Goal: Transaction & Acquisition: Purchase product/service

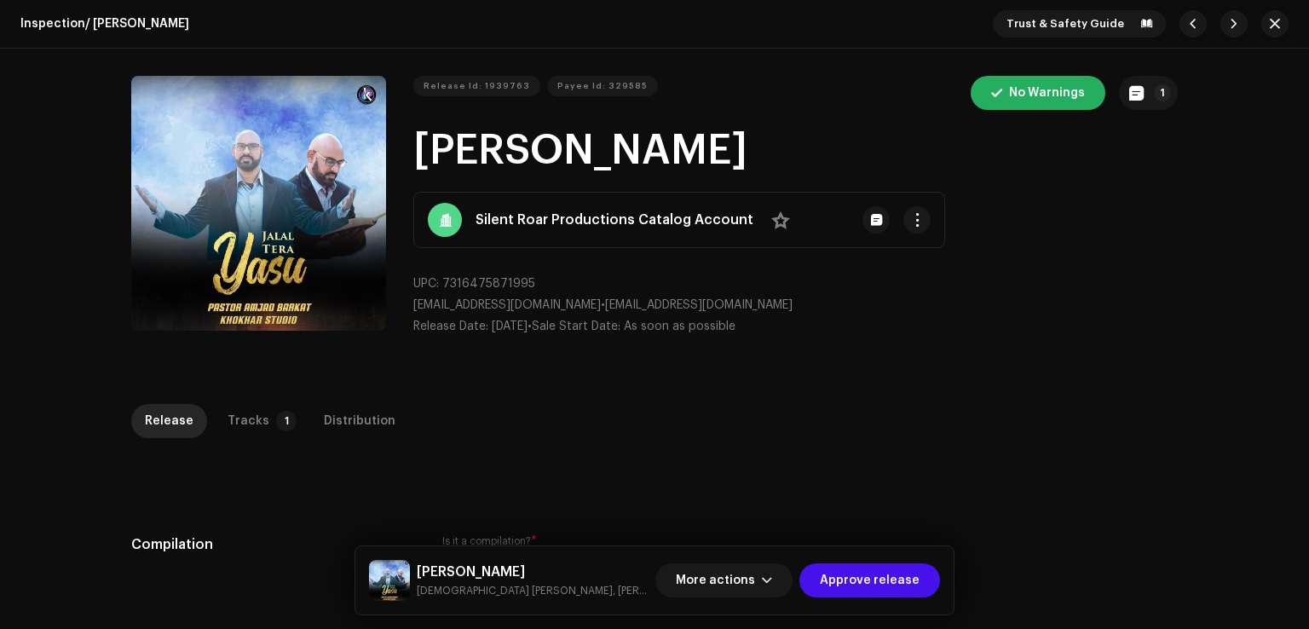
click at [262, 412] on p-tab "Tracks 1" at bounding box center [258, 421] width 89 height 34
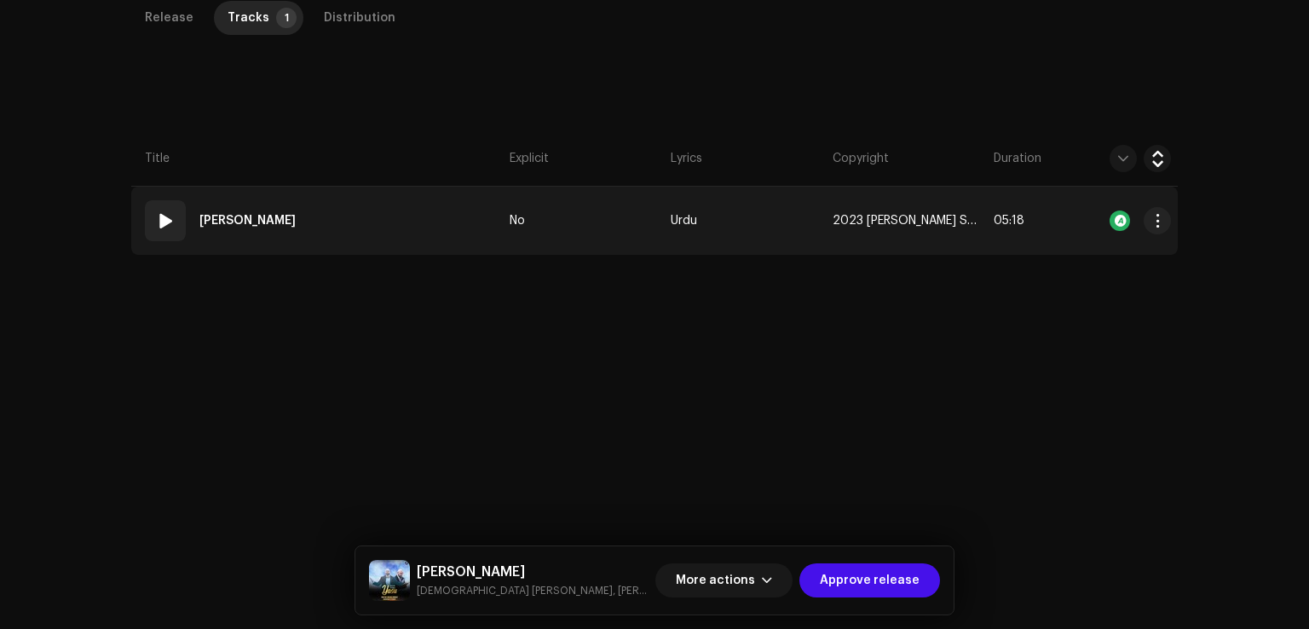
click at [380, 245] on td "01 Jalal Tera Yasu" at bounding box center [317, 221] width 372 height 68
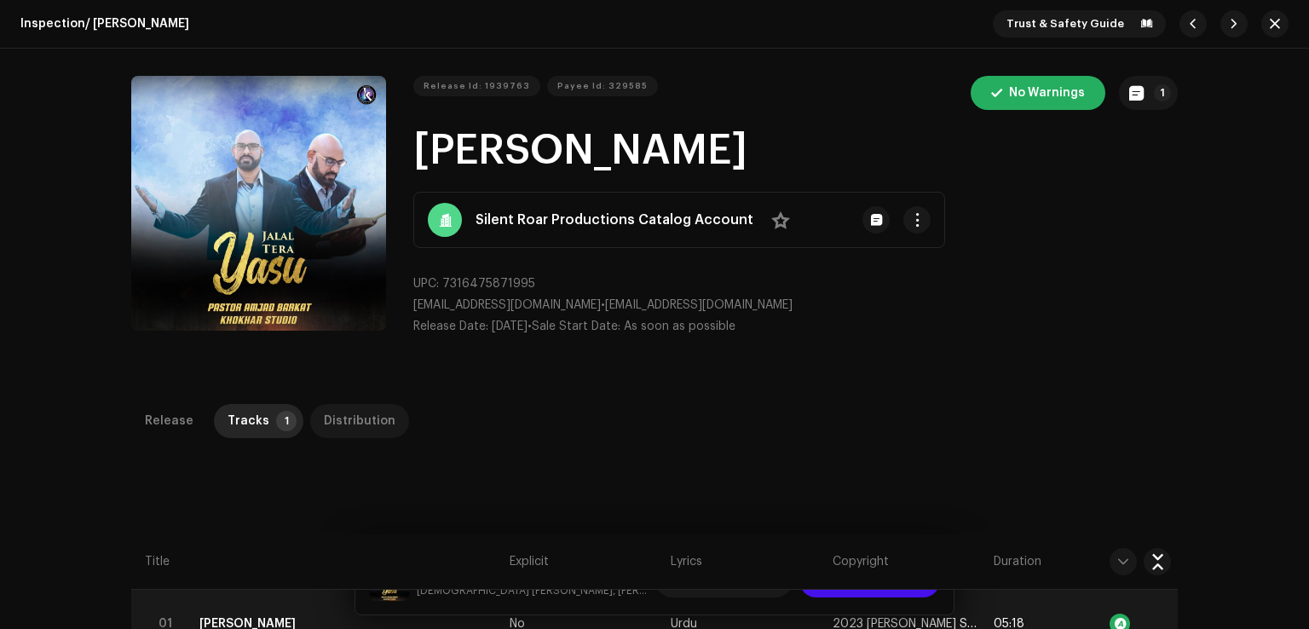
click at [337, 412] on div "Distribution" at bounding box center [360, 421] width 72 height 34
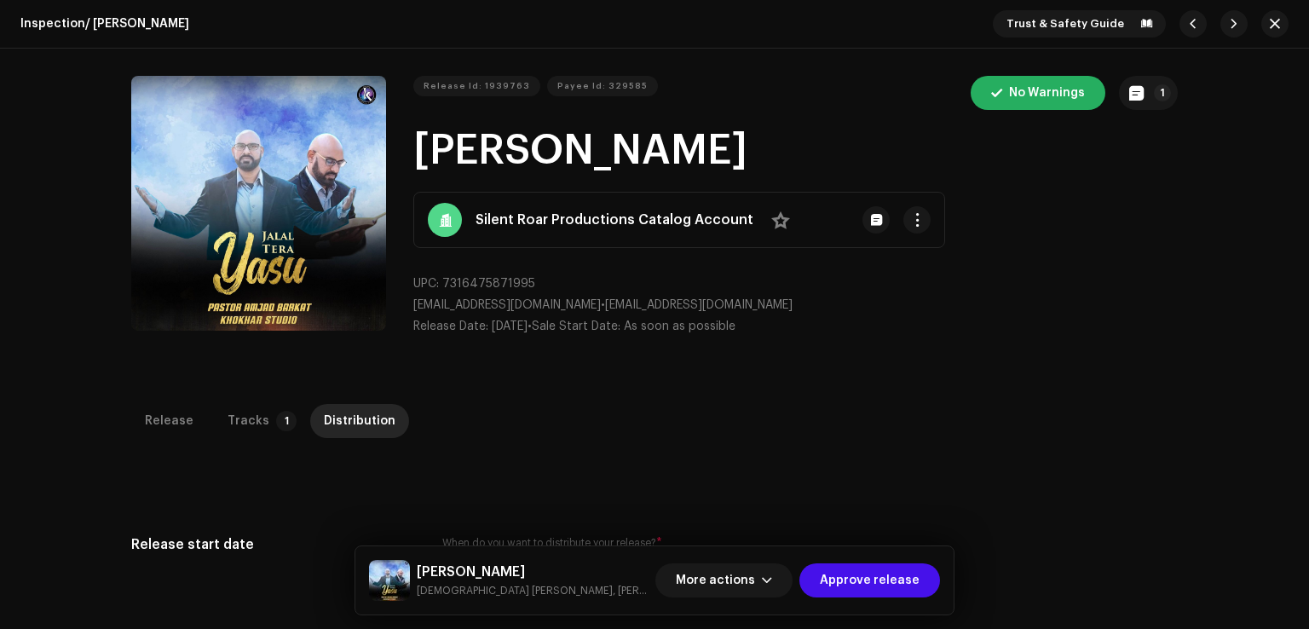
scroll to position [403, 0]
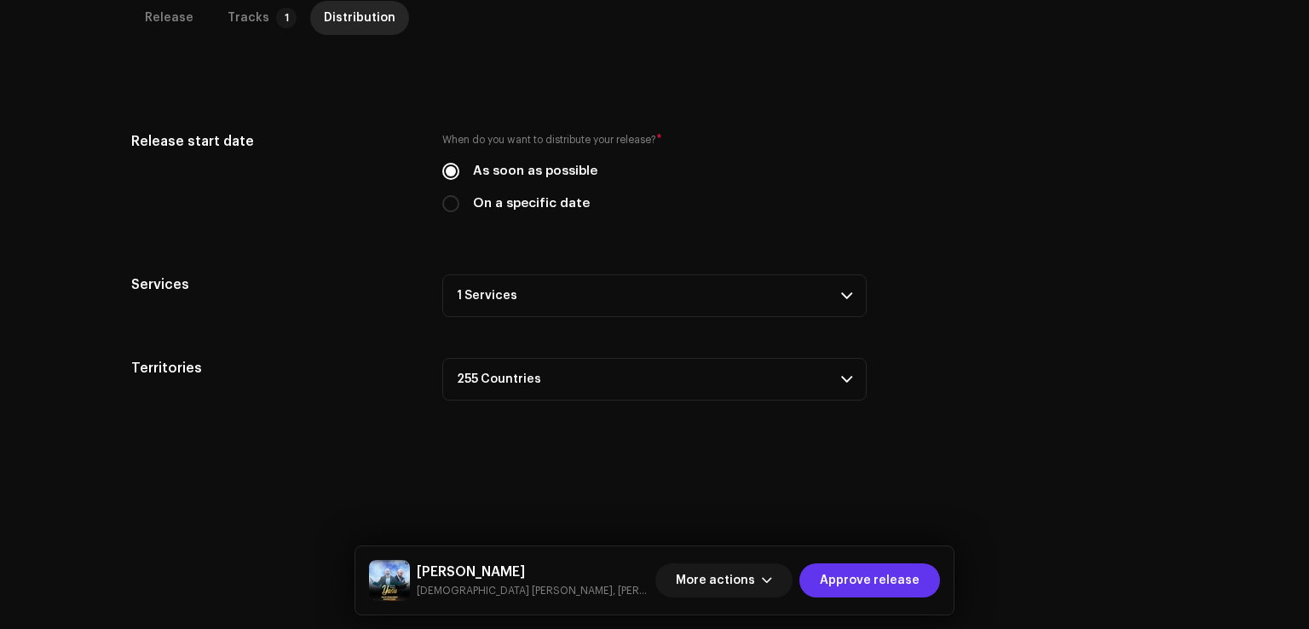
click at [857, 581] on span "Approve release" at bounding box center [870, 580] width 100 height 34
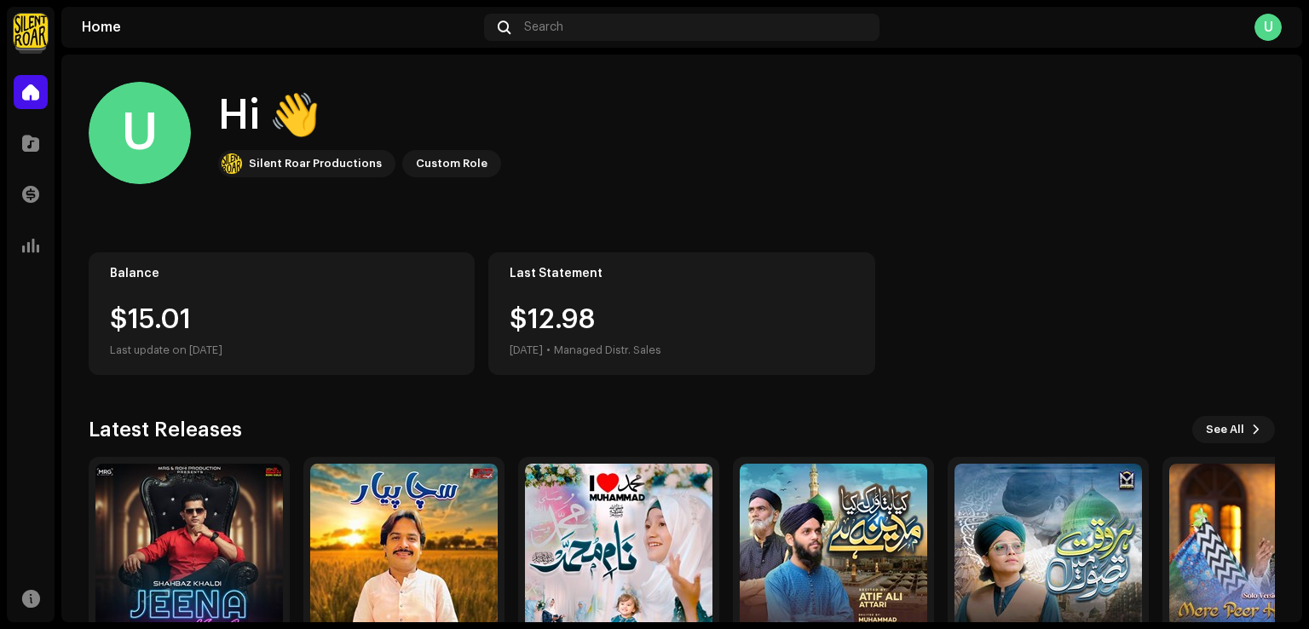
click at [34, 25] on img at bounding box center [31, 31] width 34 height 34
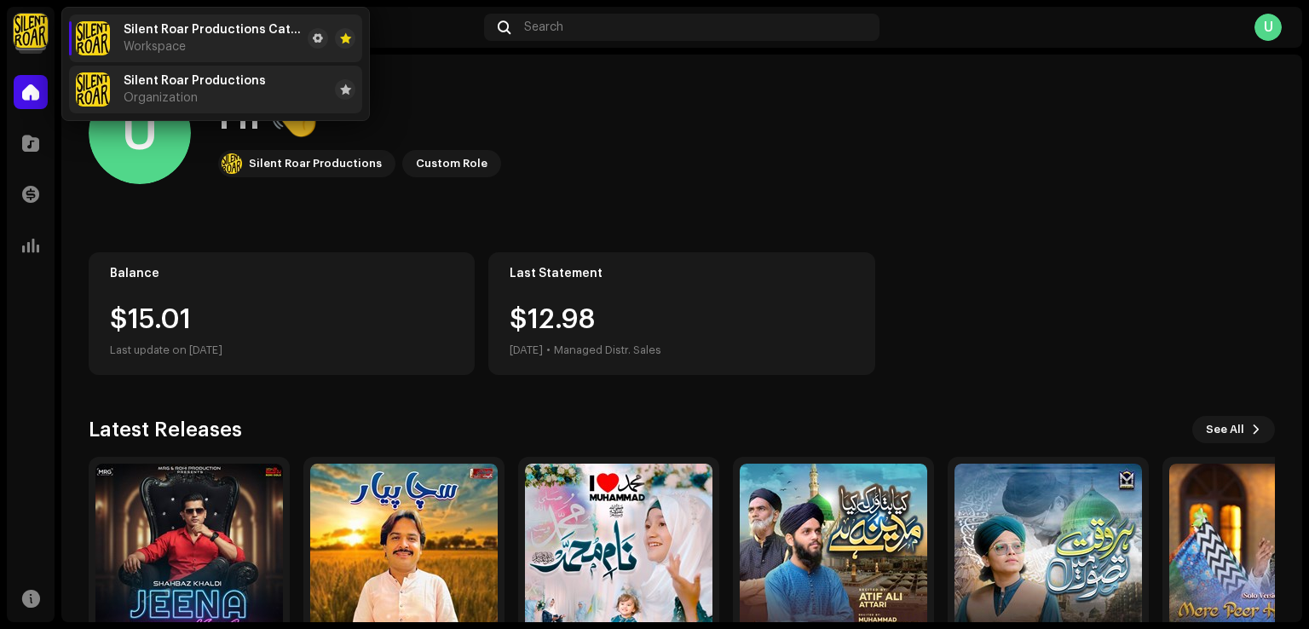
click at [140, 89] on div "Silent Roar Productions Organization" at bounding box center [195, 89] width 142 height 31
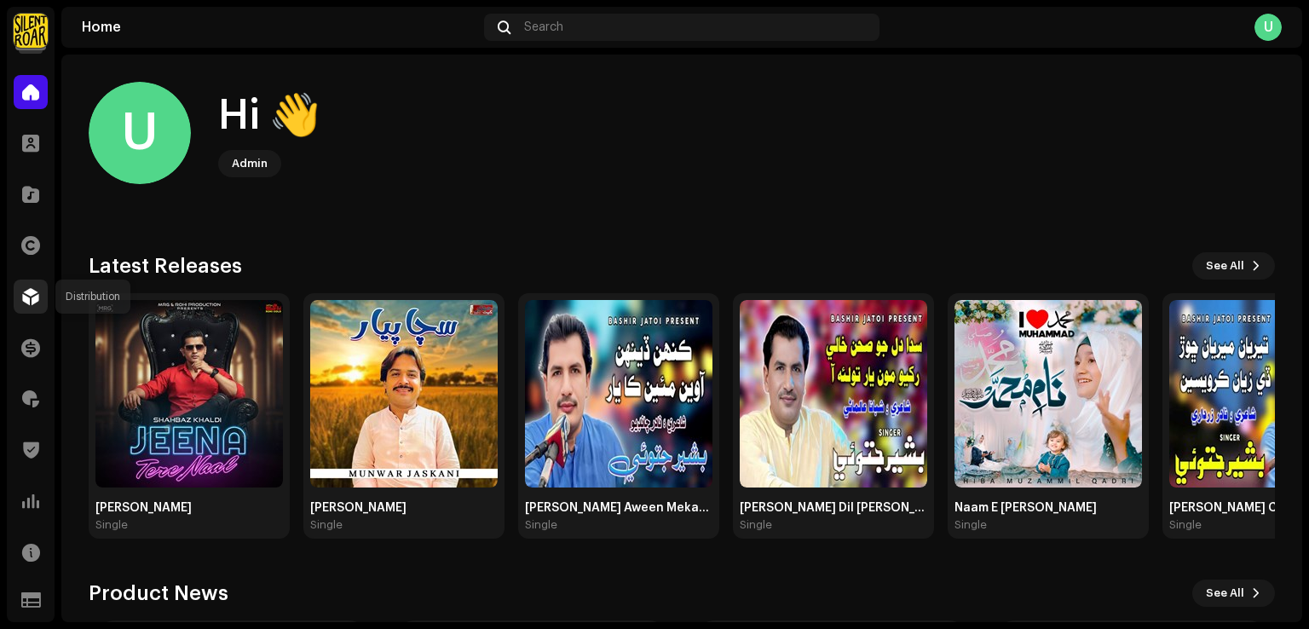
click at [20, 301] on div at bounding box center [31, 297] width 34 height 34
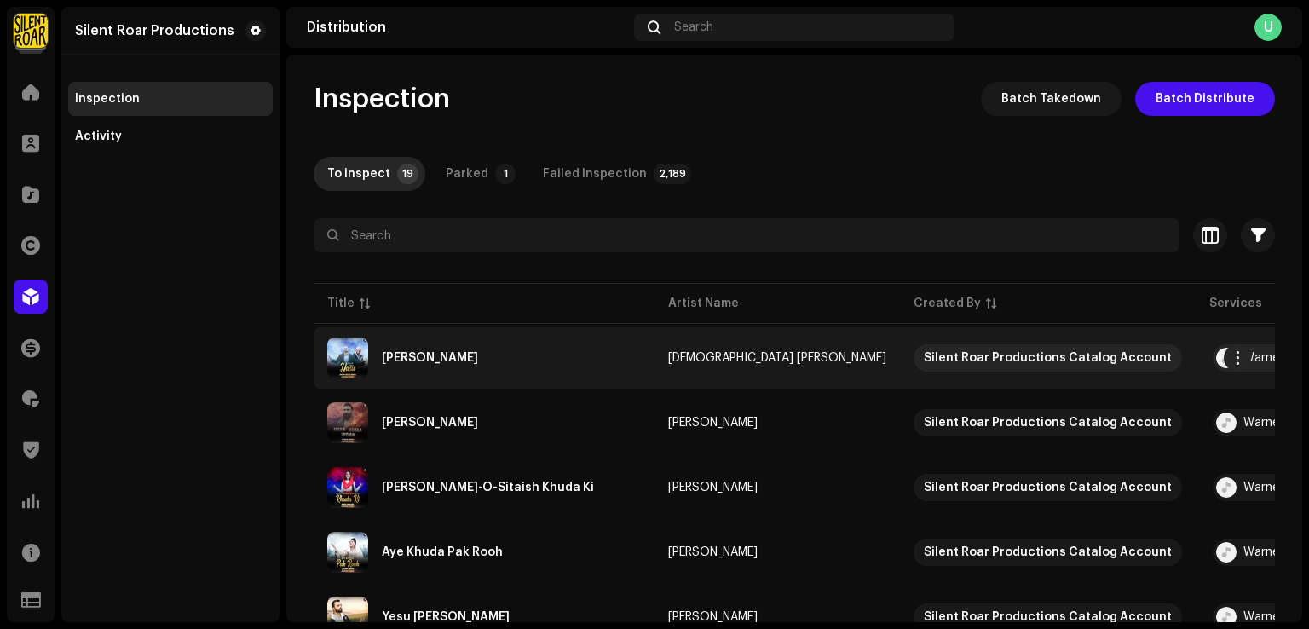
click at [423, 366] on div "[PERSON_NAME]" at bounding box center [484, 357] width 314 height 41
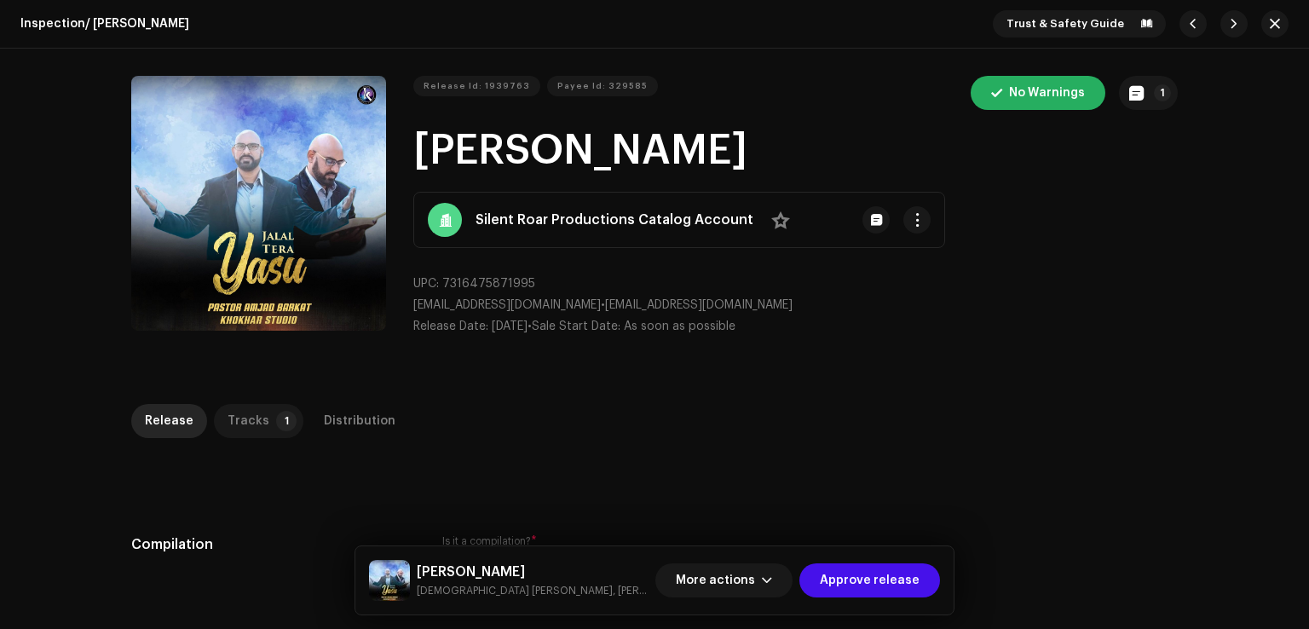
click at [276, 412] on p-badge "1" at bounding box center [286, 421] width 20 height 20
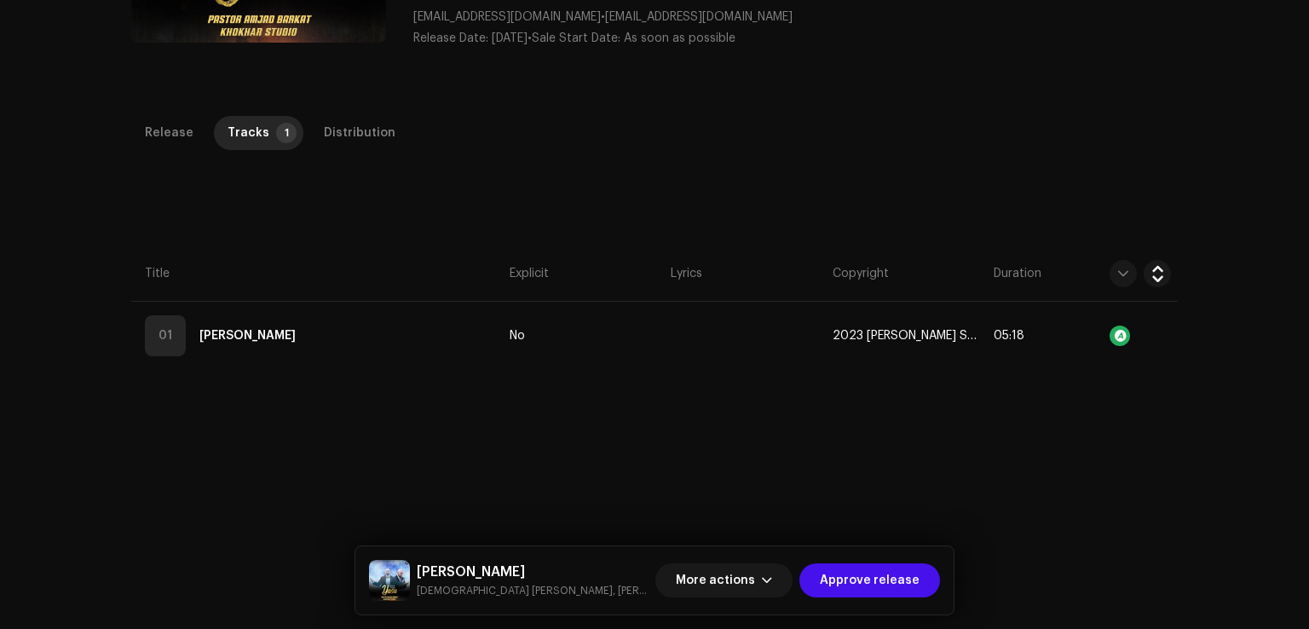
scroll to position [403, 0]
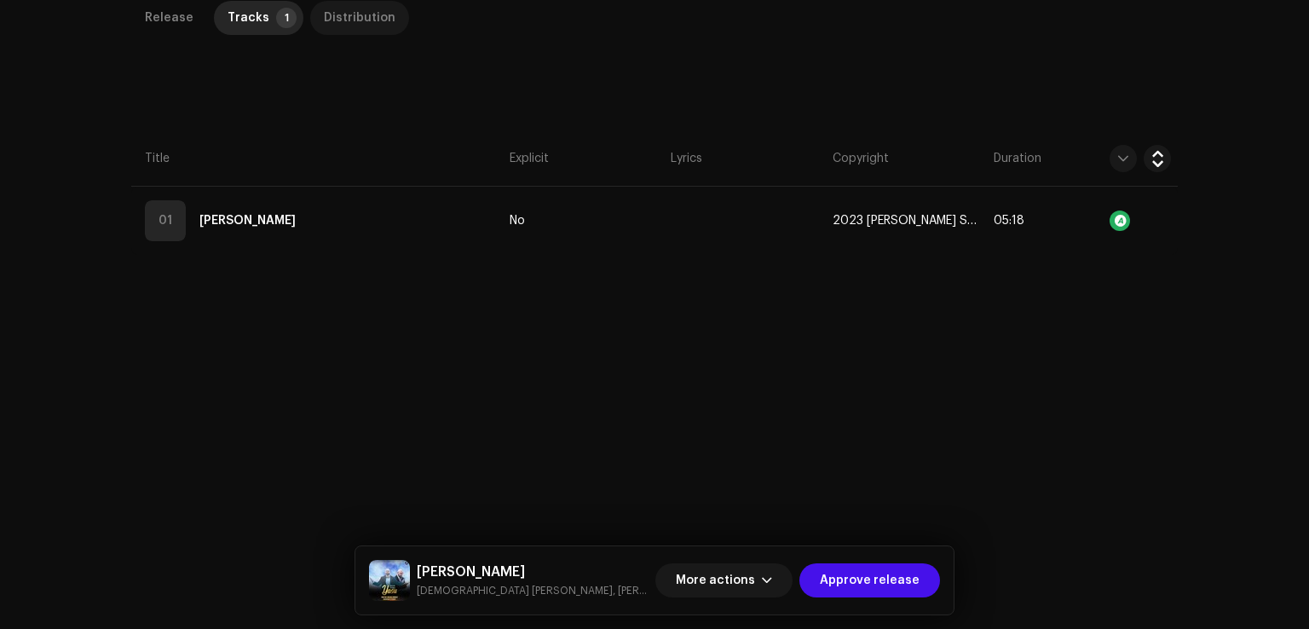
click at [345, 21] on div "Distribution" at bounding box center [360, 18] width 72 height 34
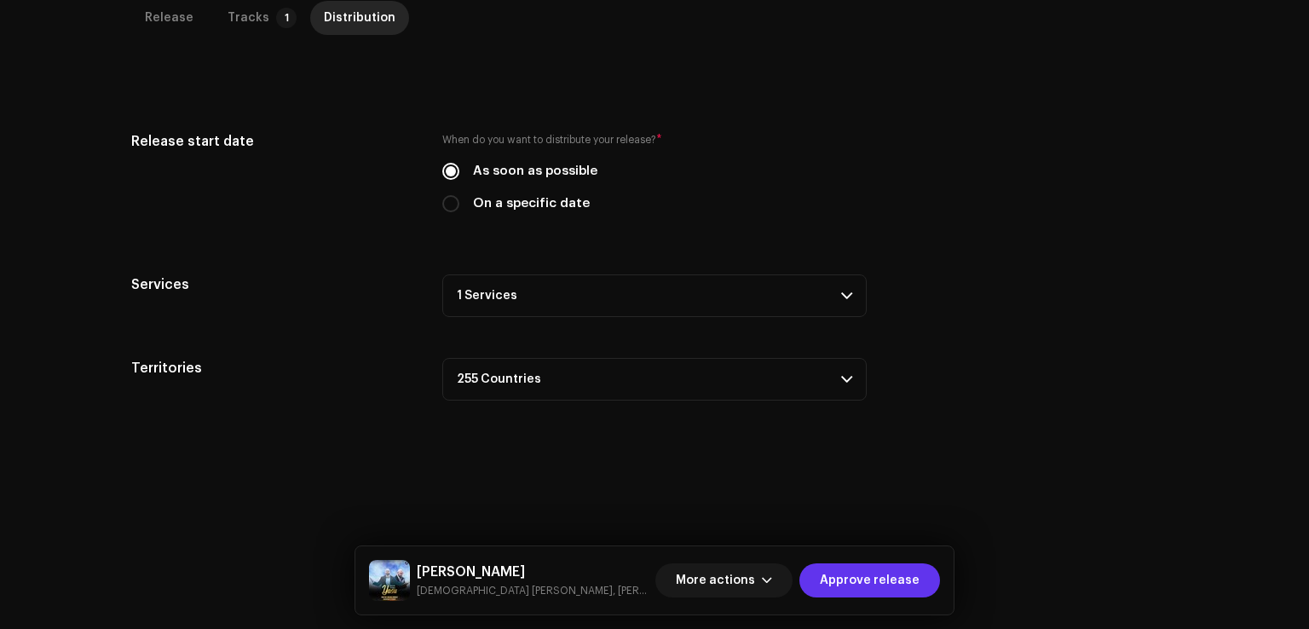
click at [856, 579] on span "Approve release" at bounding box center [870, 580] width 100 height 34
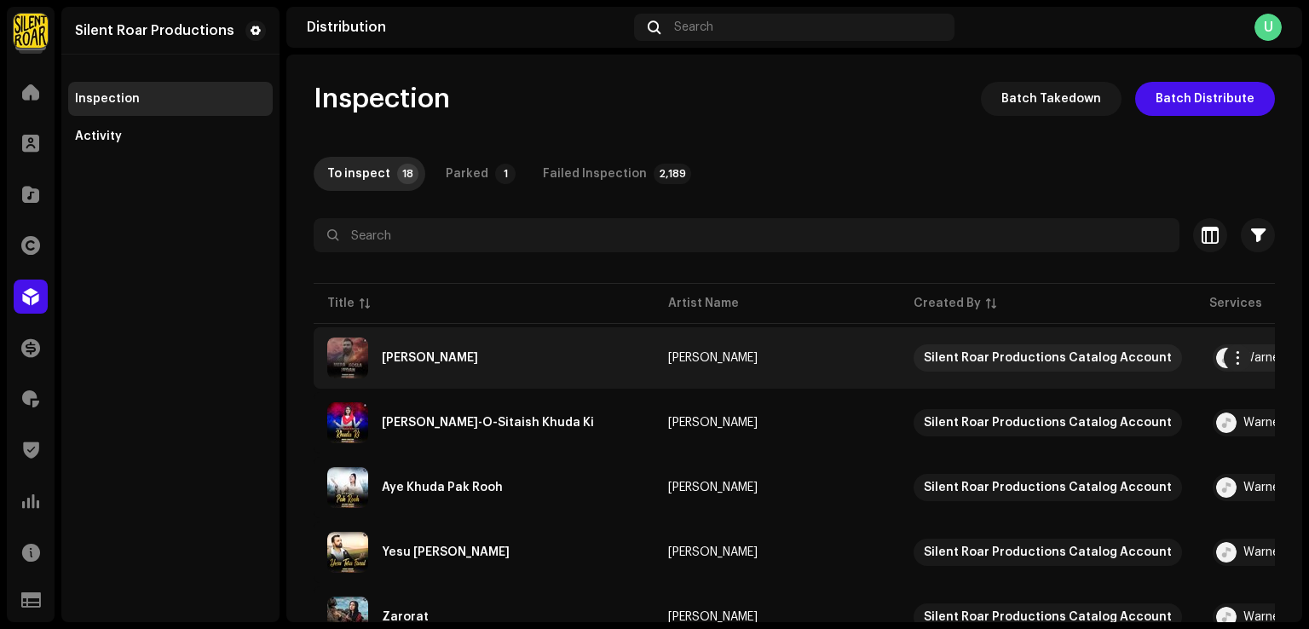
click at [478, 354] on div "Mera Hosla Jawan" at bounding box center [430, 358] width 96 height 12
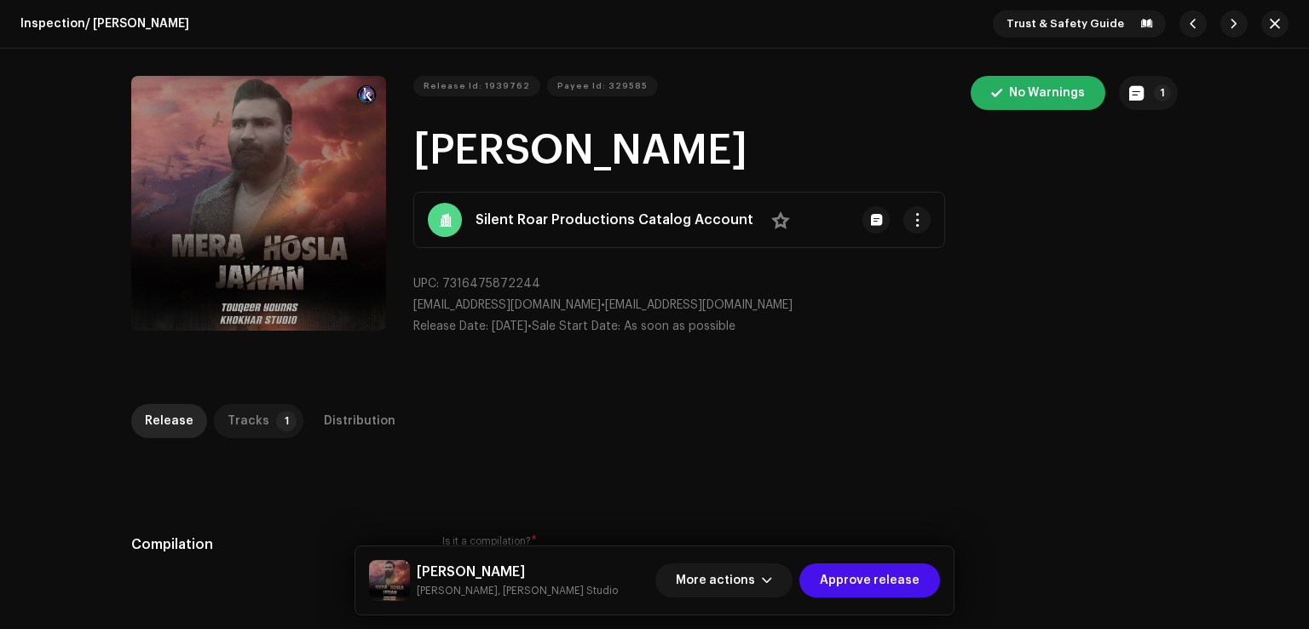
click at [261, 420] on p-tab "Tracks 1" at bounding box center [258, 421] width 89 height 34
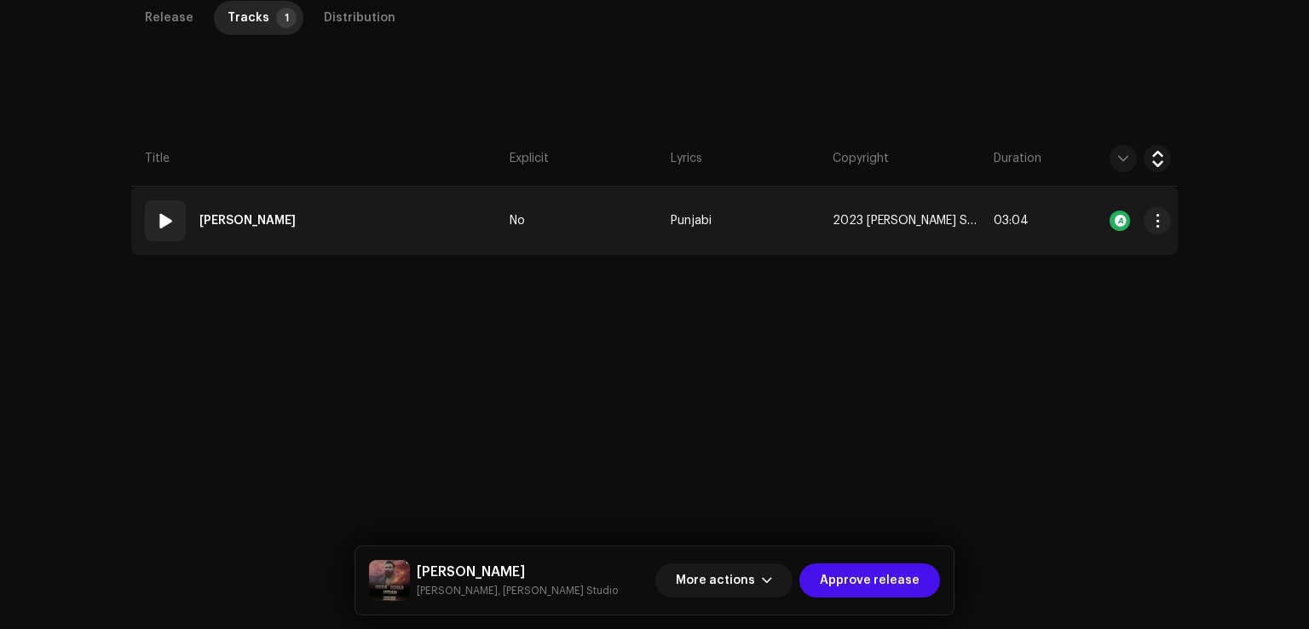
click at [404, 216] on td "01 Mera Hosla Jawan" at bounding box center [317, 221] width 372 height 68
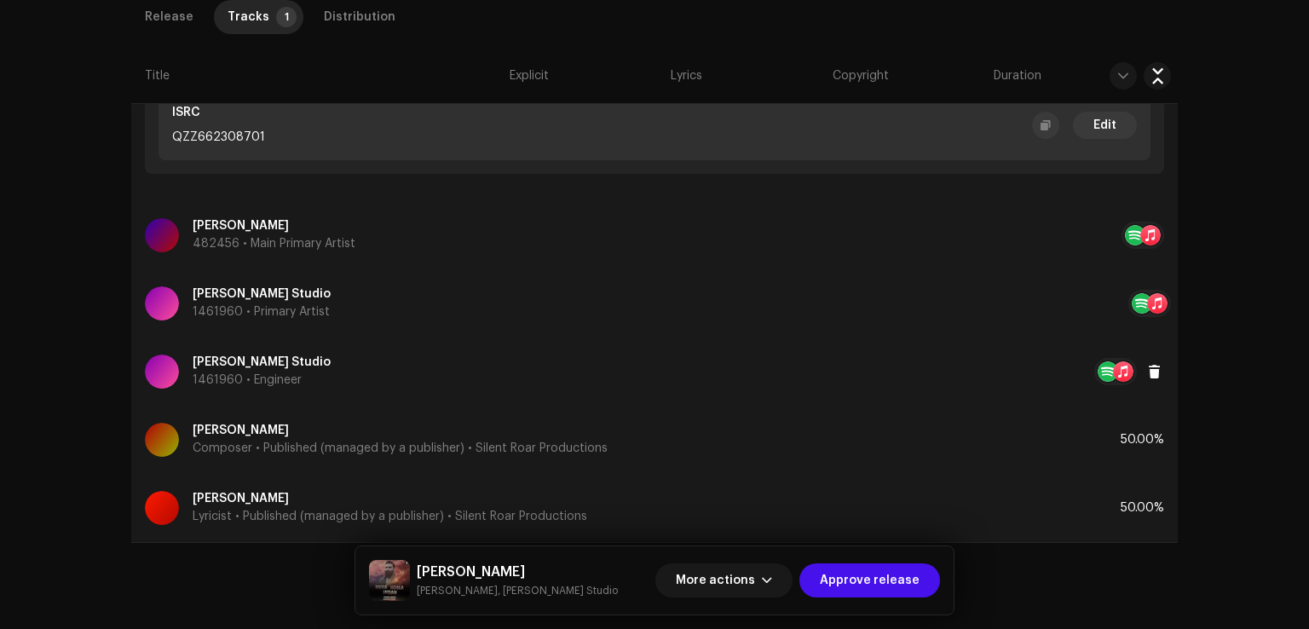
scroll to position [728, 0]
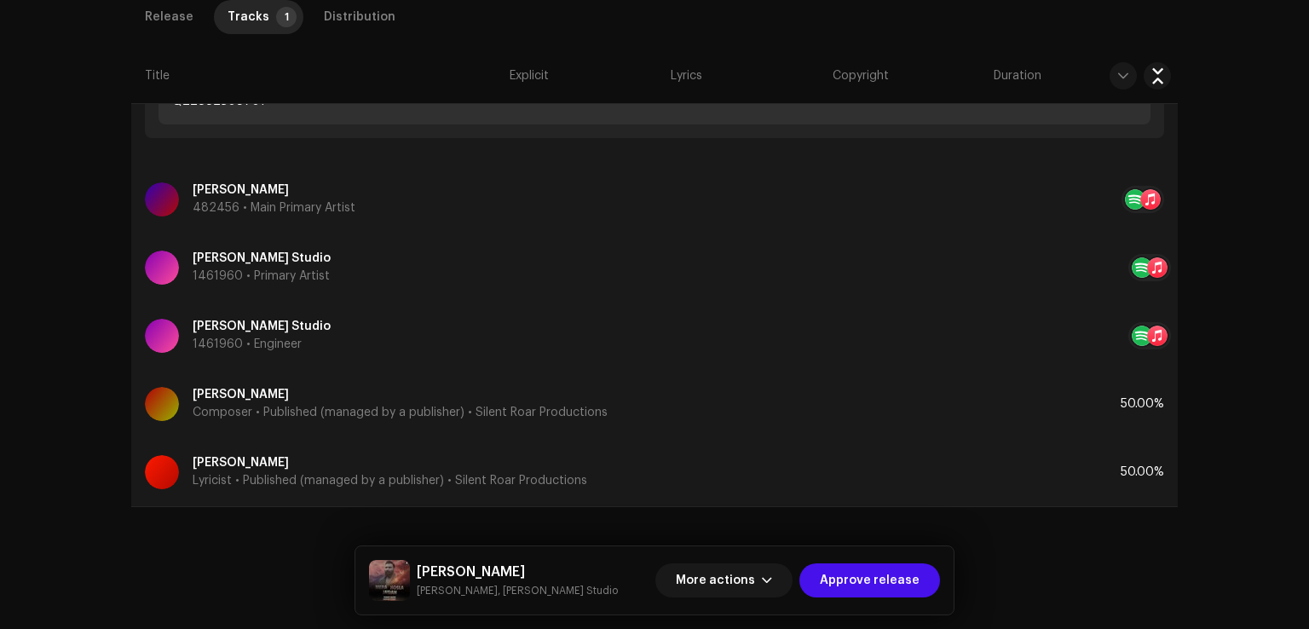
drag, startPoint x: 862, startPoint y: 581, endPoint x: 627, endPoint y: 522, distance: 242.5
click at [862, 581] on span "Approve release" at bounding box center [870, 580] width 100 height 34
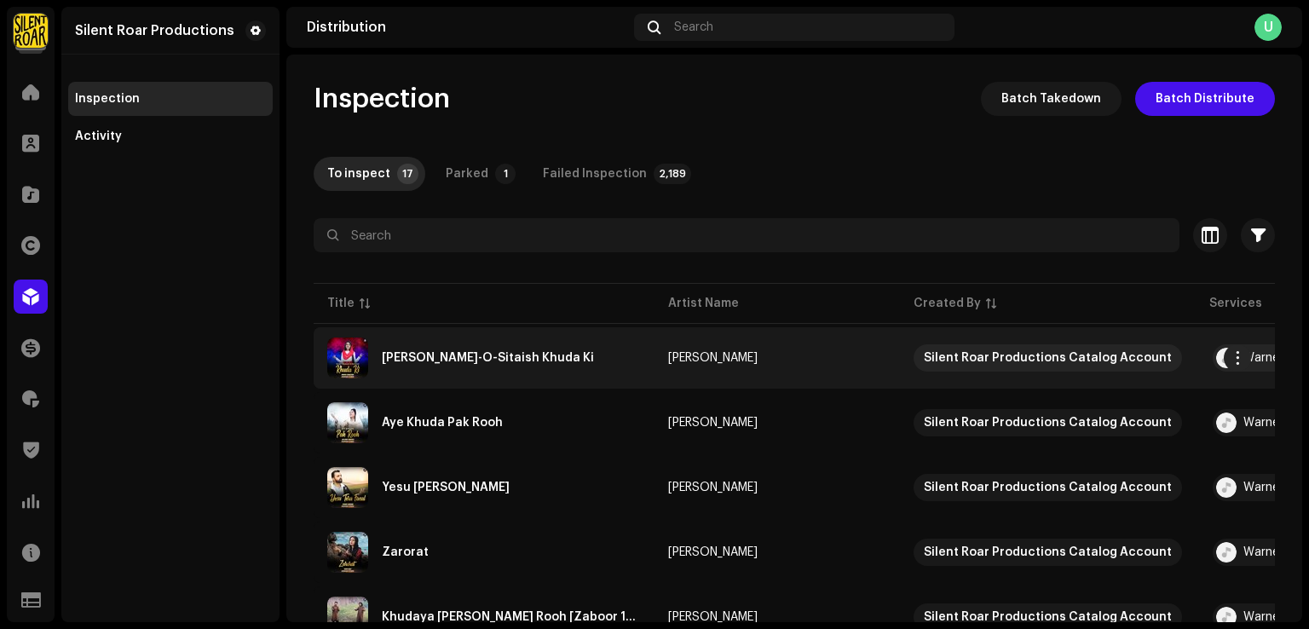
click at [437, 374] on div "Karo Hamad-O-Sitaish Khuda Ki" at bounding box center [484, 357] width 314 height 41
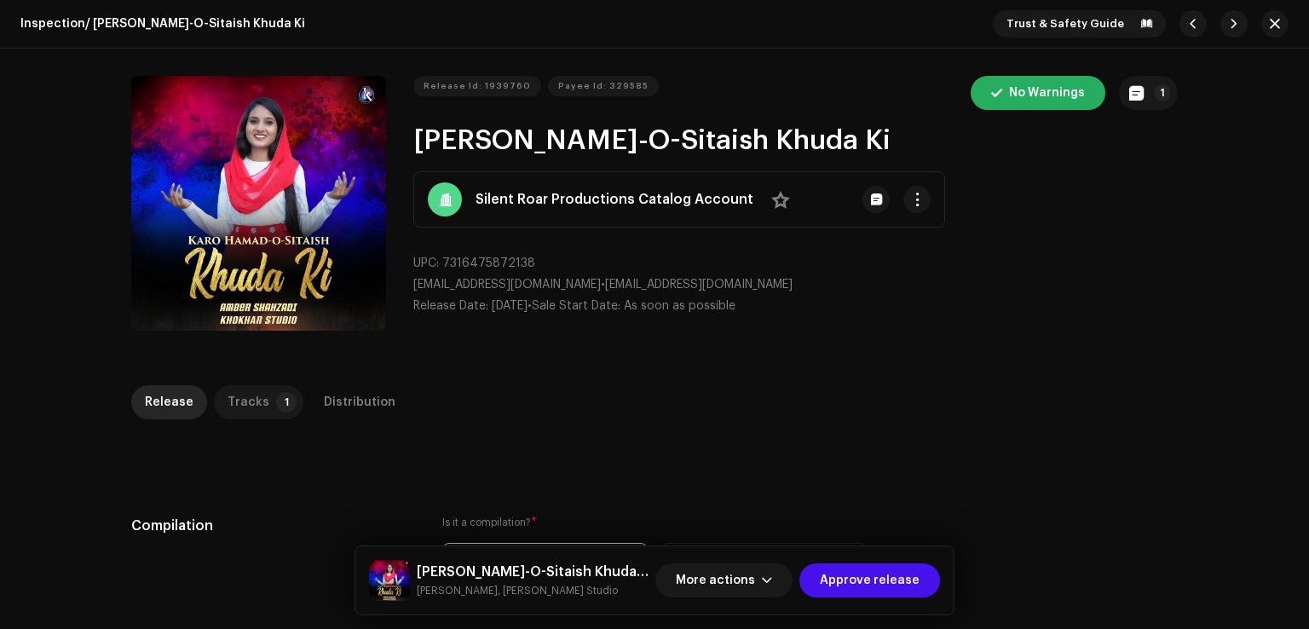
click at [259, 412] on p-tab "Tracks 1" at bounding box center [258, 402] width 89 height 34
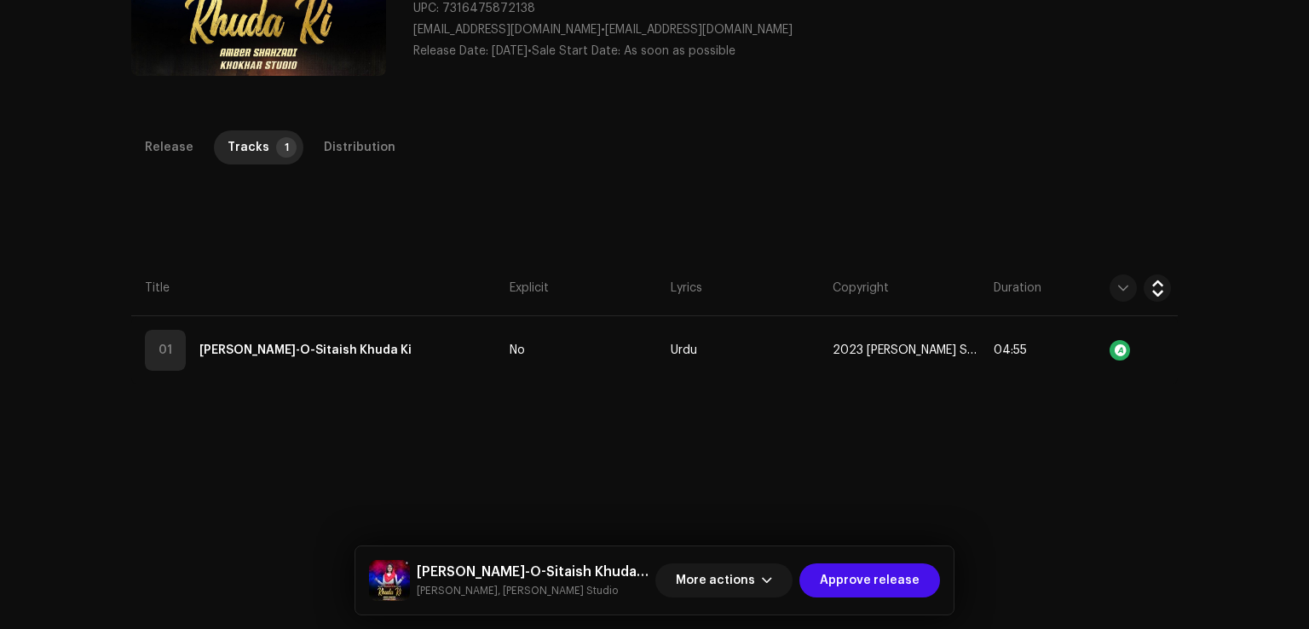
scroll to position [341, 0]
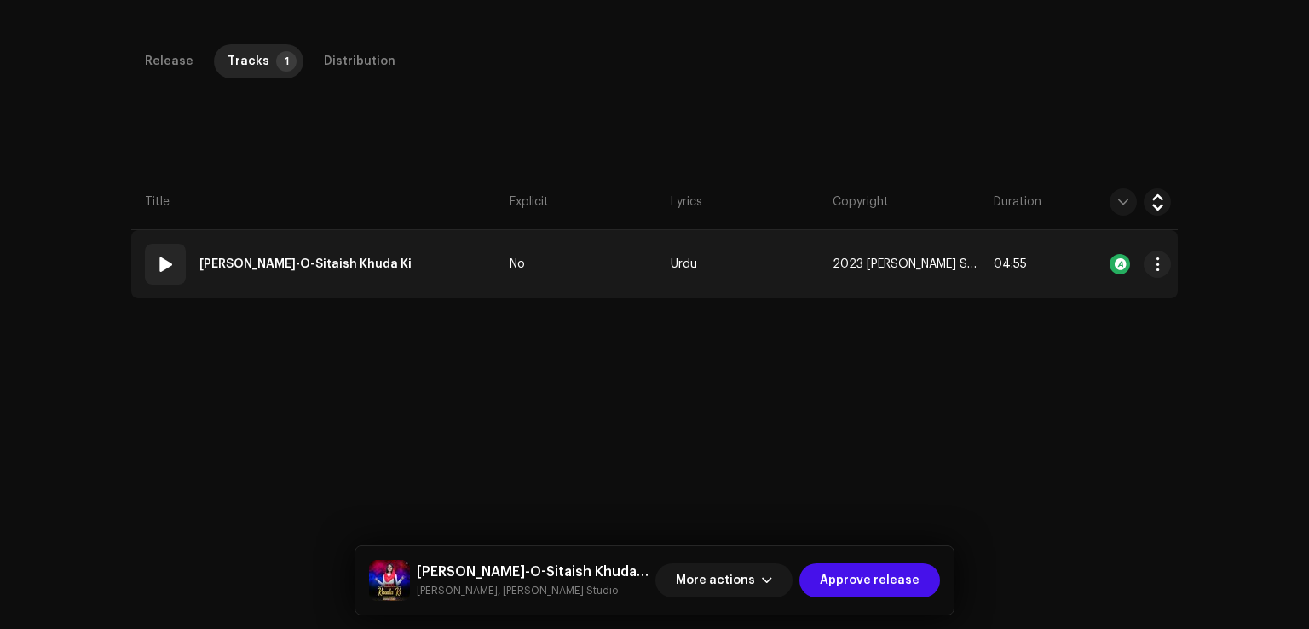
click at [401, 286] on td "01 Karo Hamad-O-Sitaish Khuda Ki" at bounding box center [317, 264] width 372 height 68
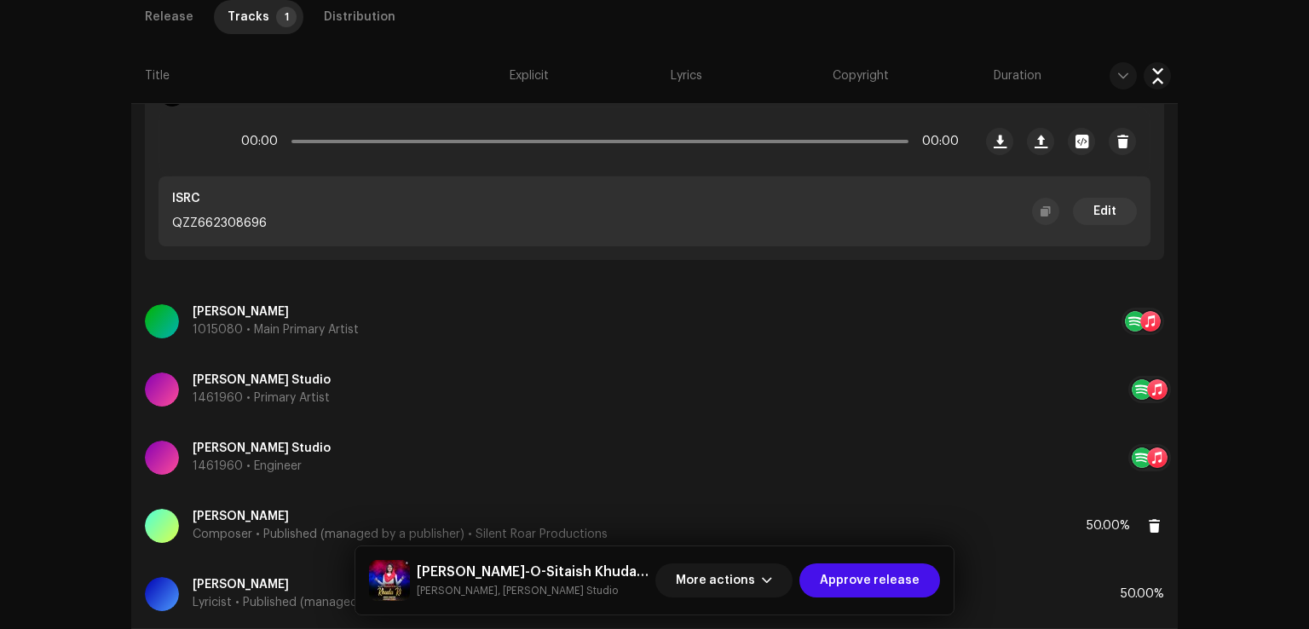
scroll to position [709, 0]
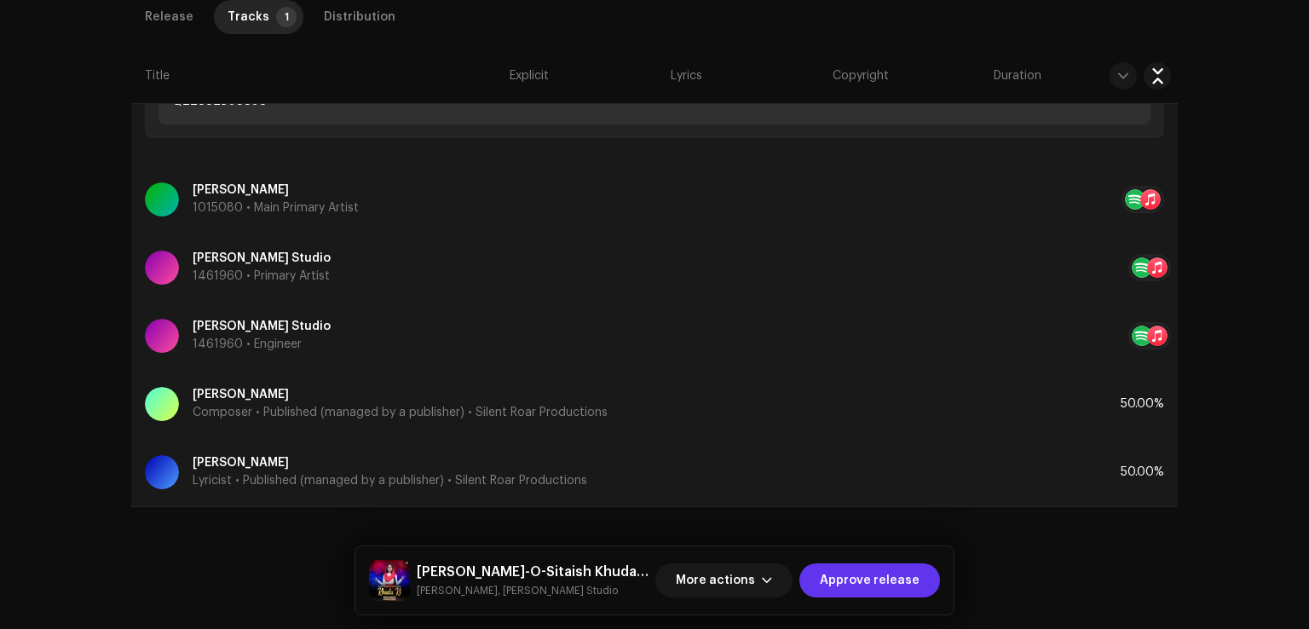
click at [877, 576] on span "Approve release" at bounding box center [870, 580] width 100 height 34
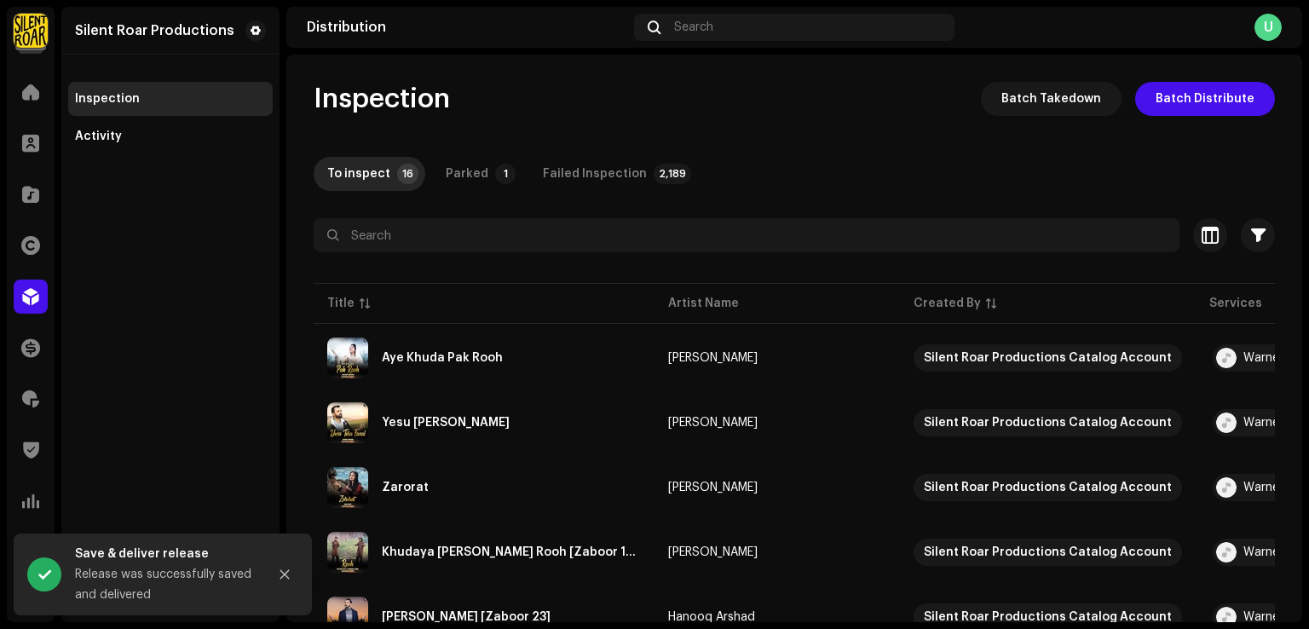
click at [178, 408] on div "Silent Roar Productions Inspection Activity" at bounding box center [170, 314] width 218 height 615
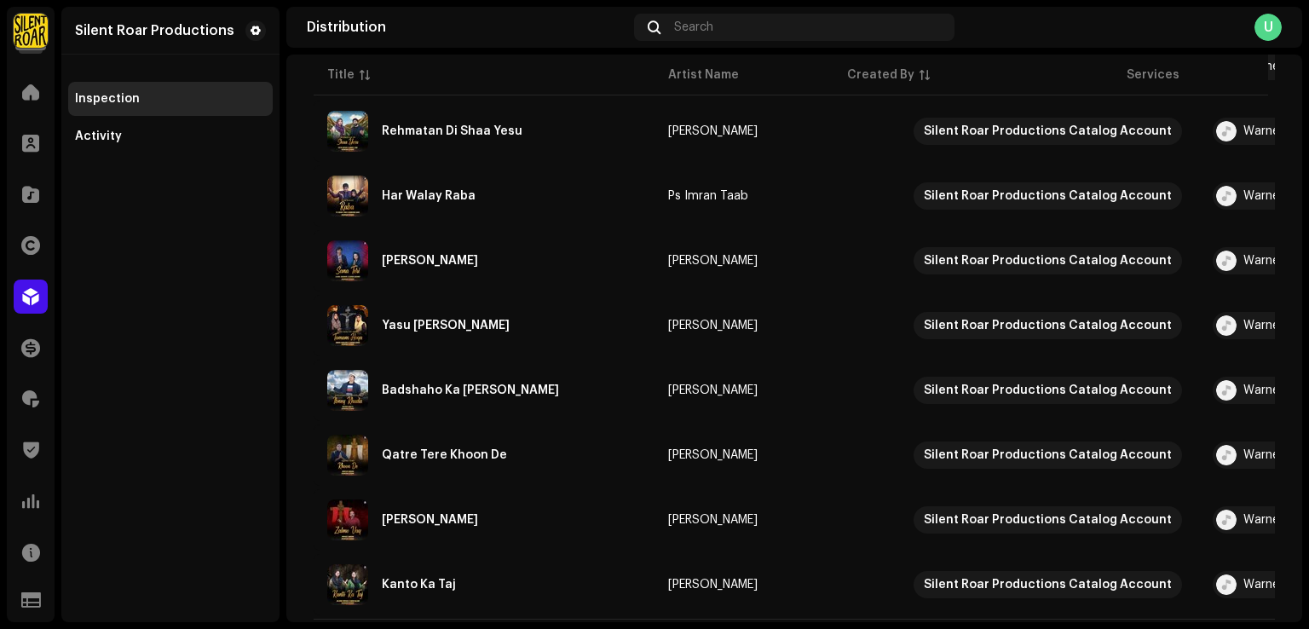
scroll to position [793, 0]
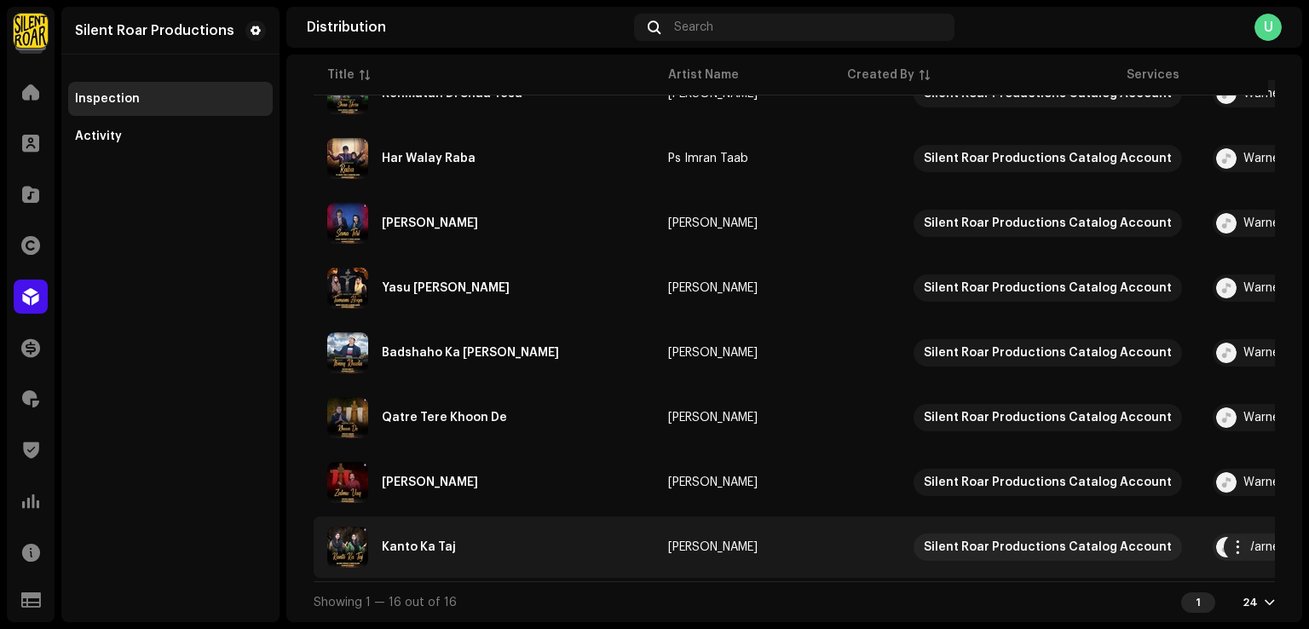
click at [515, 533] on div "Kanto Ka Taj" at bounding box center [484, 547] width 314 height 41
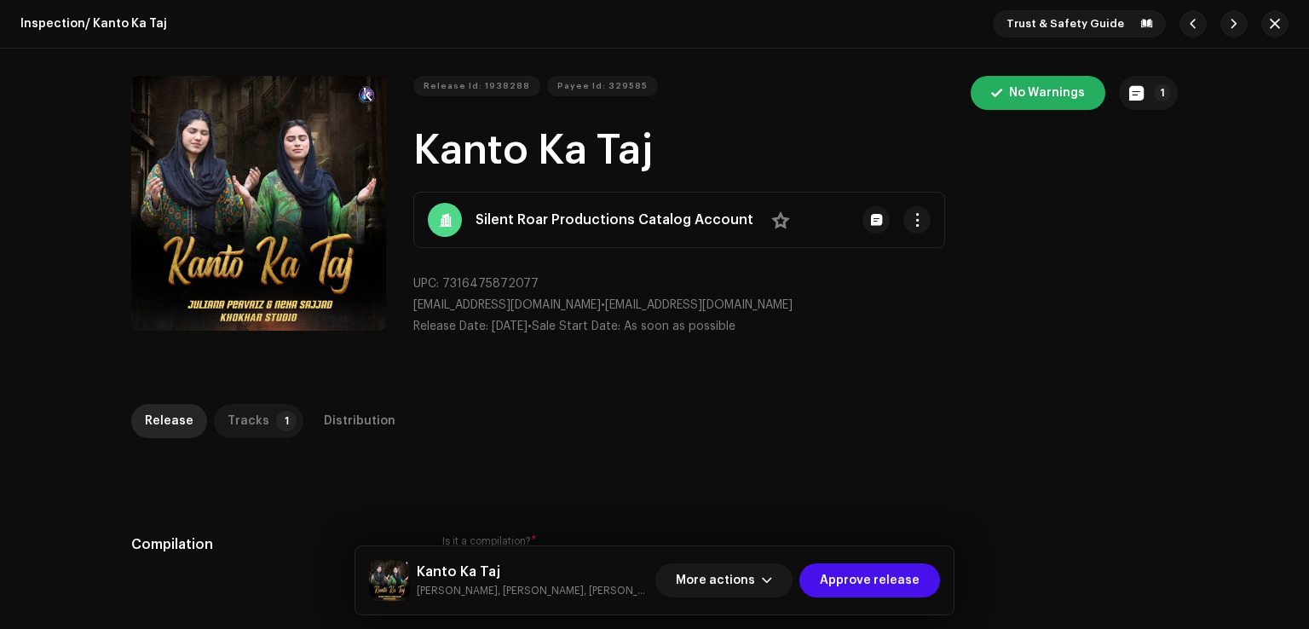
click at [228, 425] on div "Tracks" at bounding box center [249, 421] width 42 height 34
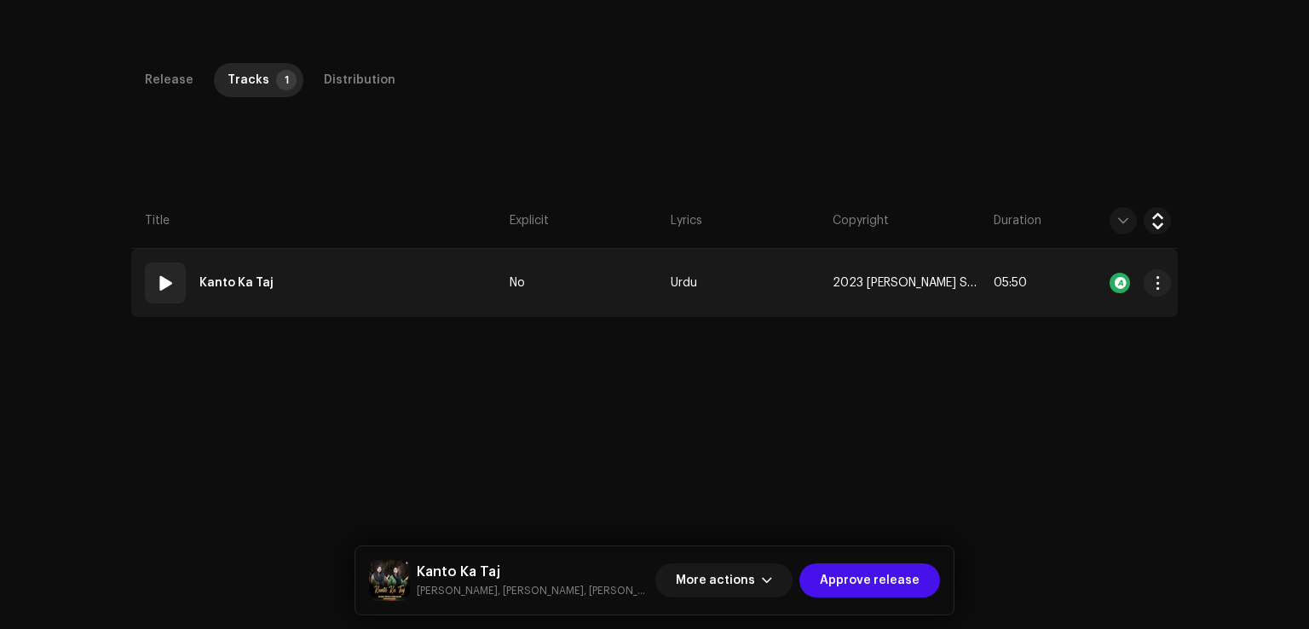
click at [395, 263] on td "01 Kanto Ka Taj" at bounding box center [317, 283] width 372 height 68
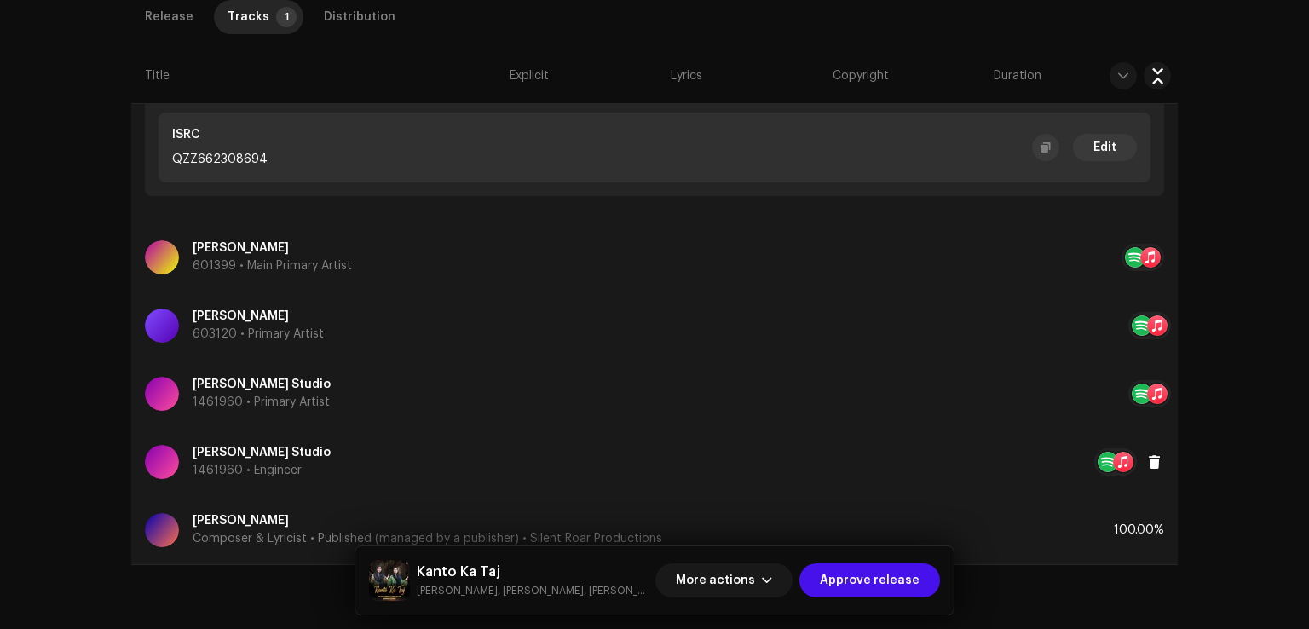
scroll to position [728, 0]
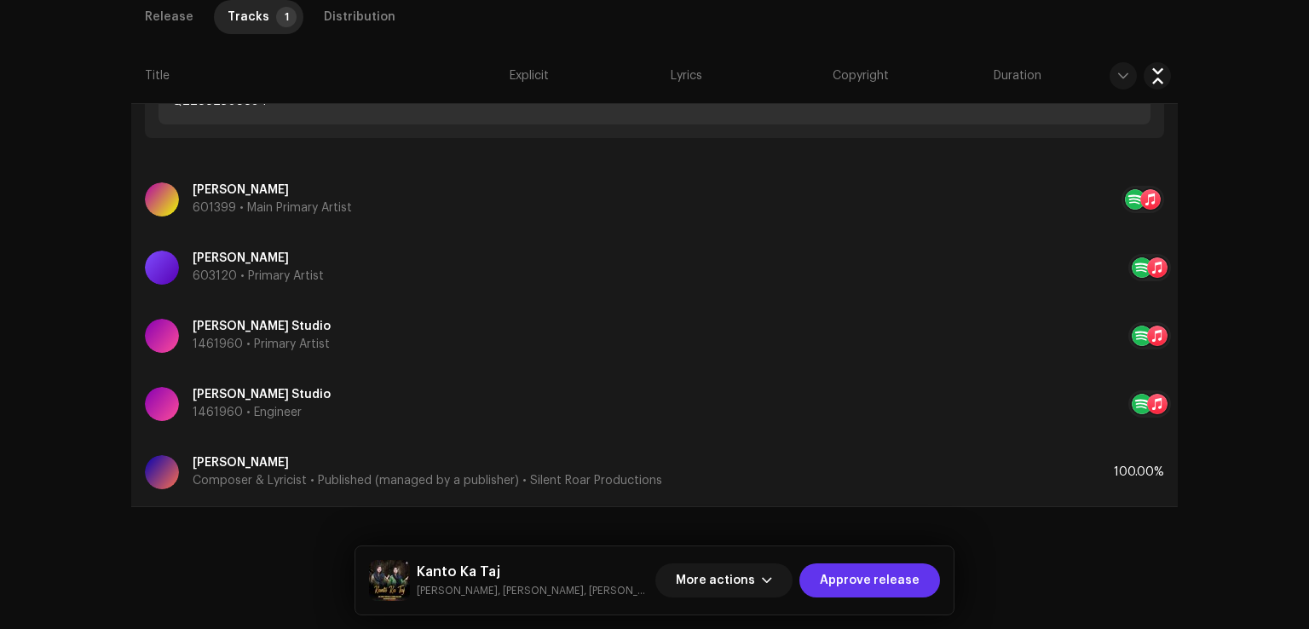
click at [868, 594] on span "Approve release" at bounding box center [870, 580] width 100 height 34
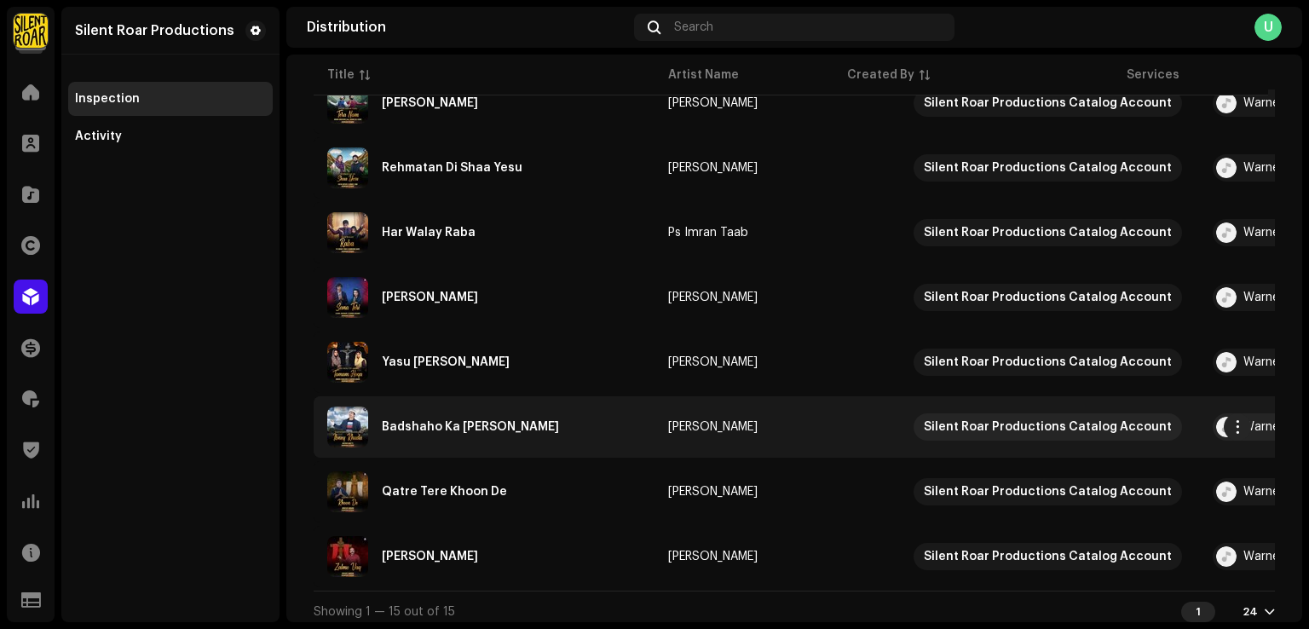
scroll to position [729, 0]
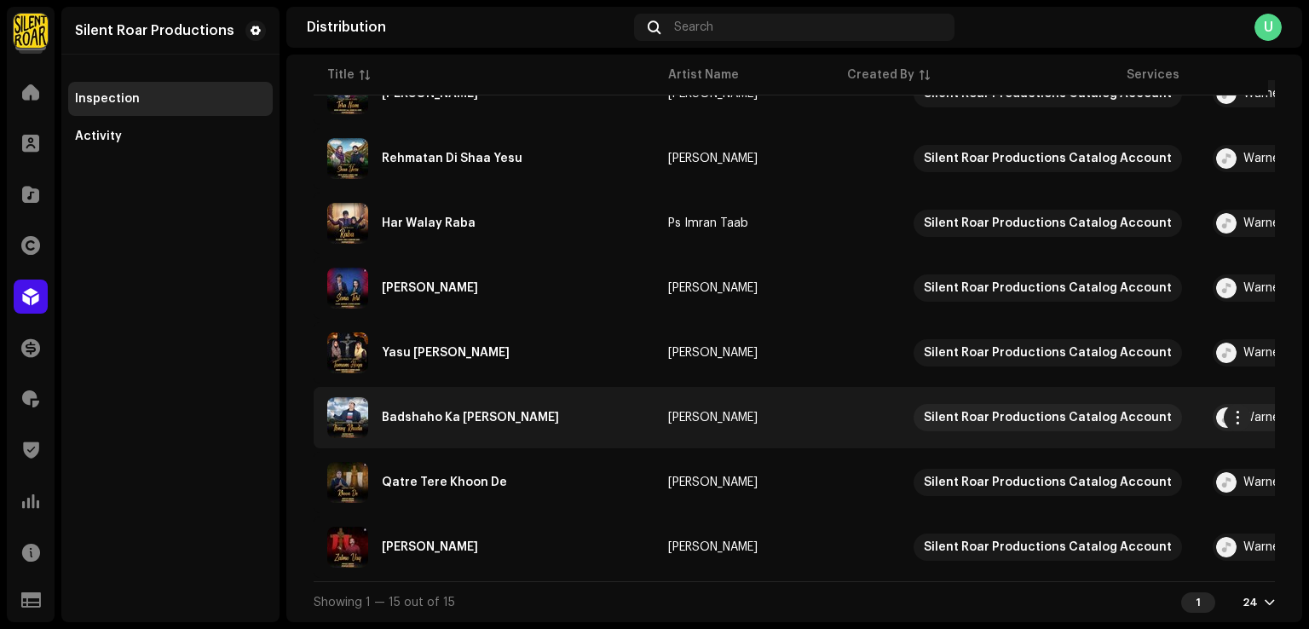
click at [581, 425] on div "Badshaho Ka Badshah Ibney Khuda" at bounding box center [484, 417] width 314 height 41
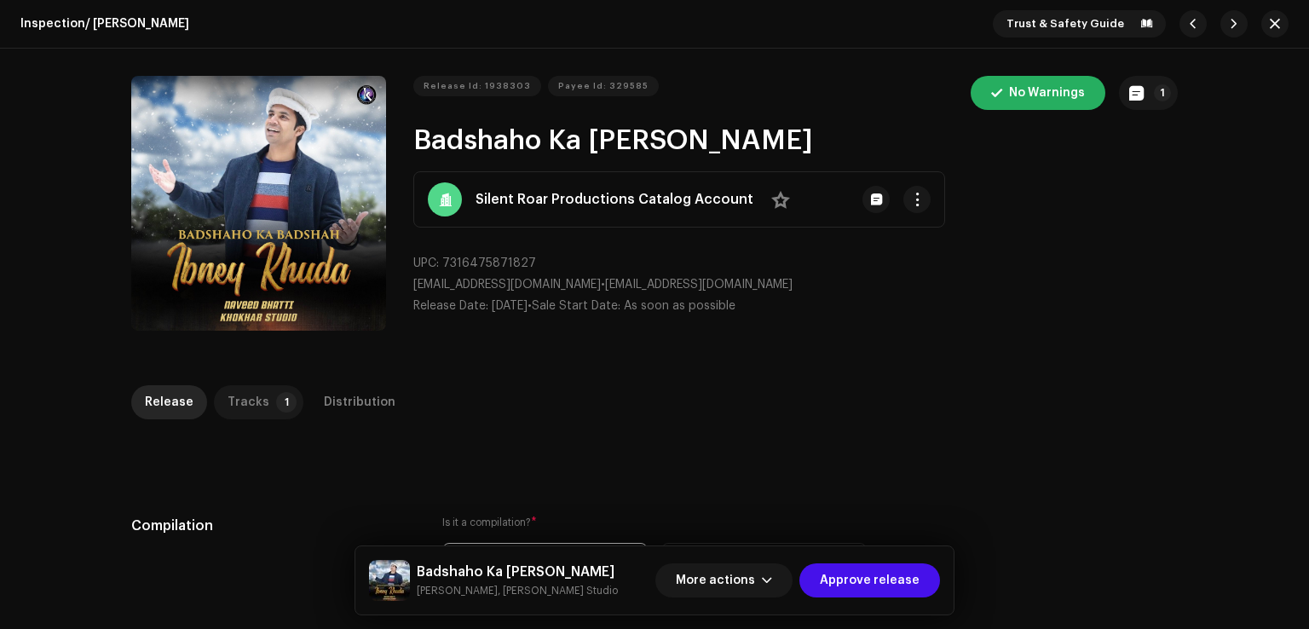
click at [245, 412] on div "Tracks" at bounding box center [249, 402] width 42 height 34
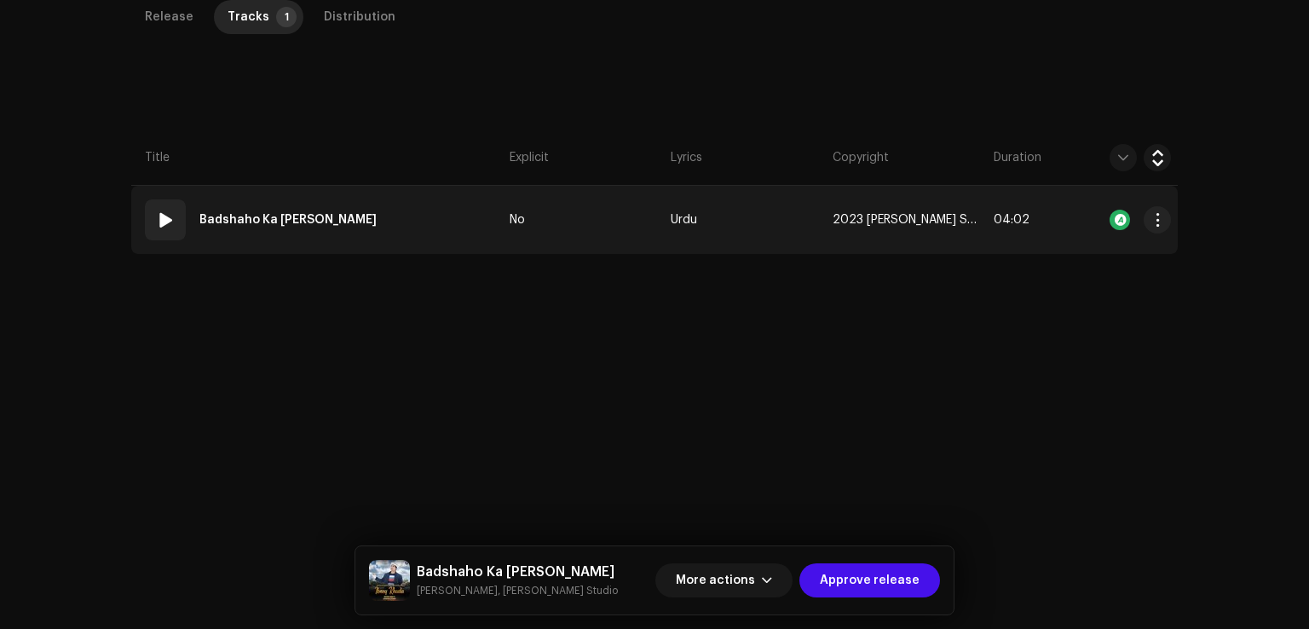
click at [446, 223] on td "01 Badshaho Ka Badshah Ibney Khuda" at bounding box center [317, 220] width 372 height 68
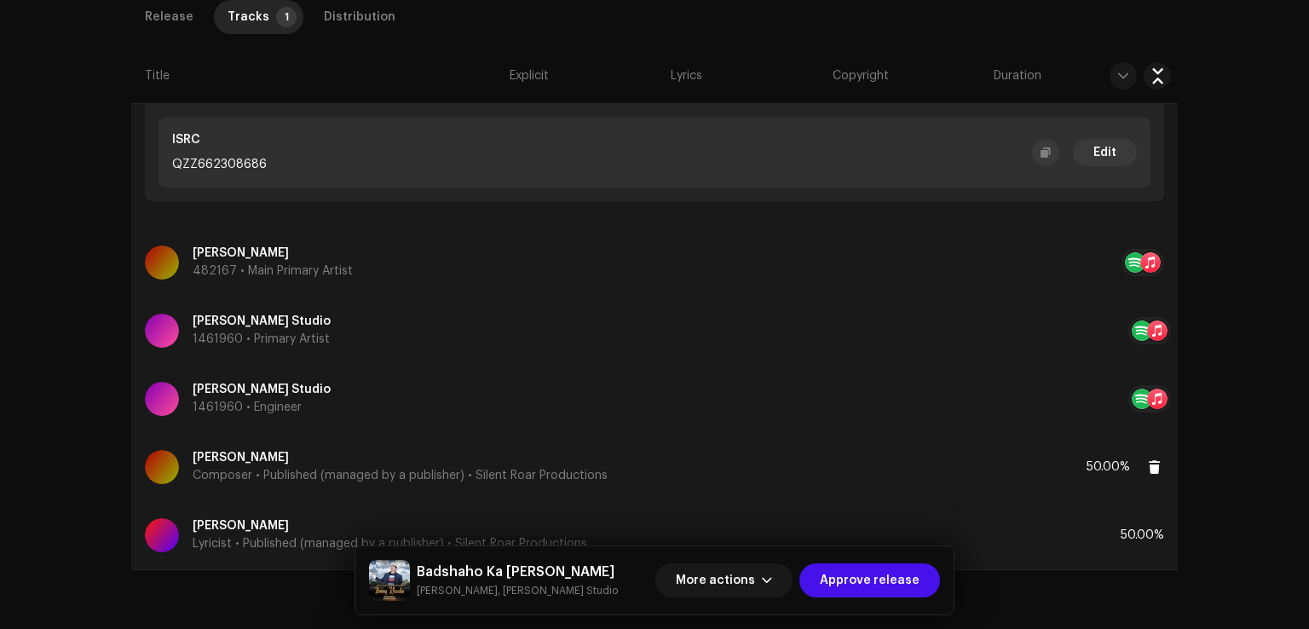
scroll to position [709, 0]
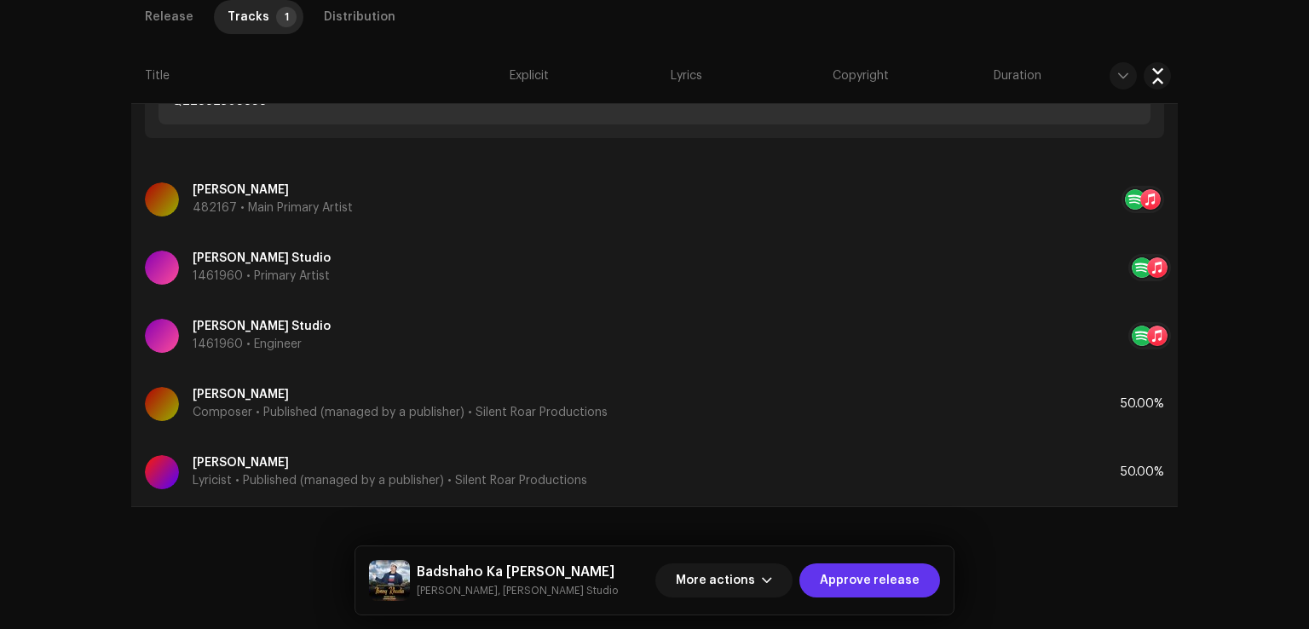
click at [898, 570] on span "Approve release" at bounding box center [870, 580] width 100 height 34
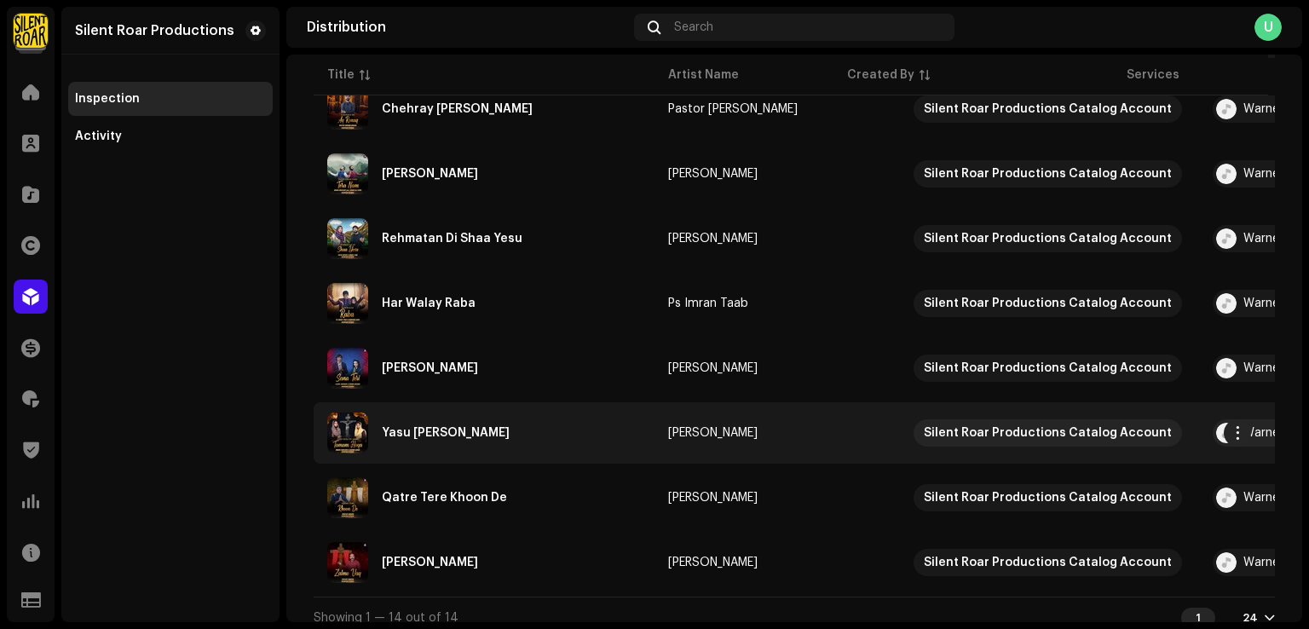
scroll to position [664, 0]
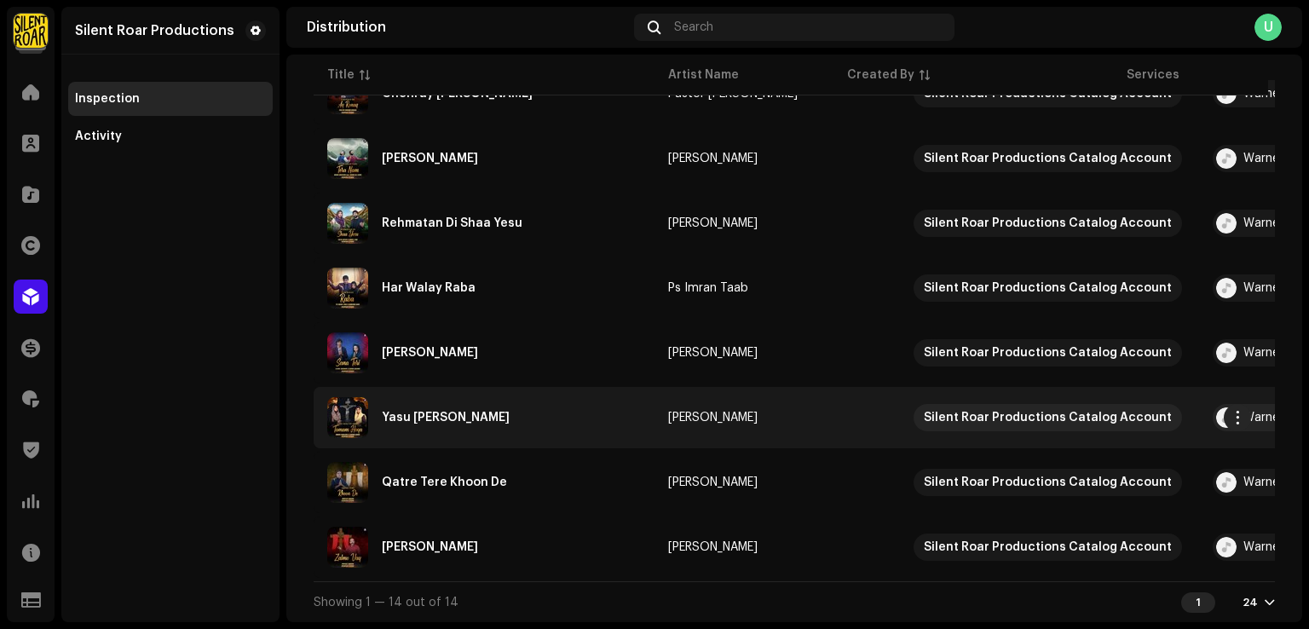
click at [510, 412] on div "Yasu Suli Ty Akhy Tamam Hoya" at bounding box center [446, 418] width 128 height 12
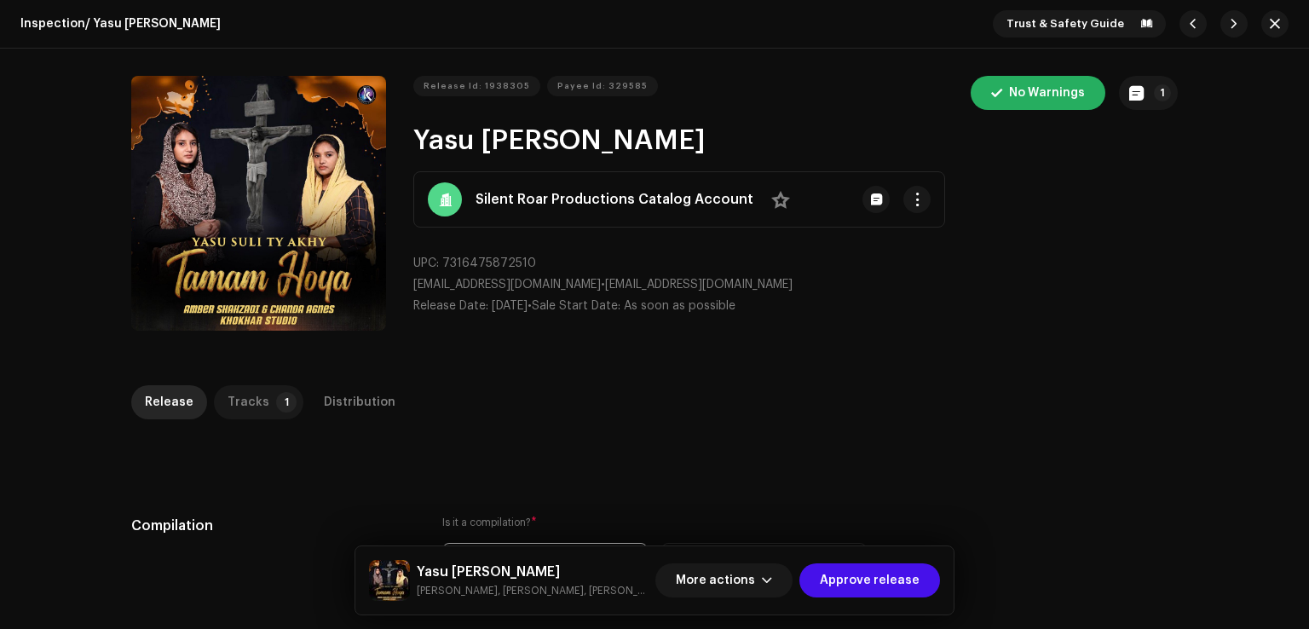
click at [262, 401] on p-tab "Tracks 1" at bounding box center [258, 402] width 89 height 34
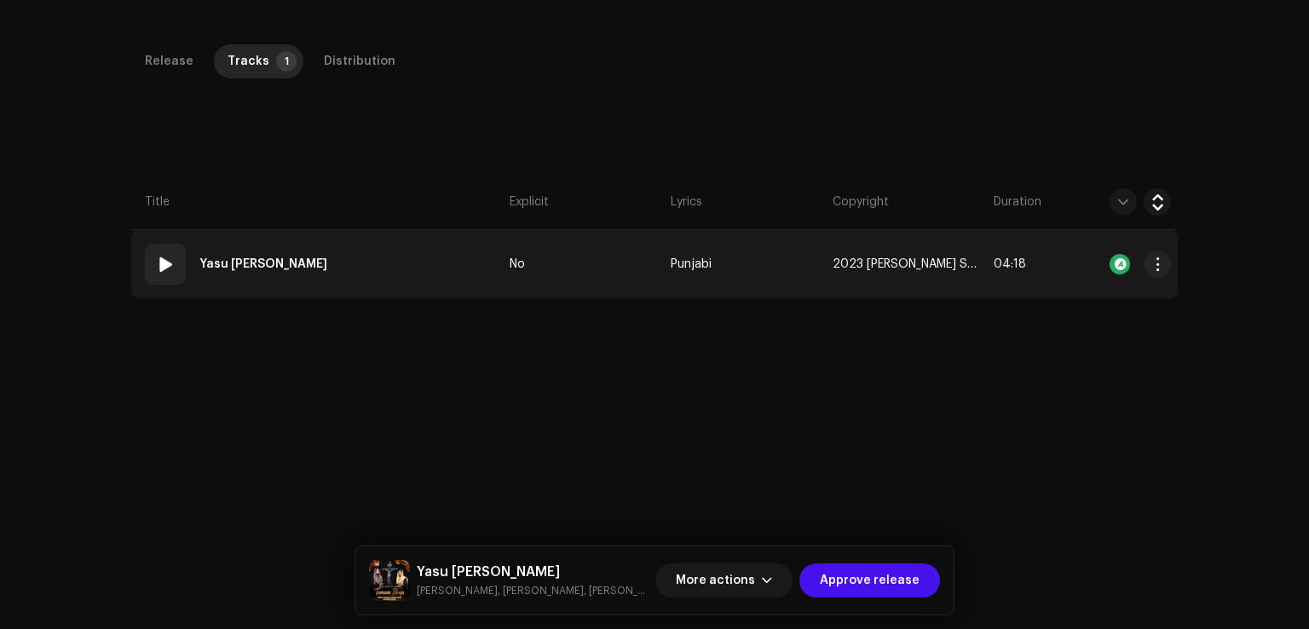
click at [395, 262] on td "01 Yasu [PERSON_NAME]" at bounding box center [317, 264] width 372 height 68
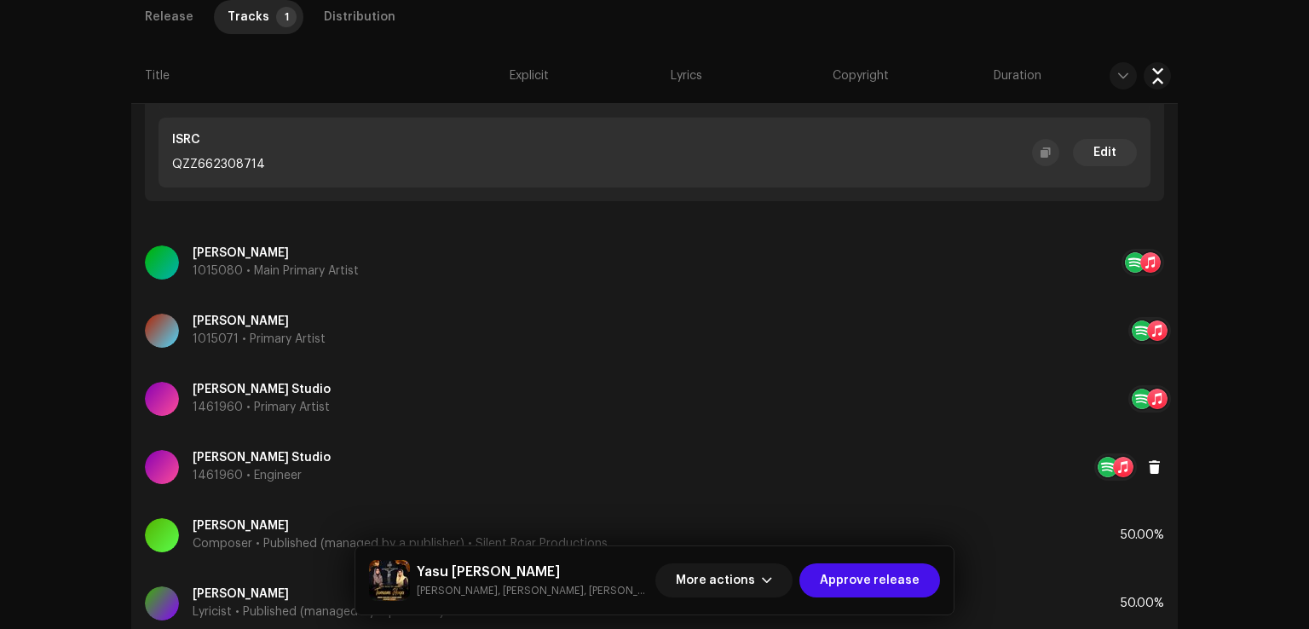
scroll to position [777, 0]
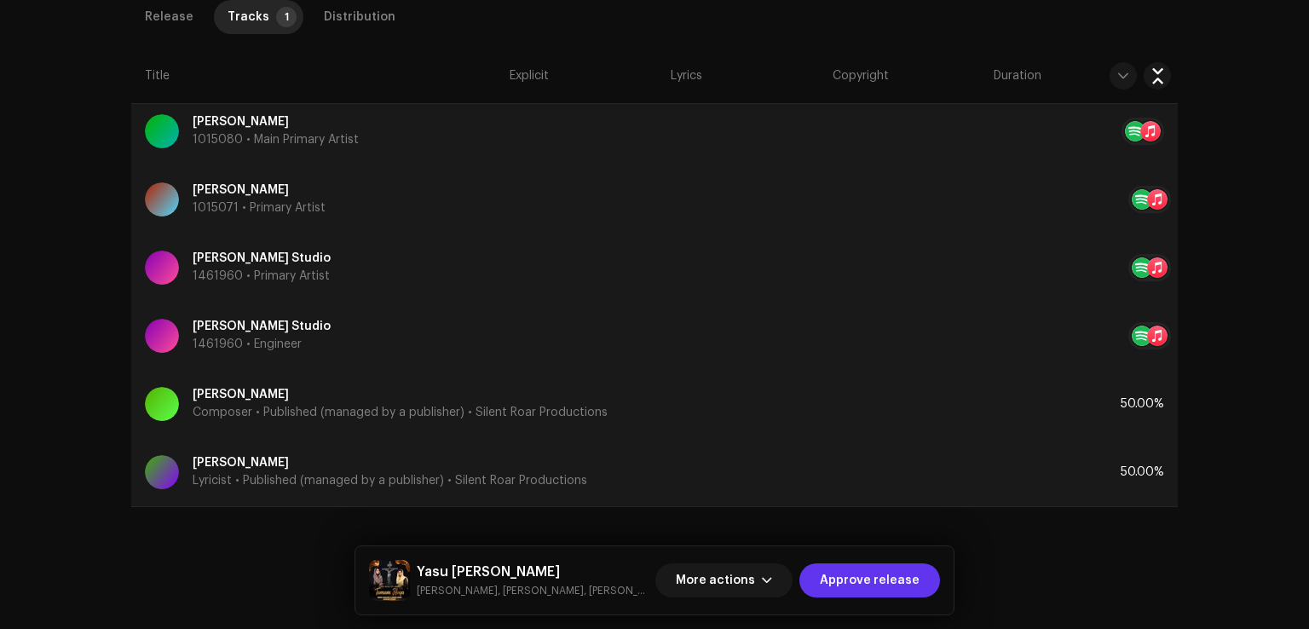
click at [866, 577] on span "Approve release" at bounding box center [870, 580] width 100 height 34
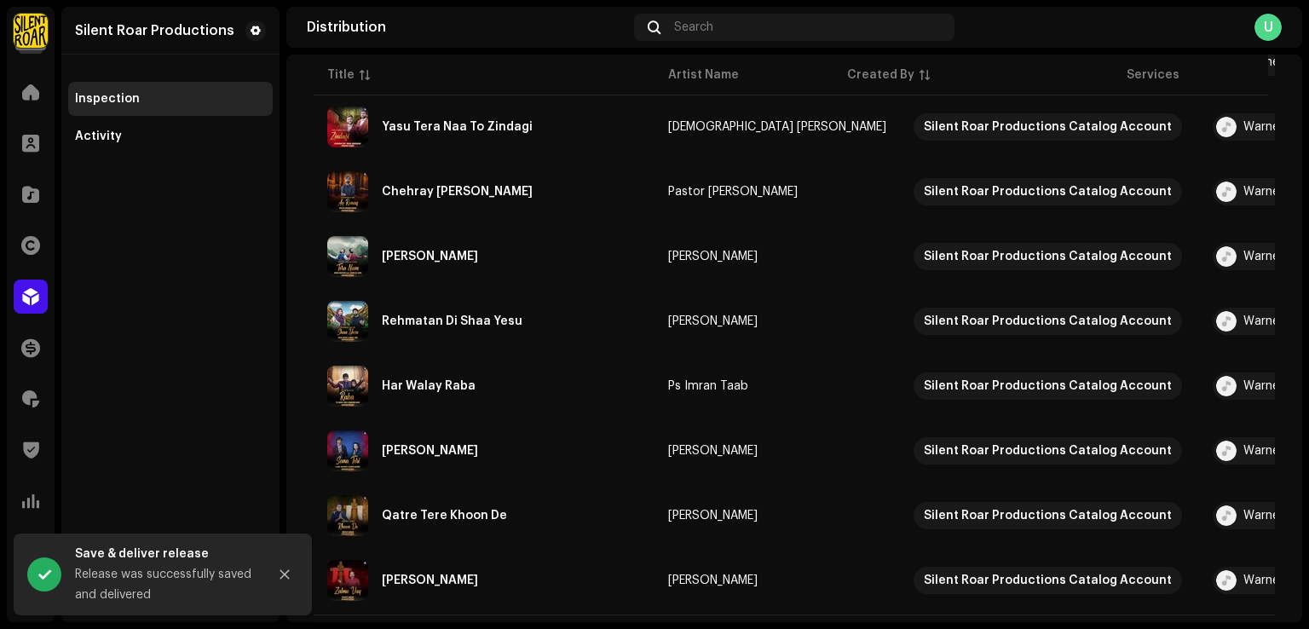
scroll to position [599, 0]
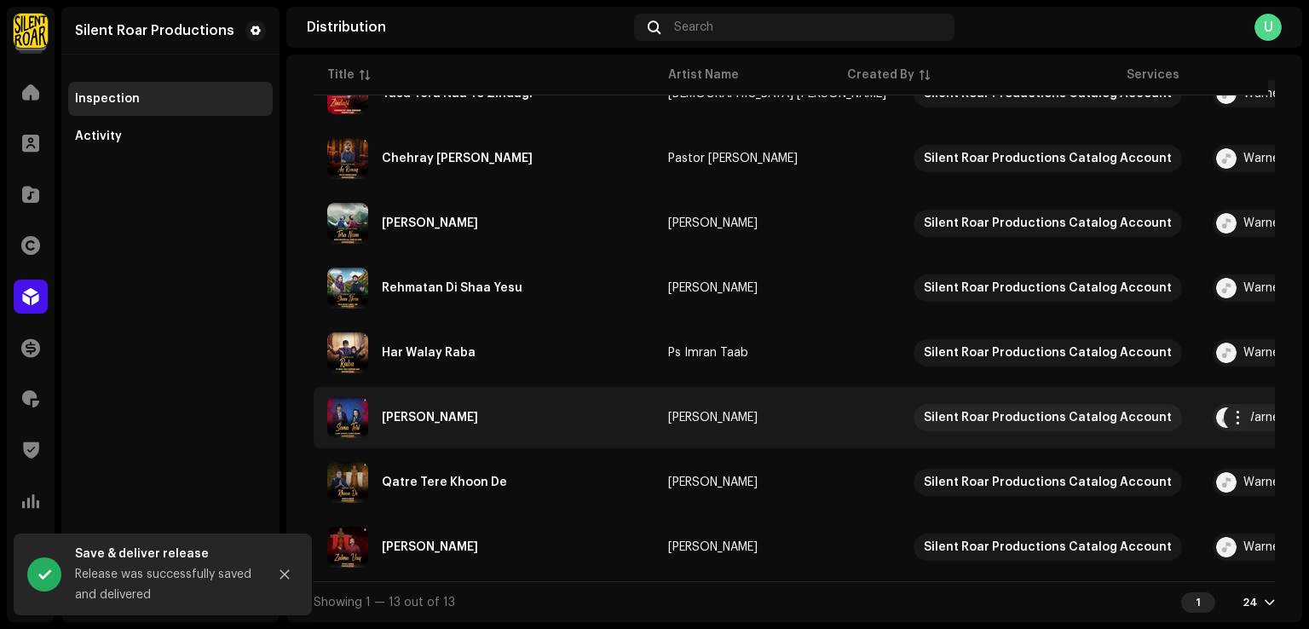
click at [526, 436] on td "Sana Teri" at bounding box center [484, 417] width 341 height 61
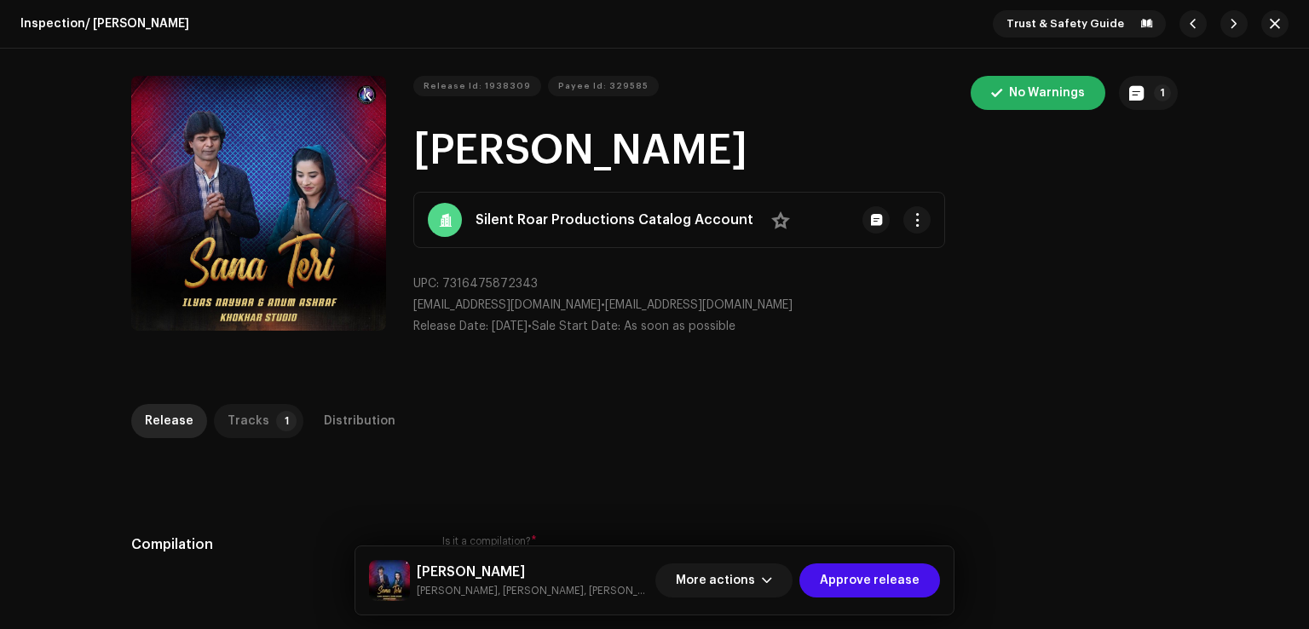
click at [262, 412] on p-tab "Tracks 1" at bounding box center [258, 421] width 89 height 34
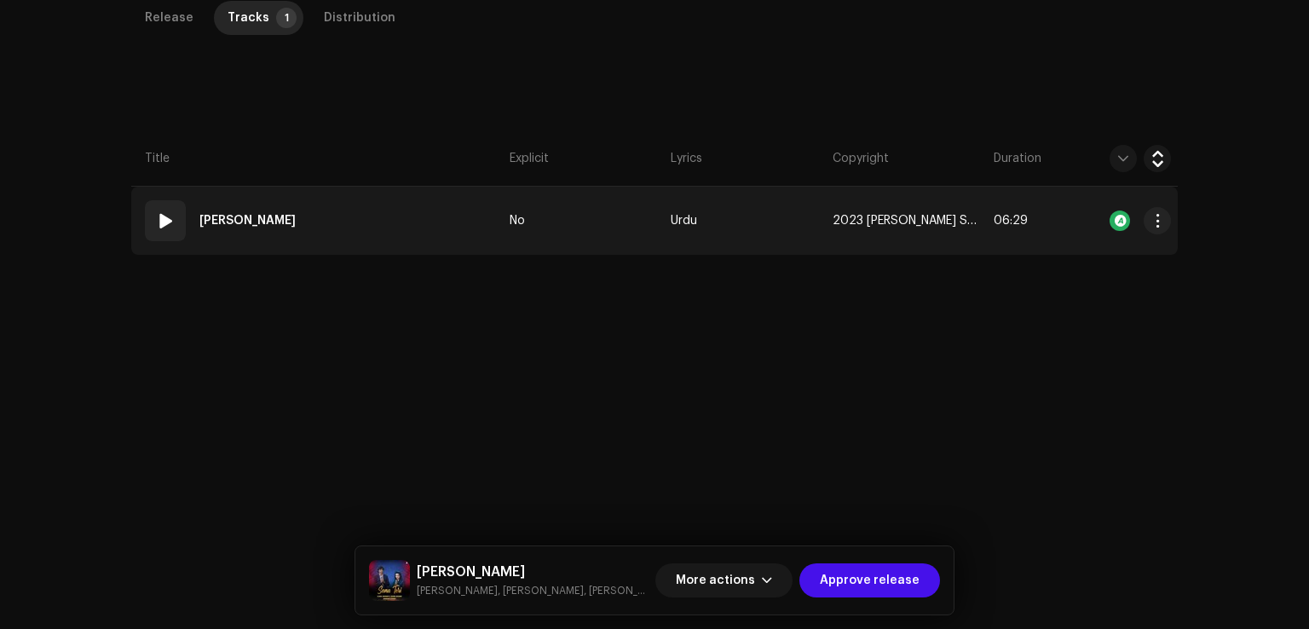
click at [402, 215] on td "01 Sana Teri" at bounding box center [317, 221] width 372 height 68
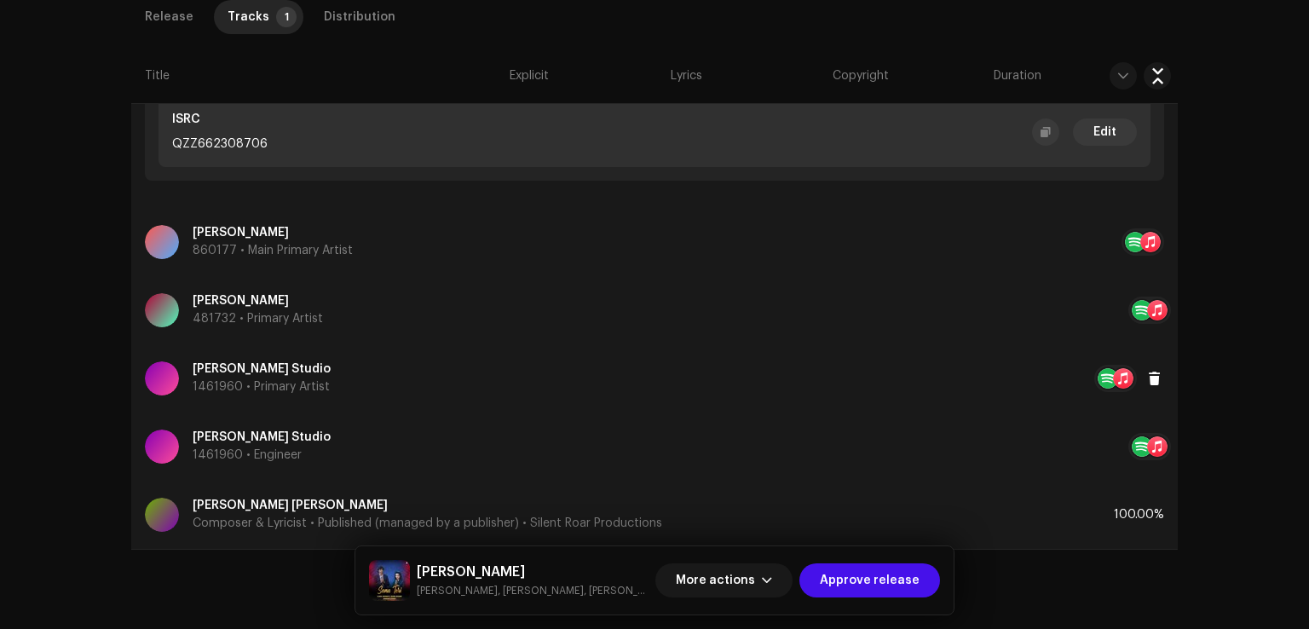
scroll to position [728, 0]
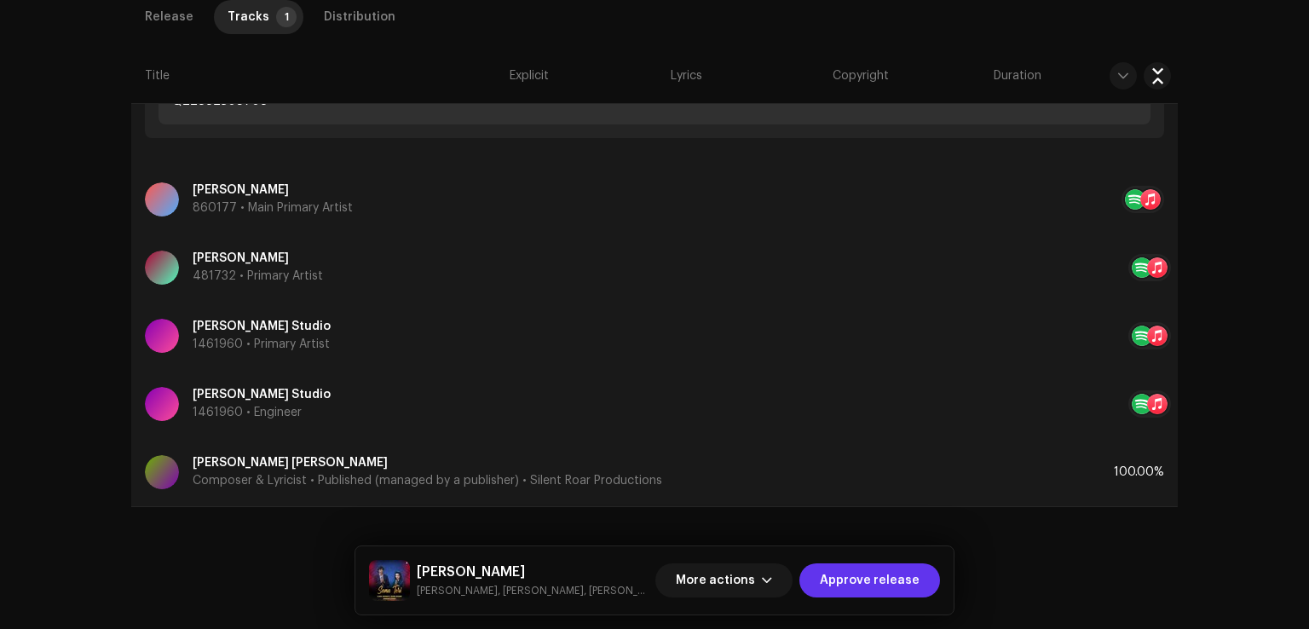
click at [853, 583] on span "Approve release" at bounding box center [870, 580] width 100 height 34
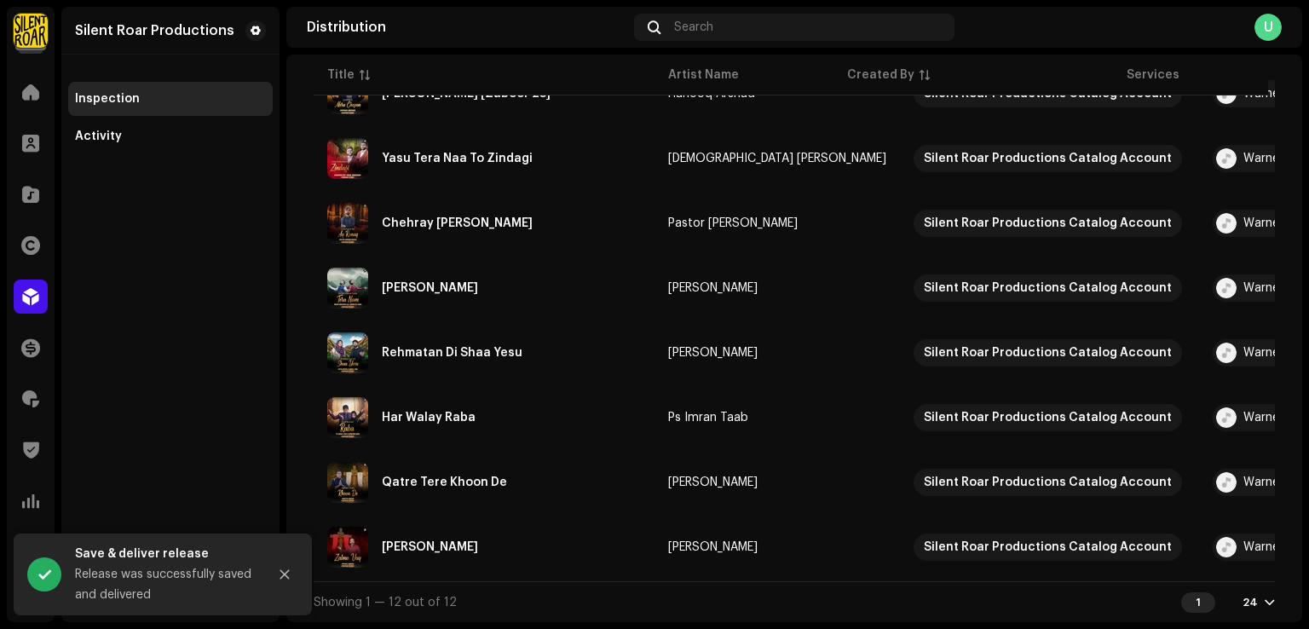
scroll to position [534, 0]
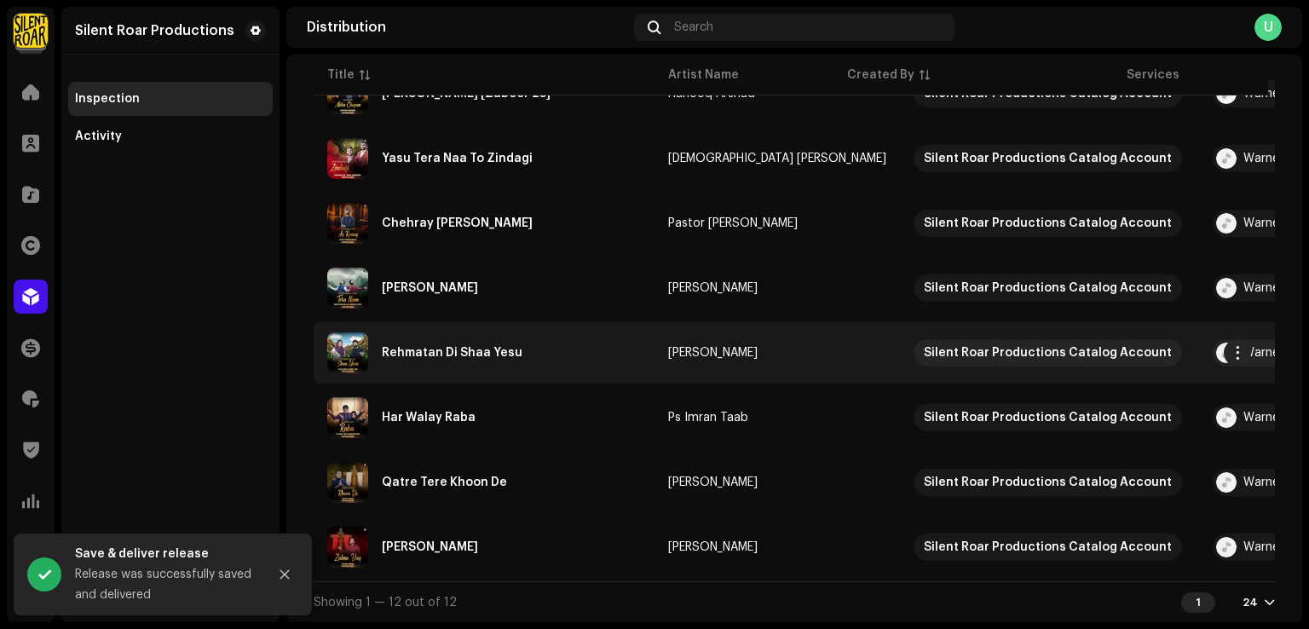
click at [516, 349] on div "Rehmatan Di Shaa Yesu" at bounding box center [484, 352] width 314 height 41
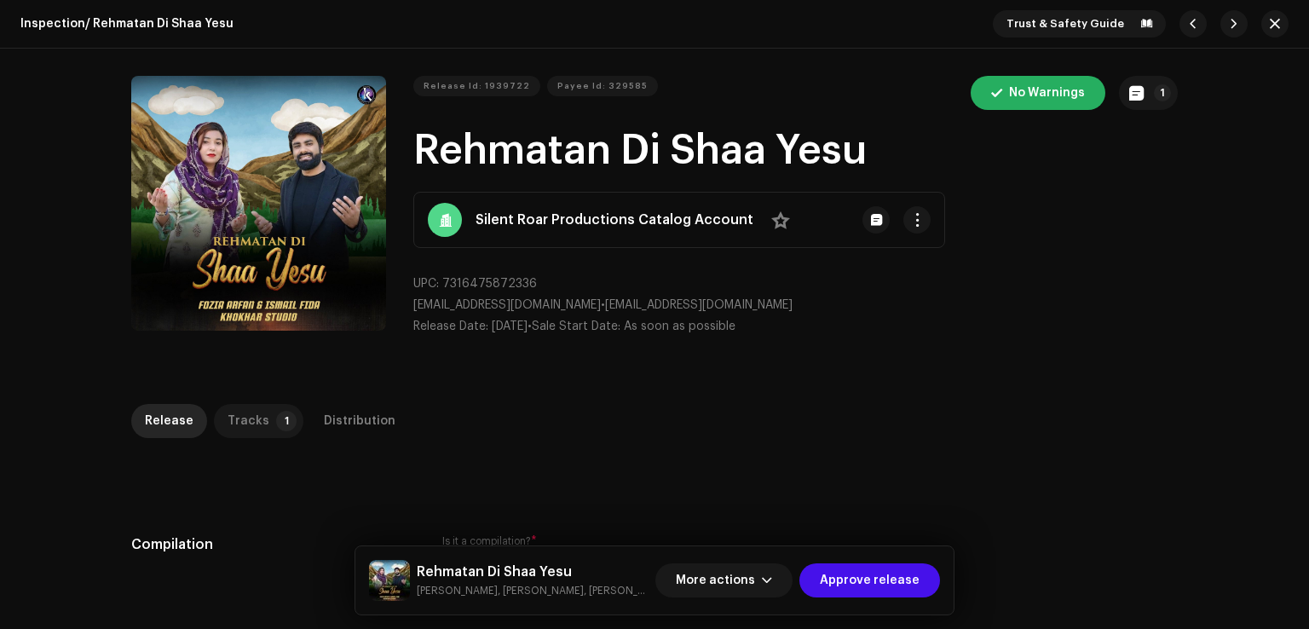
click at [249, 421] on div "Tracks" at bounding box center [249, 421] width 42 height 34
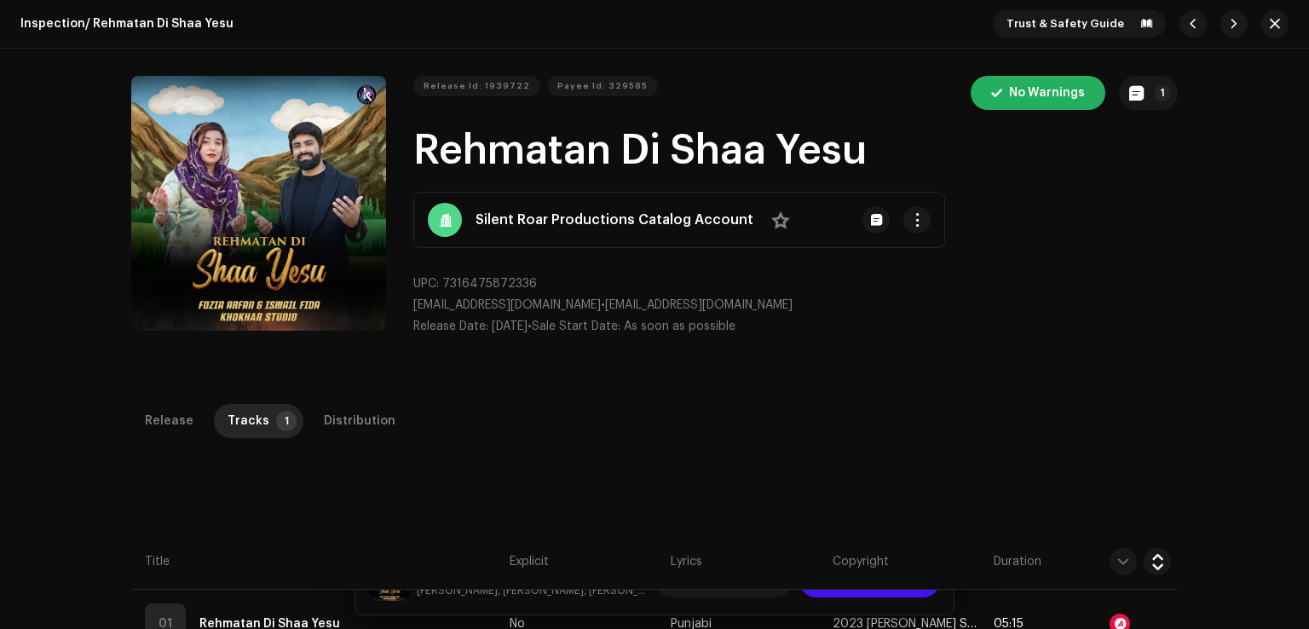
scroll to position [341, 0]
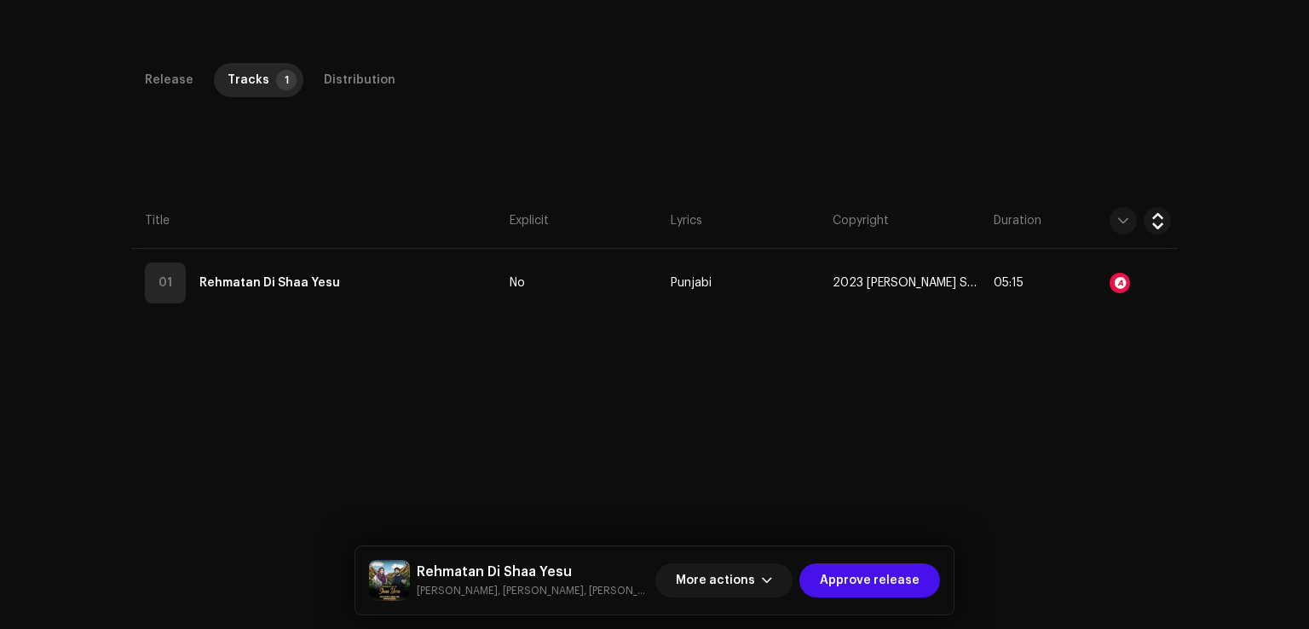
click at [395, 247] on th "Title" at bounding box center [317, 220] width 372 height 55
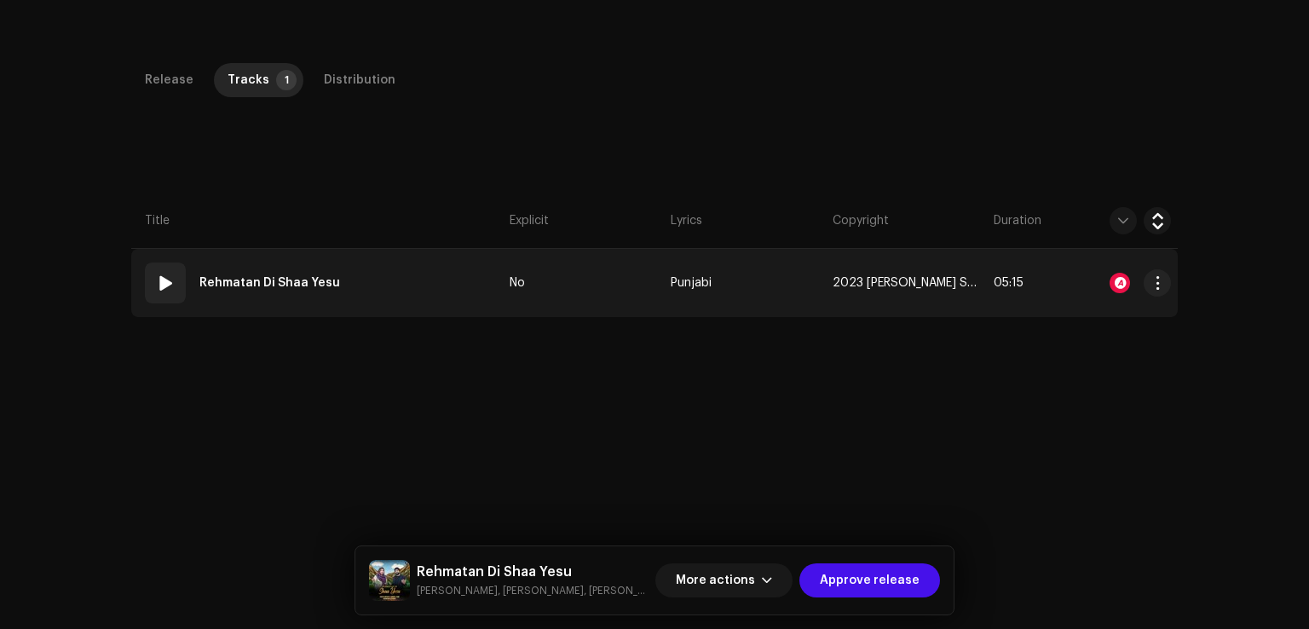
click at [396, 280] on td "01 Rehmatan Di Shaa Yesu" at bounding box center [317, 283] width 372 height 68
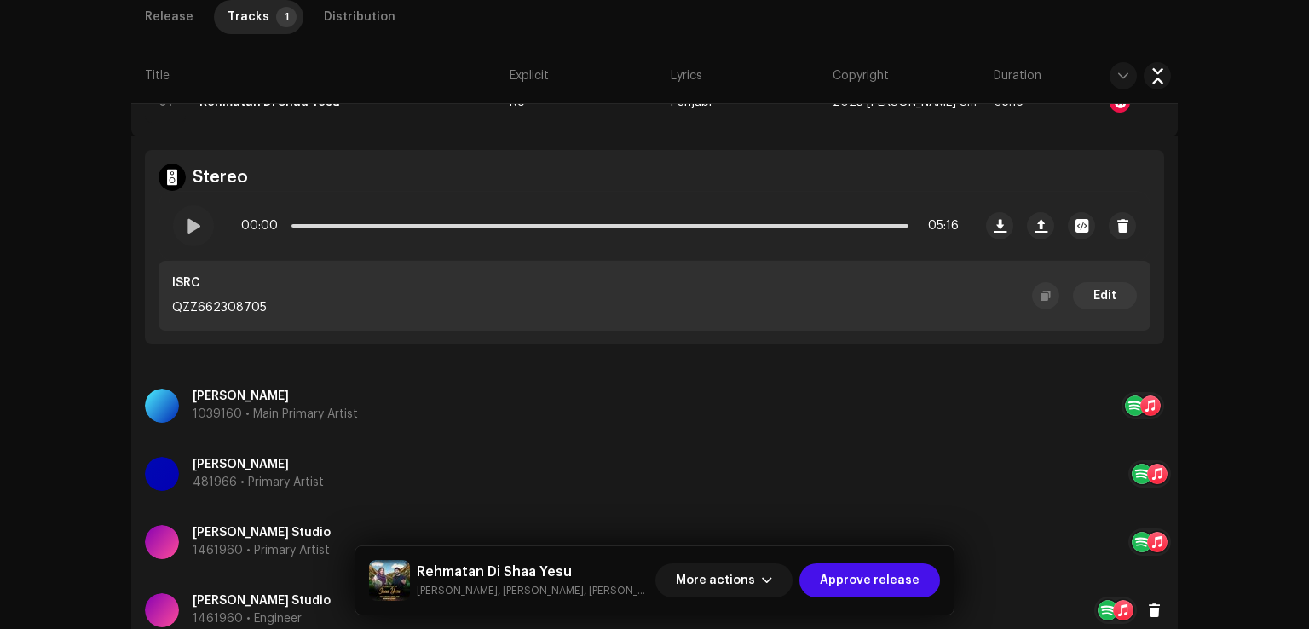
scroll to position [796, 0]
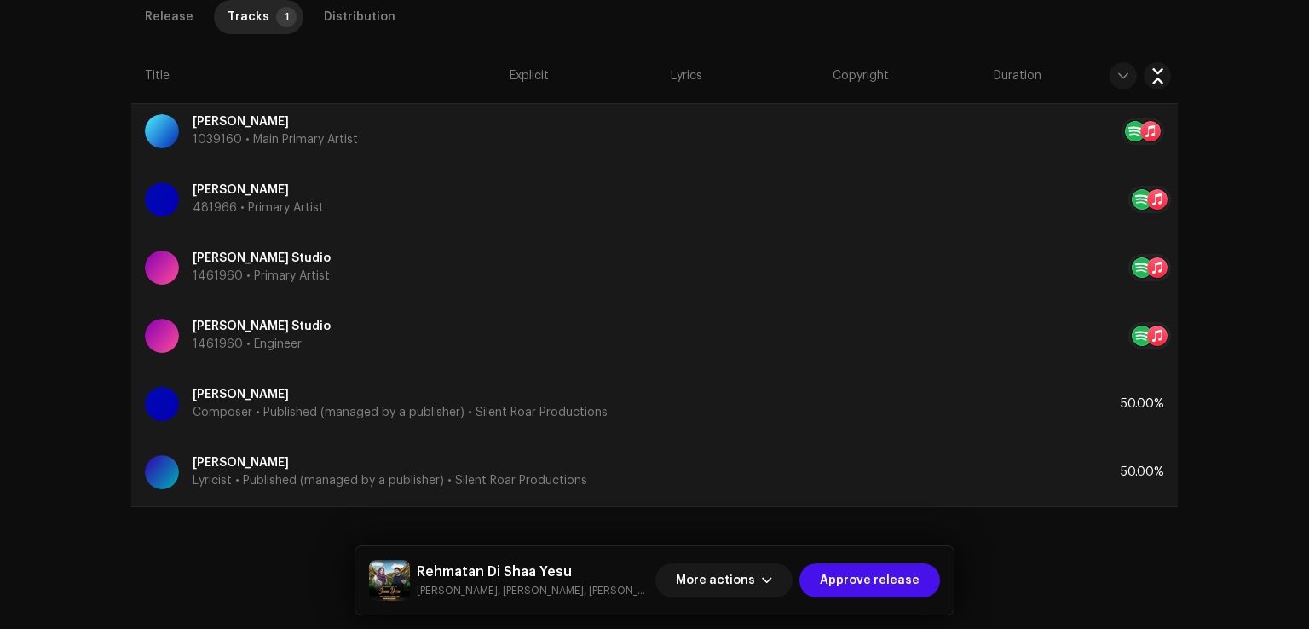
click at [864, 560] on div "More actions Approve release" at bounding box center [797, 580] width 285 height 41
click at [869, 572] on span "Approve release" at bounding box center [870, 580] width 100 height 34
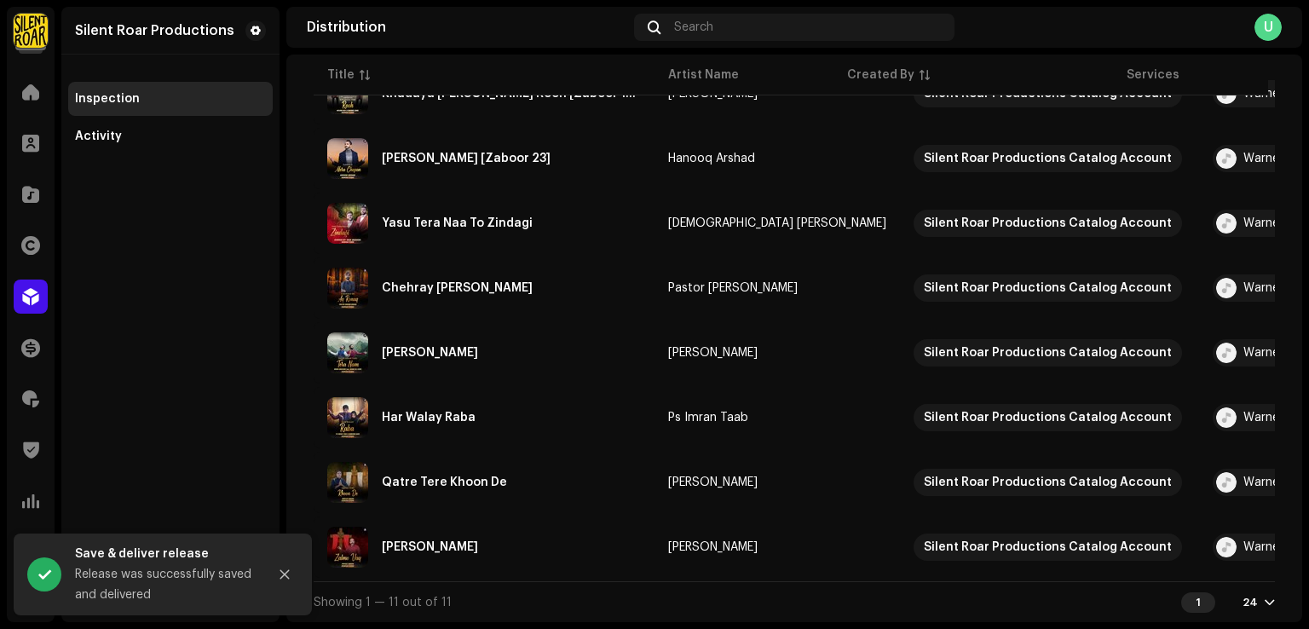
scroll to position [470, 0]
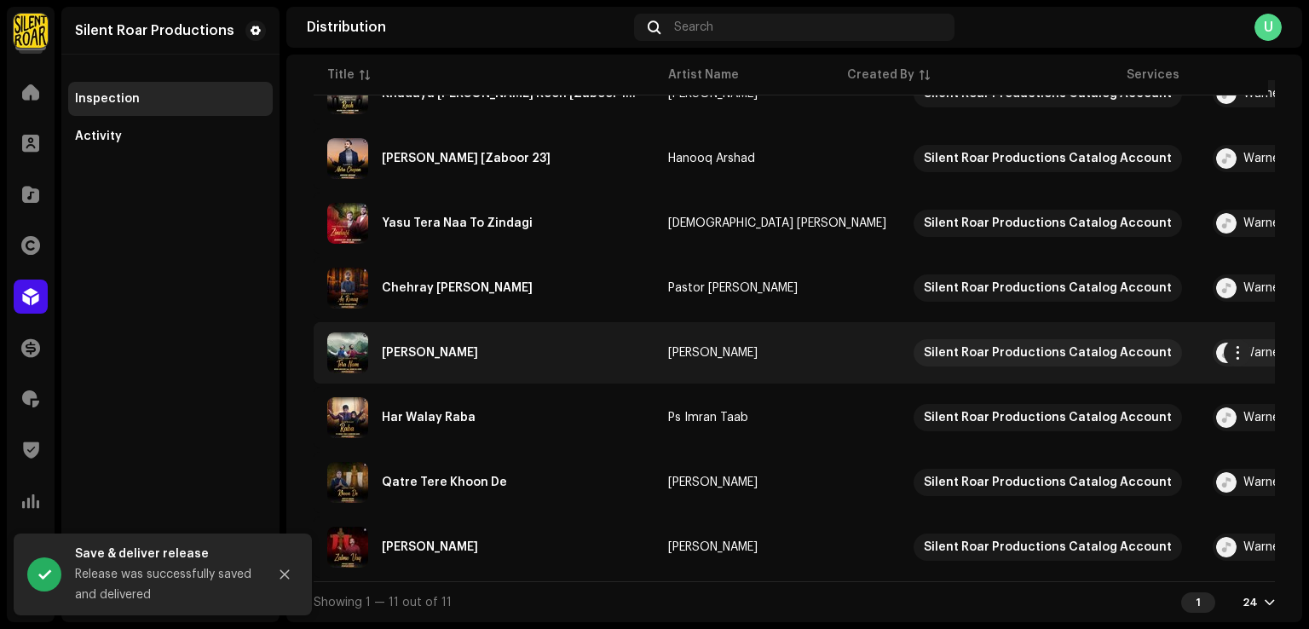
click at [499, 358] on div "Dhan Dhan Yasu Tera Nam" at bounding box center [484, 352] width 314 height 41
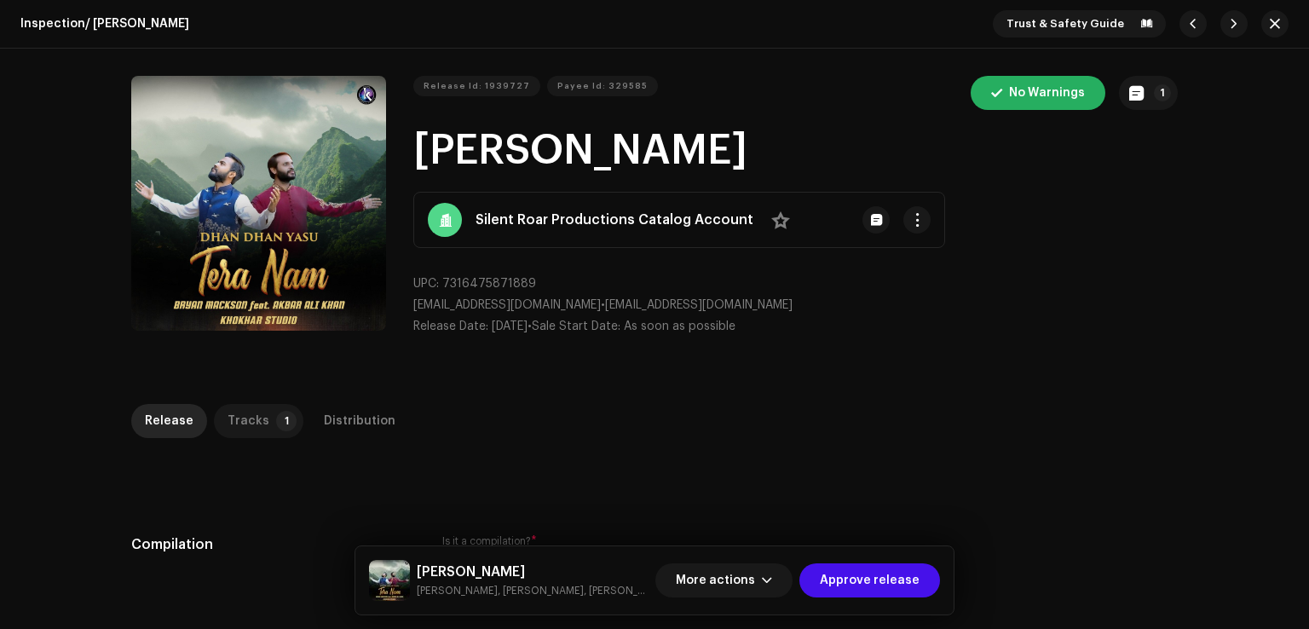
click at [276, 418] on p-badge "1" at bounding box center [286, 421] width 20 height 20
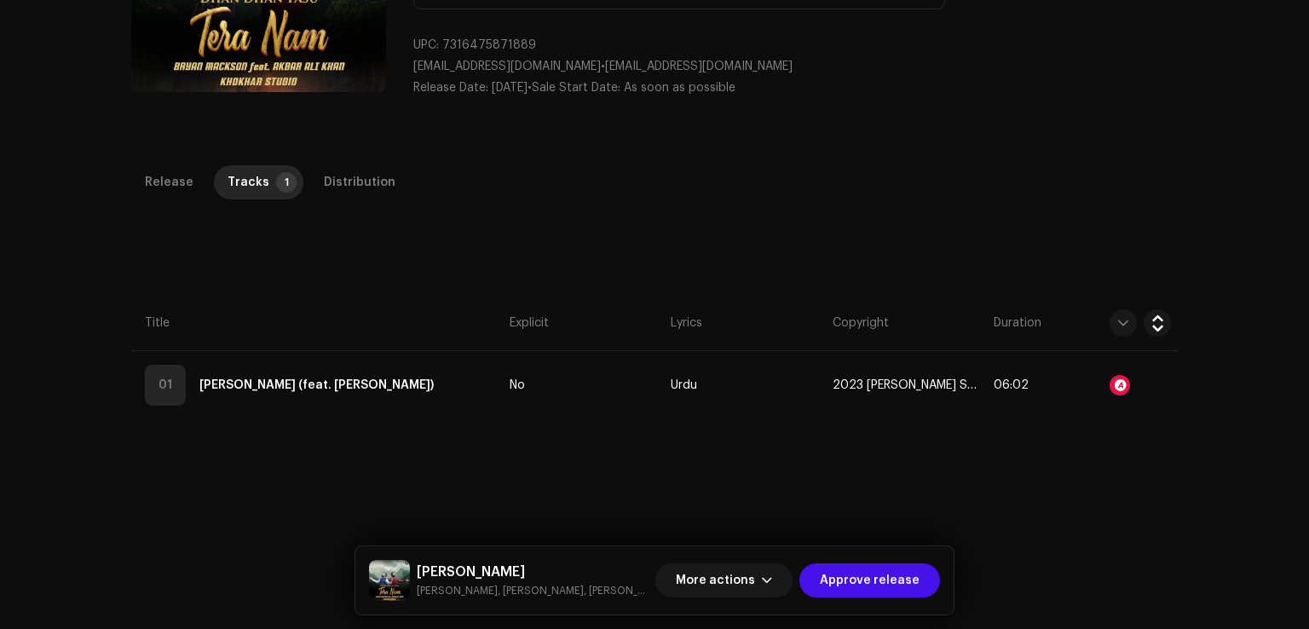
scroll to position [403, 0]
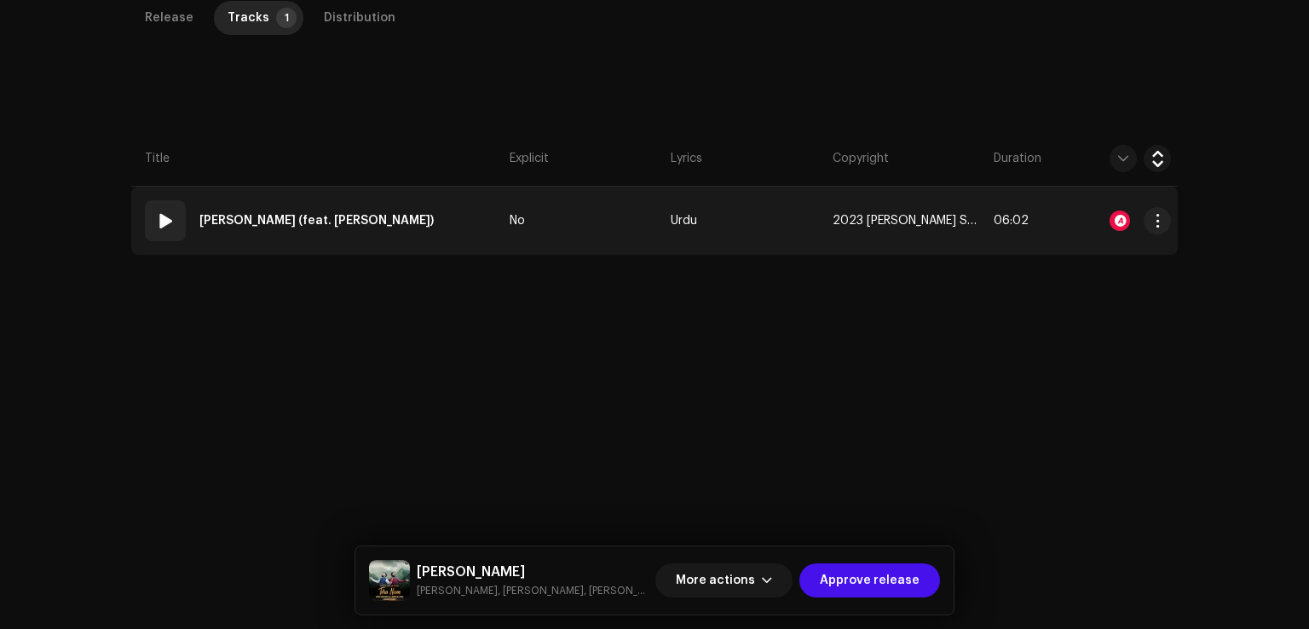
click at [566, 216] on td "No" at bounding box center [583, 221] width 161 height 68
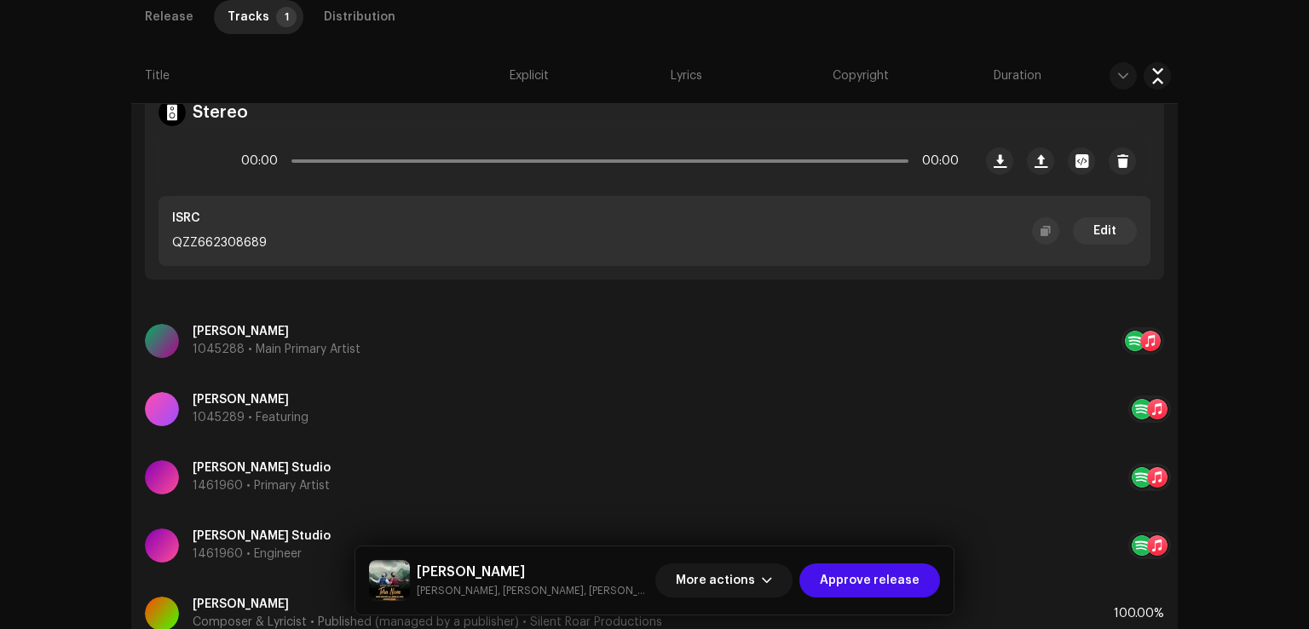
scroll to position [728, 0]
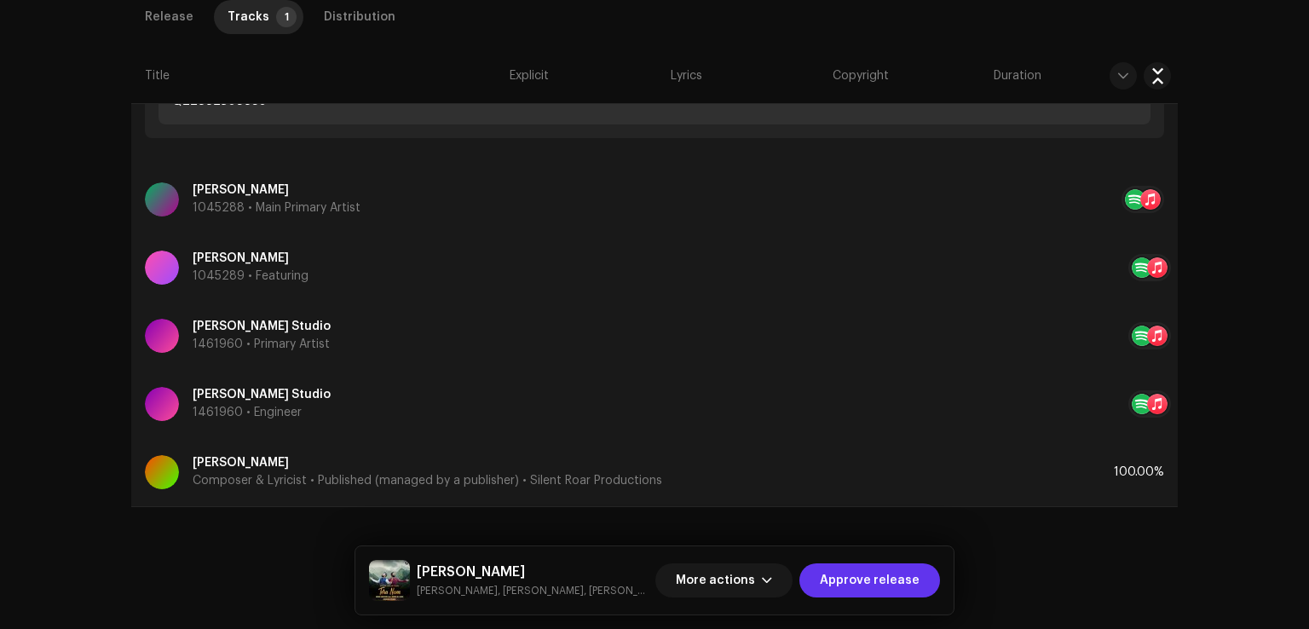
click at [896, 573] on span "Approve release" at bounding box center [870, 580] width 100 height 34
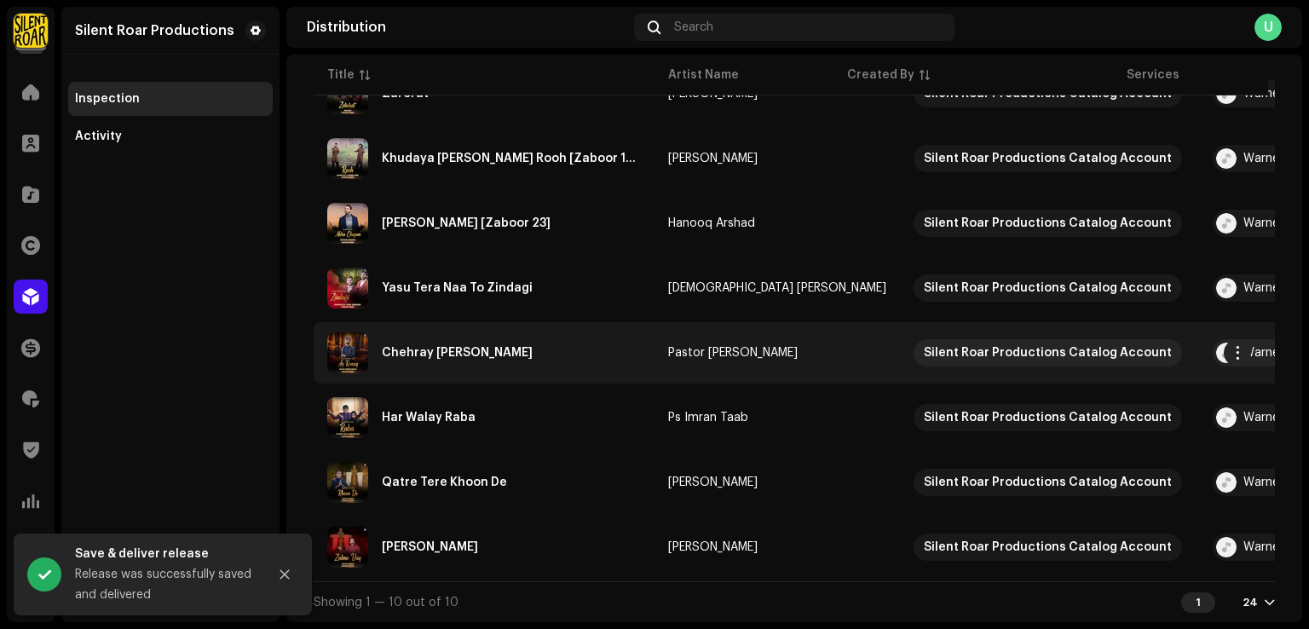
scroll to position [405, 0]
click at [532, 361] on div "Chehray Di Ay Ronaq" at bounding box center [484, 352] width 314 height 41
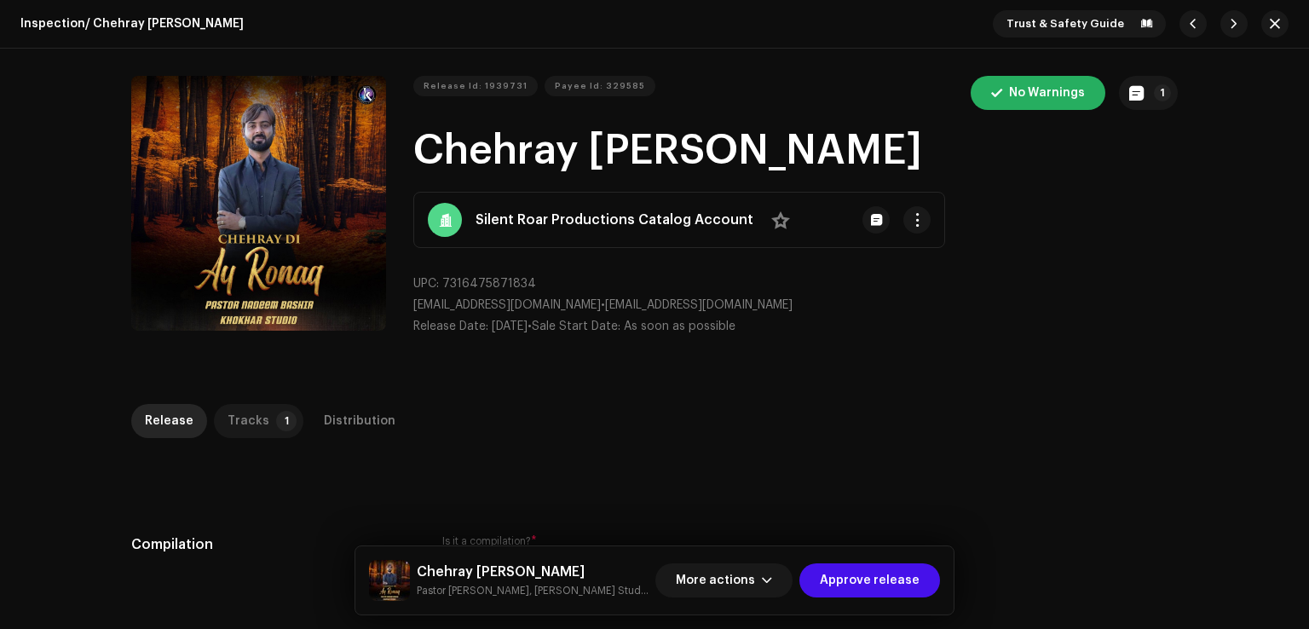
click at [280, 422] on p-badge "1" at bounding box center [286, 421] width 20 height 20
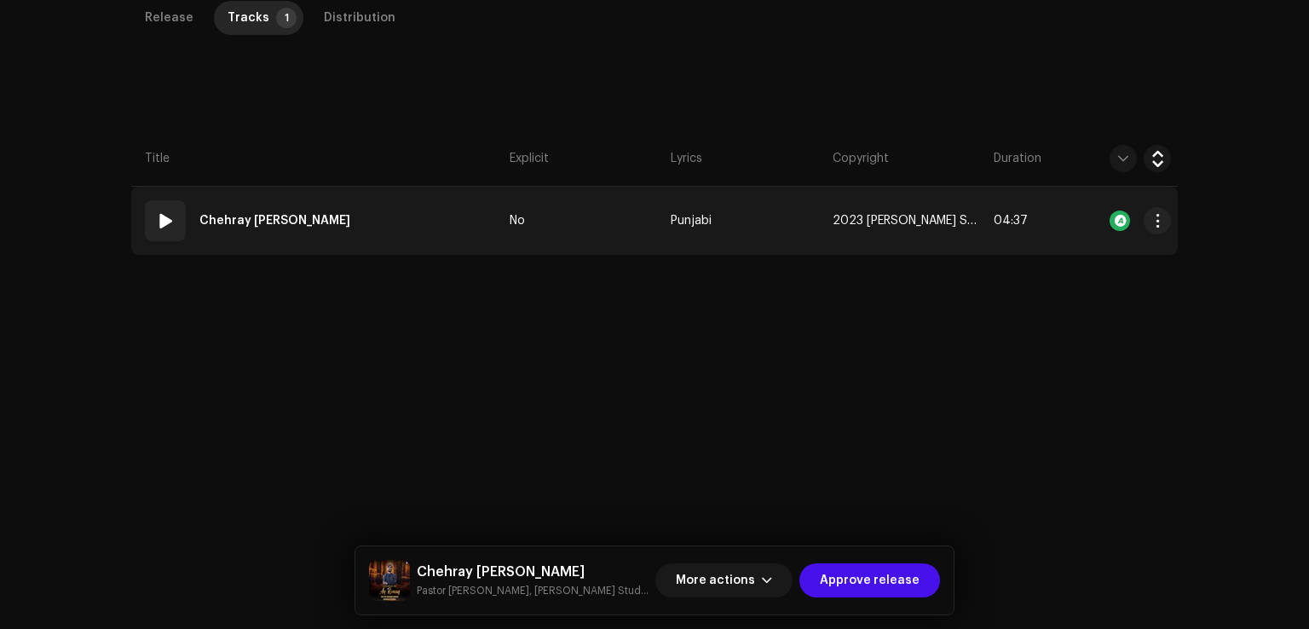
click at [426, 222] on td "01 Chehray Di Ay Ronaq" at bounding box center [317, 221] width 372 height 68
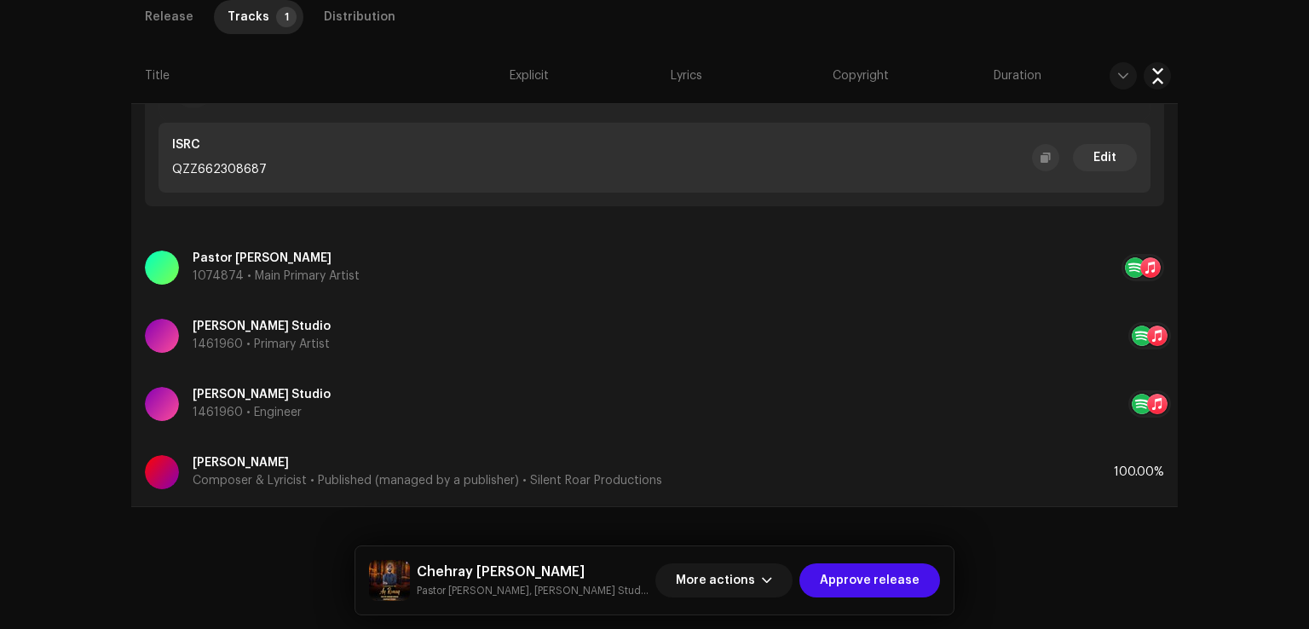
scroll to position [148, 0]
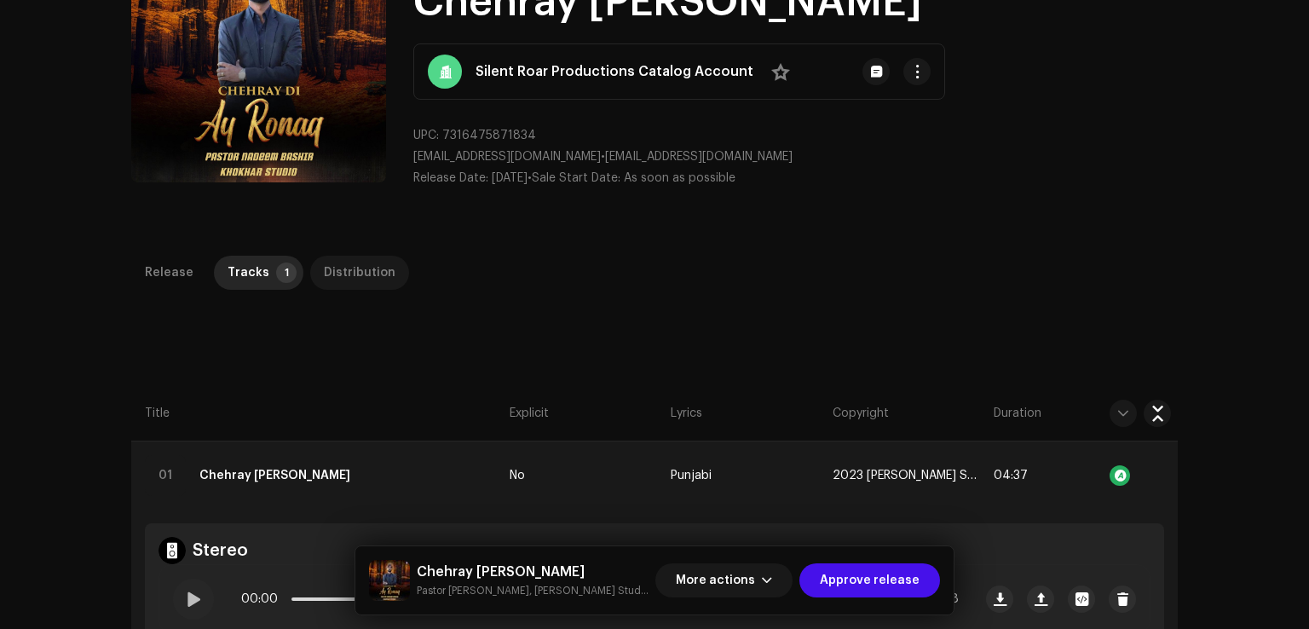
click at [333, 260] on div "Distribution" at bounding box center [360, 273] width 72 height 34
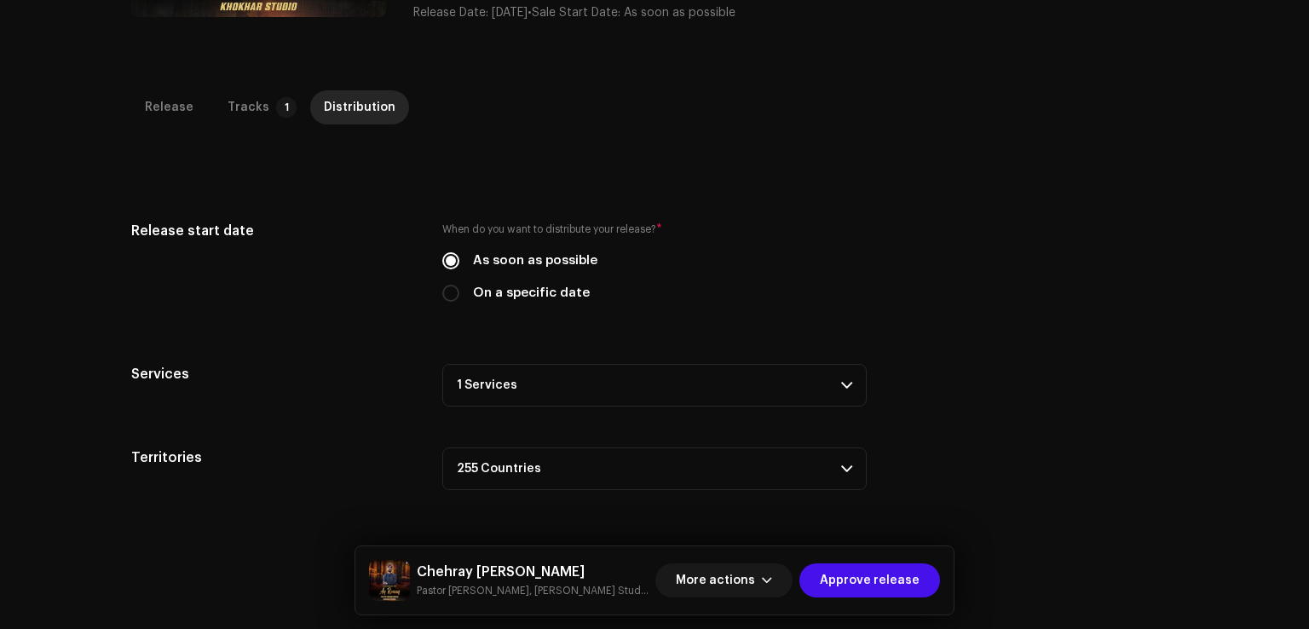
scroll to position [403, 0]
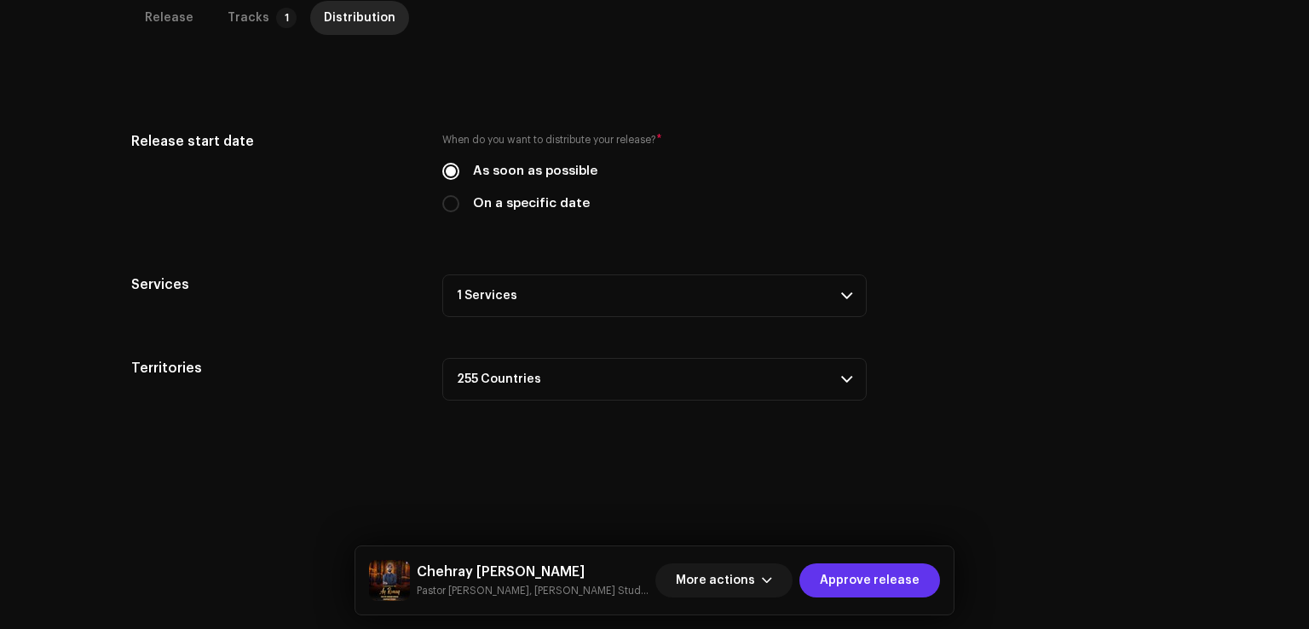
click at [864, 574] on span "Approve release" at bounding box center [870, 580] width 100 height 34
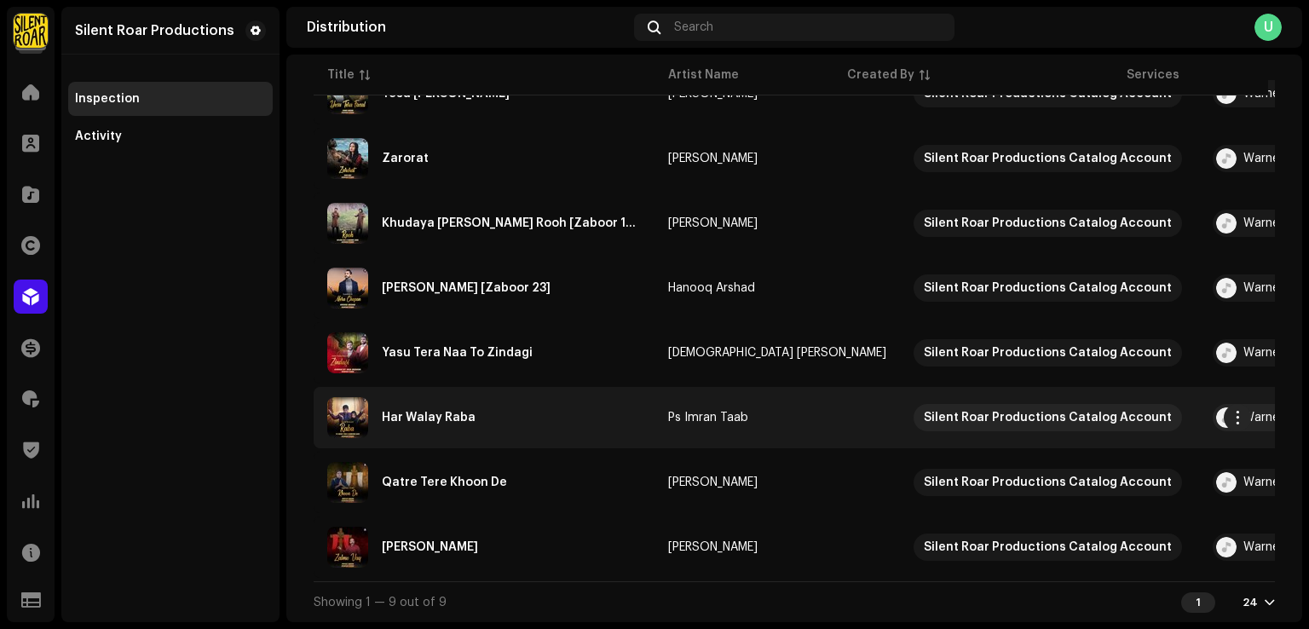
scroll to position [340, 0]
click at [532, 402] on div "Har Walay Raba" at bounding box center [484, 417] width 314 height 41
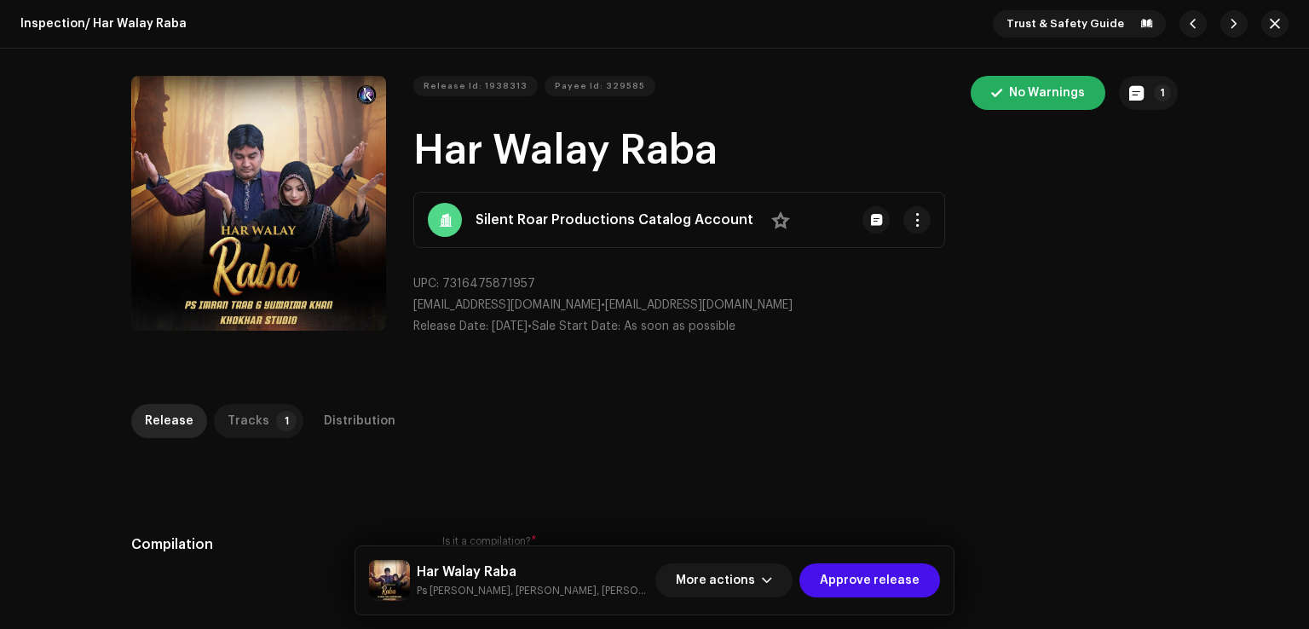
click at [280, 426] on p-badge "1" at bounding box center [286, 421] width 20 height 20
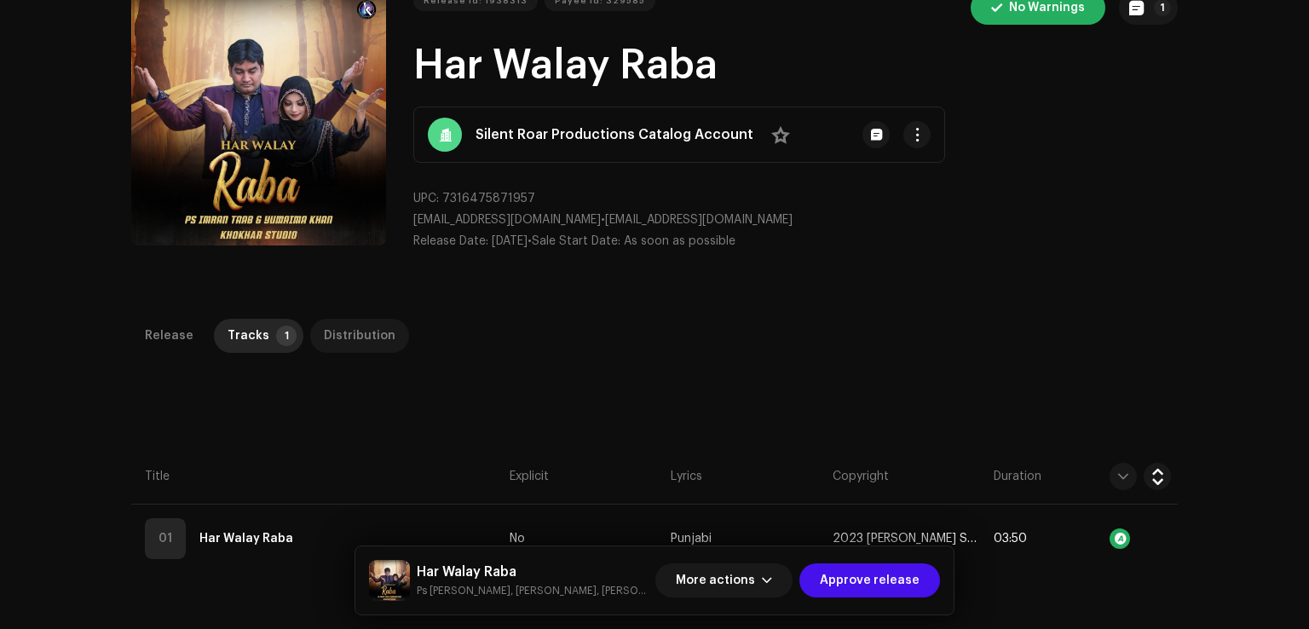
scroll to position [403, 0]
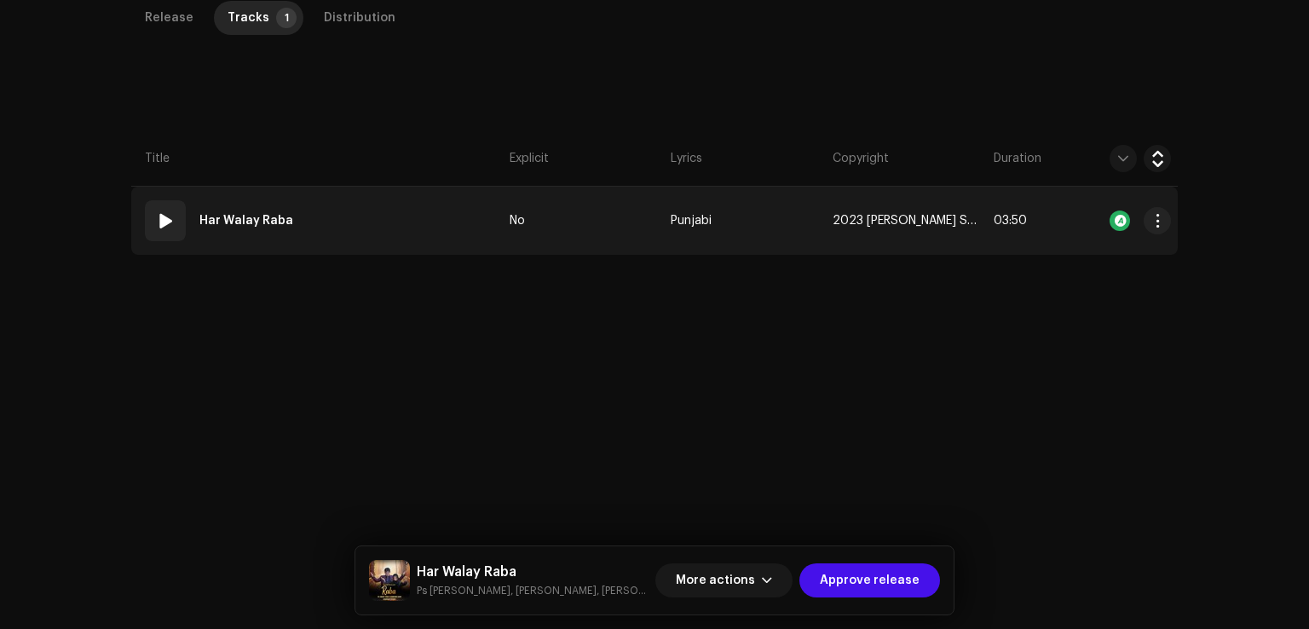
click at [355, 222] on td "01 Har Walay Raba" at bounding box center [317, 221] width 372 height 68
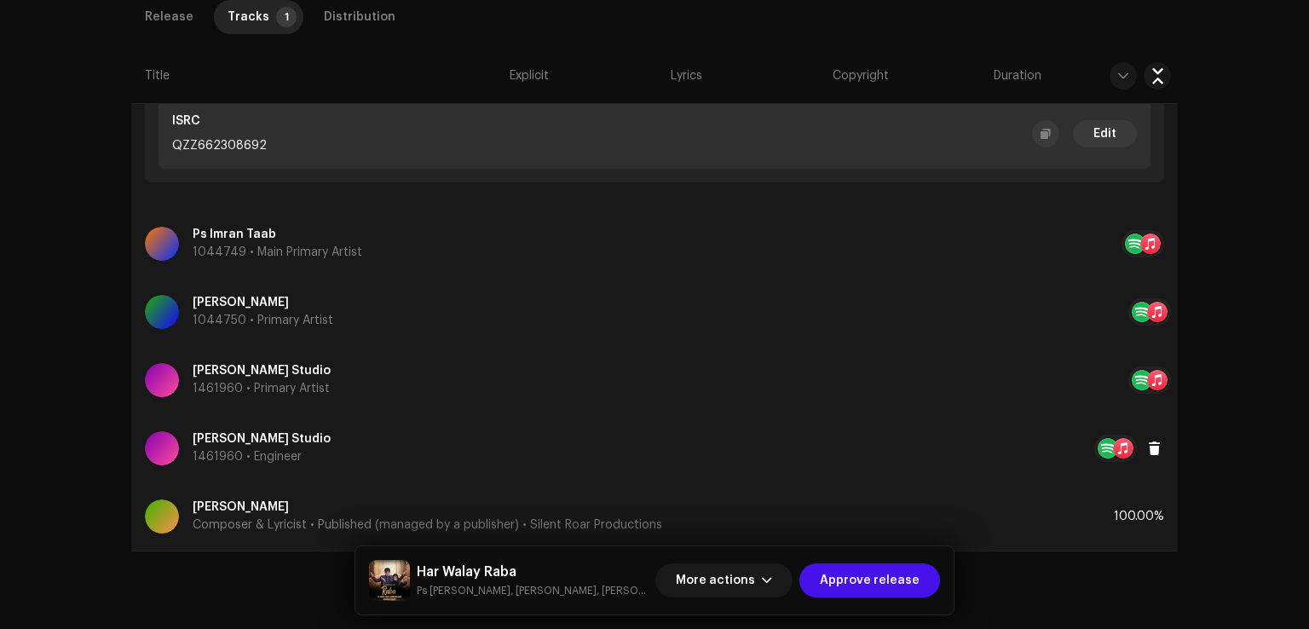
scroll to position [728, 0]
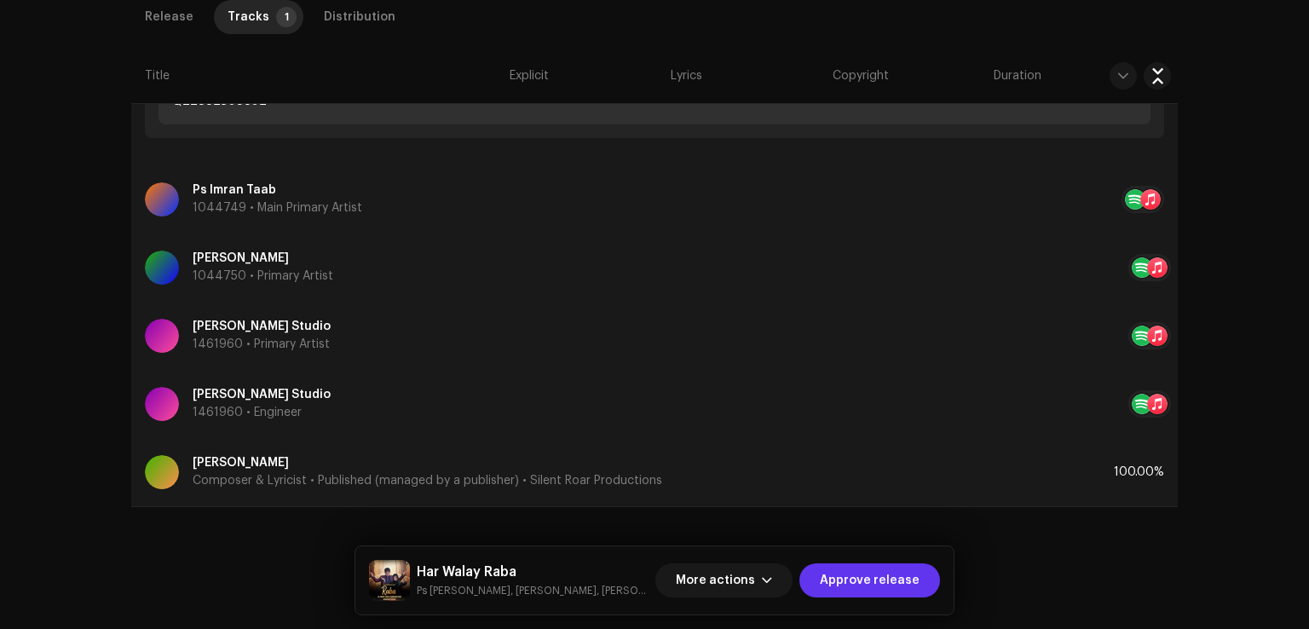
click at [872, 576] on span "Approve release" at bounding box center [870, 580] width 100 height 34
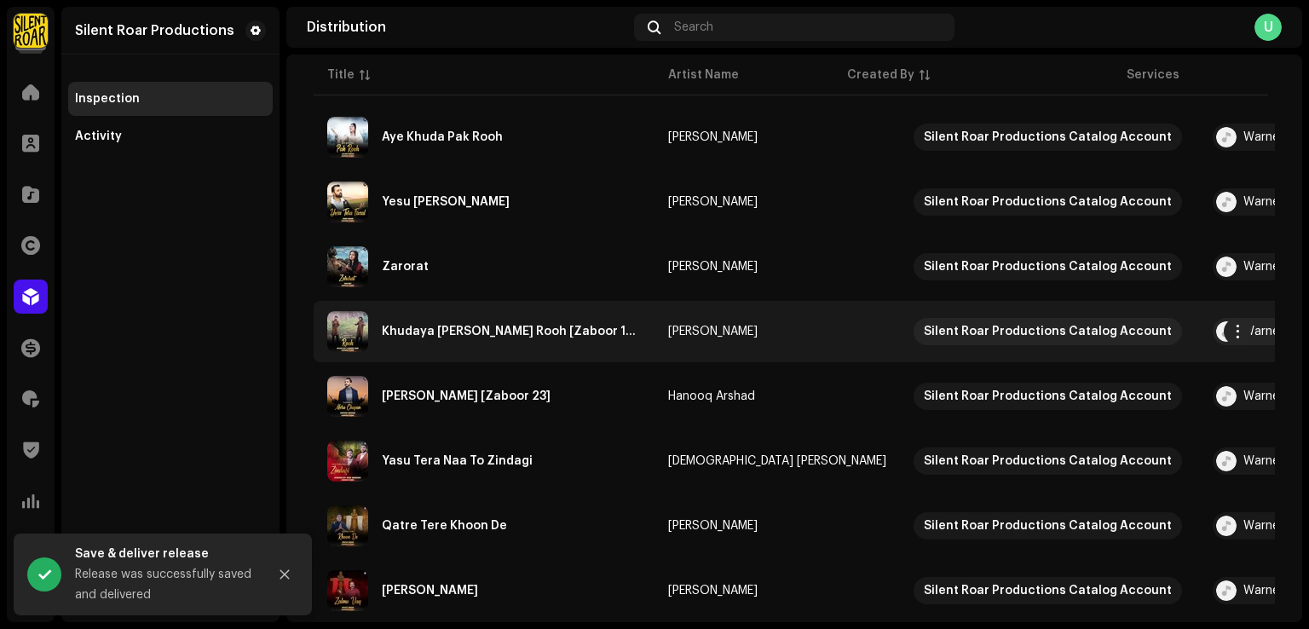
scroll to position [271, 0]
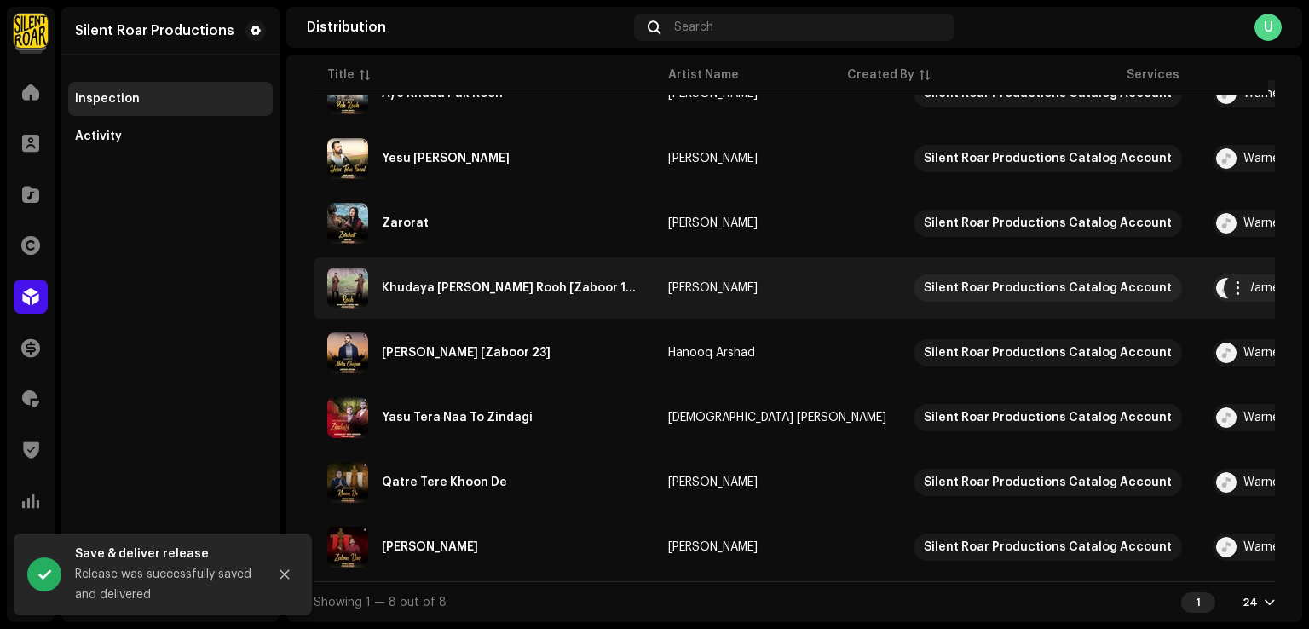
click at [535, 314] on td "Khudaya Teri Rooh [Zaboor 139]" at bounding box center [484, 287] width 341 height 61
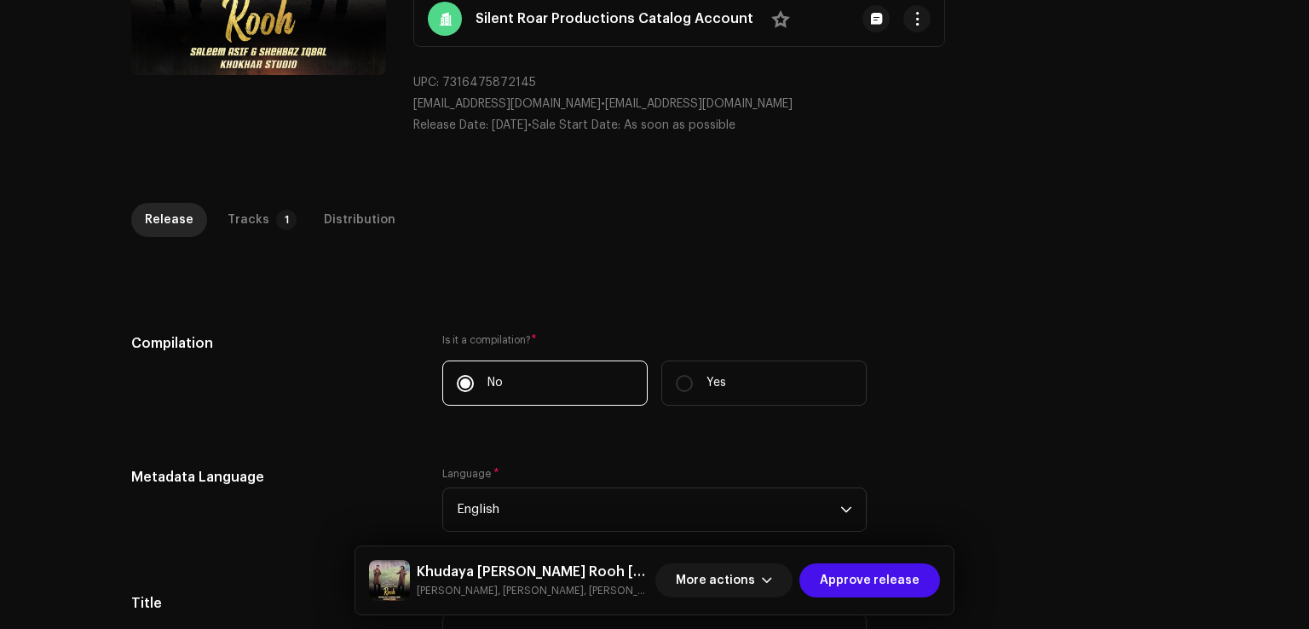
scroll to position [85, 0]
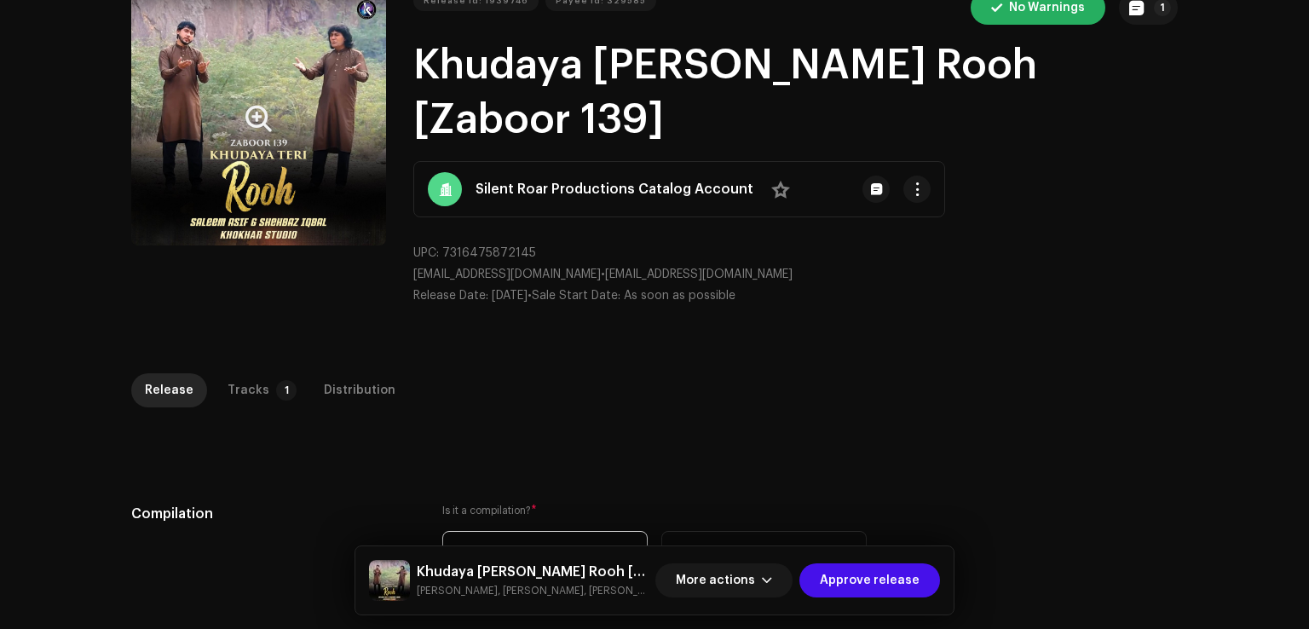
click at [311, 218] on button "Zoom Image" at bounding box center [258, 118] width 255 height 255
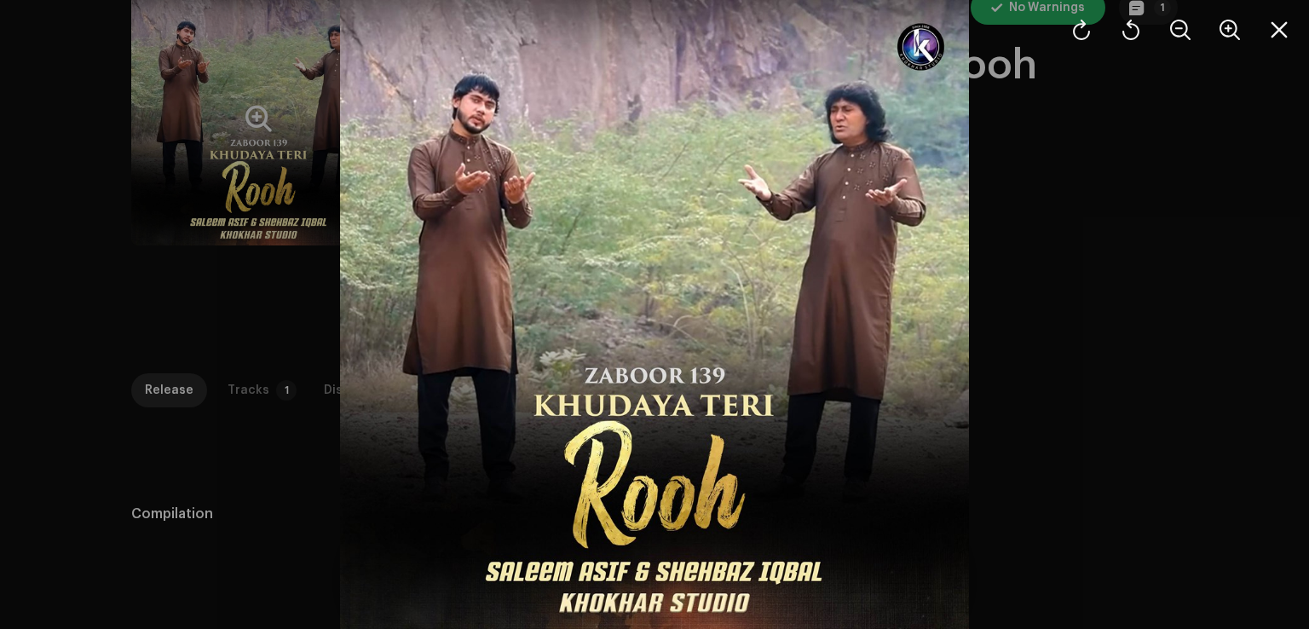
click at [1152, 313] on div at bounding box center [654, 314] width 1309 height 629
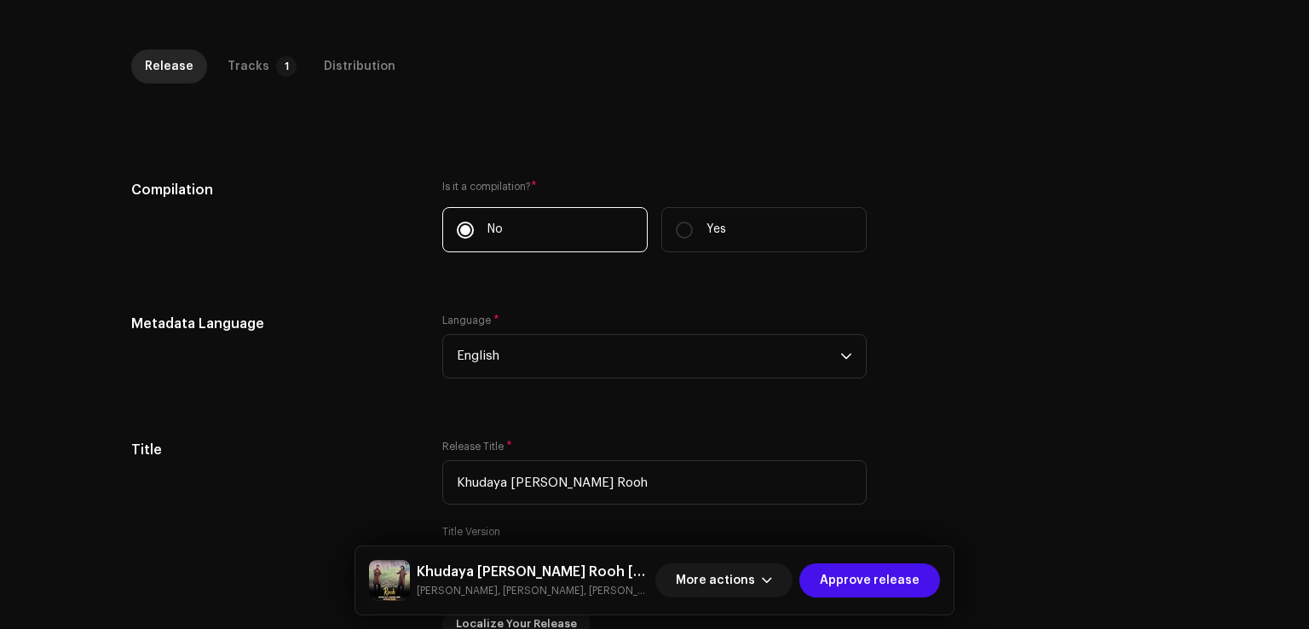
scroll to position [426, 0]
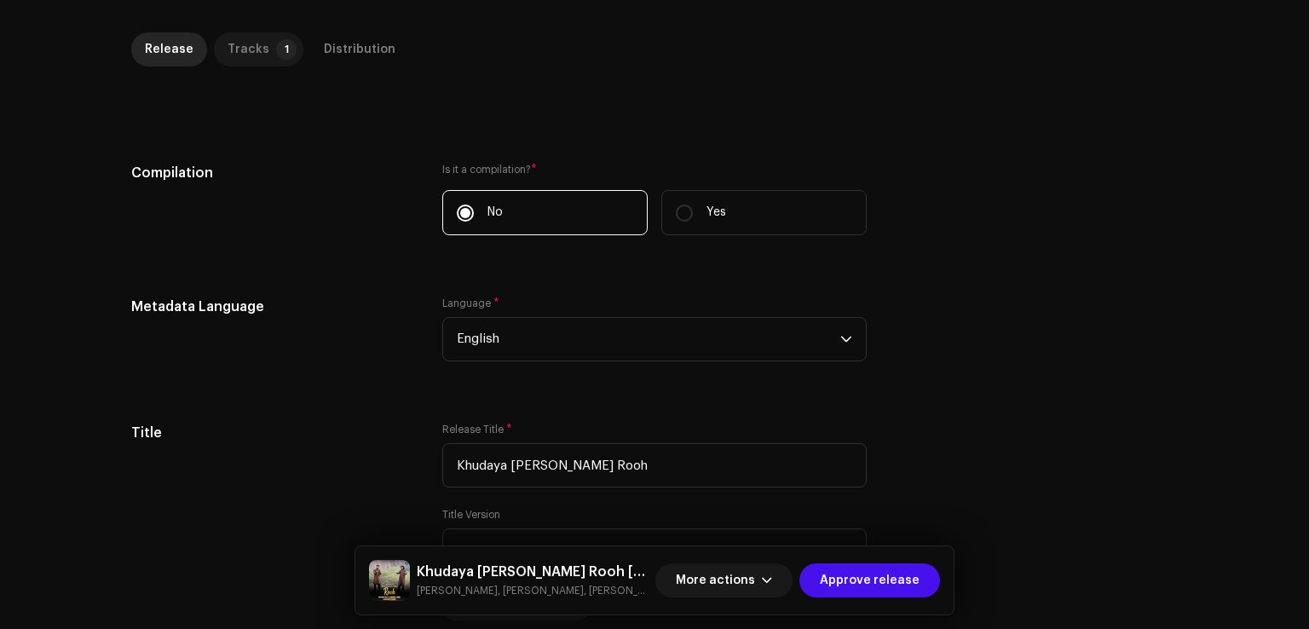
click at [231, 32] on div "Tracks" at bounding box center [249, 49] width 42 height 34
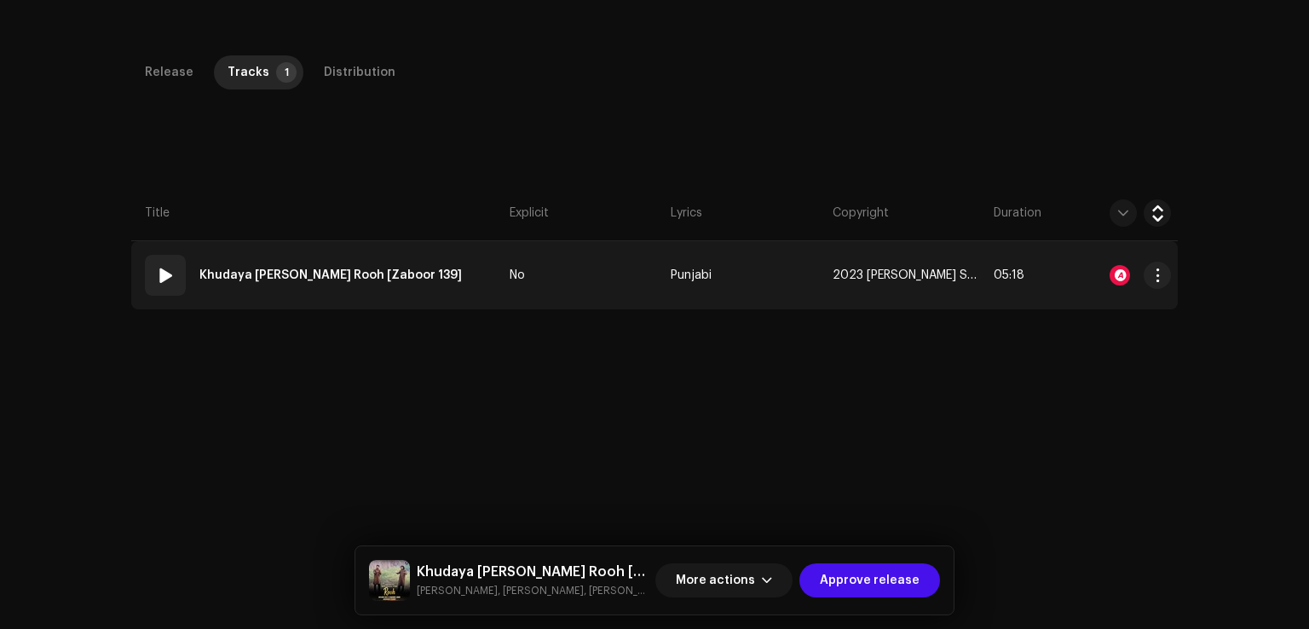
click at [436, 241] on td "01 Khudaya Teri Rooh [Zaboor 139]" at bounding box center [317, 275] width 372 height 68
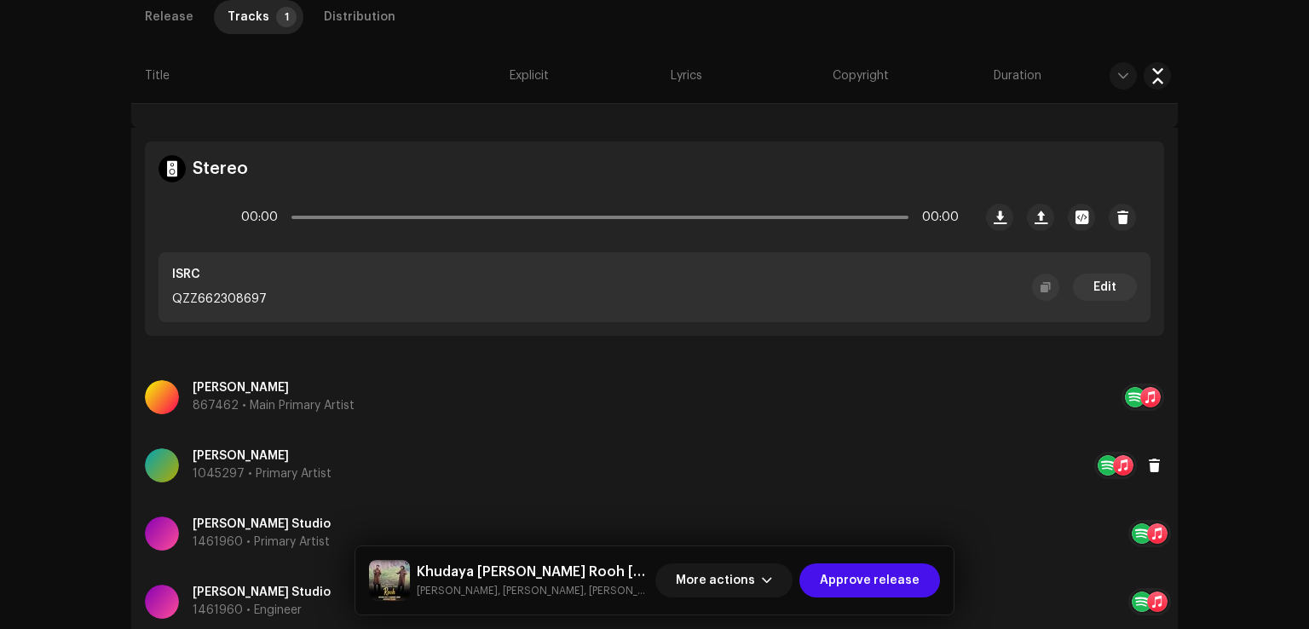
scroll to position [728, 0]
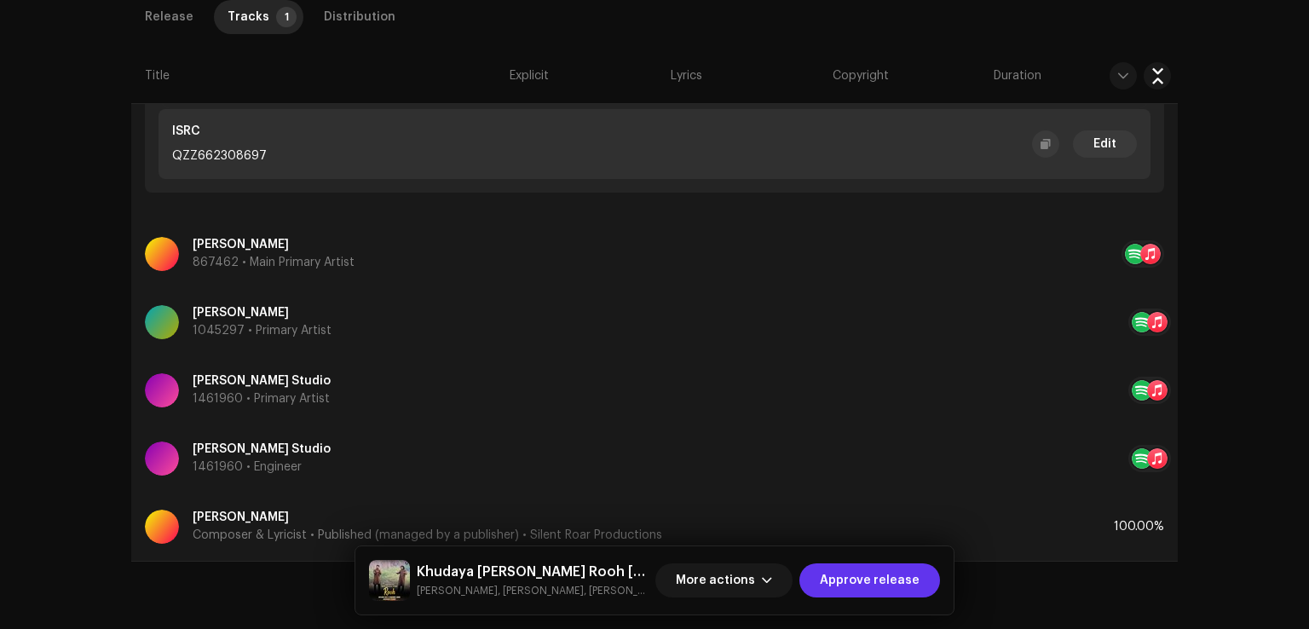
click at [874, 578] on span "Approve release" at bounding box center [870, 580] width 100 height 34
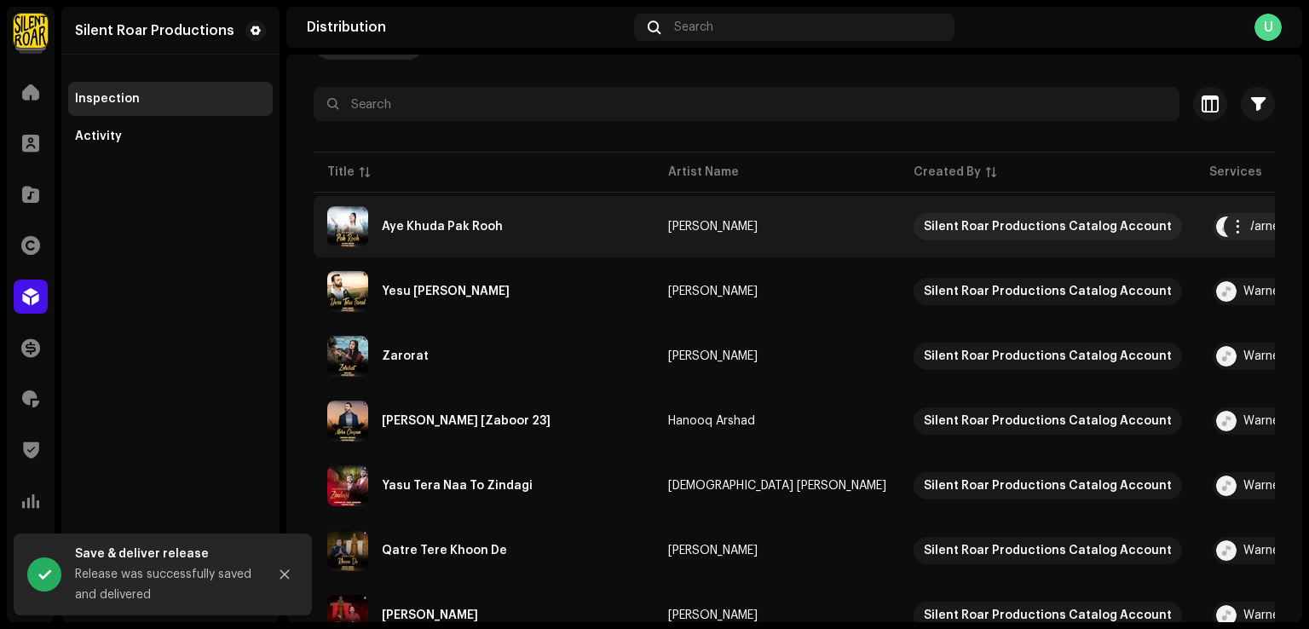
scroll to position [206, 0]
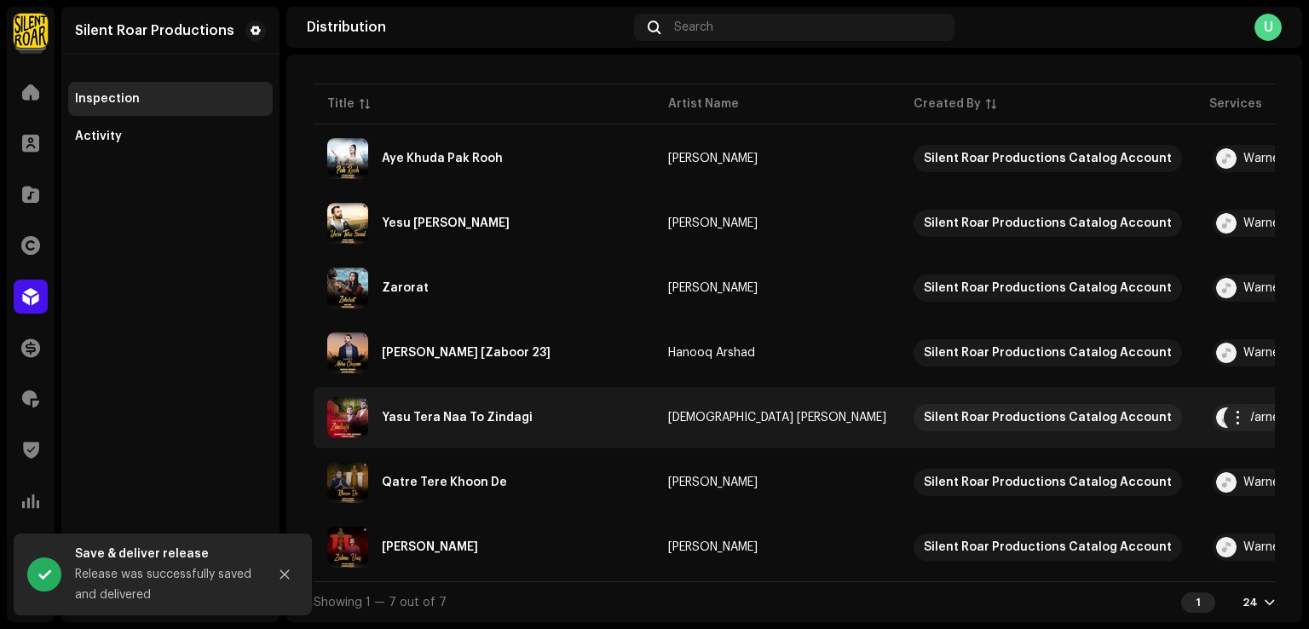
click at [533, 387] on td "Yasu Tera Naa To Zindagi" at bounding box center [484, 417] width 341 height 61
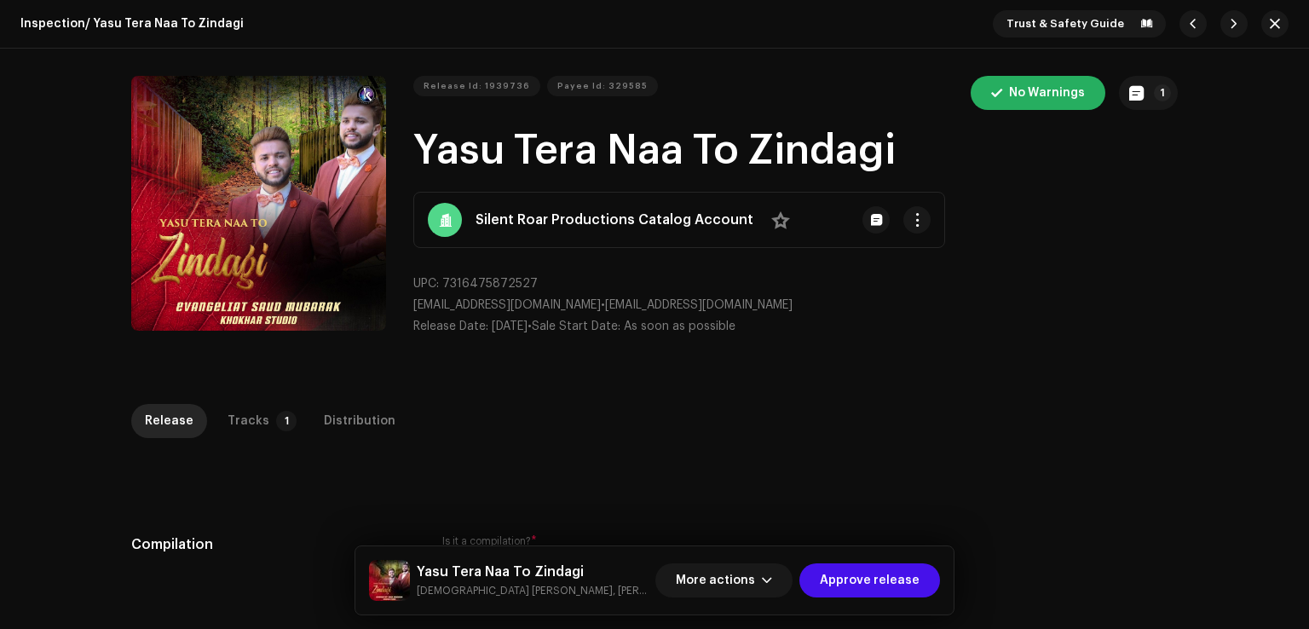
click at [254, 411] on div "Tracks" at bounding box center [249, 421] width 42 height 34
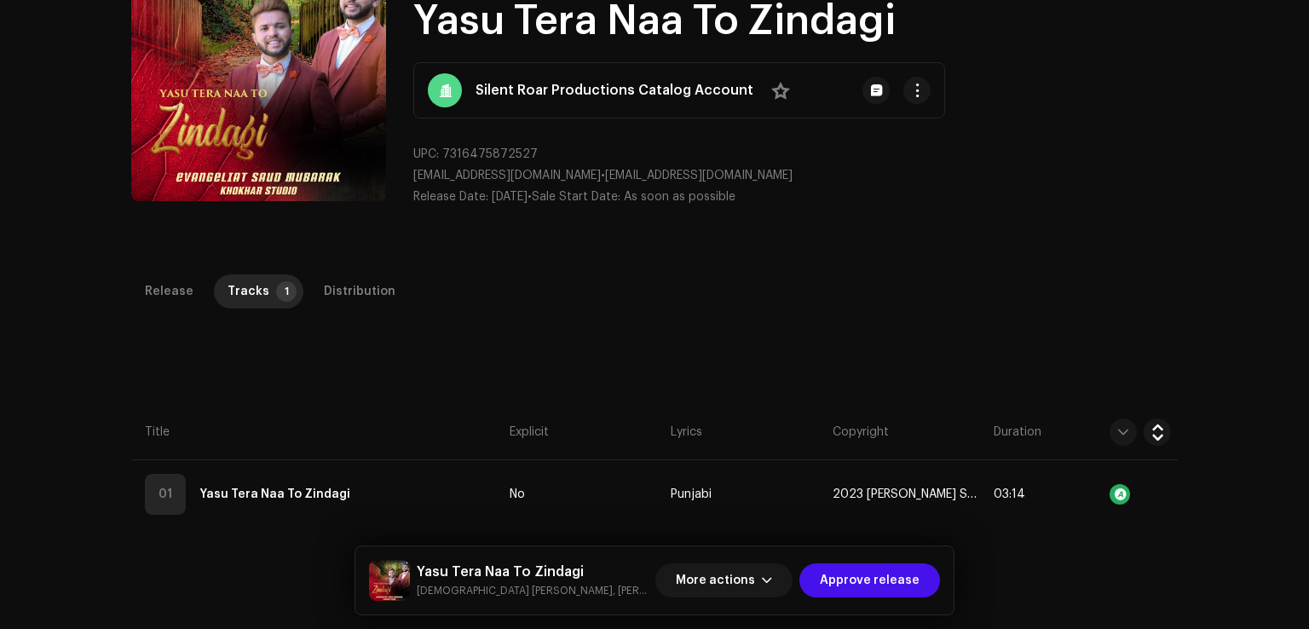
scroll to position [256, 0]
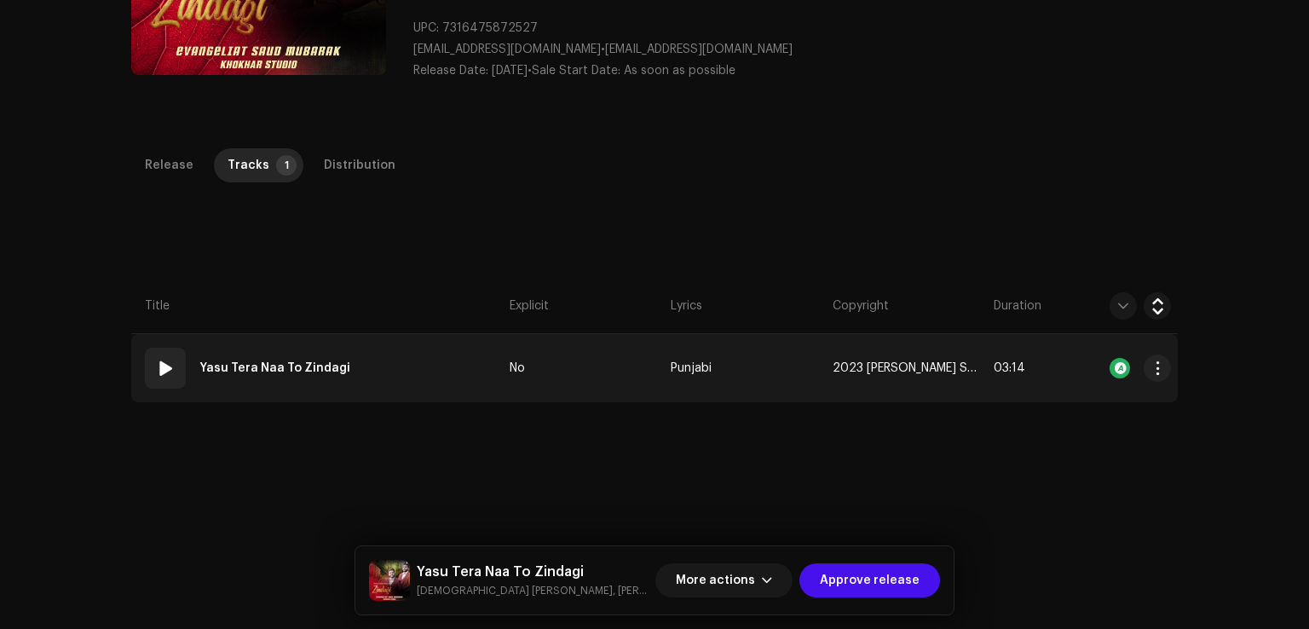
click at [427, 355] on td "01 Yasu Tera Naa To Zindagi" at bounding box center [317, 368] width 372 height 68
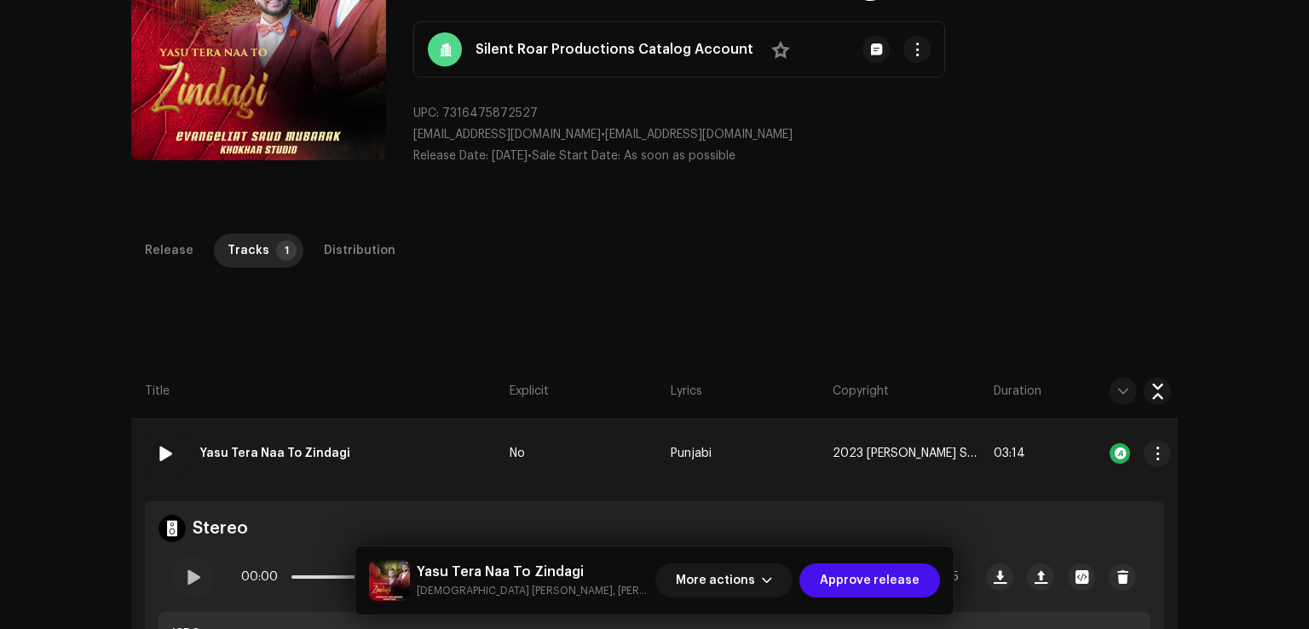
scroll to position [85, 0]
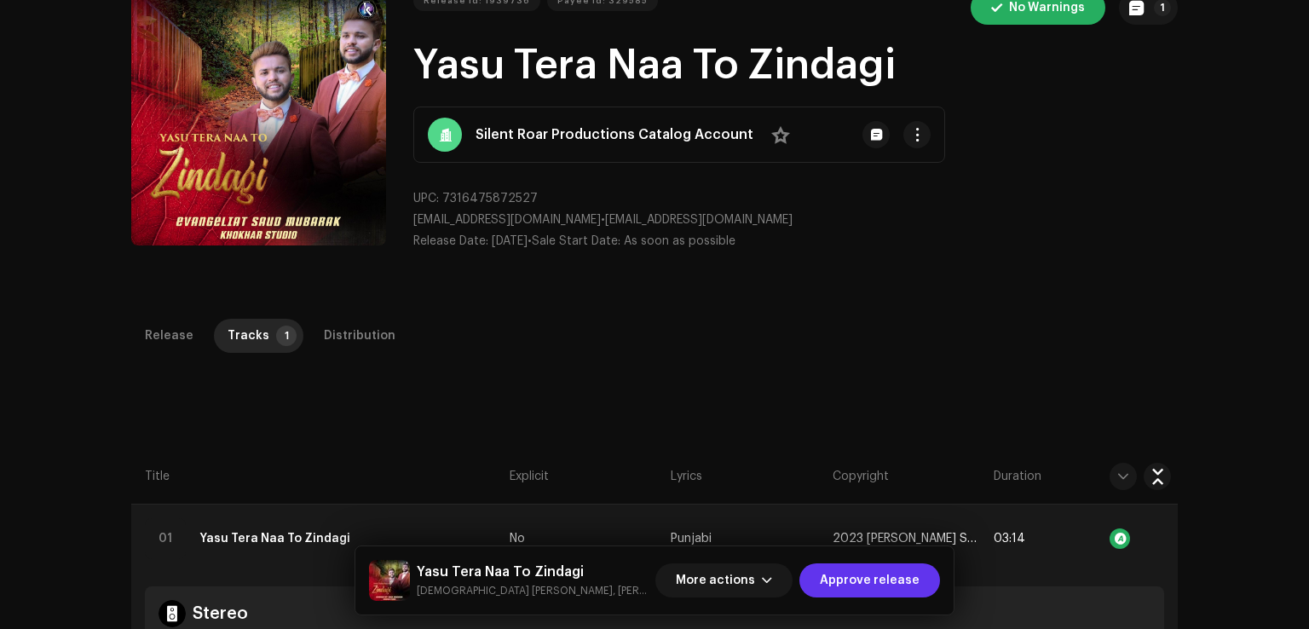
click at [890, 577] on span "Approve release" at bounding box center [870, 580] width 100 height 34
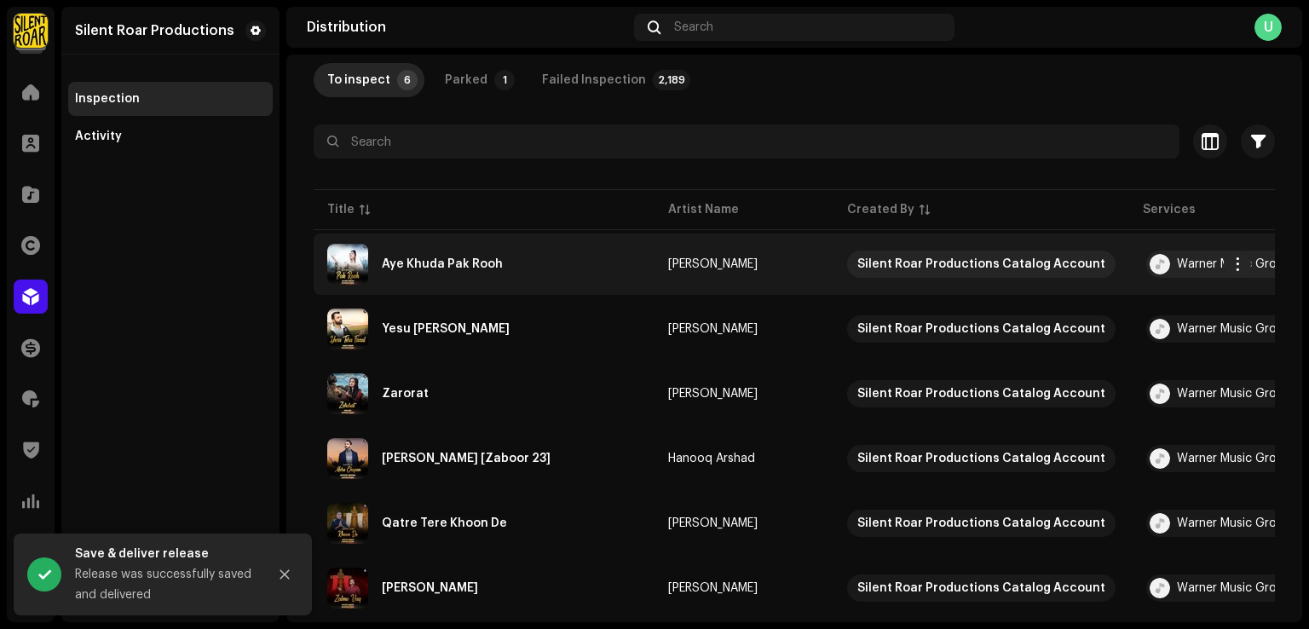
scroll to position [141, 0]
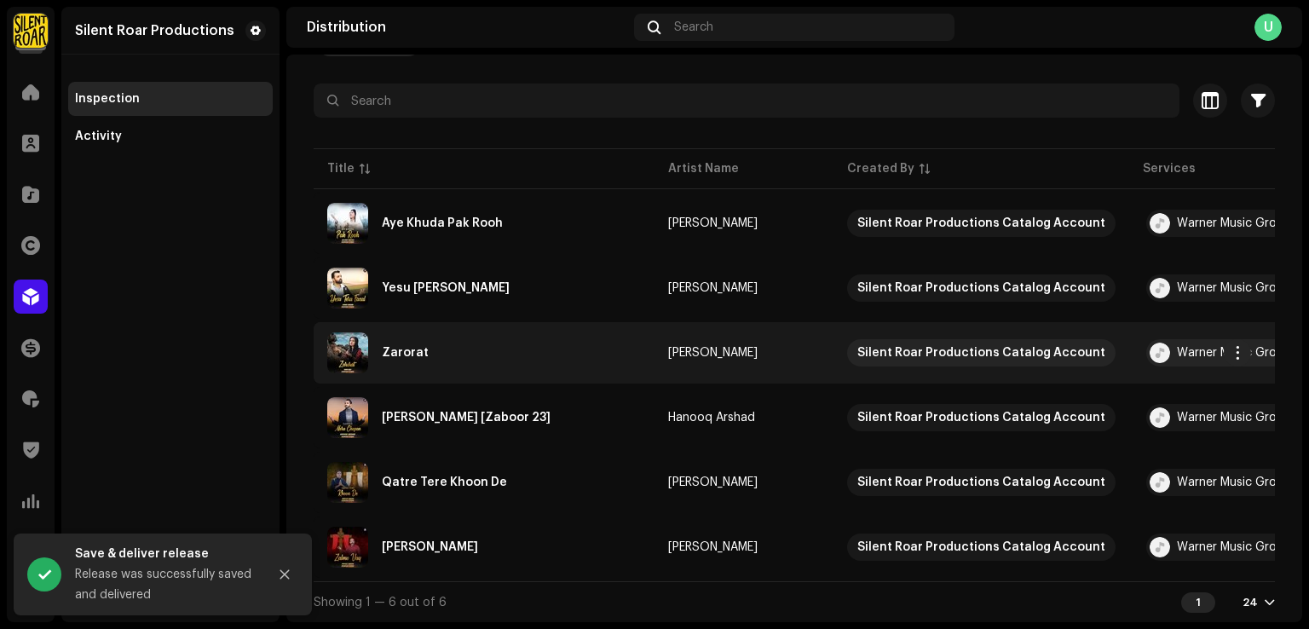
click at [522, 322] on td "Zarorat" at bounding box center [484, 352] width 341 height 61
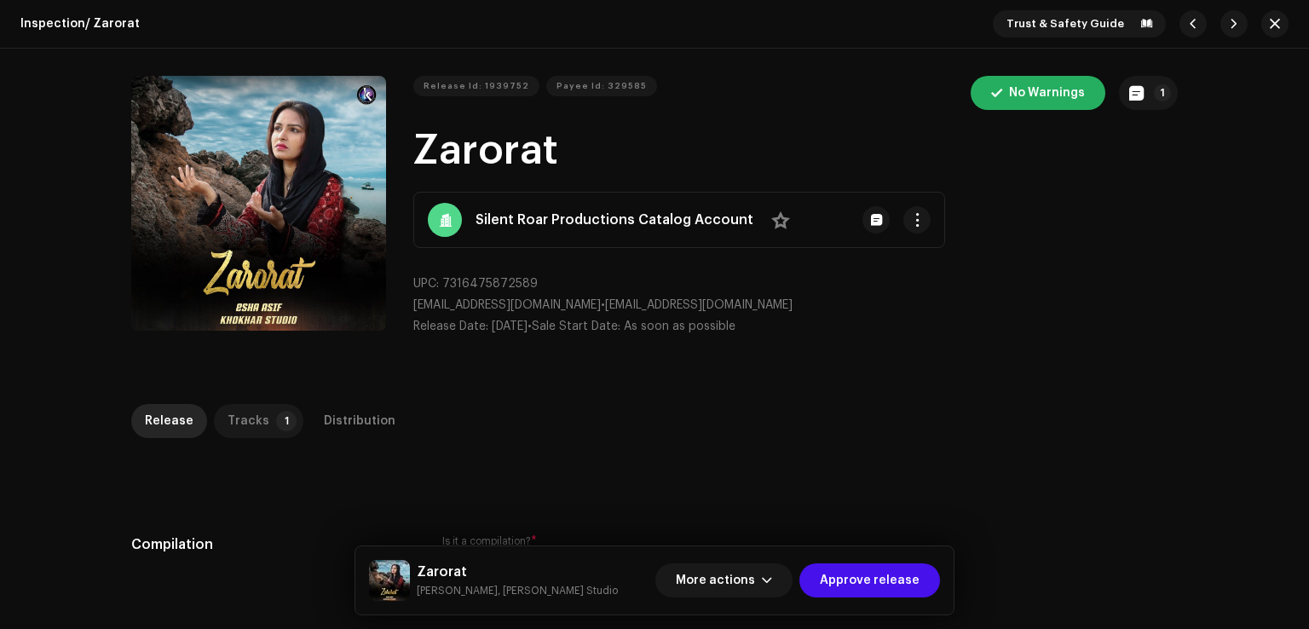
click at [248, 412] on div "Tracks" at bounding box center [249, 421] width 42 height 34
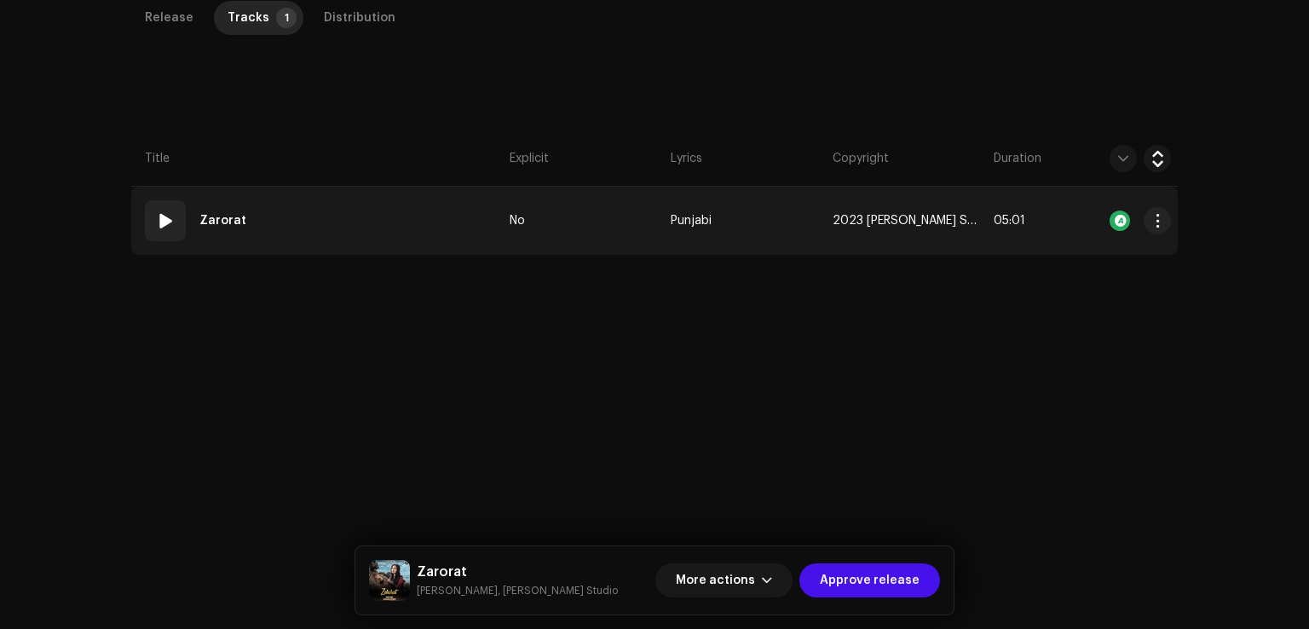
click at [377, 231] on td "01 Zarorat" at bounding box center [317, 221] width 372 height 68
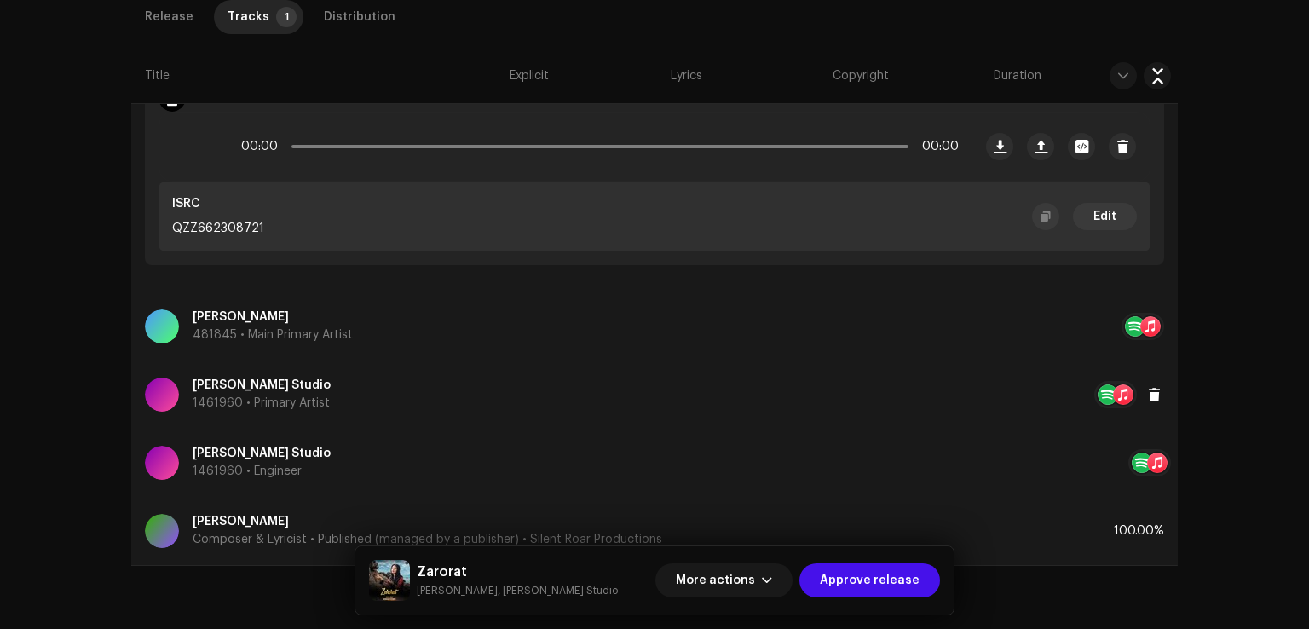
scroll to position [660, 0]
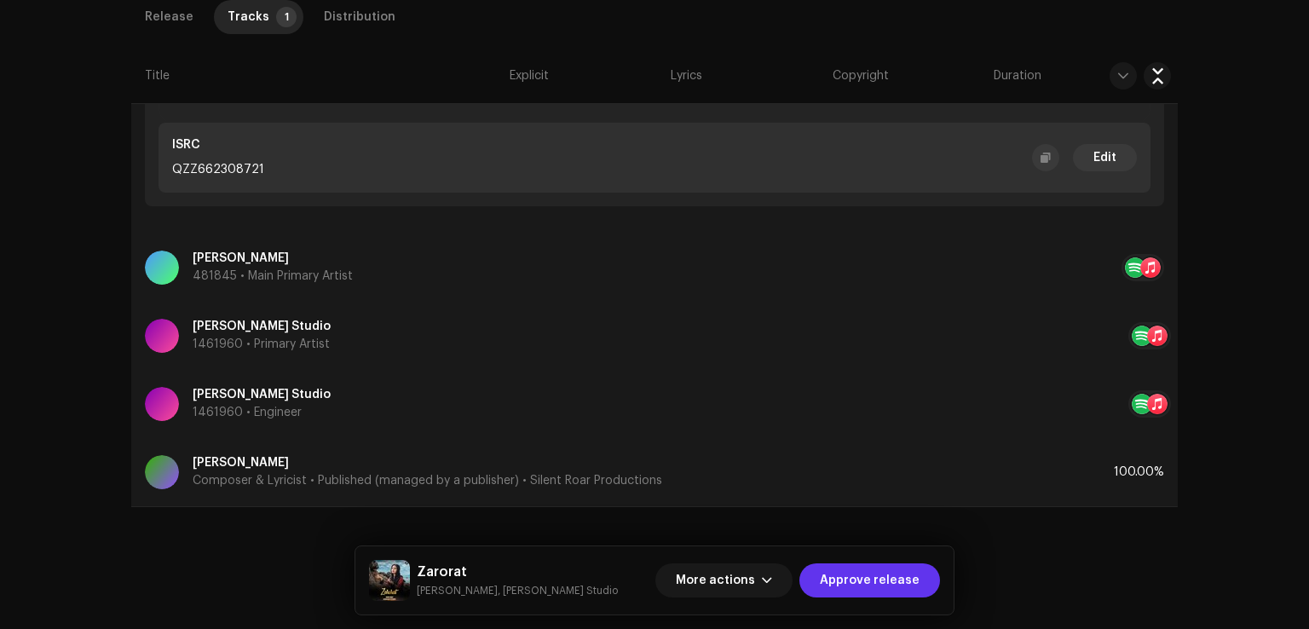
click at [896, 590] on span "Approve release" at bounding box center [870, 580] width 100 height 34
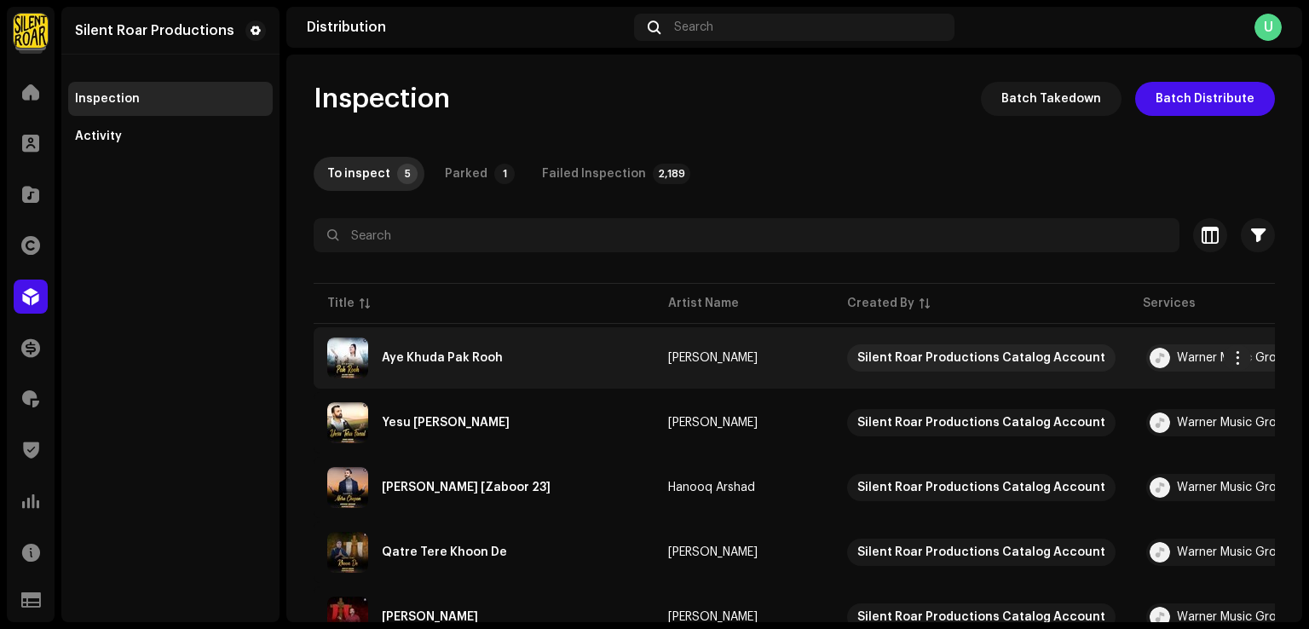
scroll to position [77, 0]
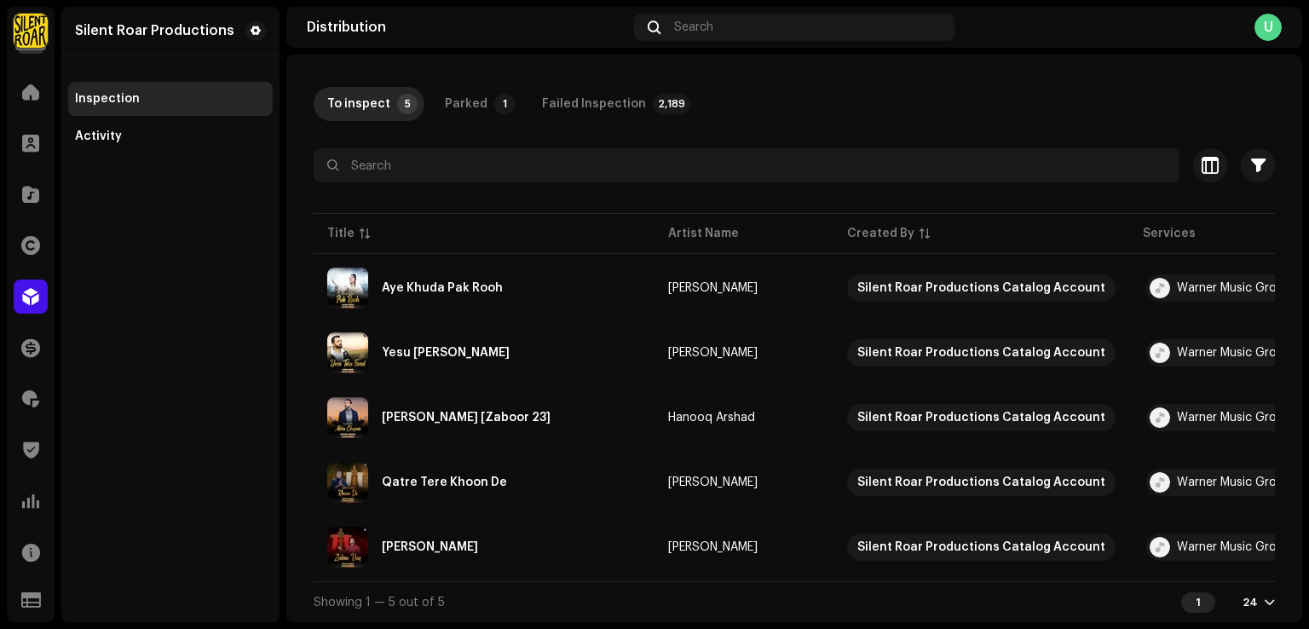
click at [520, 376] on table "Title Artist Name Created By Services Release Date Last Enqueued # of Notes UPC…" at bounding box center [1174, 396] width 1721 height 372
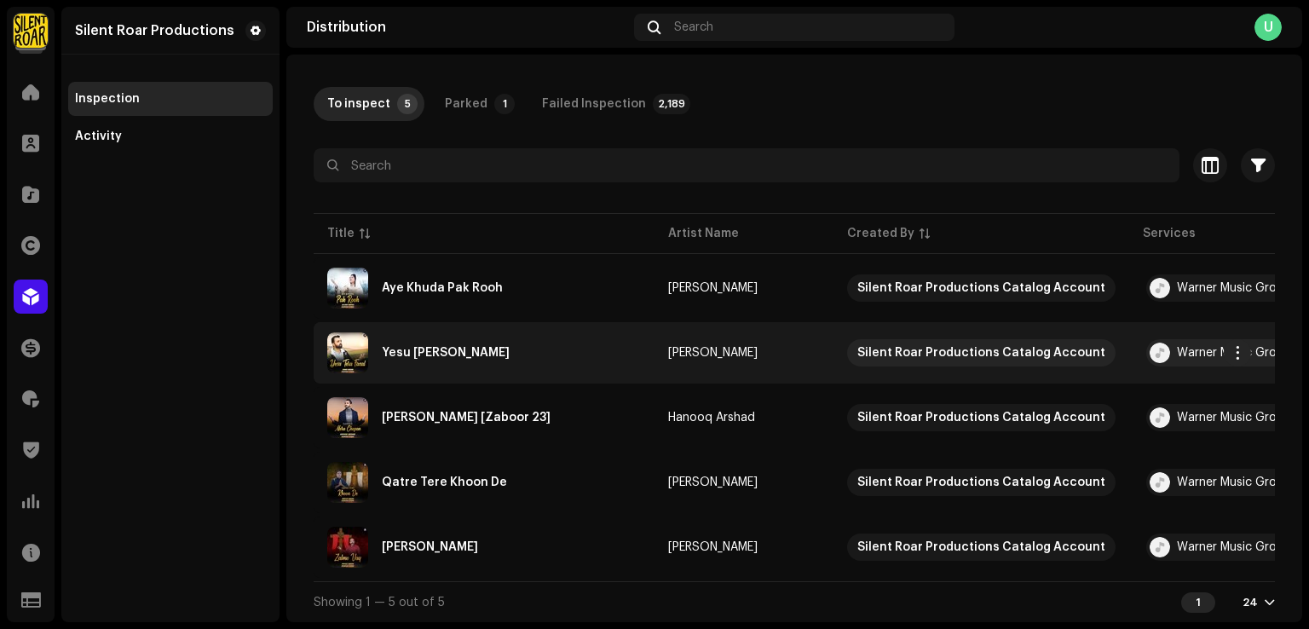
click at [518, 367] on td "Yesu Tera Fazal" at bounding box center [484, 352] width 341 height 61
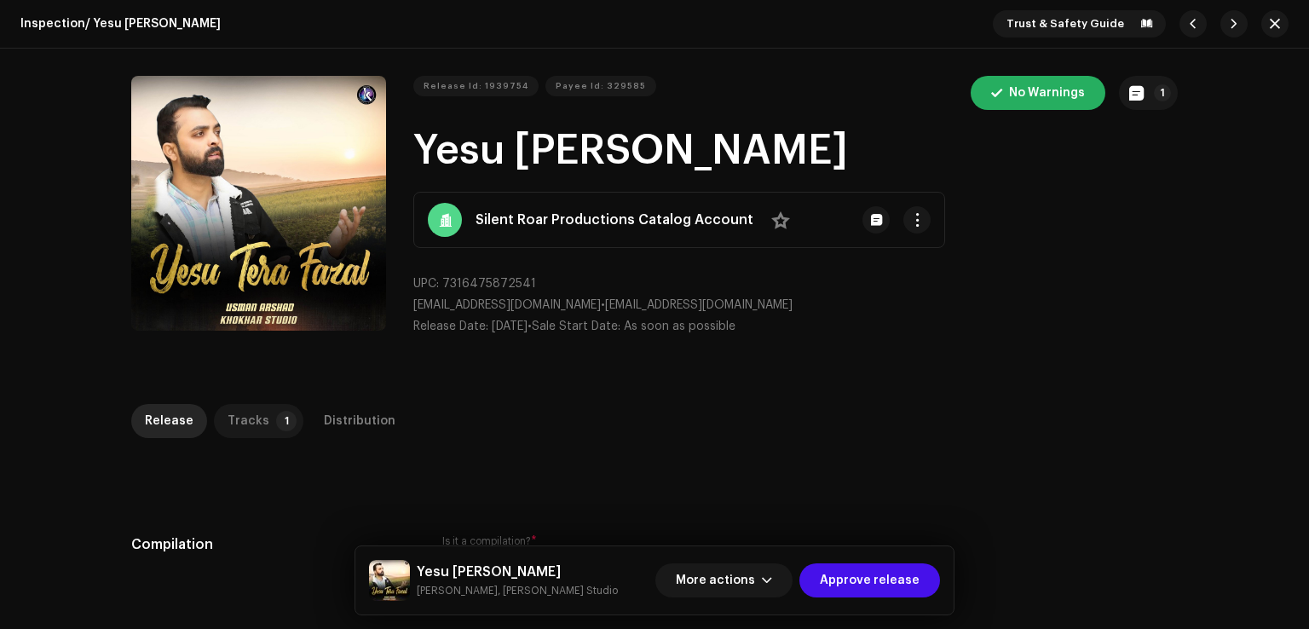
click at [257, 434] on p-tab "Tracks 1" at bounding box center [258, 421] width 89 height 34
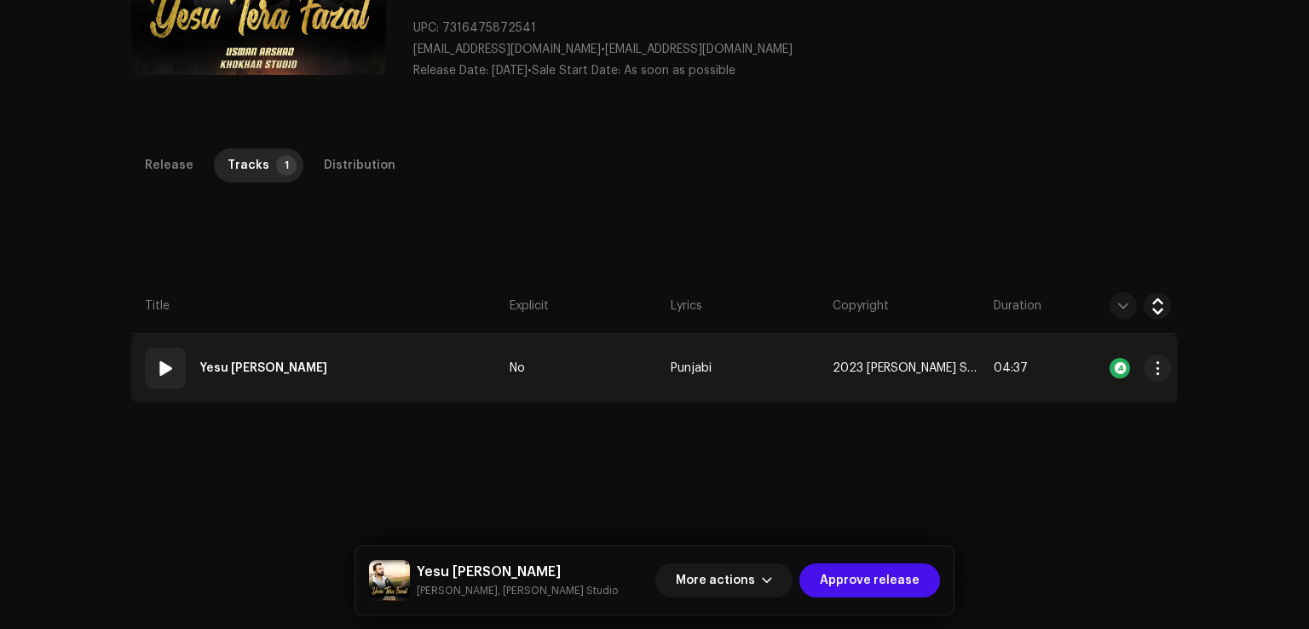
click at [363, 358] on td "01 Yesu Tera Fazal" at bounding box center [317, 368] width 372 height 68
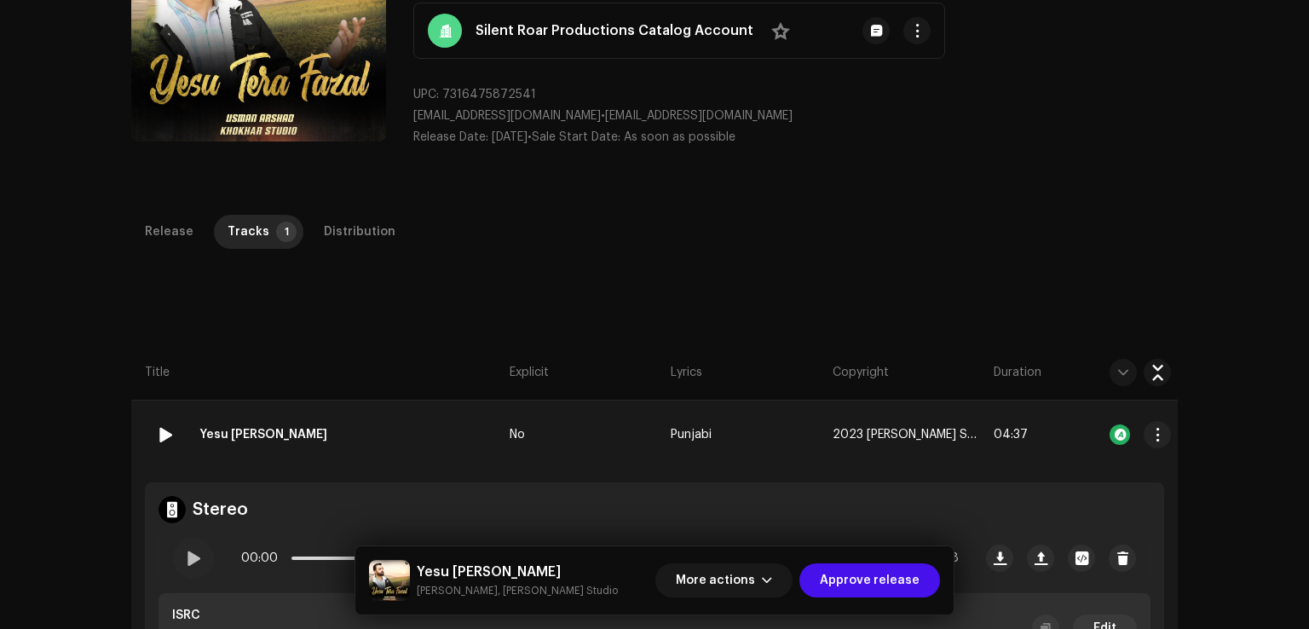
scroll to position [148, 0]
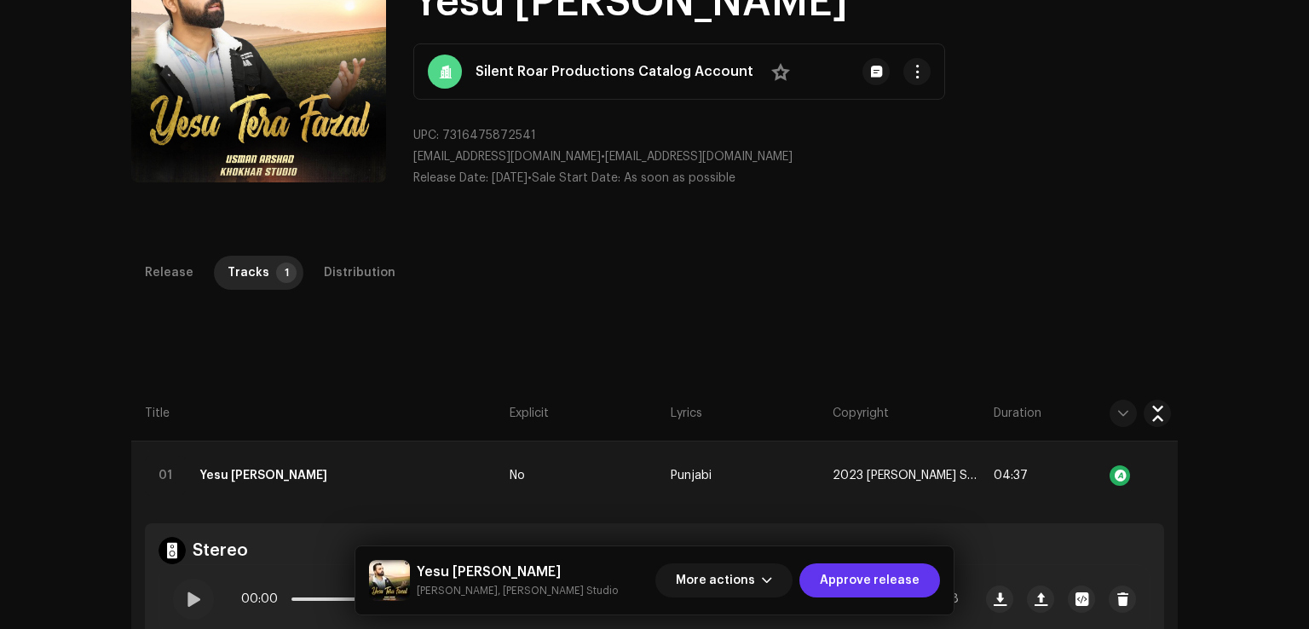
click at [890, 587] on span "Approve release" at bounding box center [870, 580] width 100 height 34
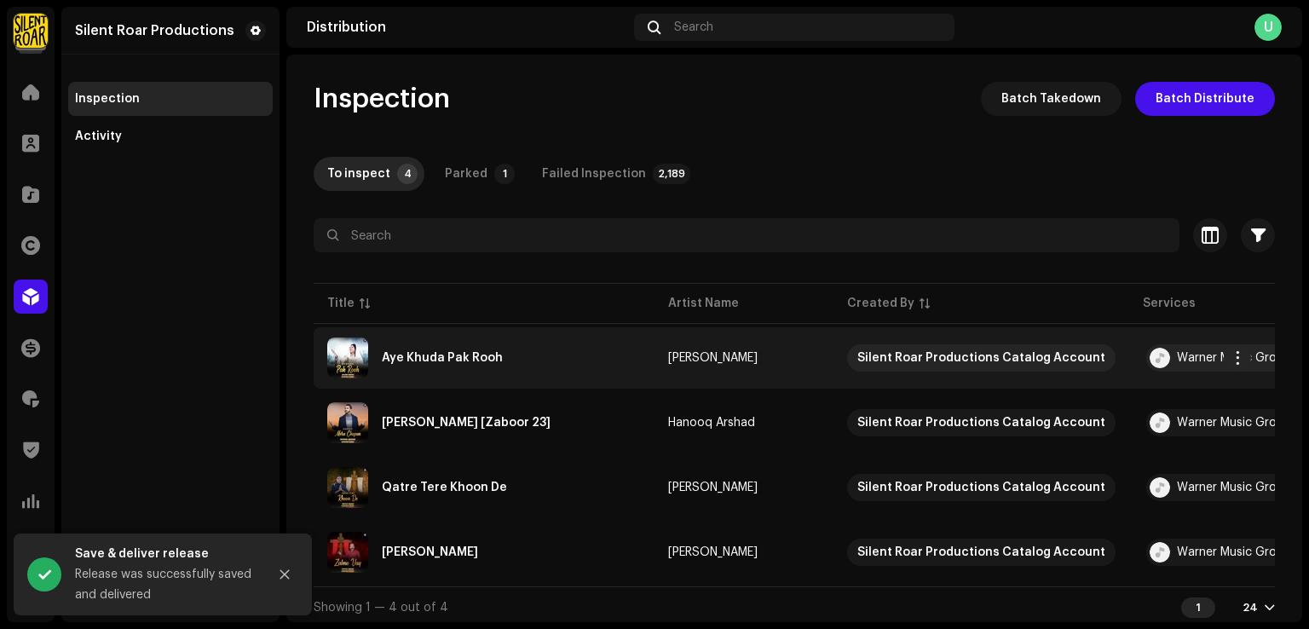
click at [488, 352] on div "Aye Khuda Pak Rooh" at bounding box center [442, 358] width 121 height 12
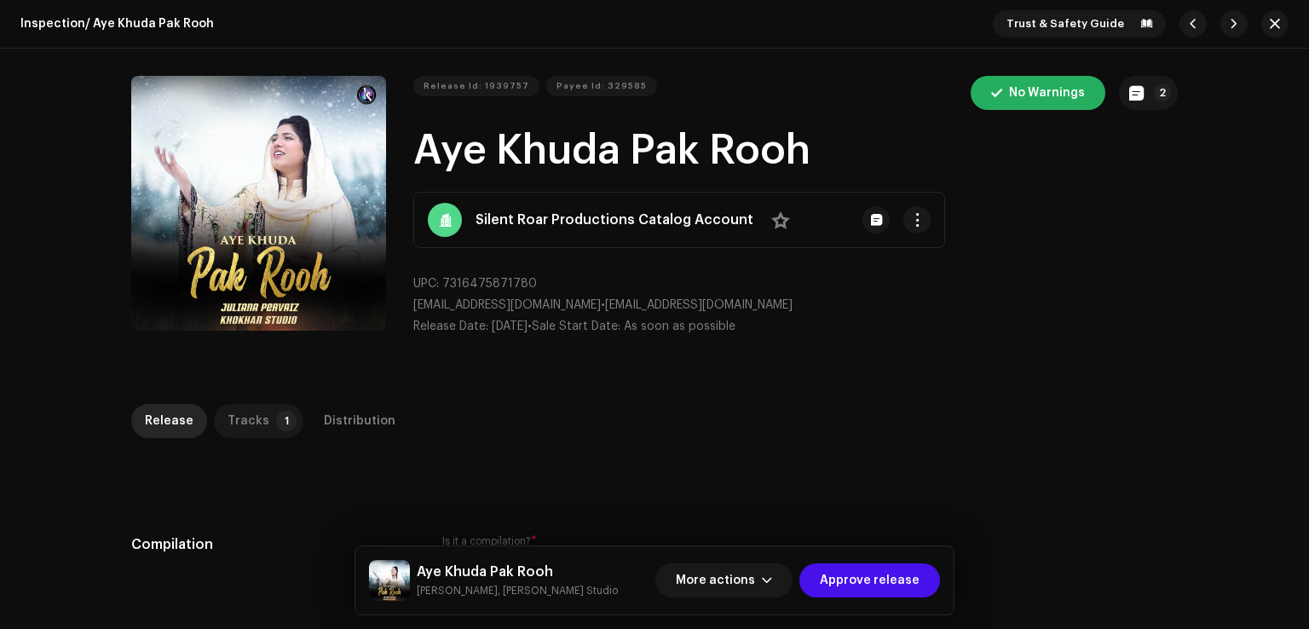
click at [276, 422] on p-badge "1" at bounding box center [286, 421] width 20 height 20
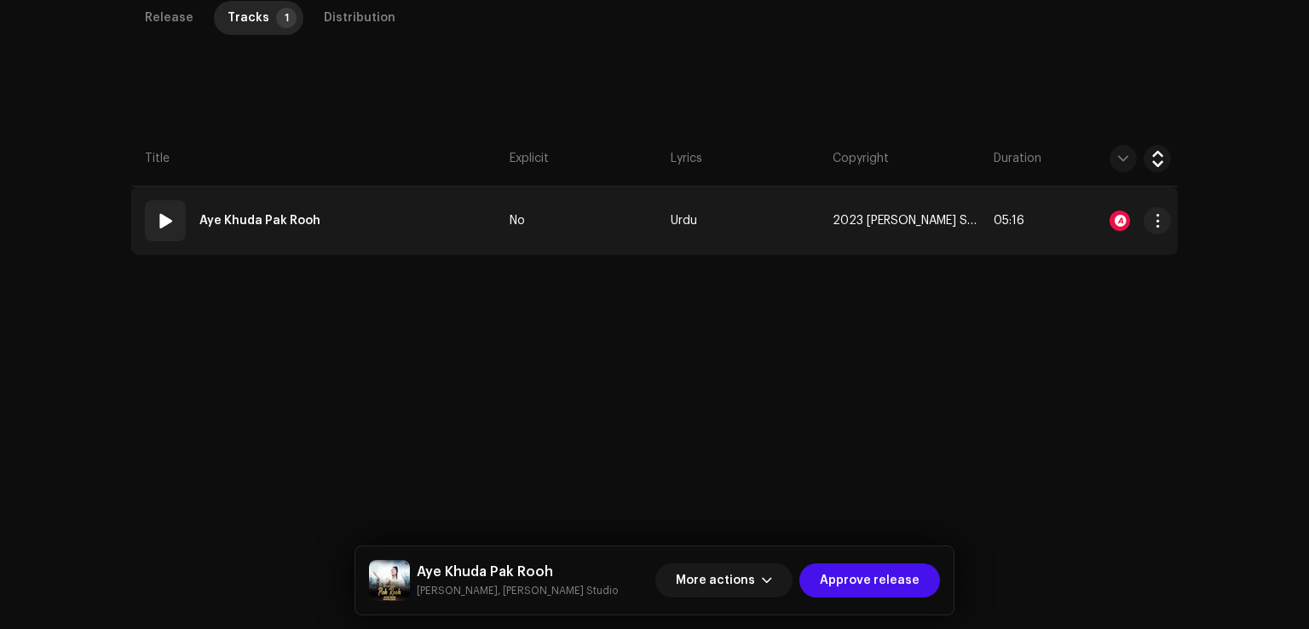
click at [425, 226] on td "01 Aye Khuda Pak Rooh" at bounding box center [317, 221] width 372 height 68
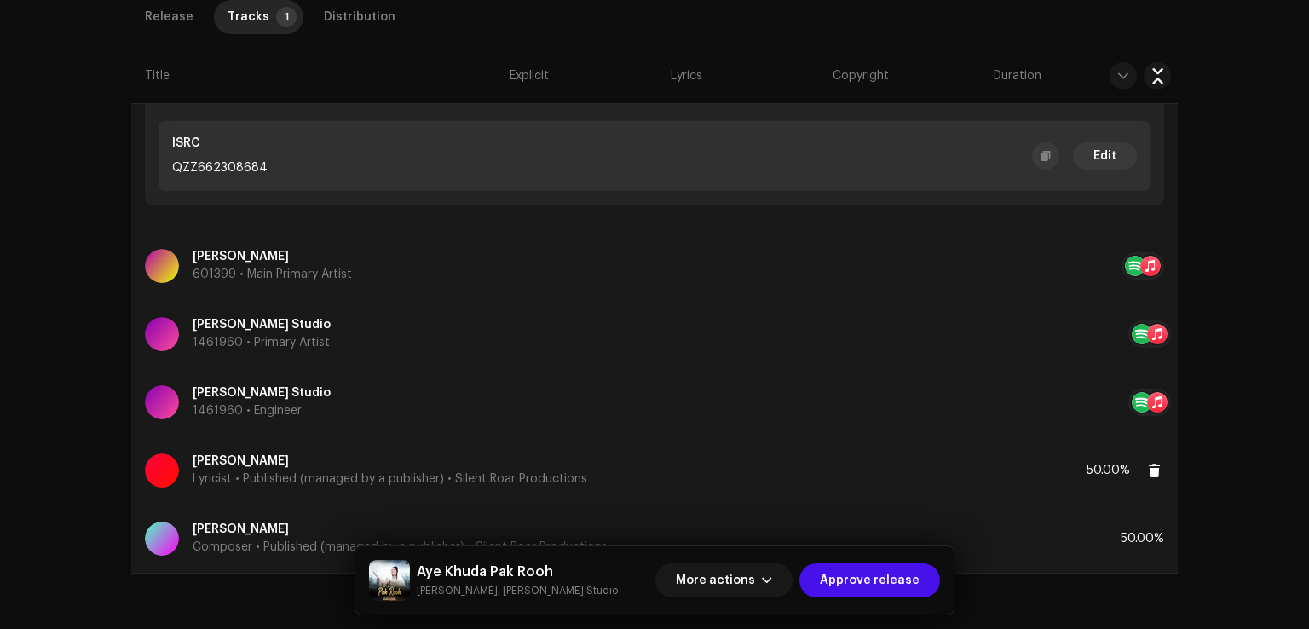
scroll to position [728, 0]
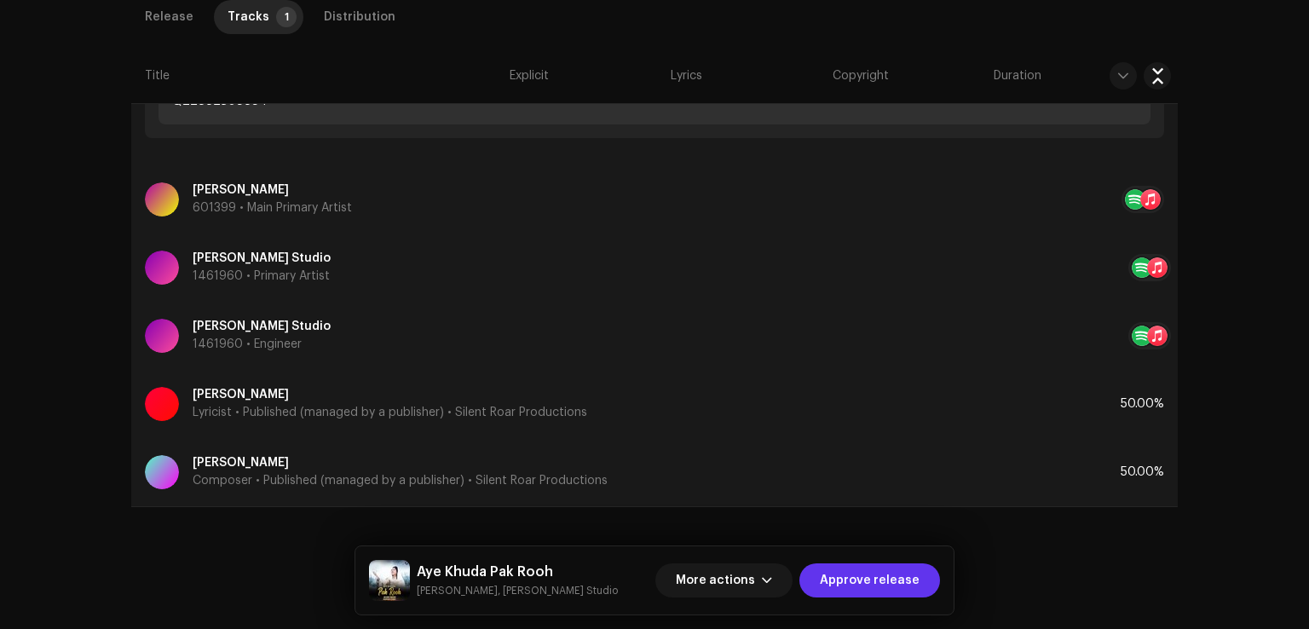
click at [912, 589] on span "Approve release" at bounding box center [870, 580] width 100 height 34
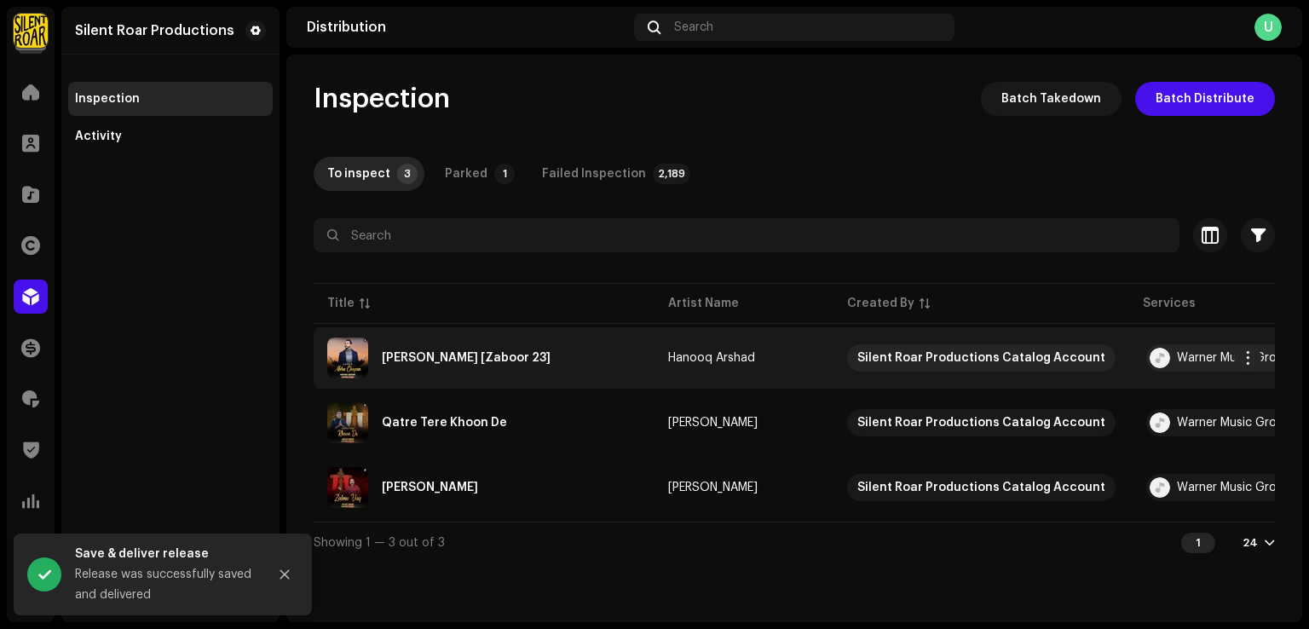
click at [457, 362] on div "Mera Chopan [Zaboor 23]" at bounding box center [466, 358] width 169 height 12
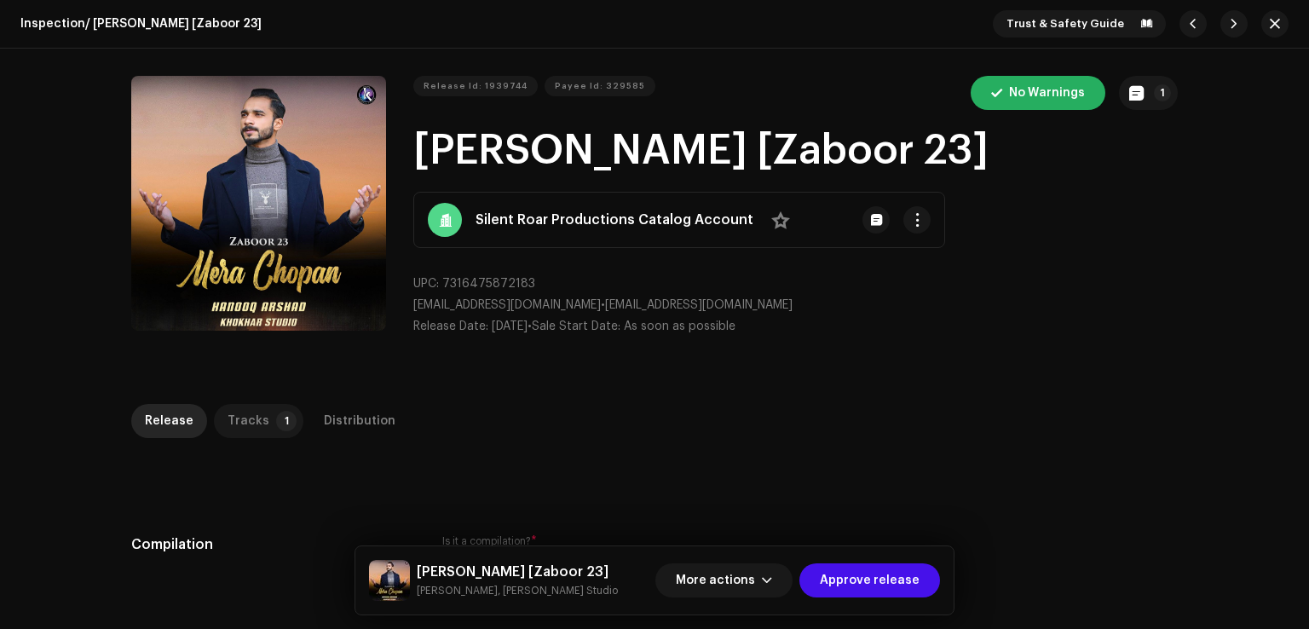
click at [258, 433] on p-tab "Tracks 1" at bounding box center [258, 421] width 89 height 34
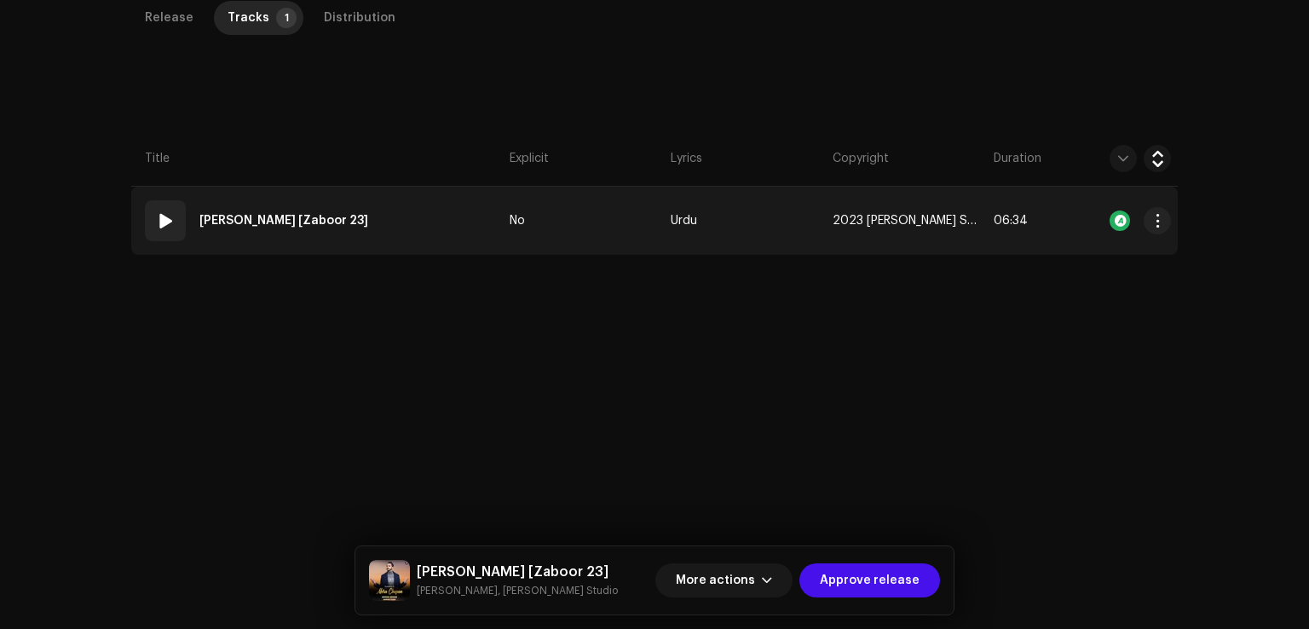
click at [418, 219] on td "01 Mera Chopan [Zaboor 23]" at bounding box center [317, 221] width 372 height 68
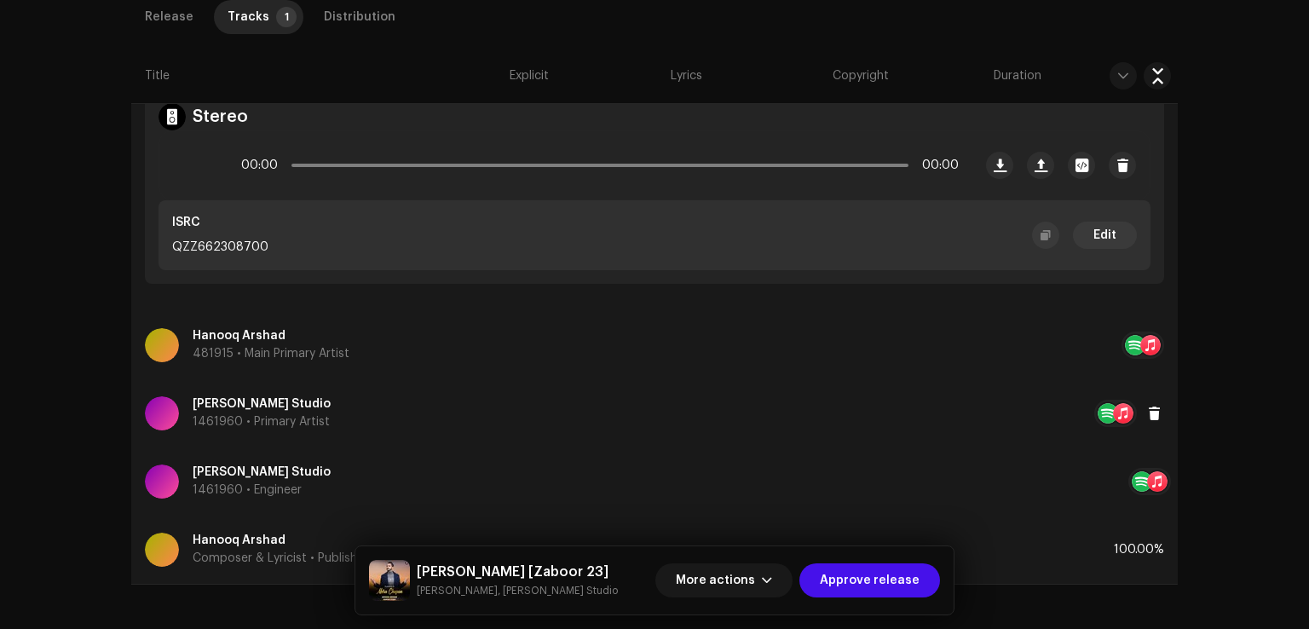
scroll to position [660, 0]
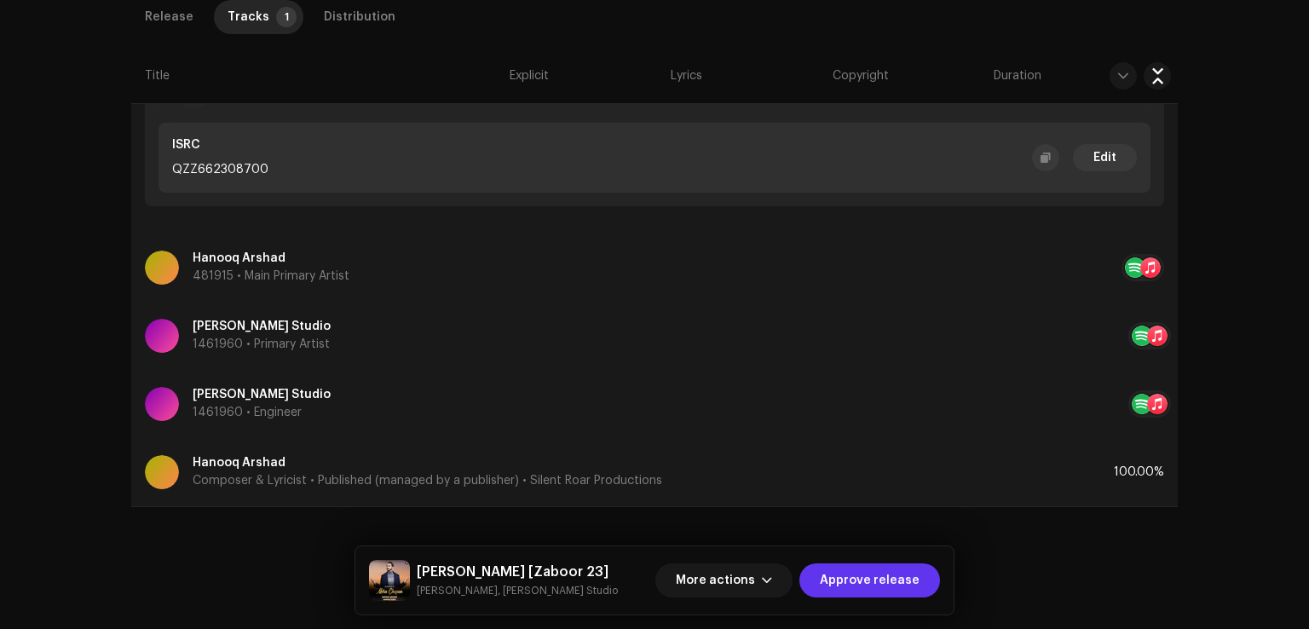
click at [889, 582] on span "Approve release" at bounding box center [870, 580] width 100 height 34
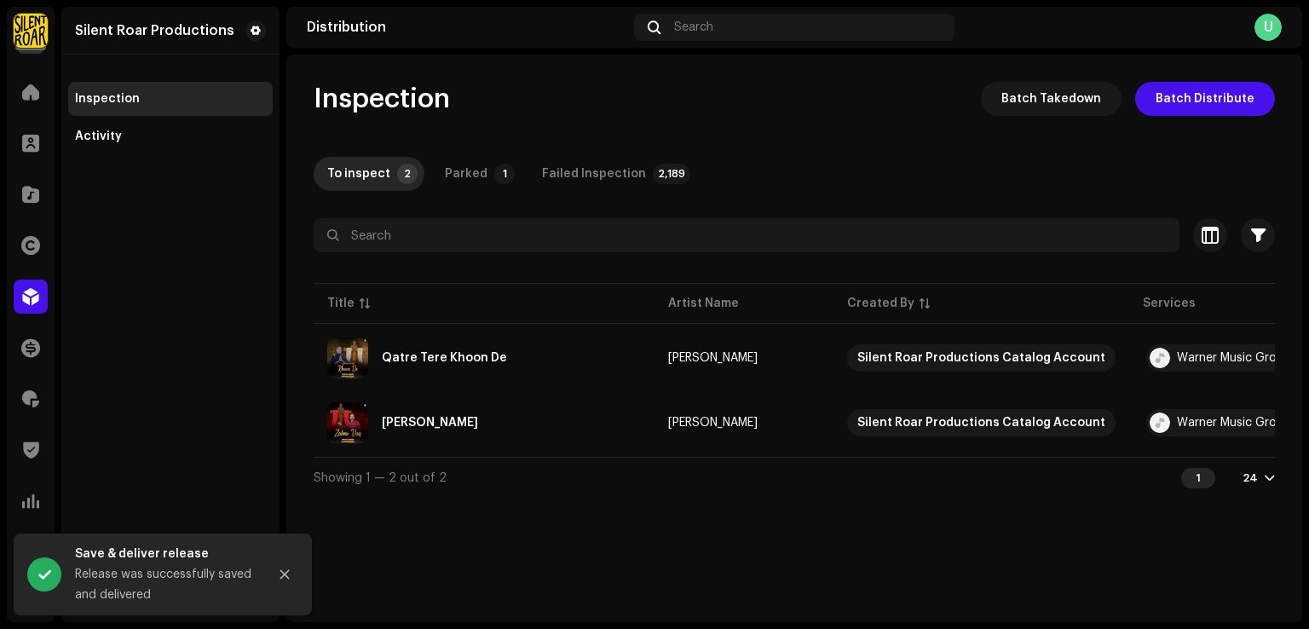
click at [519, 355] on div "Qatre Tere Khoon De" at bounding box center [484, 357] width 314 height 41
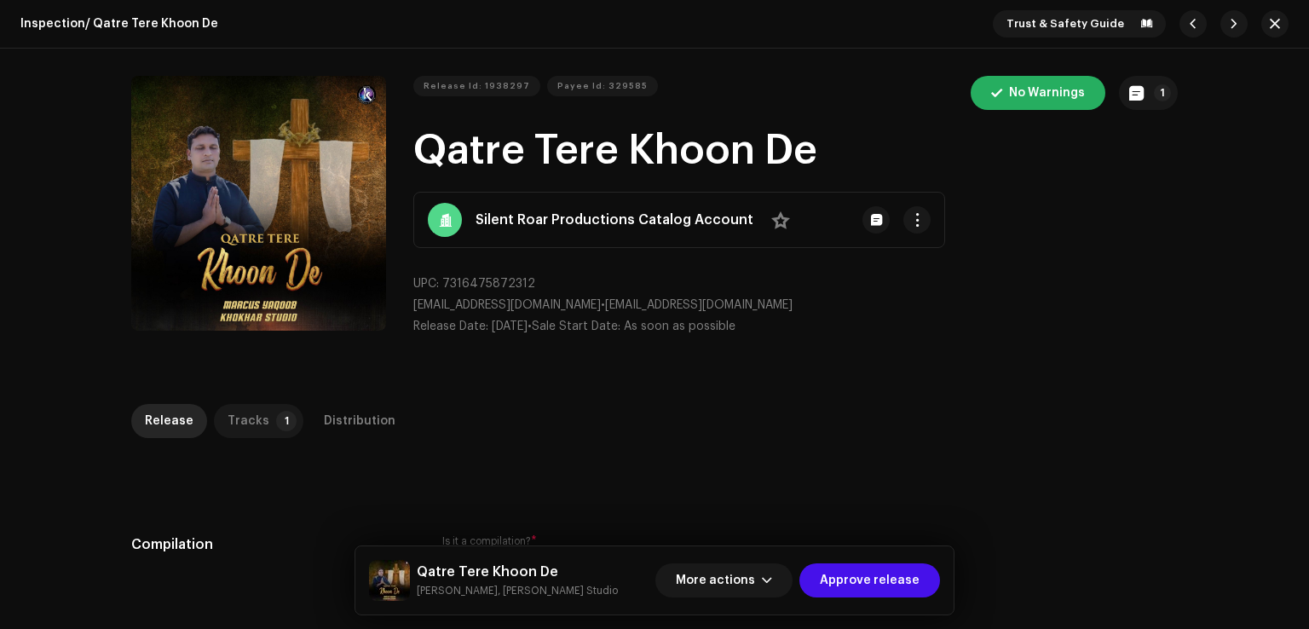
click at [249, 424] on div "Tracks" at bounding box center [249, 421] width 42 height 34
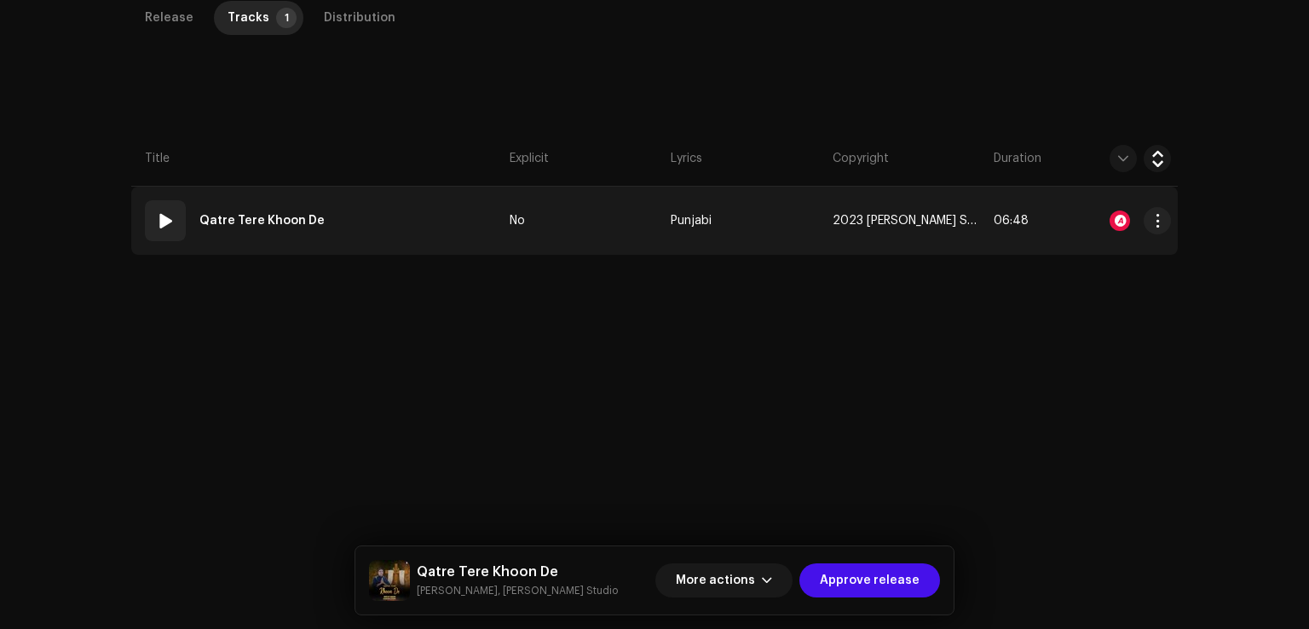
click at [393, 239] on td "01 Qatre Tere Khoon De" at bounding box center [317, 221] width 372 height 68
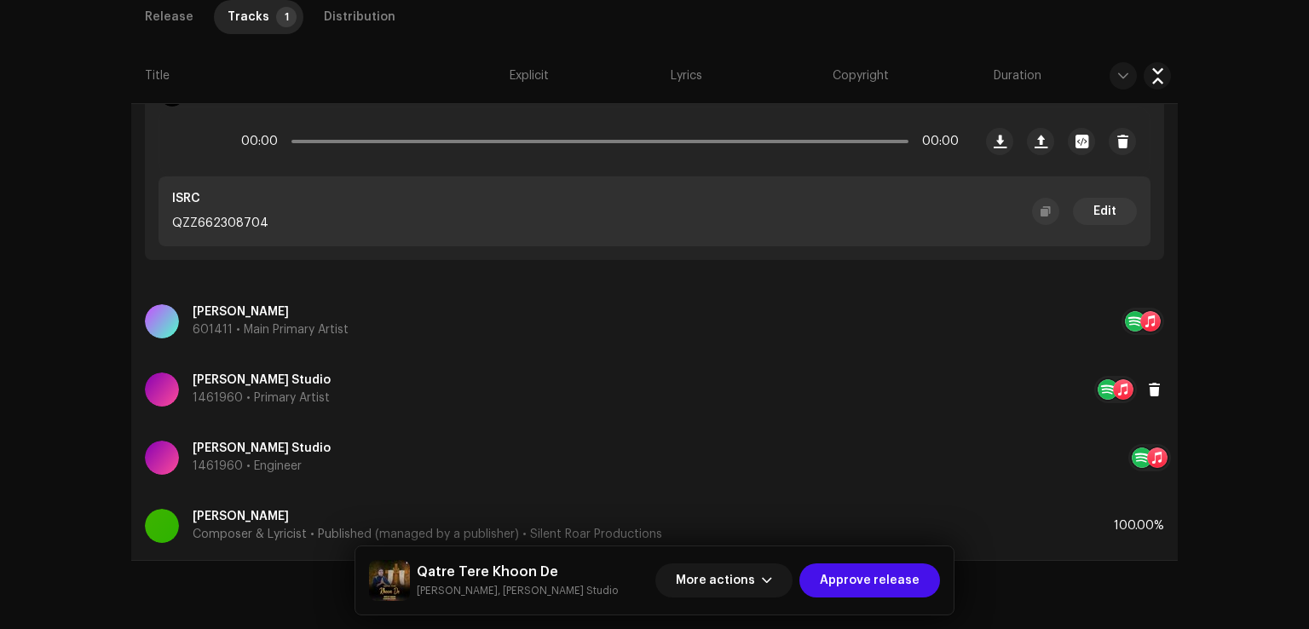
scroll to position [660, 0]
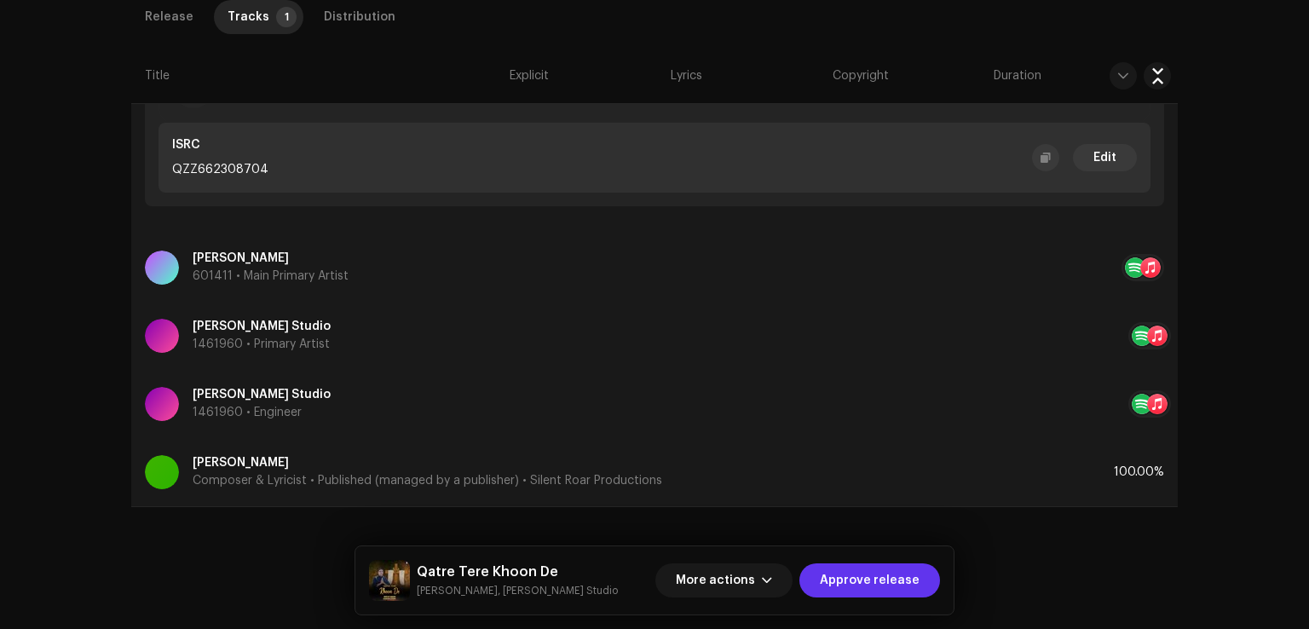
click at [891, 584] on span "Approve release" at bounding box center [870, 580] width 100 height 34
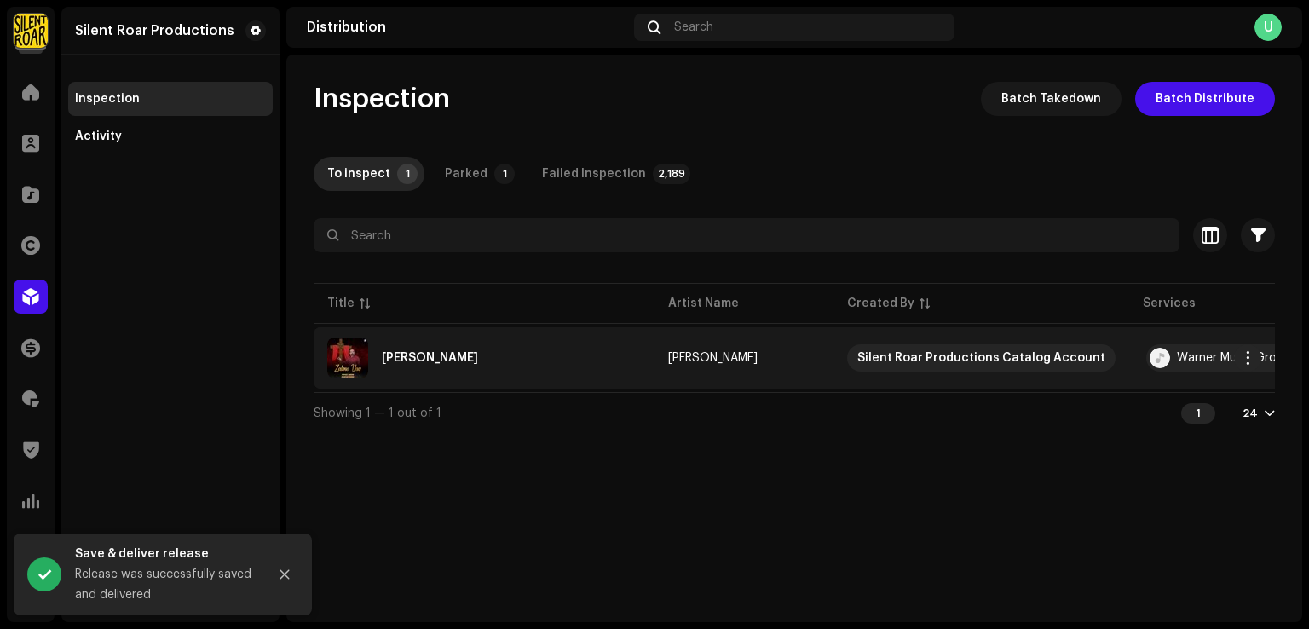
click at [515, 369] on div "Zalmo Vay" at bounding box center [484, 357] width 314 height 41
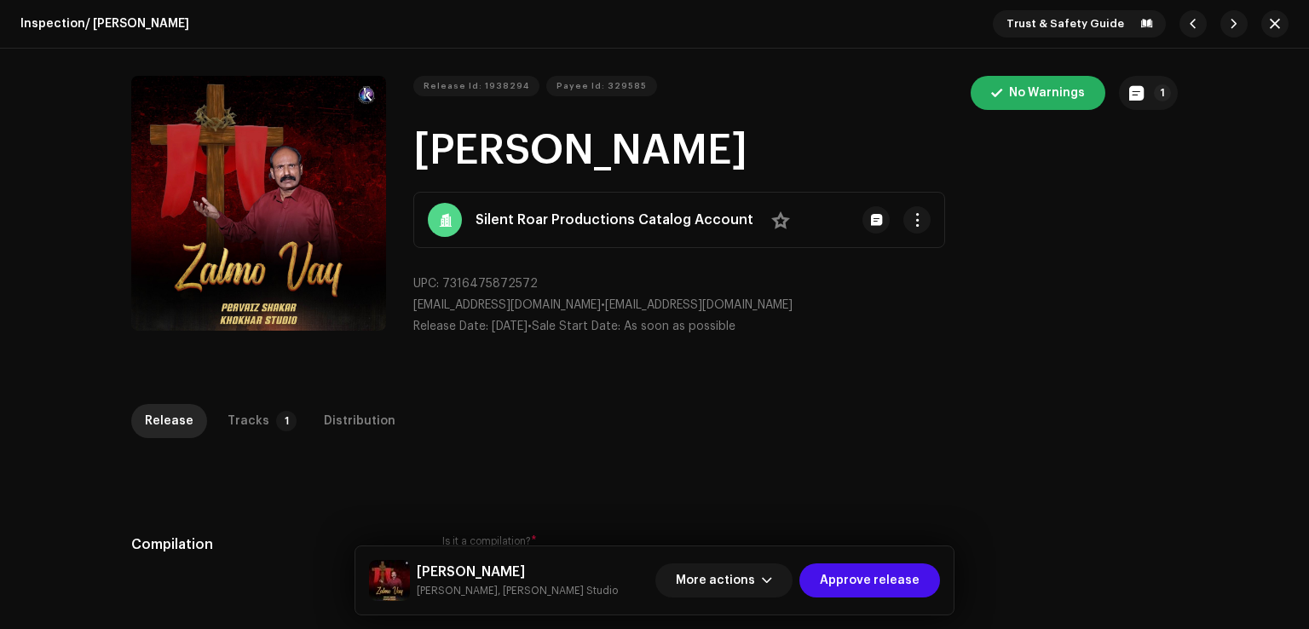
click at [256, 438] on div "Release Tracks 1 Distribution" at bounding box center [654, 428] width 1047 height 49
click at [252, 424] on div "Tracks" at bounding box center [249, 421] width 42 height 34
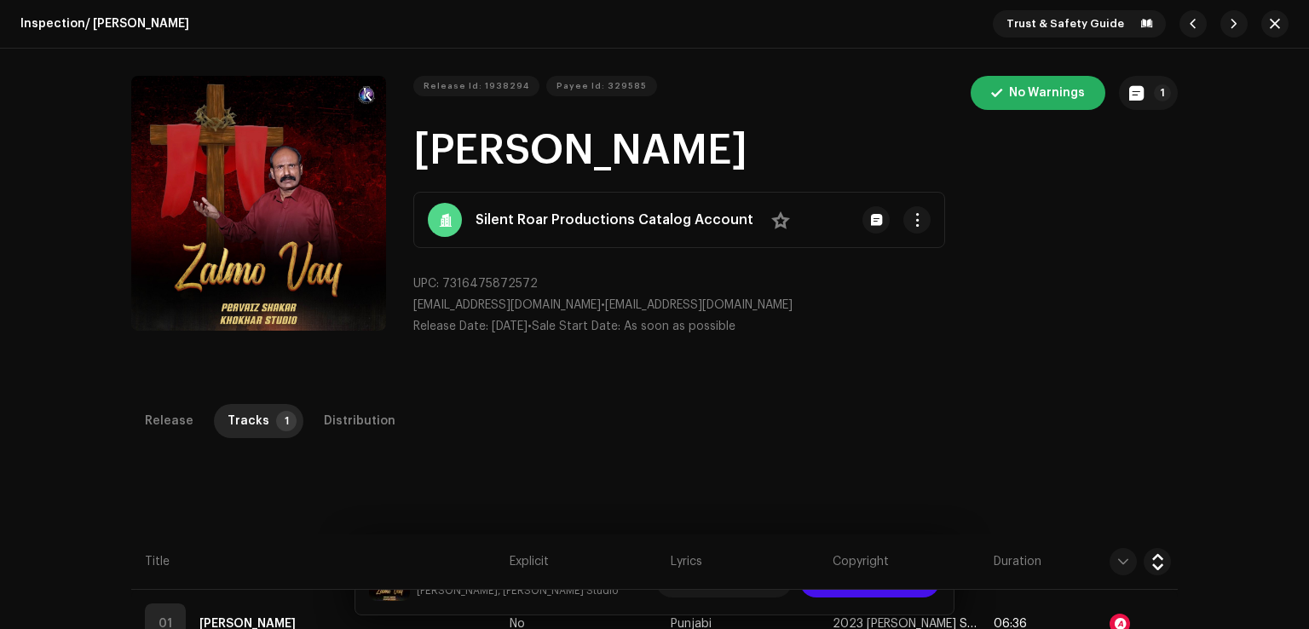
scroll to position [403, 0]
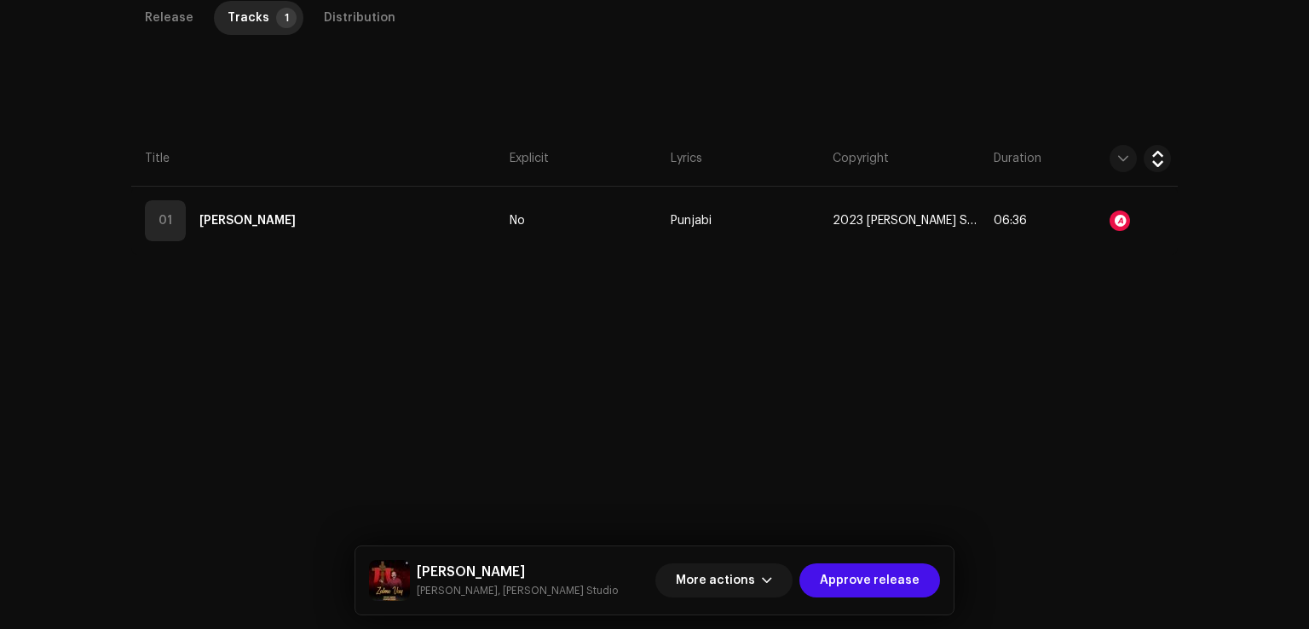
click at [428, 261] on div "Release Tracks 1 Distribution Compilation Is it a compilation? * No Yes Metadat…" at bounding box center [654, 274] width 1101 height 547
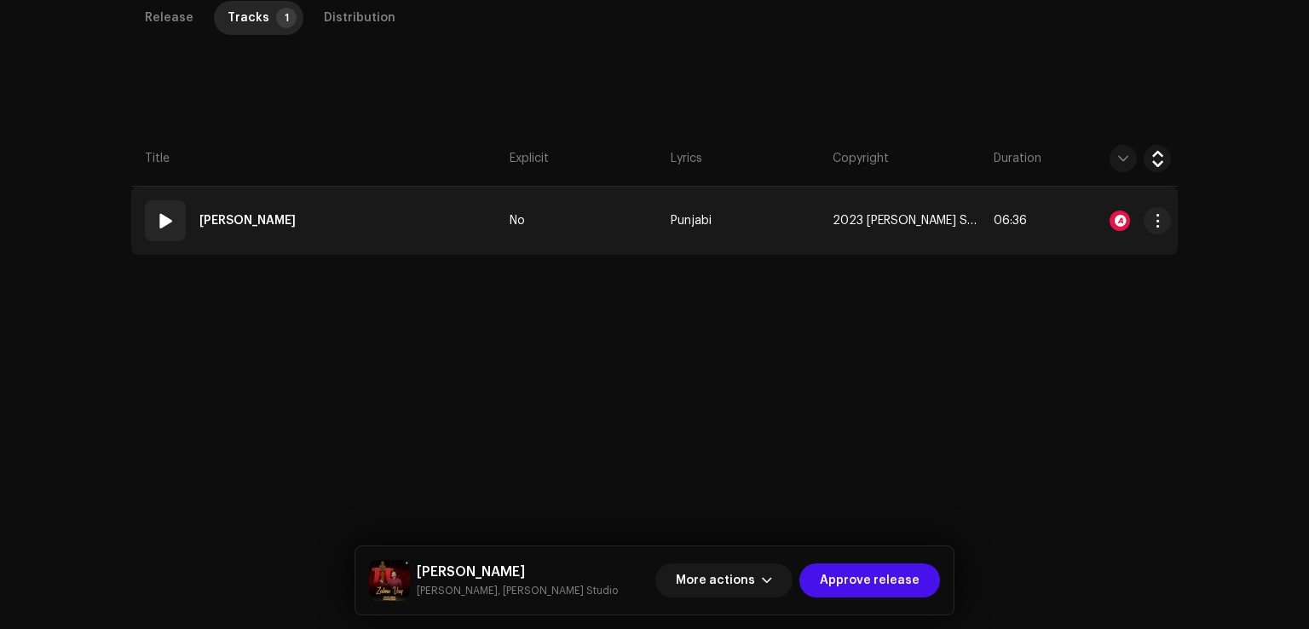
click at [433, 234] on td "01 Zalmo Vay" at bounding box center [317, 221] width 372 height 68
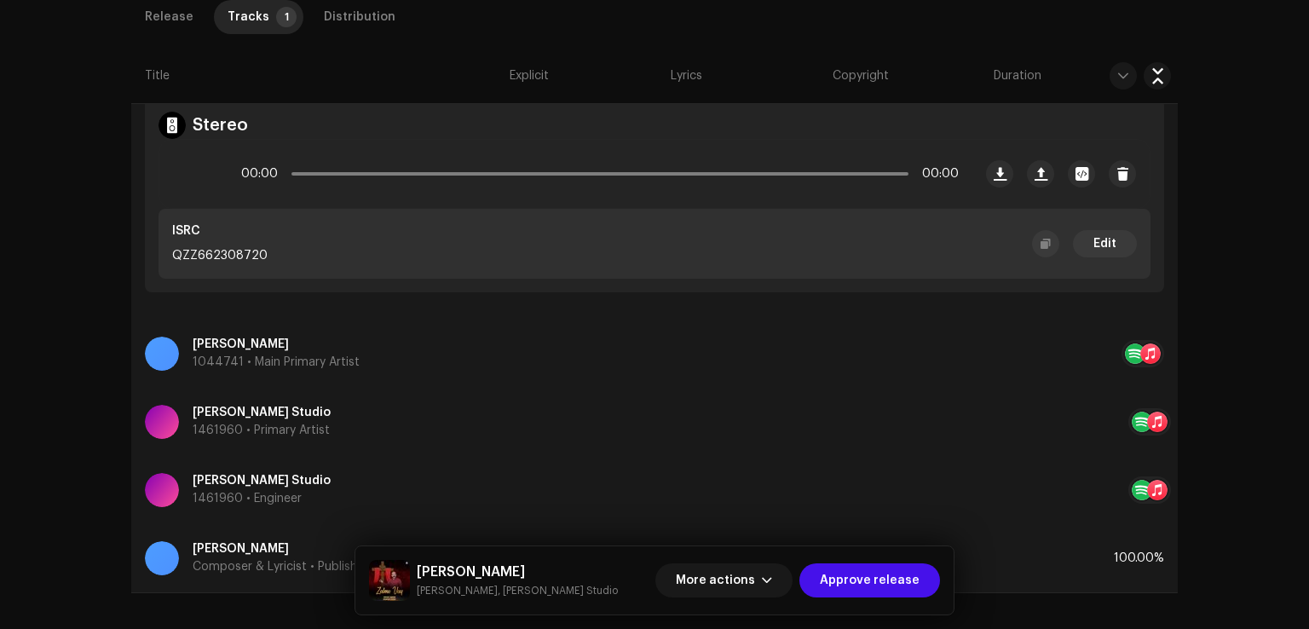
scroll to position [660, 0]
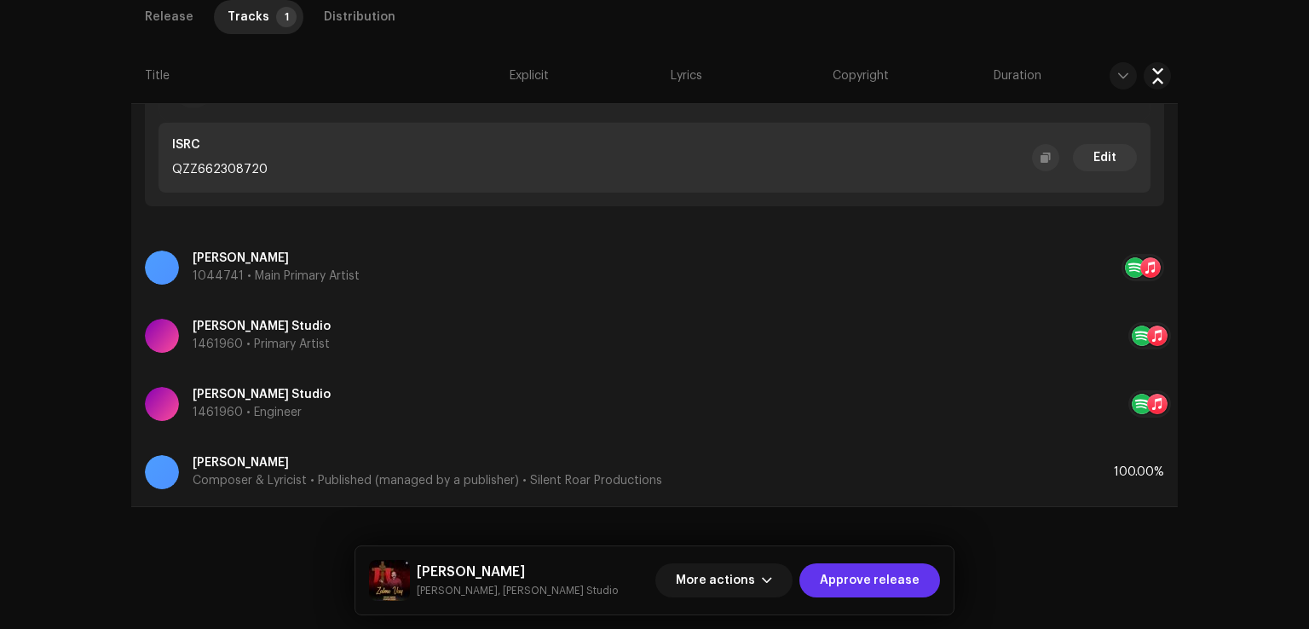
click at [855, 573] on span "Approve release" at bounding box center [870, 580] width 100 height 34
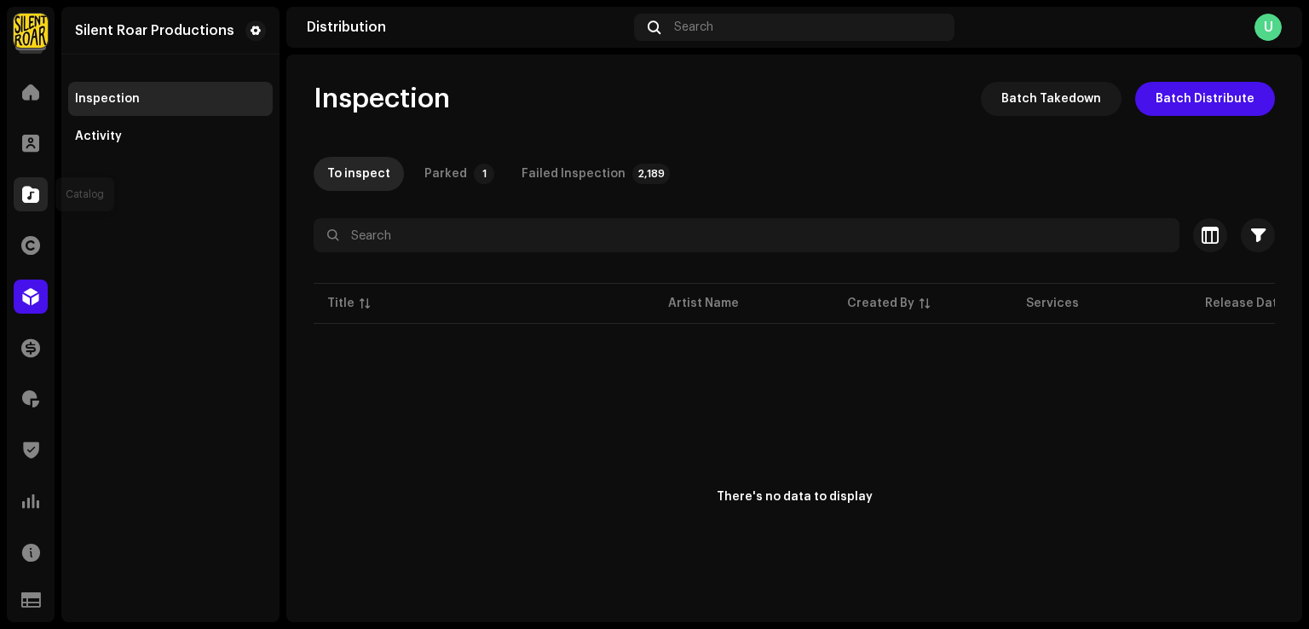
click at [25, 201] on span at bounding box center [30, 194] width 17 height 14
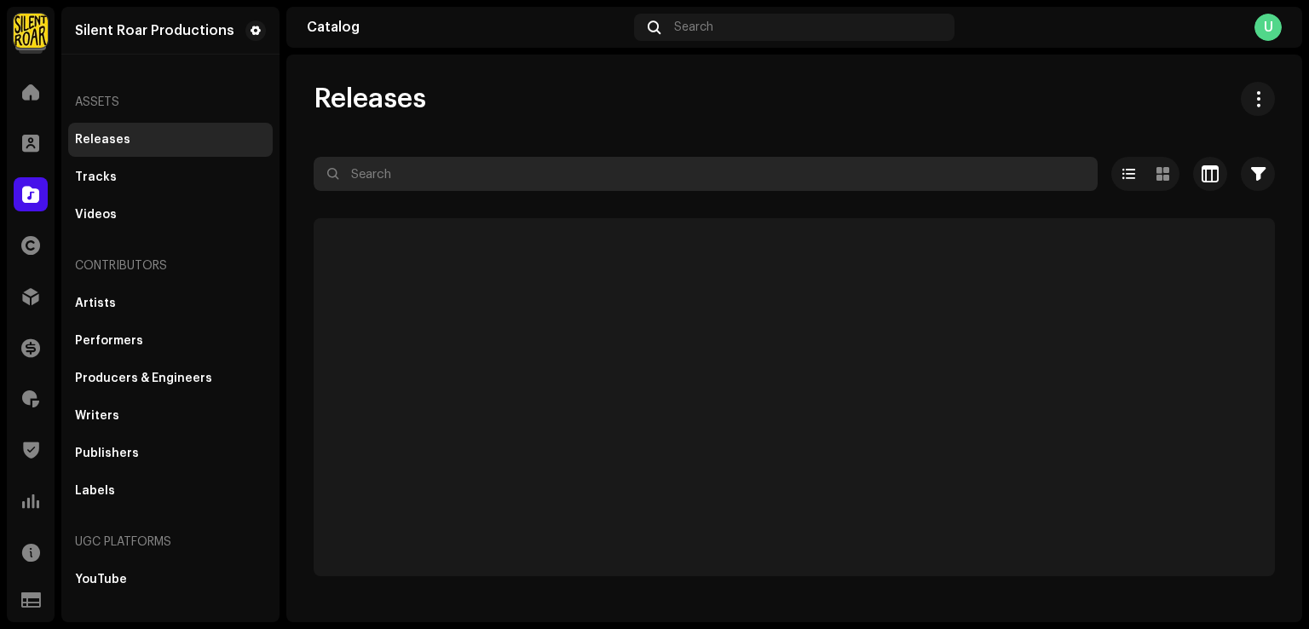
click at [418, 177] on input "text" at bounding box center [706, 174] width 784 height 34
paste input "Naam E Muhammad"
type input "Naam E Muhammad"
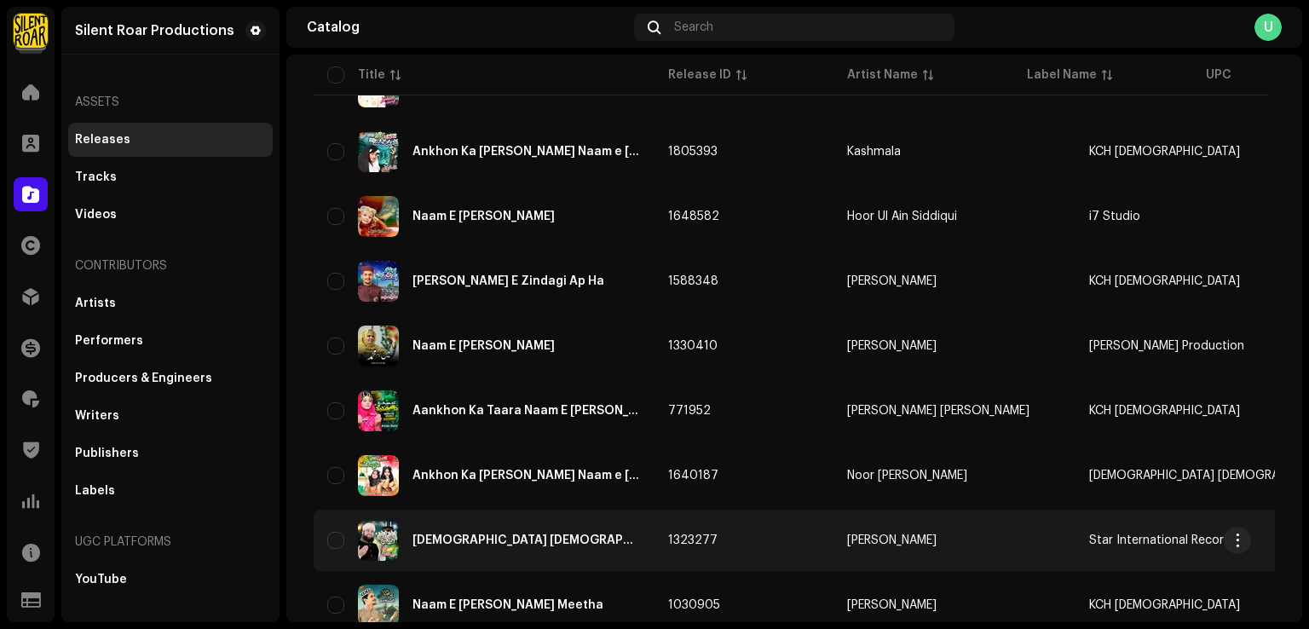
scroll to position [1250, 0]
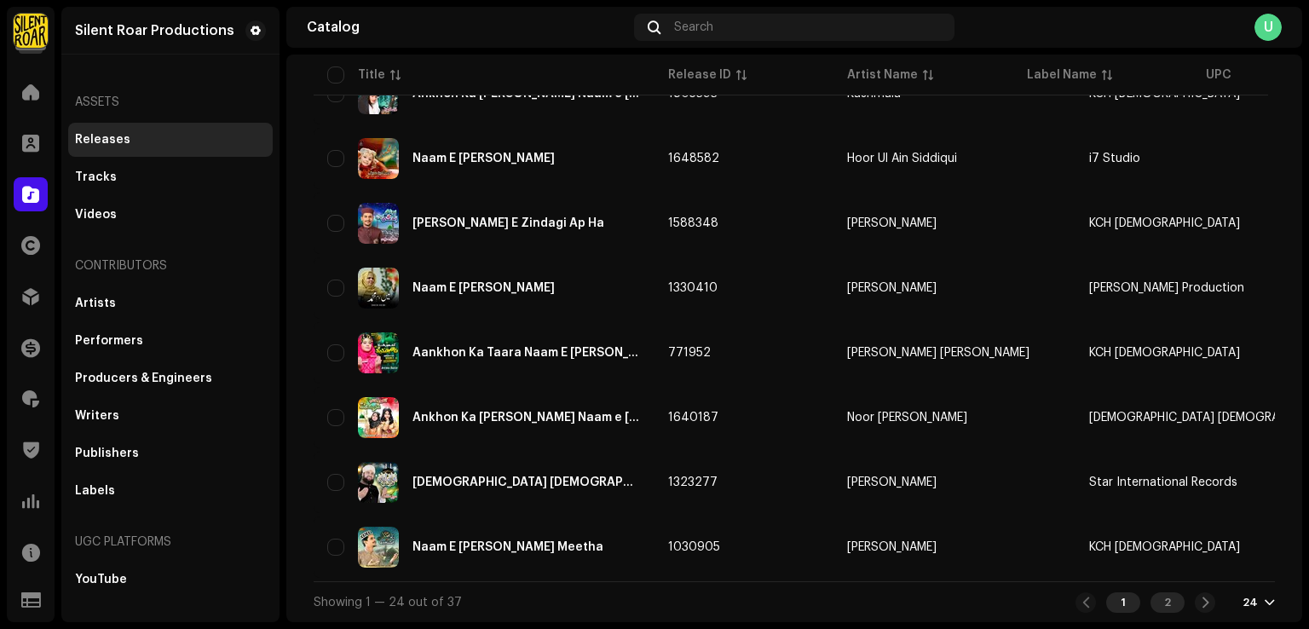
click at [1162, 594] on div "2" at bounding box center [1168, 602] width 34 height 20
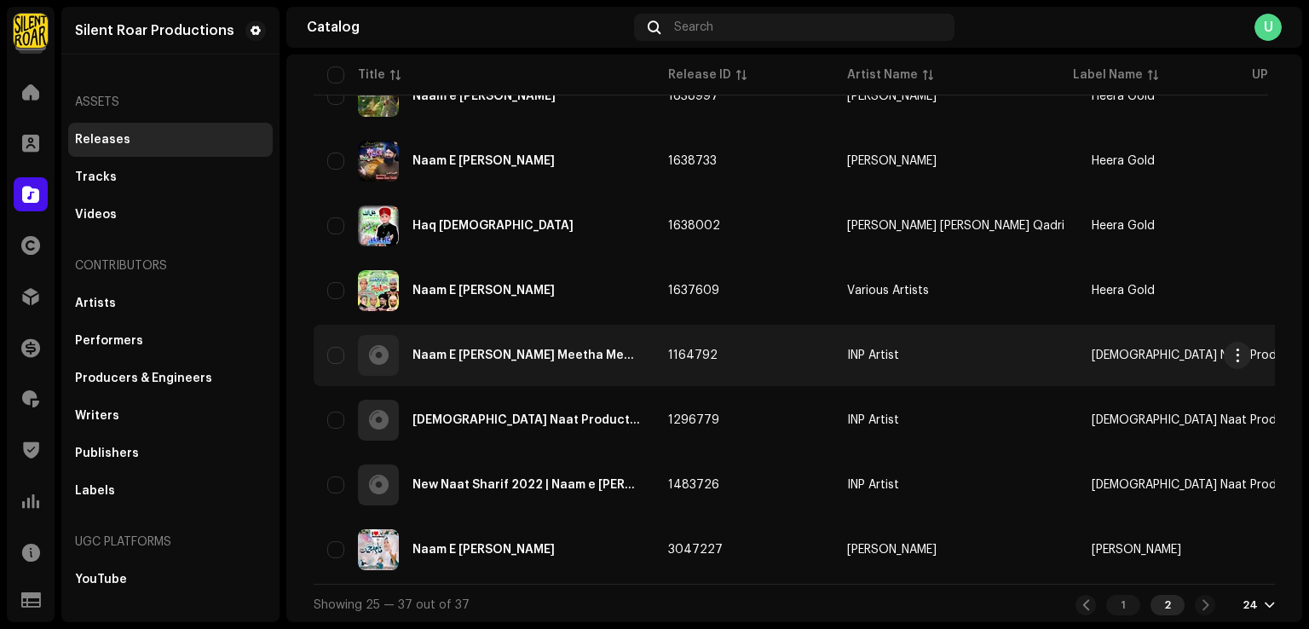
scroll to position [538, 0]
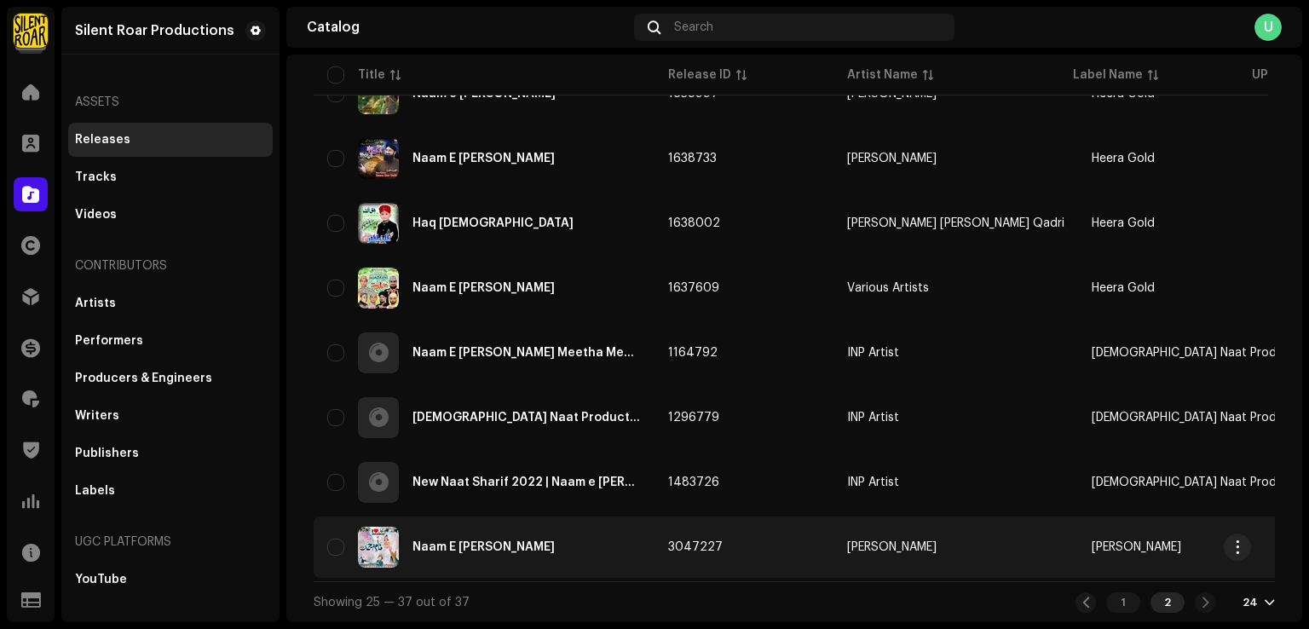
click at [556, 527] on div "Naam E Muhammad" at bounding box center [484, 547] width 314 height 41
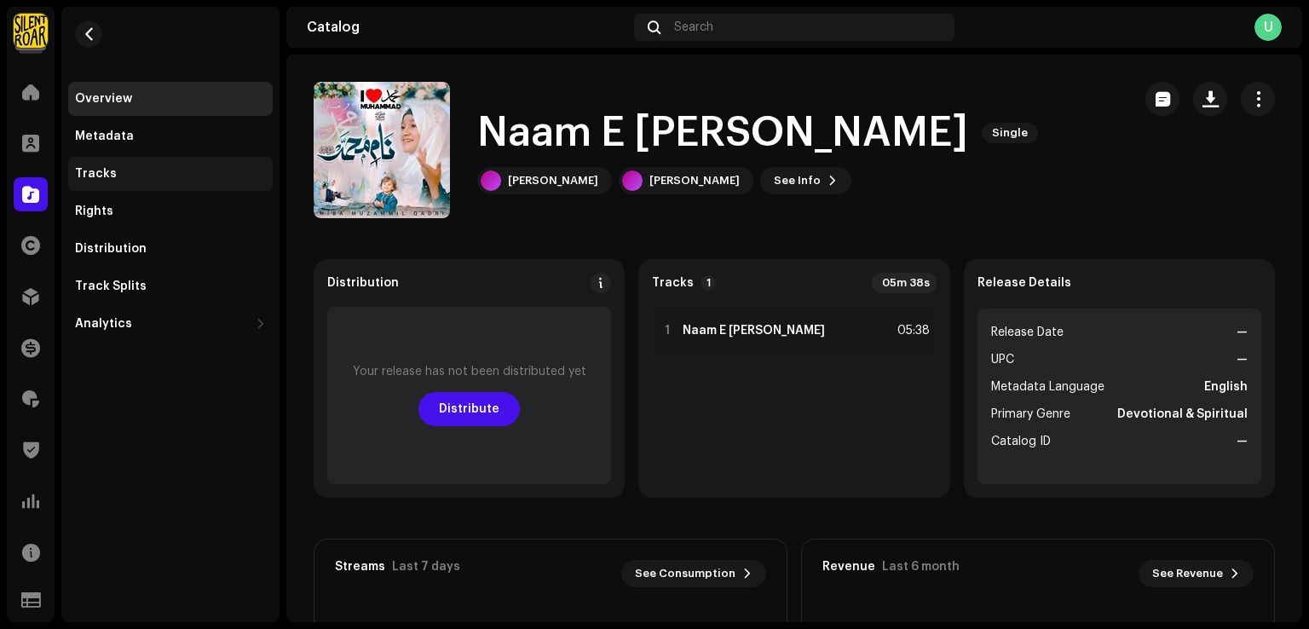
click at [116, 171] on div "Tracks" at bounding box center [170, 174] width 191 height 14
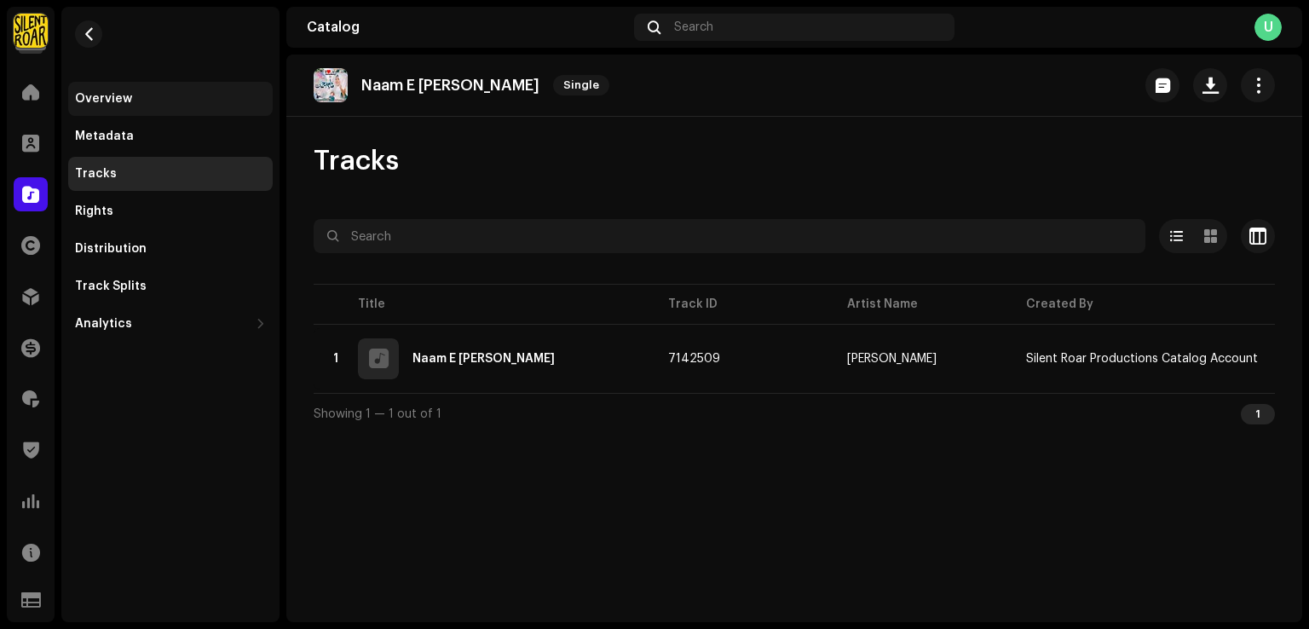
click at [149, 98] on div "Overview" at bounding box center [170, 99] width 191 height 14
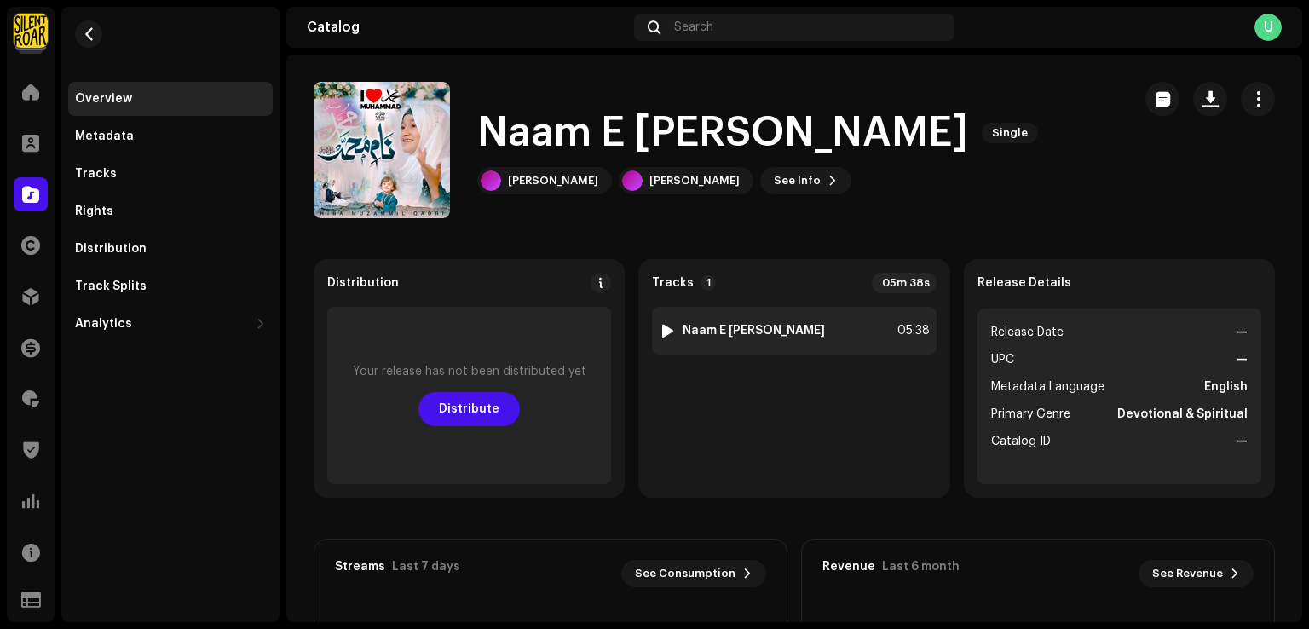
click at [725, 335] on strong "Naam E Muhammad" at bounding box center [754, 331] width 142 height 14
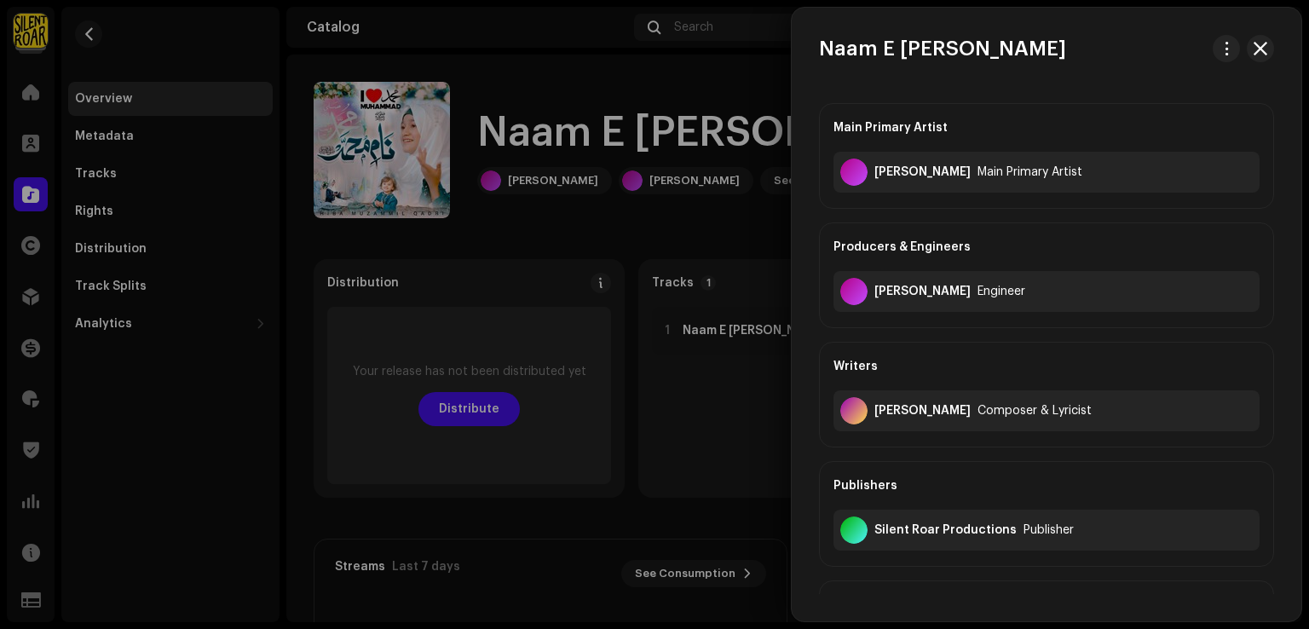
click at [674, 437] on div at bounding box center [654, 314] width 1309 height 629
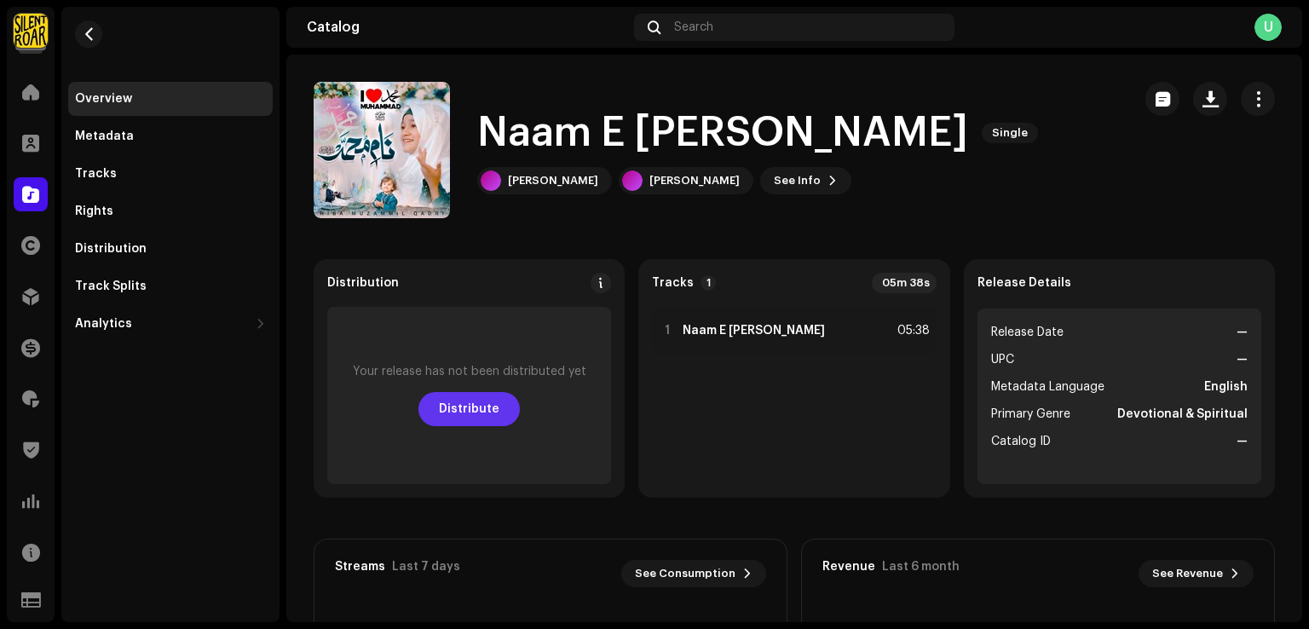
click at [457, 418] on span "Distribute" at bounding box center [469, 409] width 61 height 34
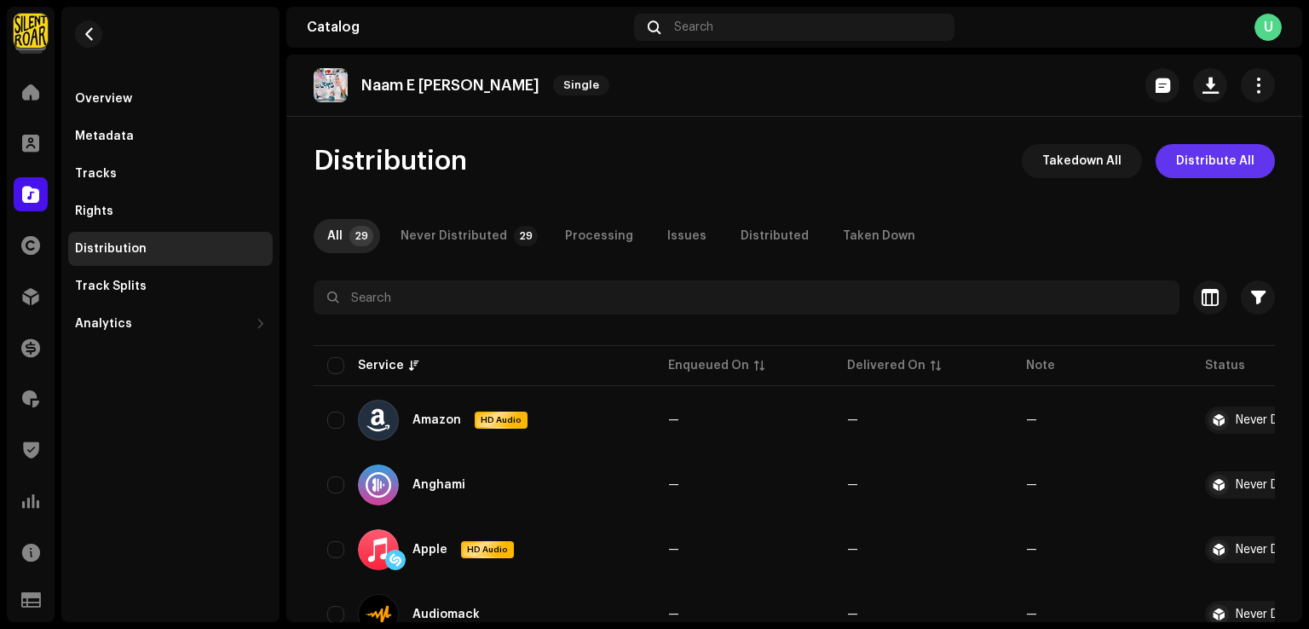
click at [1180, 171] on span "Distribute All" at bounding box center [1215, 161] width 78 height 34
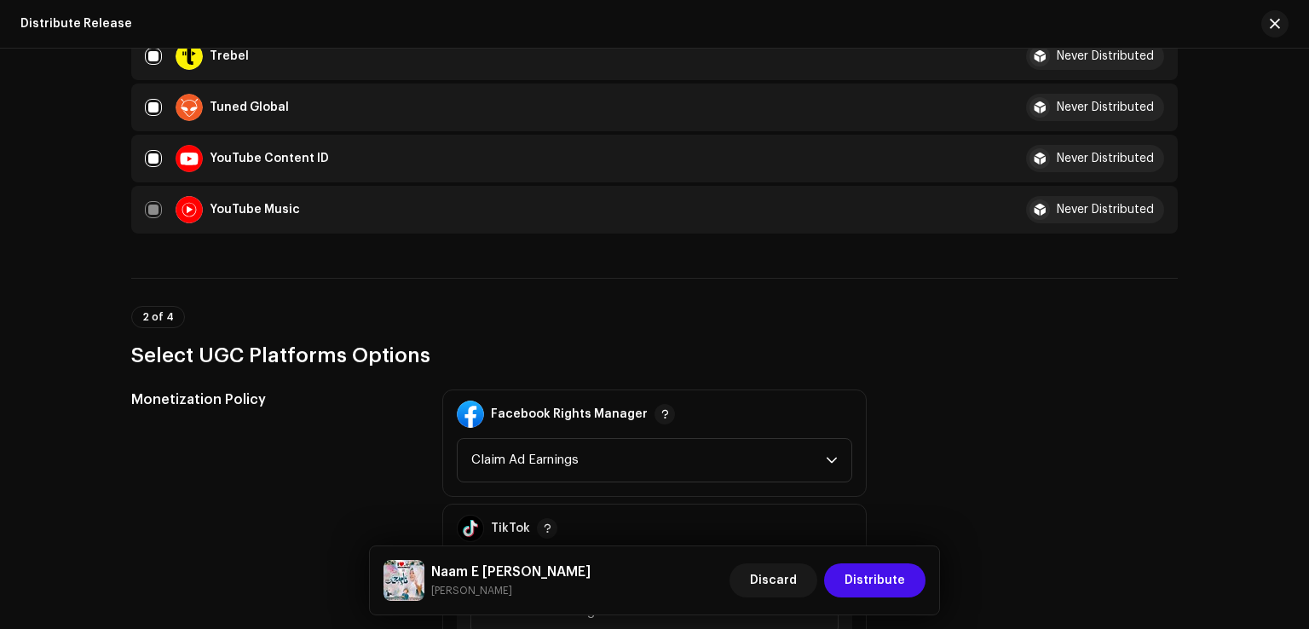
scroll to position [1875, 0]
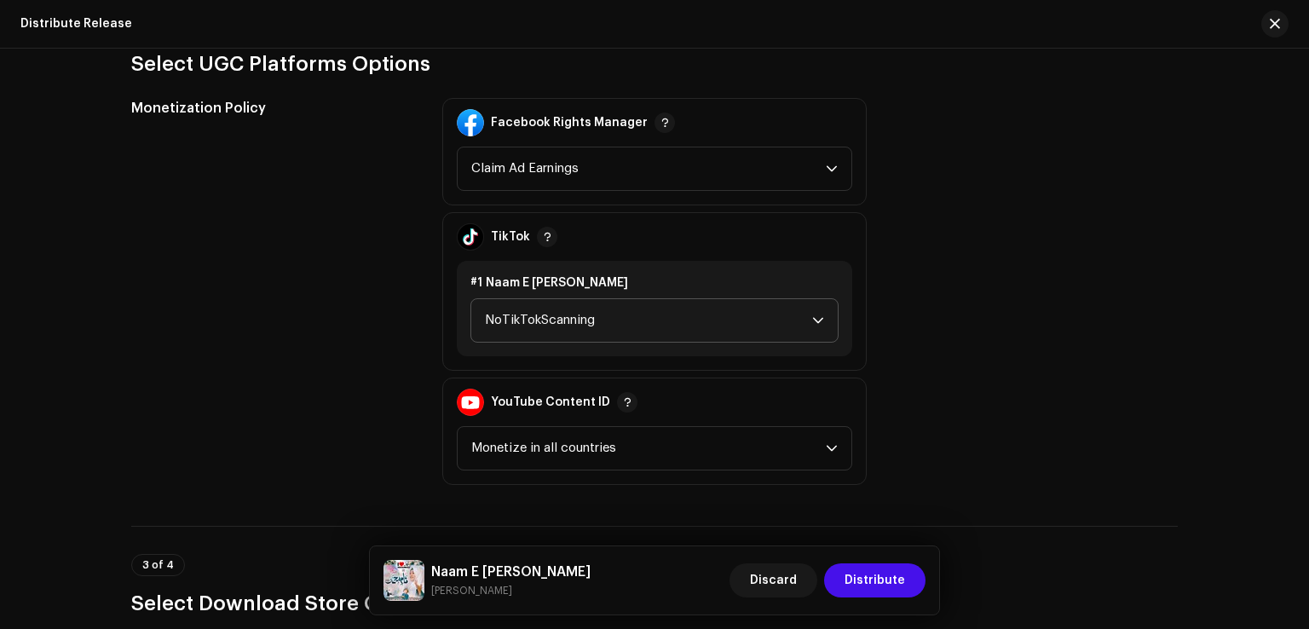
click at [549, 327] on span "NoTikTokScanning" at bounding box center [648, 320] width 327 height 43
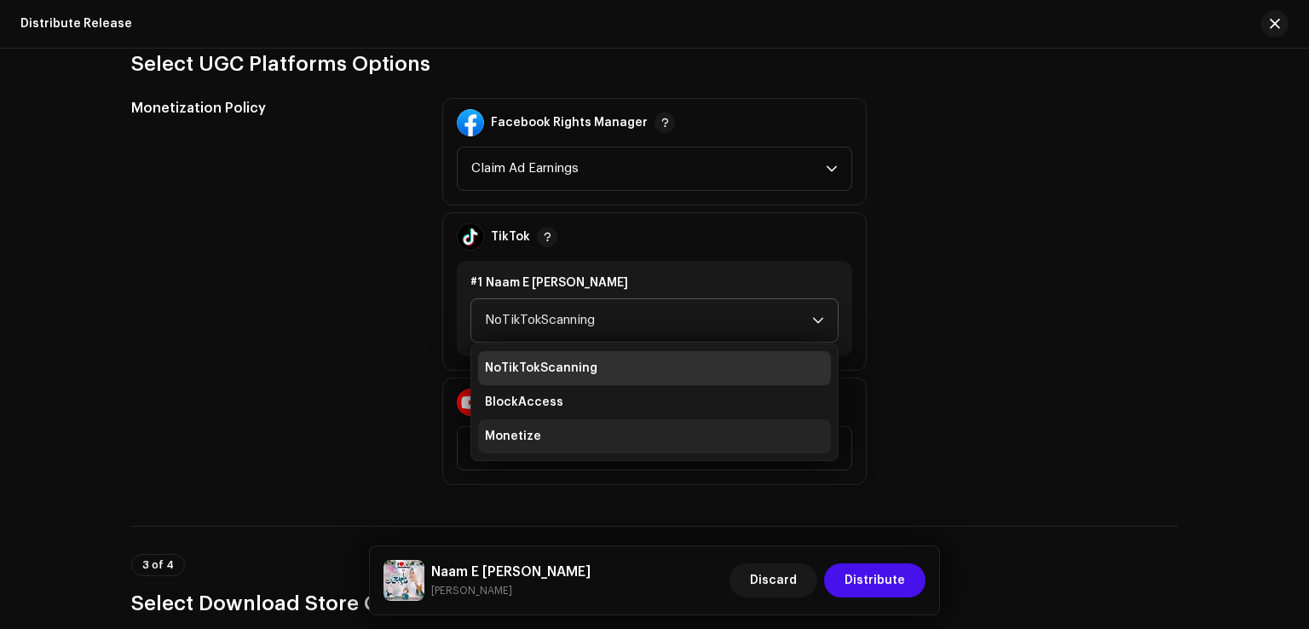
click at [524, 434] on span "Monetize" at bounding box center [513, 436] width 56 height 17
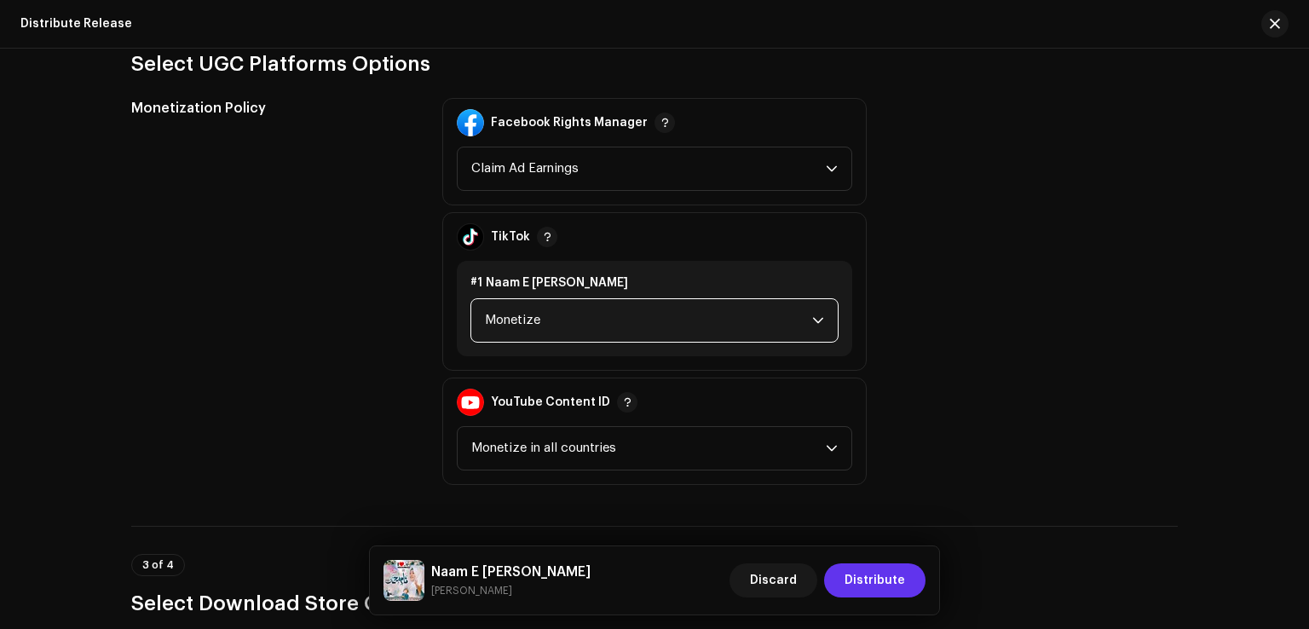
click at [872, 584] on span "Distribute" at bounding box center [875, 580] width 61 height 34
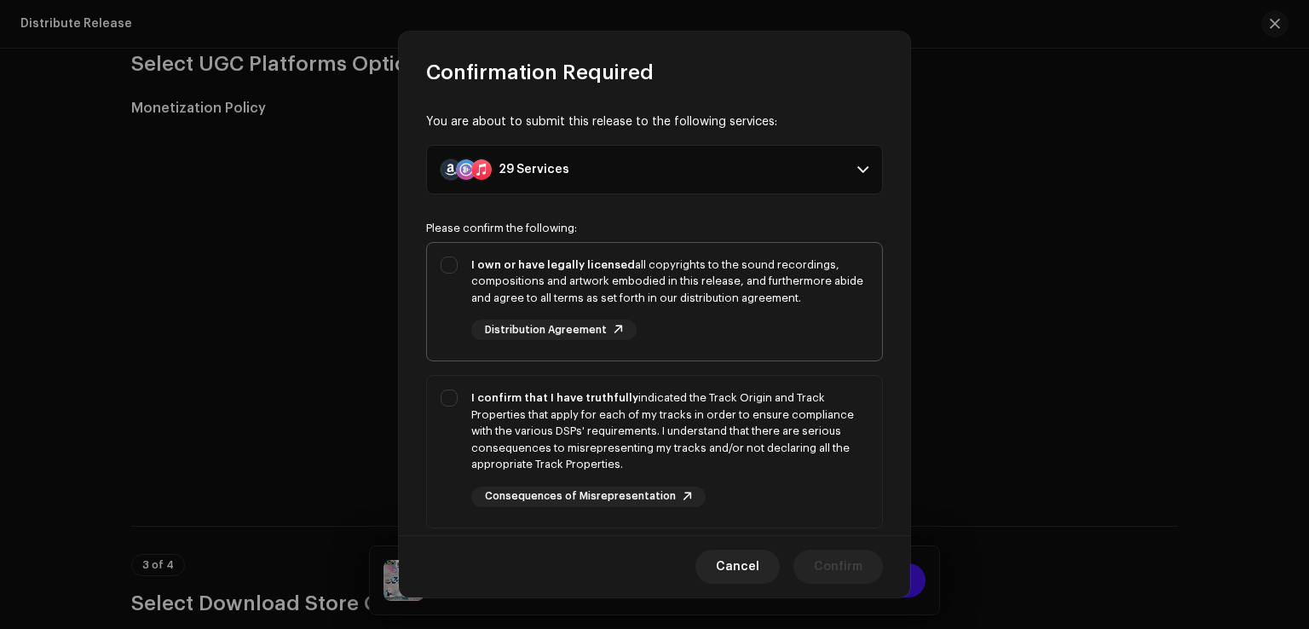
click at [442, 274] on div "I own or have legally licensed all copyrights to the sound recordings, composit…" at bounding box center [654, 299] width 455 height 112
checkbox input "true"
click at [453, 404] on div "I confirm that I have truthfully indicated the Track Origin and Track Propertie…" at bounding box center [654, 448] width 455 height 145
checkbox input "true"
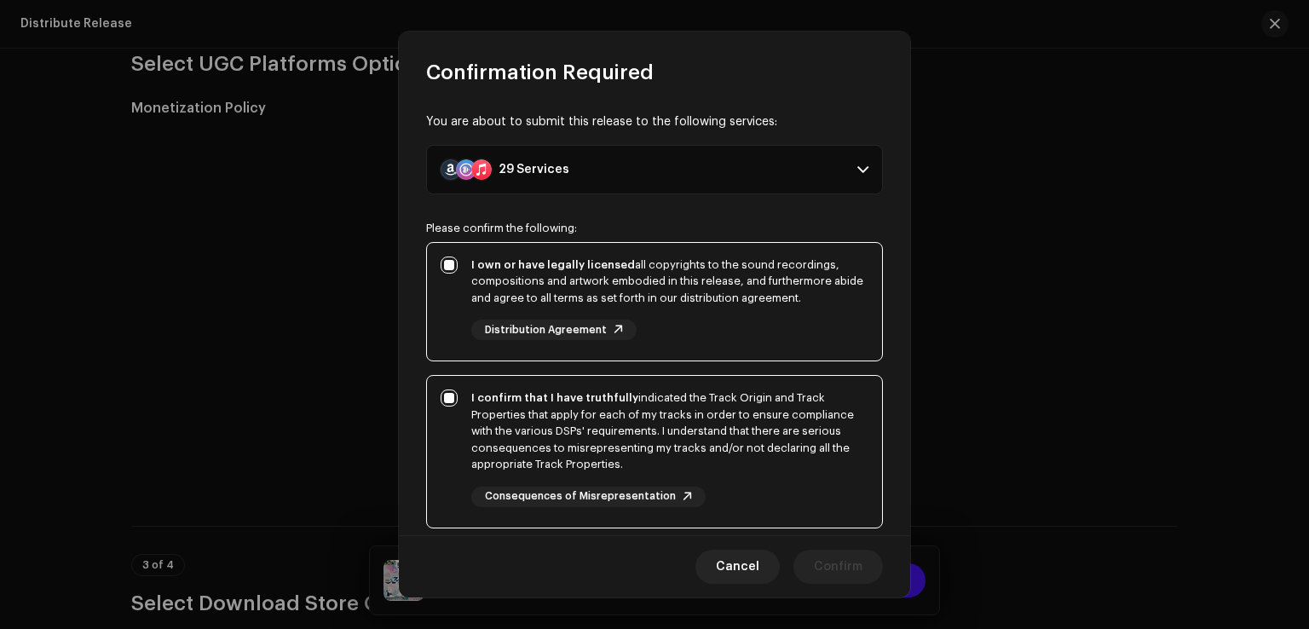
scroll to position [285, 0]
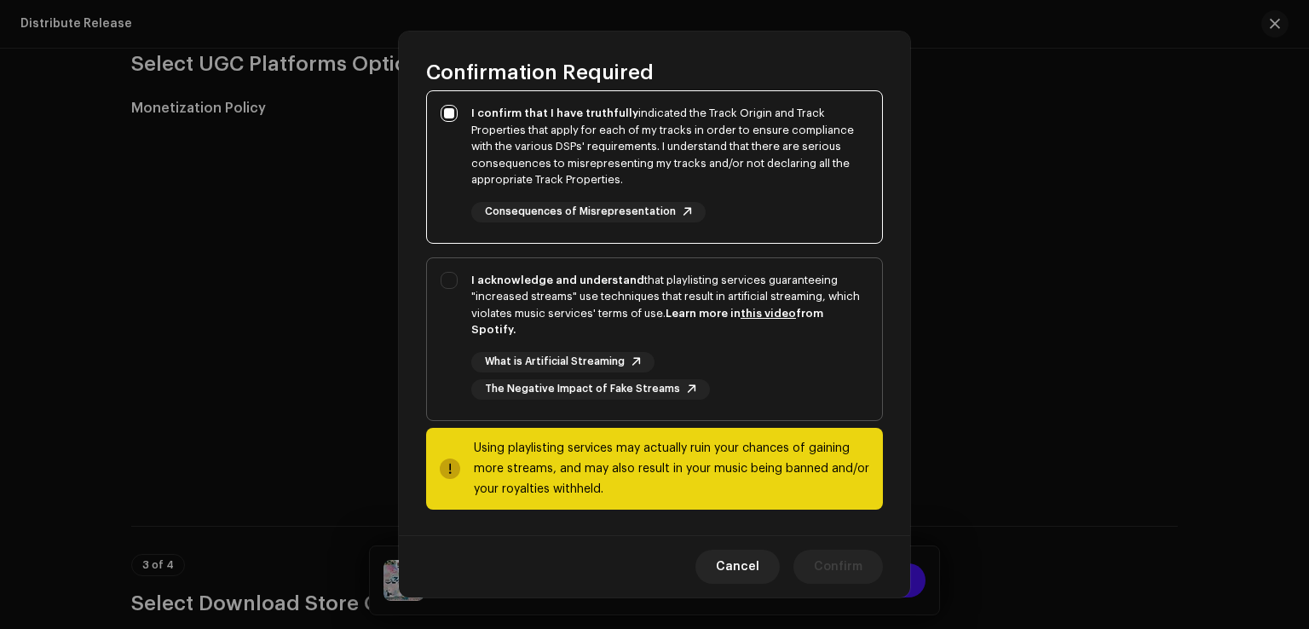
click at [459, 380] on div "I acknowledge and understand that playlisting services guaranteeing "increased …" at bounding box center [654, 335] width 455 height 155
checkbox input "true"
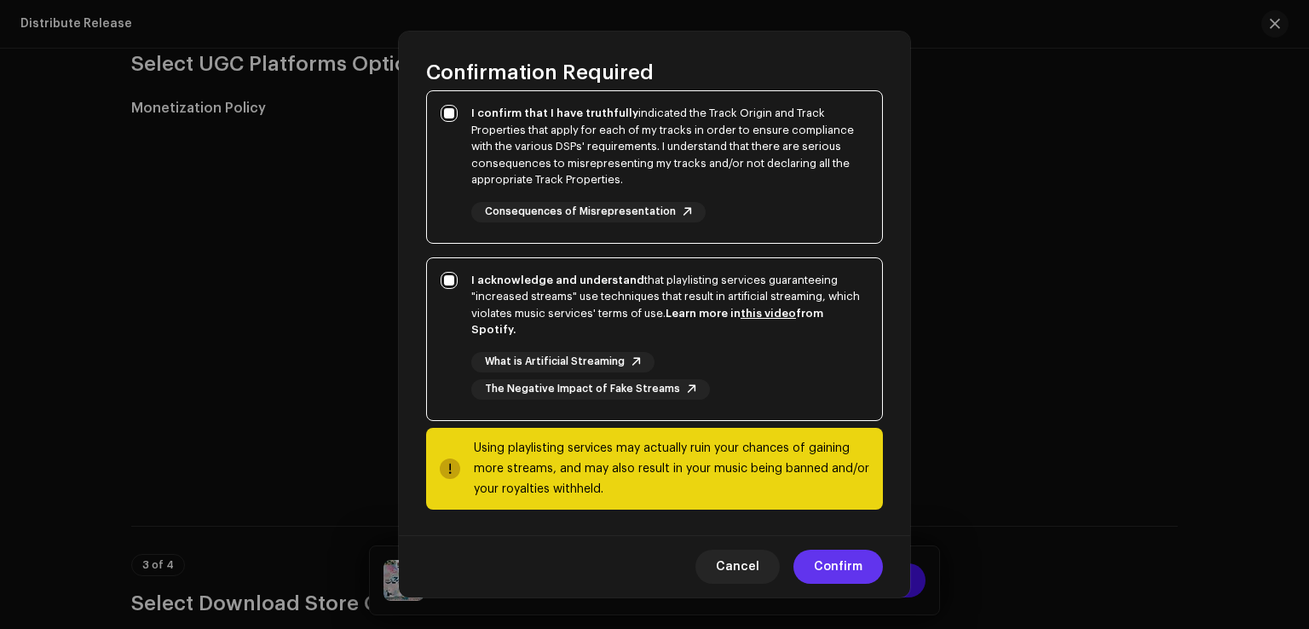
click at [834, 571] on span "Confirm" at bounding box center [838, 567] width 49 height 34
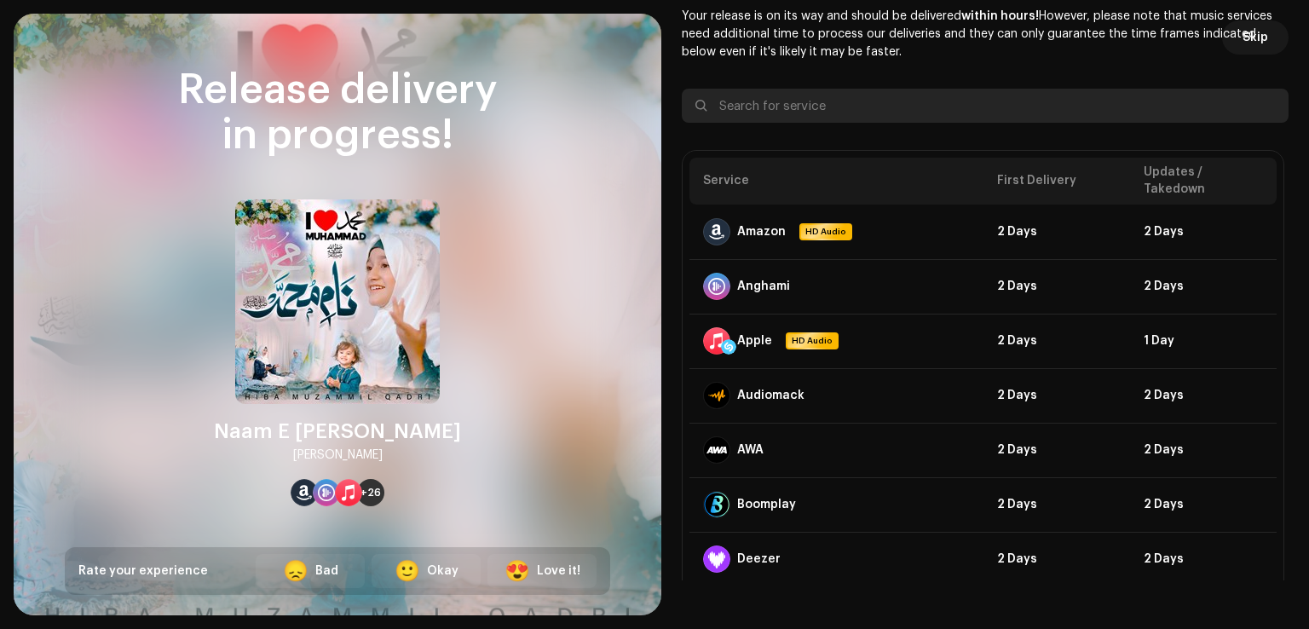
scroll to position [1875, 0]
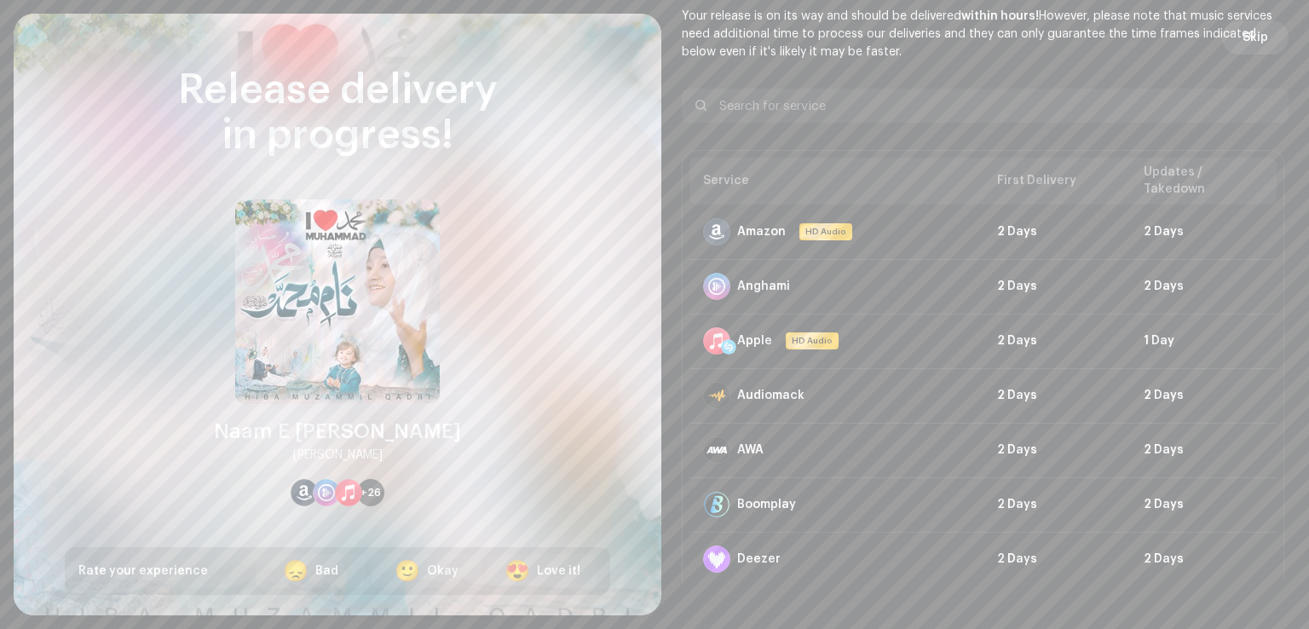
click at [1255, 47] on span "Skip" at bounding box center [1256, 37] width 26 height 34
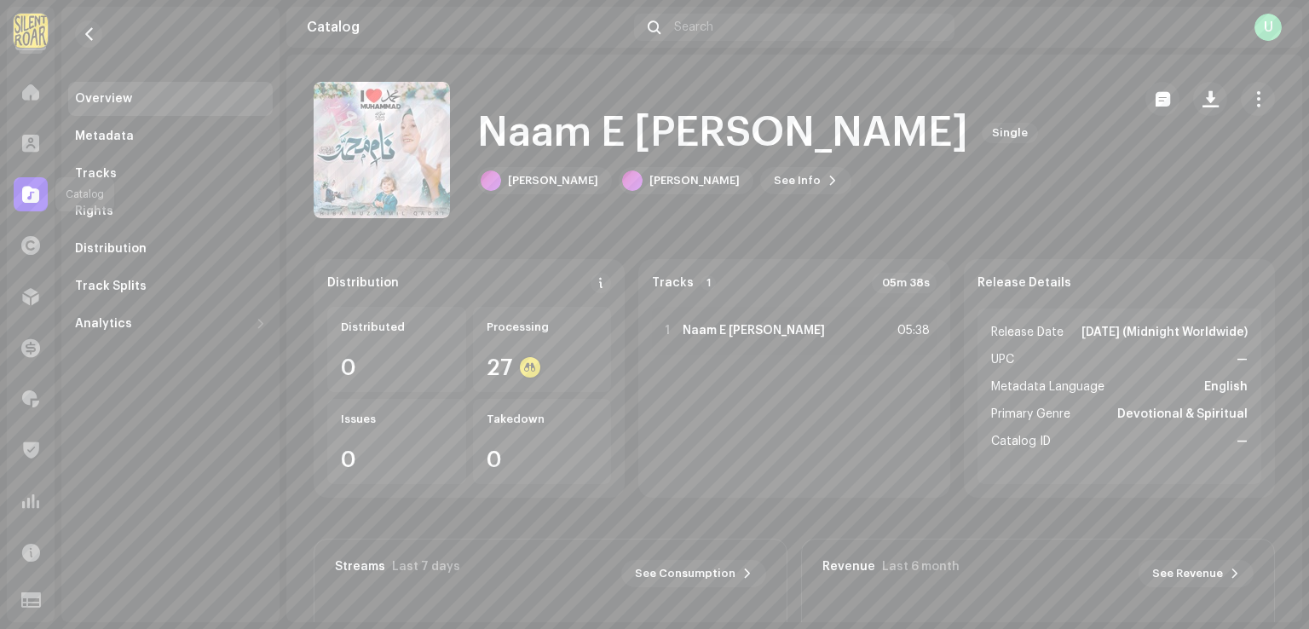
click at [37, 188] on span at bounding box center [30, 194] width 17 height 14
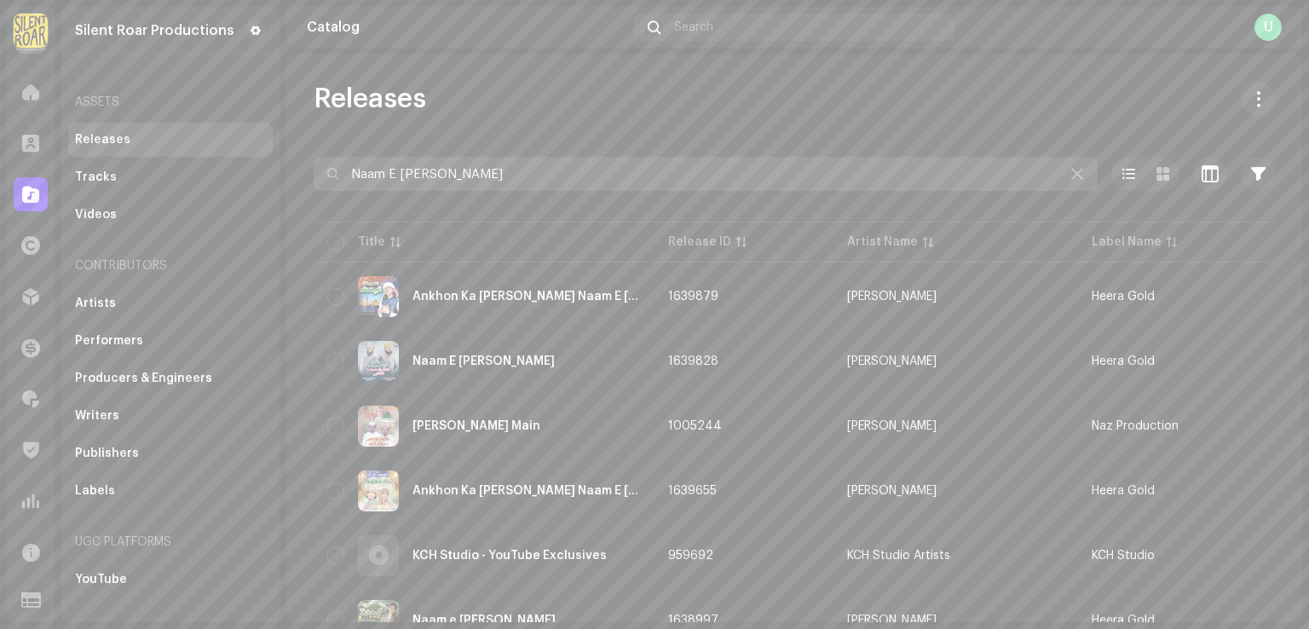
drag, startPoint x: 470, startPoint y: 168, endPoint x: 84, endPoint y: 251, distance: 395.7
click at [176, 183] on div "Silent Roar Productions Home Clients Catalog Rights Distribution Finance Royalt…" at bounding box center [654, 314] width 1309 height 629
paste input "Sacha Pyar"
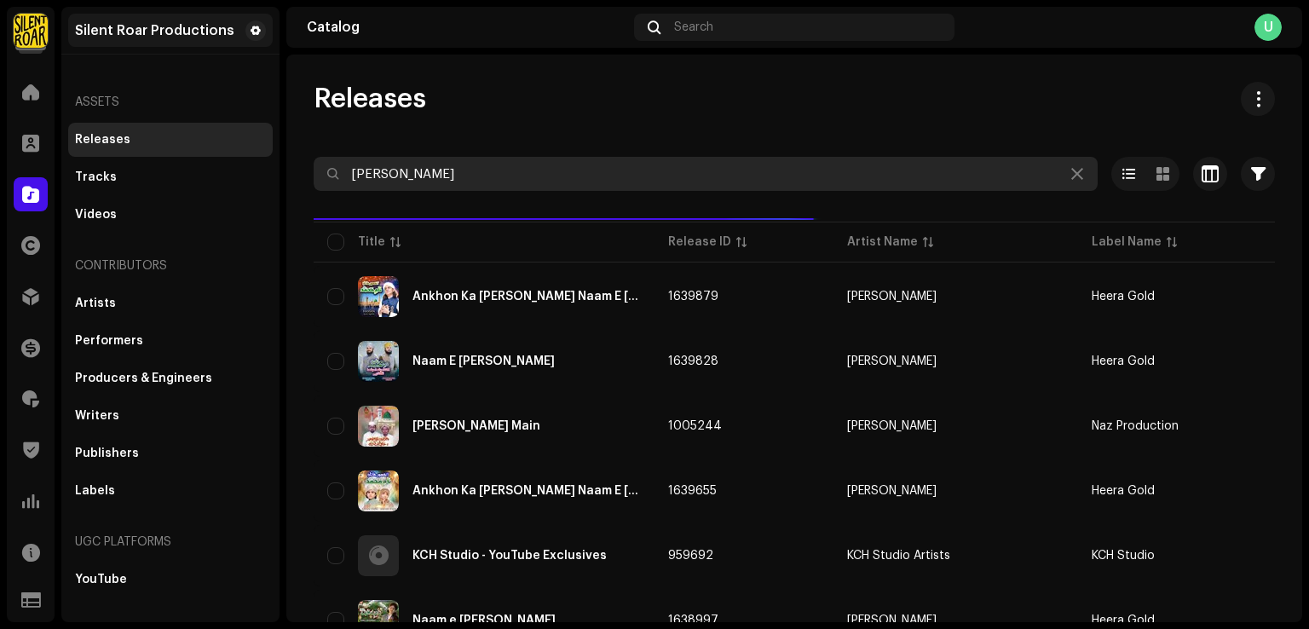
type input "Sacha Pyar"
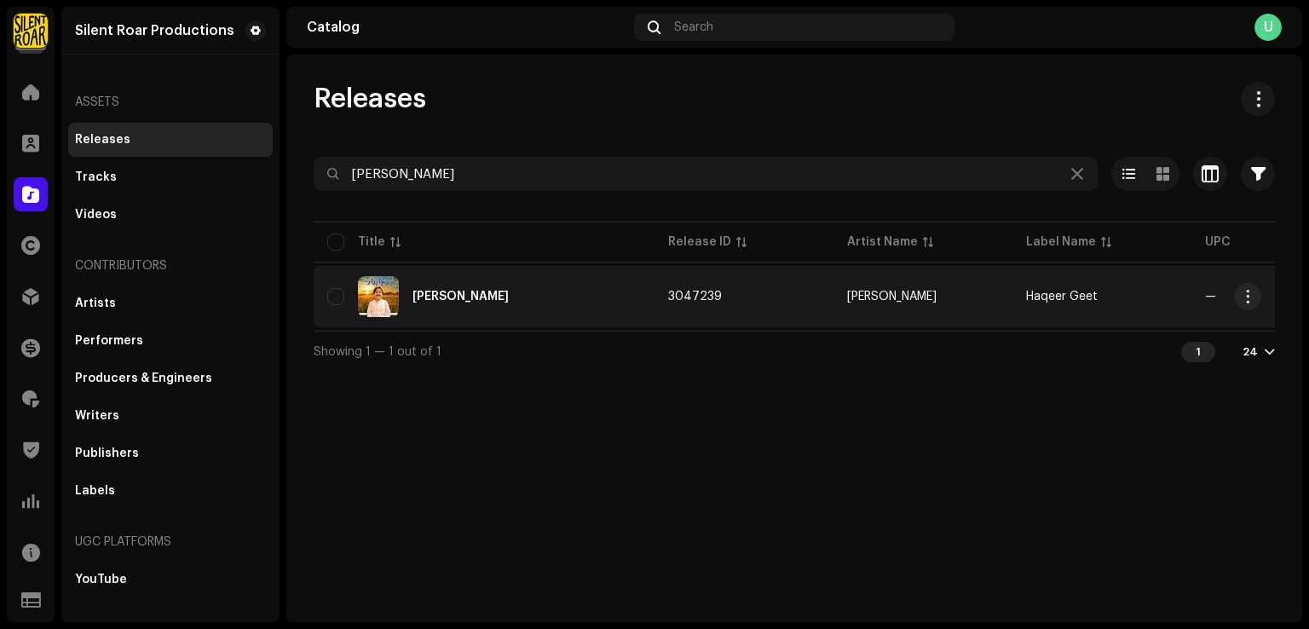
click at [474, 291] on div "Sacha Pyar" at bounding box center [460, 297] width 96 height 12
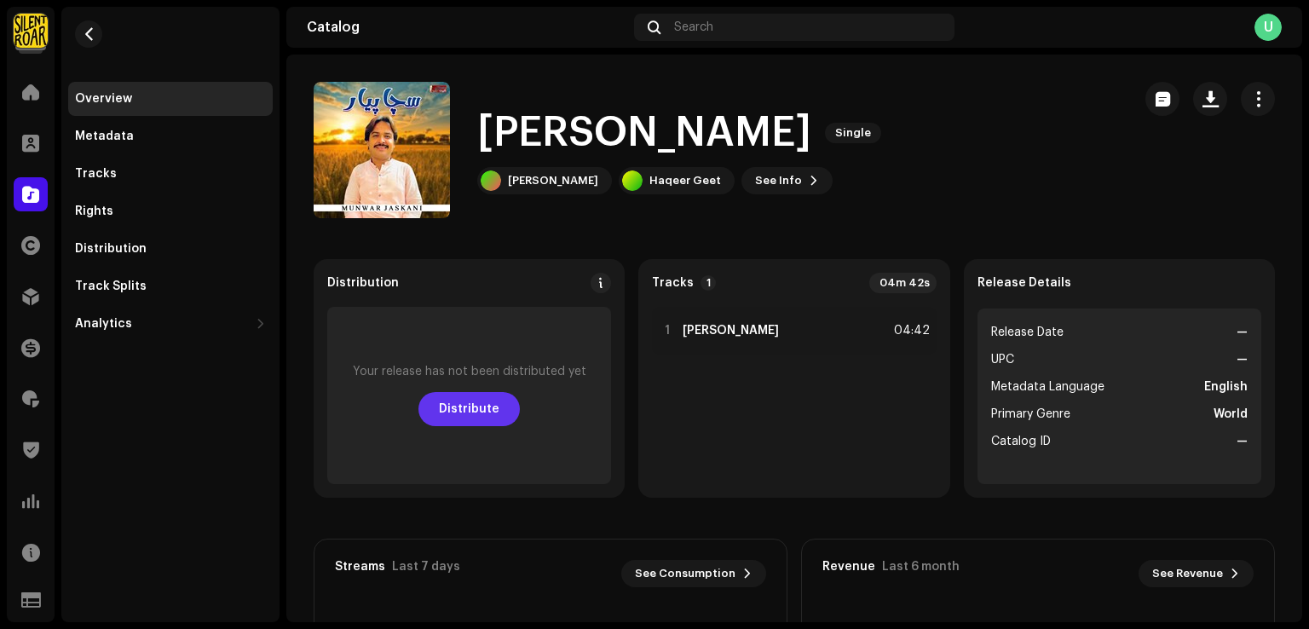
click at [494, 402] on span "Distribute" at bounding box center [469, 409] width 61 height 34
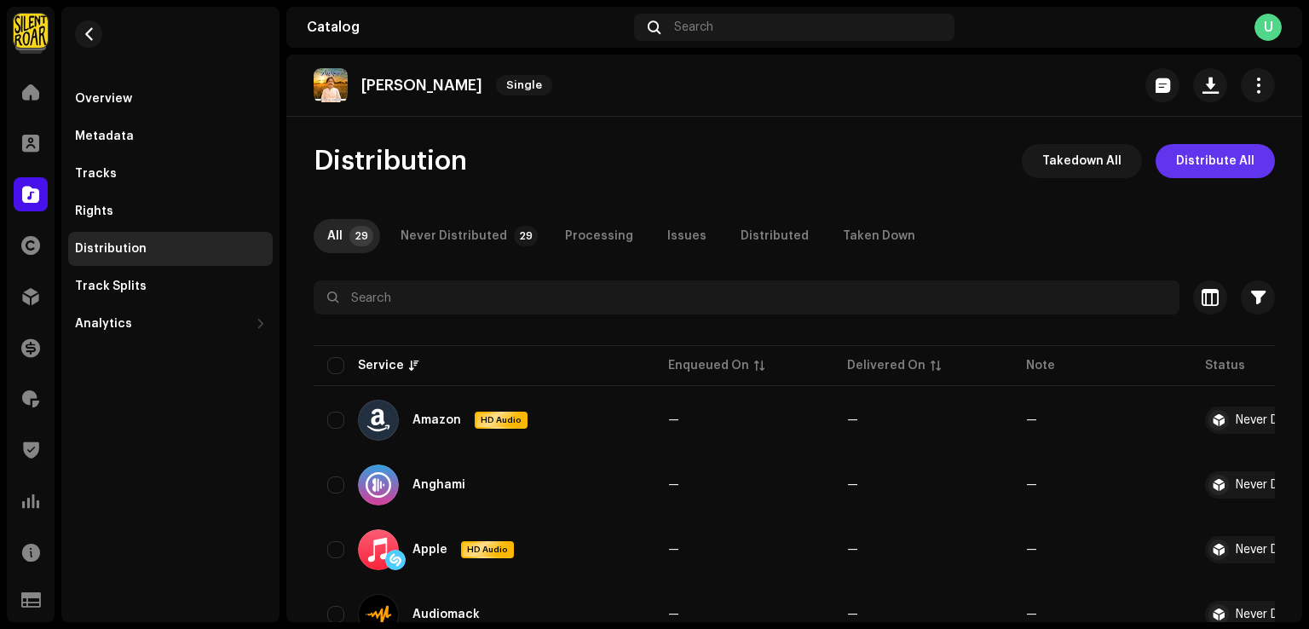
click at [1206, 164] on span "Distribute All" at bounding box center [1215, 161] width 78 height 34
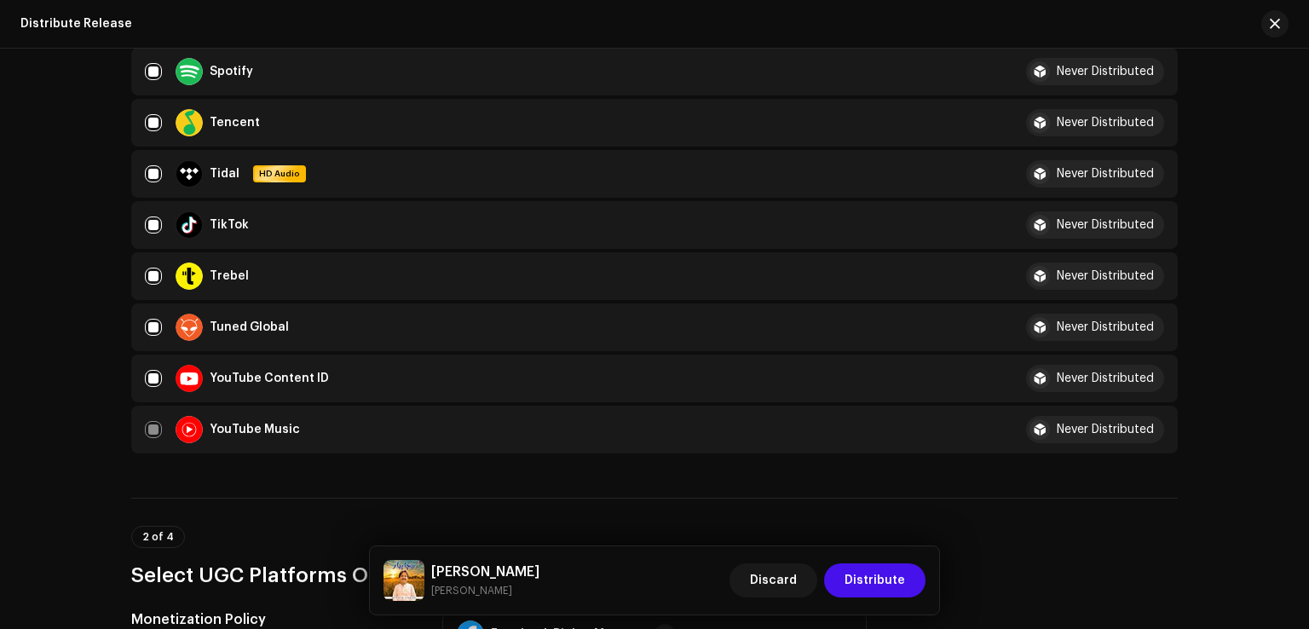
scroll to position [2045, 0]
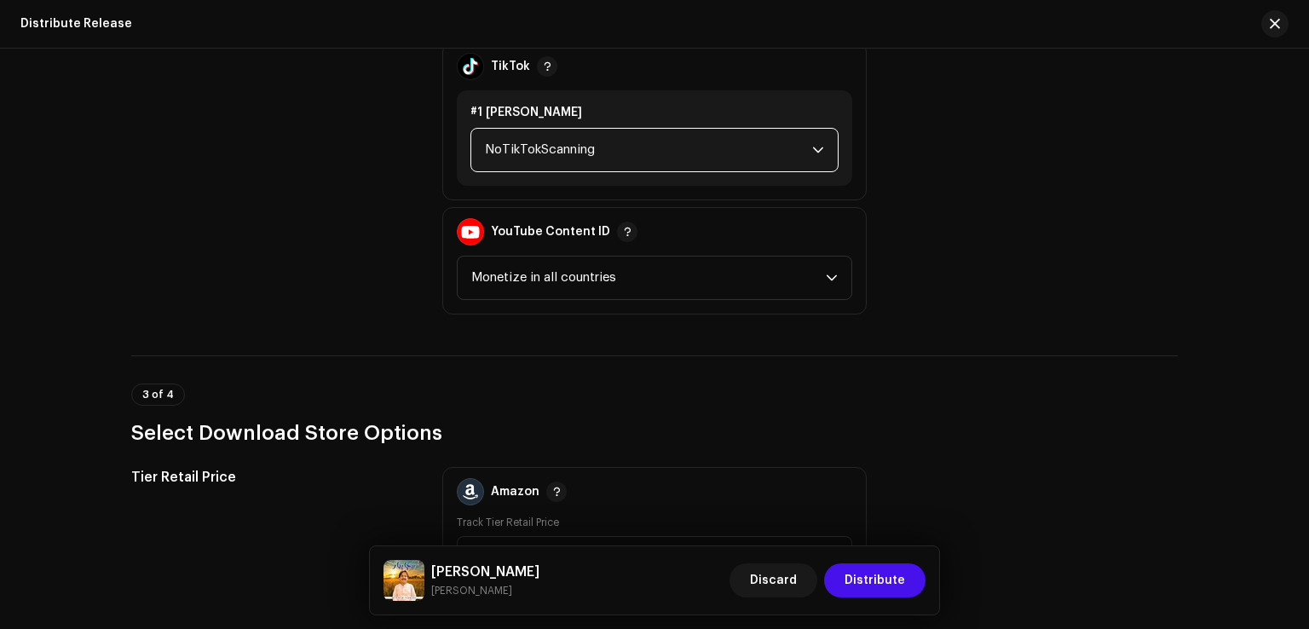
click at [508, 163] on span "NoTikTokScanning" at bounding box center [648, 150] width 327 height 43
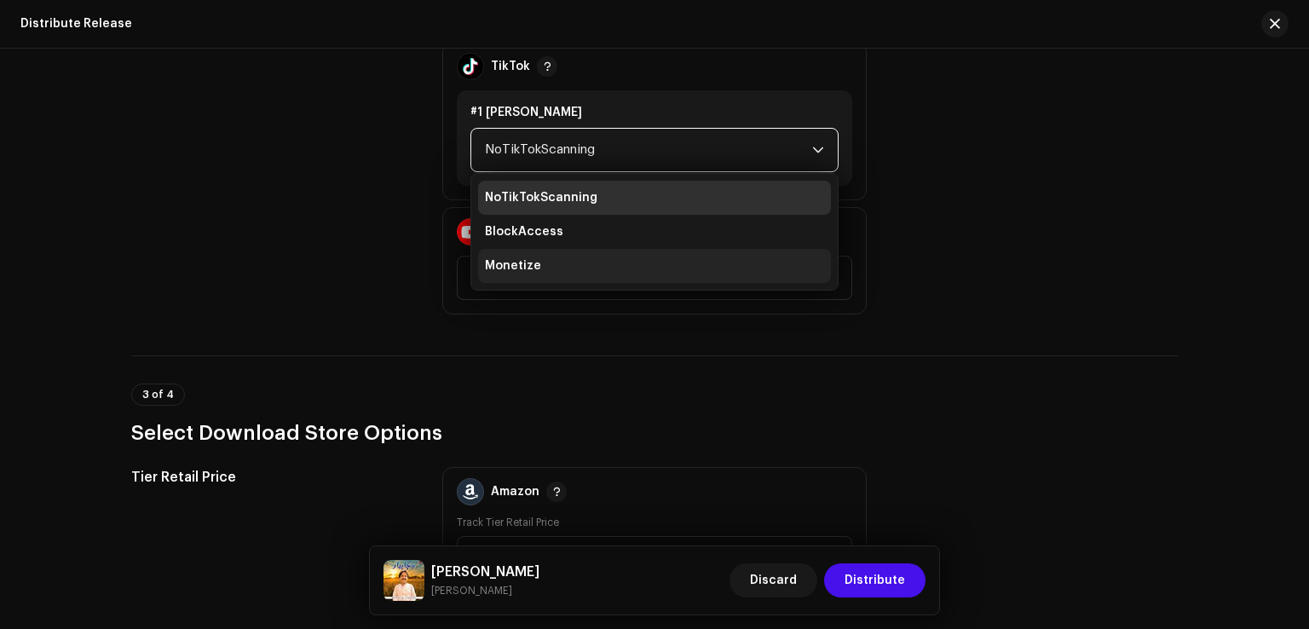
click at [493, 264] on span "Monetize" at bounding box center [513, 265] width 56 height 17
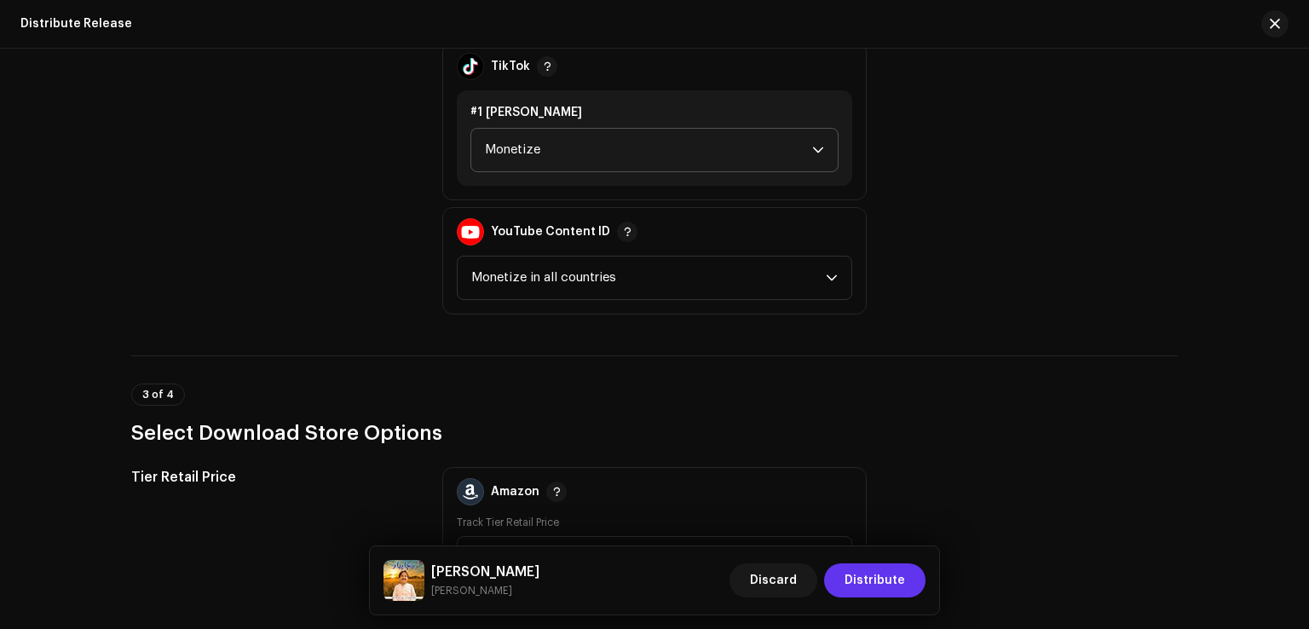
click at [885, 583] on span "Distribute" at bounding box center [875, 580] width 61 height 34
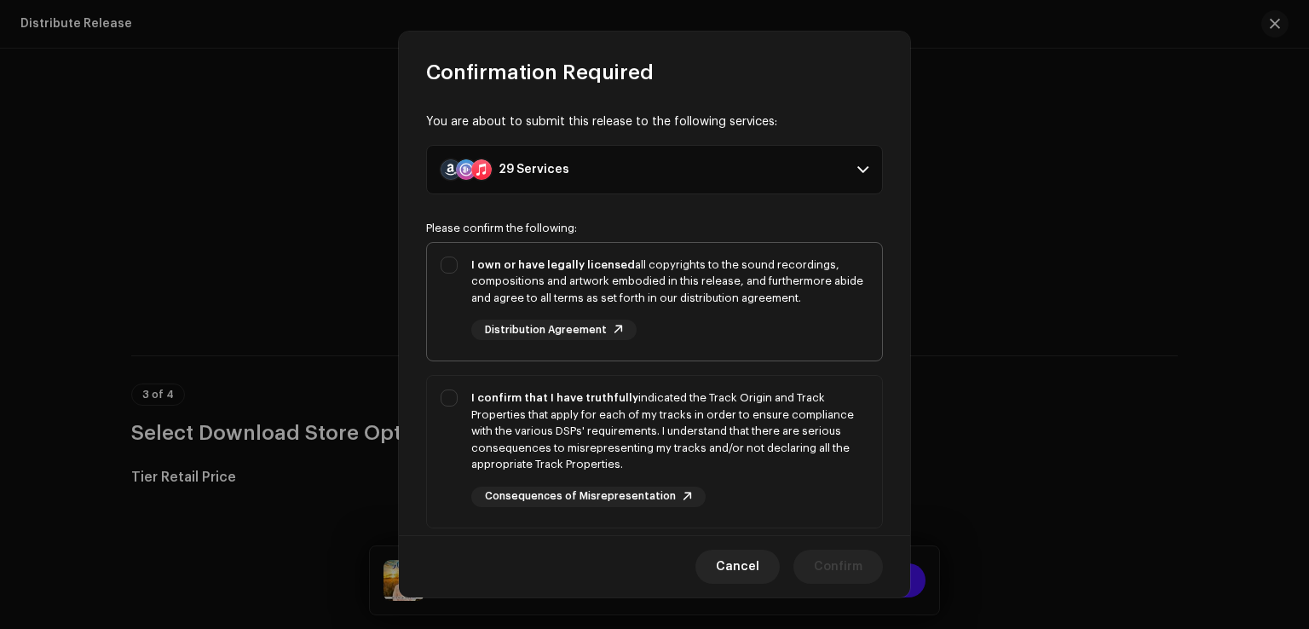
drag, startPoint x: 485, startPoint y: 278, endPoint x: 473, endPoint y: 308, distance: 32.1
click at [484, 278] on div "I own or have legally licensed all copyrights to the sound recordings, composit…" at bounding box center [669, 282] width 397 height 50
checkbox input "true"
click at [443, 384] on div "I confirm that I have truthfully indicated the Track Origin and Track Propertie…" at bounding box center [654, 448] width 455 height 145
checkbox input "true"
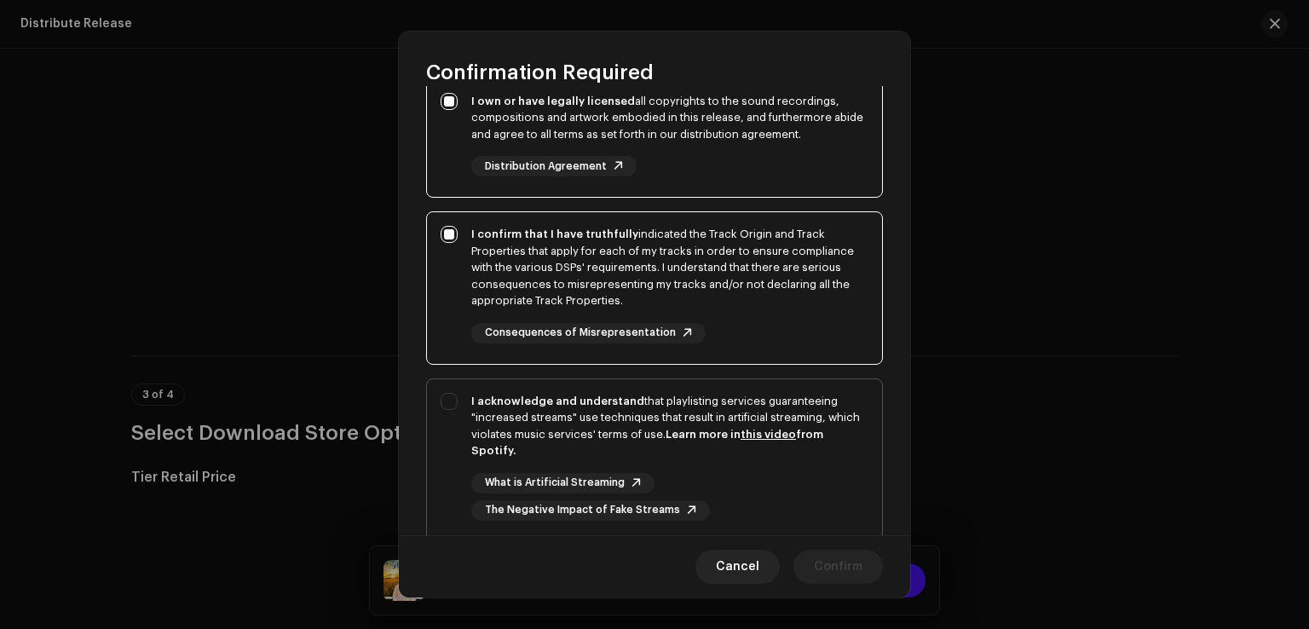
scroll to position [256, 0]
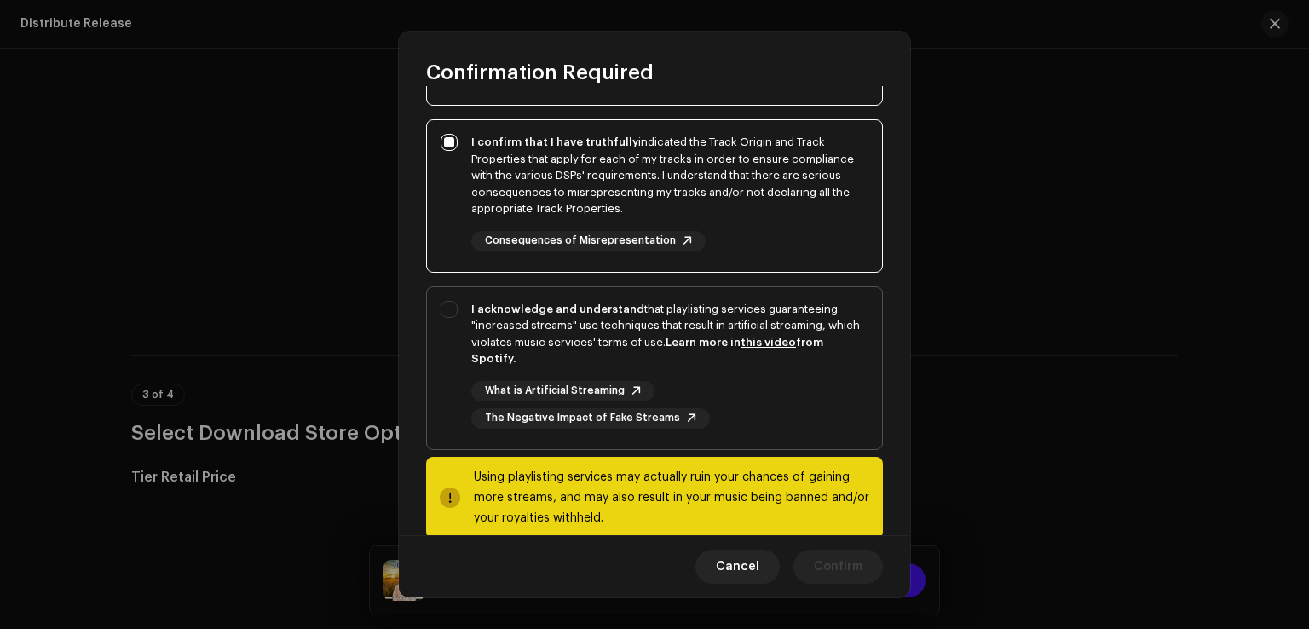
click at [453, 363] on div "I acknowledge and understand that playlisting services guaranteeing "increased …" at bounding box center [654, 364] width 455 height 155
checkbox input "true"
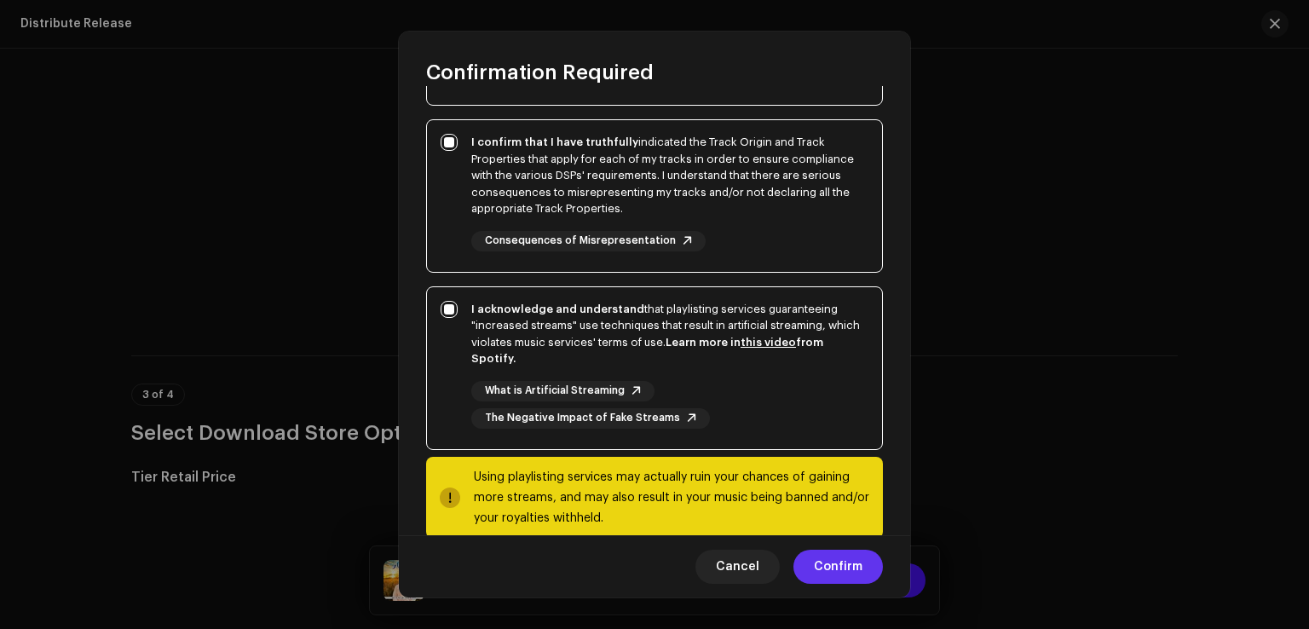
click at [821, 560] on span "Confirm" at bounding box center [838, 567] width 49 height 34
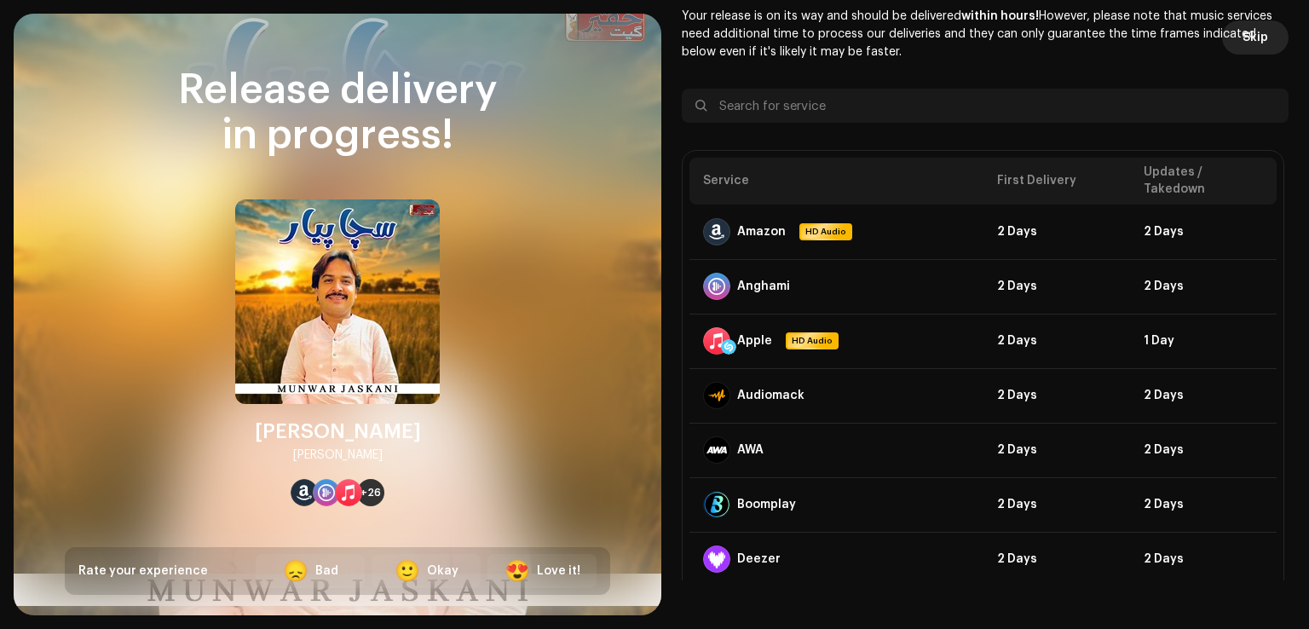
click at [1243, 34] on span "Skip" at bounding box center [1256, 37] width 26 height 34
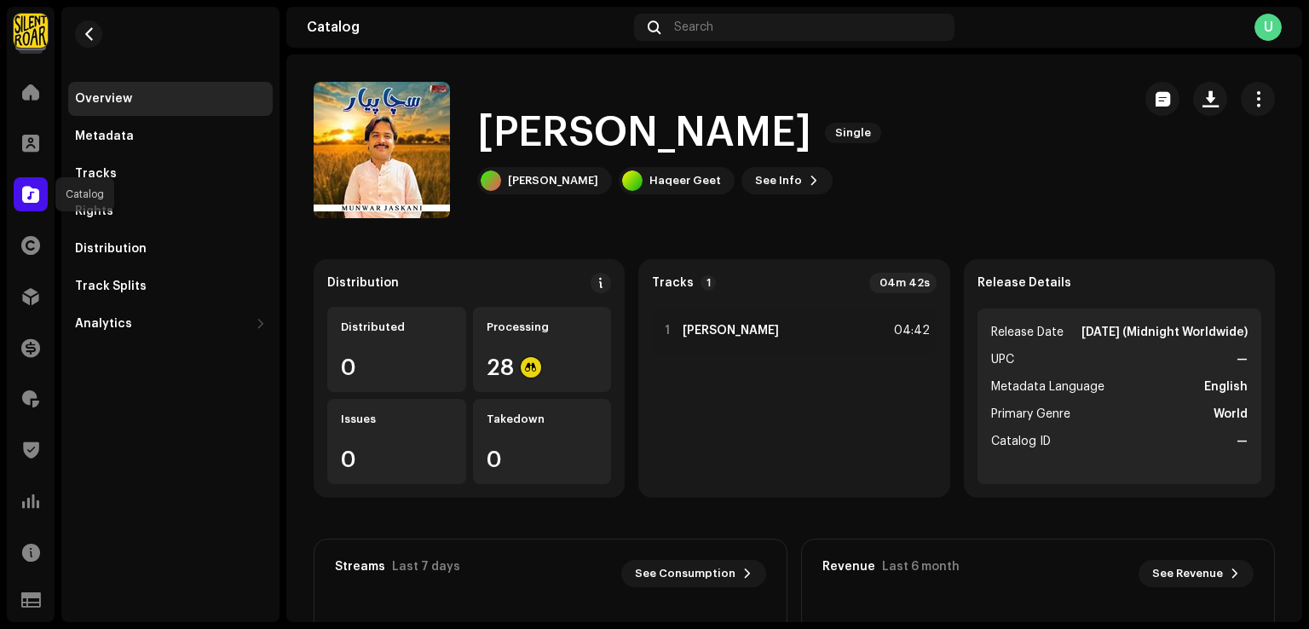
click at [17, 188] on div at bounding box center [31, 194] width 34 height 34
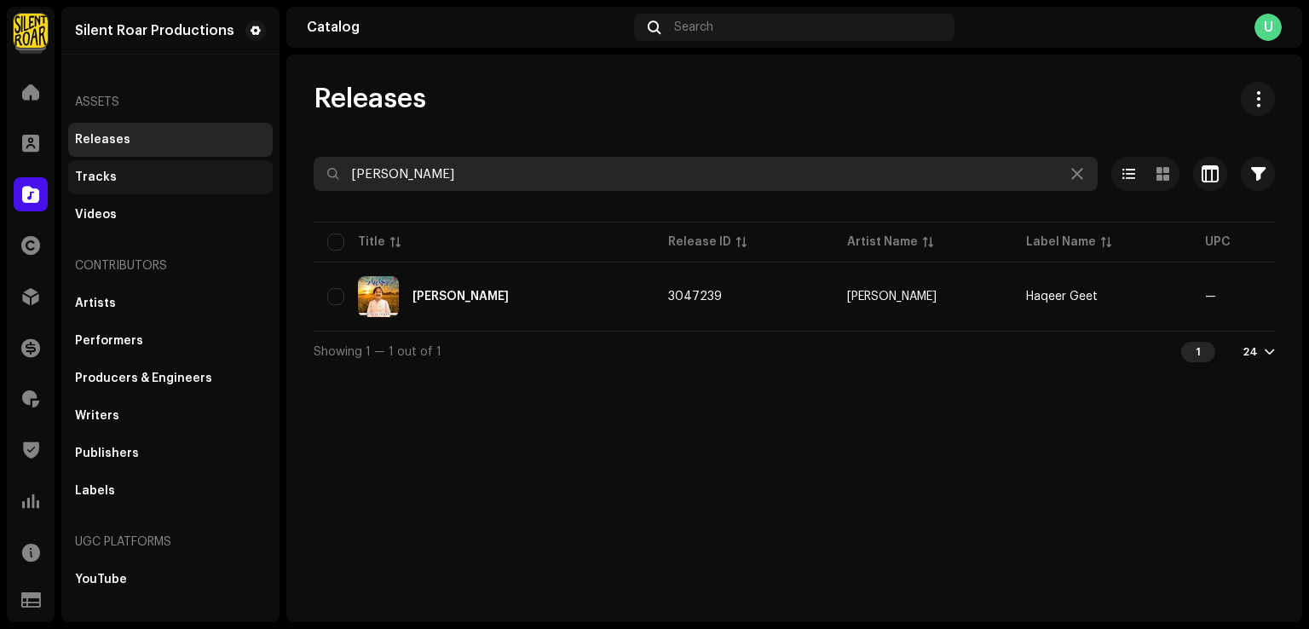
click at [190, 185] on div "Silent Roar Productions Home Clients Catalog Rights Distribution Finance Royalt…" at bounding box center [654, 314] width 1309 height 629
paste input "Jeena Tere Naal"
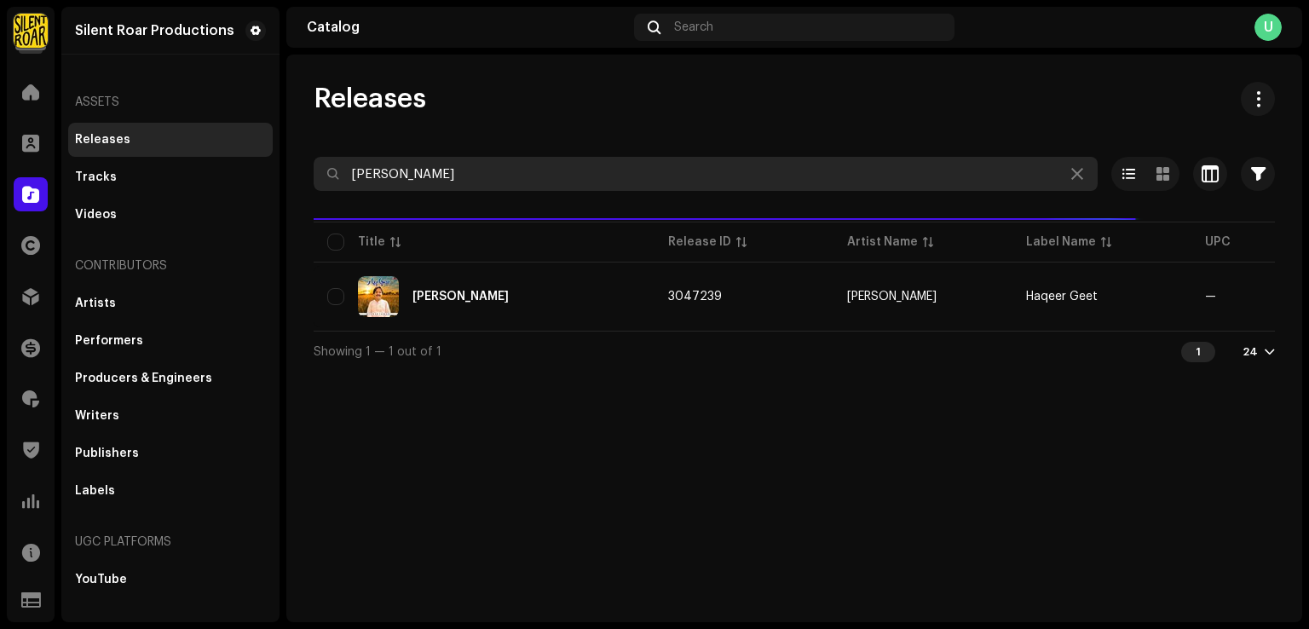
type input "Jeena Tere Naal"
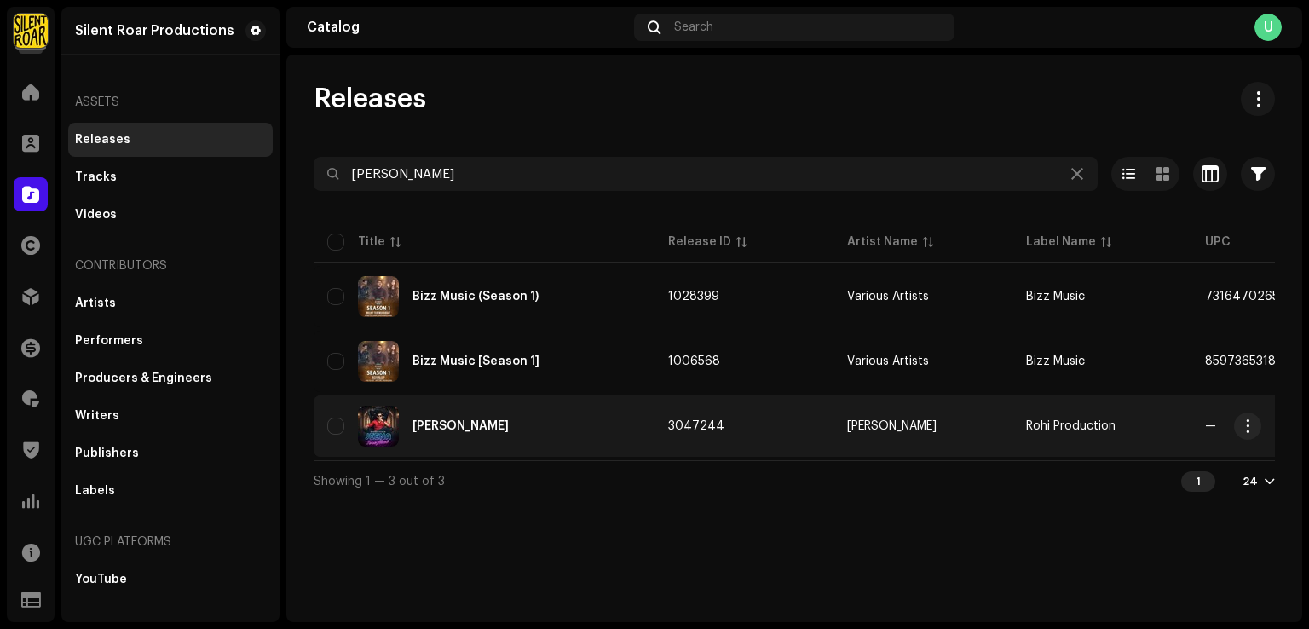
click at [617, 424] on div "Jeena Tere Naal" at bounding box center [484, 426] width 314 height 41
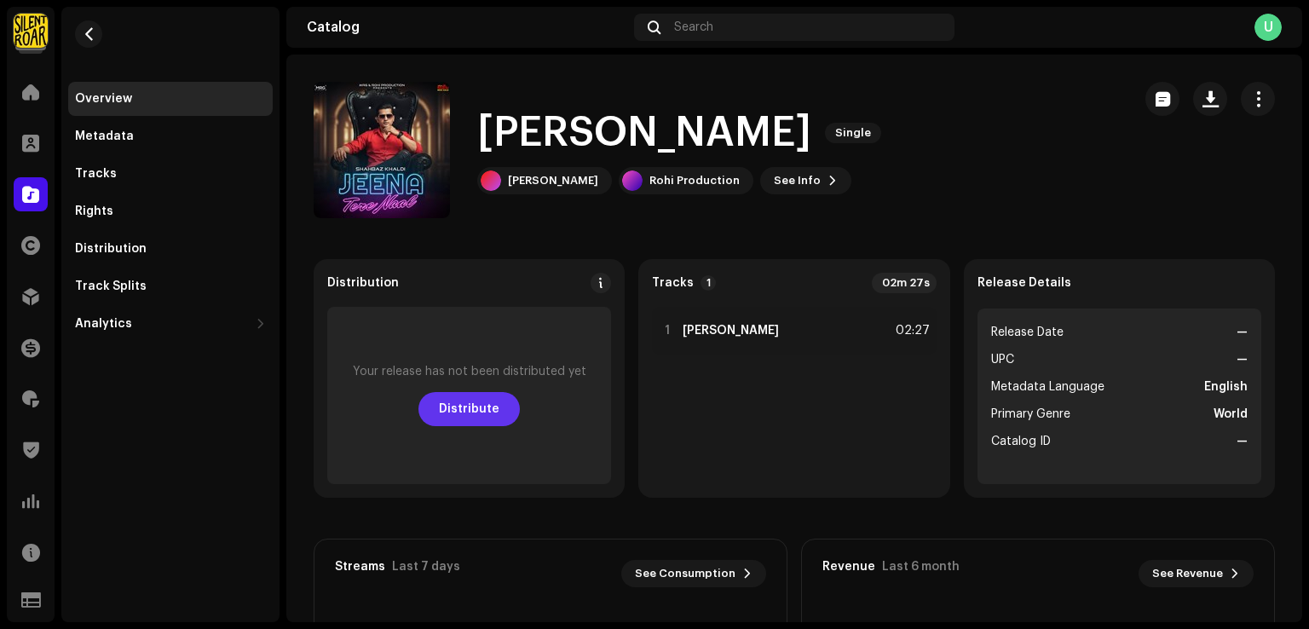
click at [459, 415] on span "Distribute" at bounding box center [469, 409] width 61 height 34
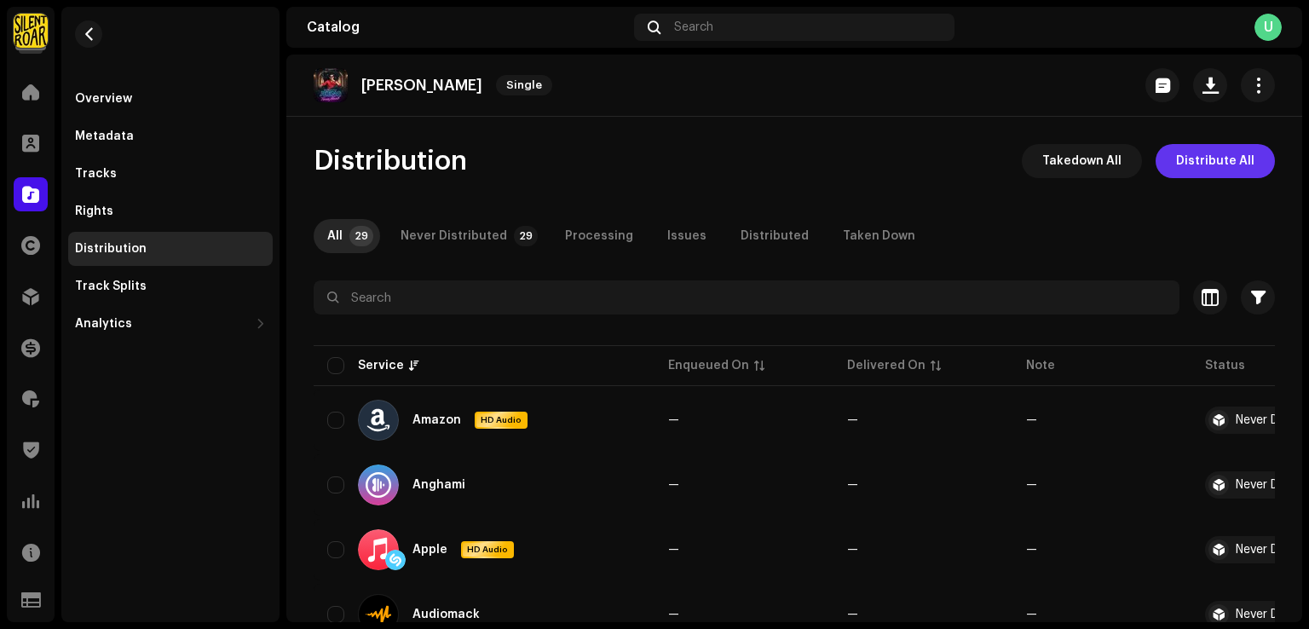
click at [1176, 163] on span "Distribute All" at bounding box center [1215, 161] width 78 height 34
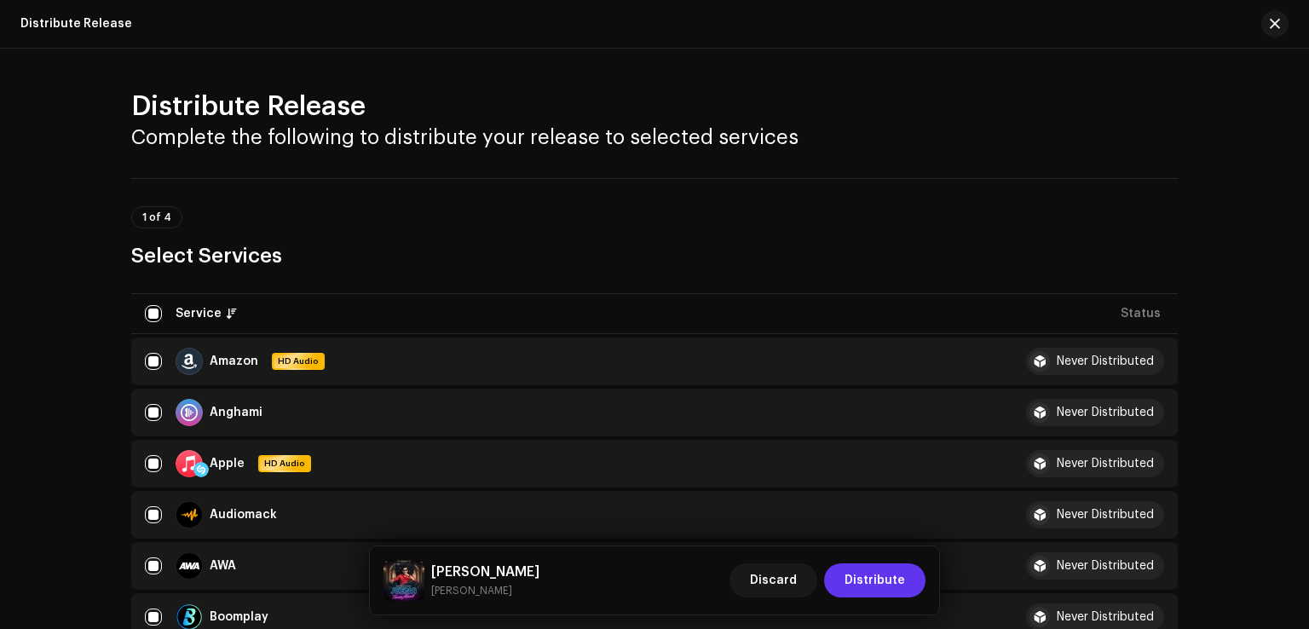
click at [888, 579] on span "Distribute" at bounding box center [875, 580] width 61 height 34
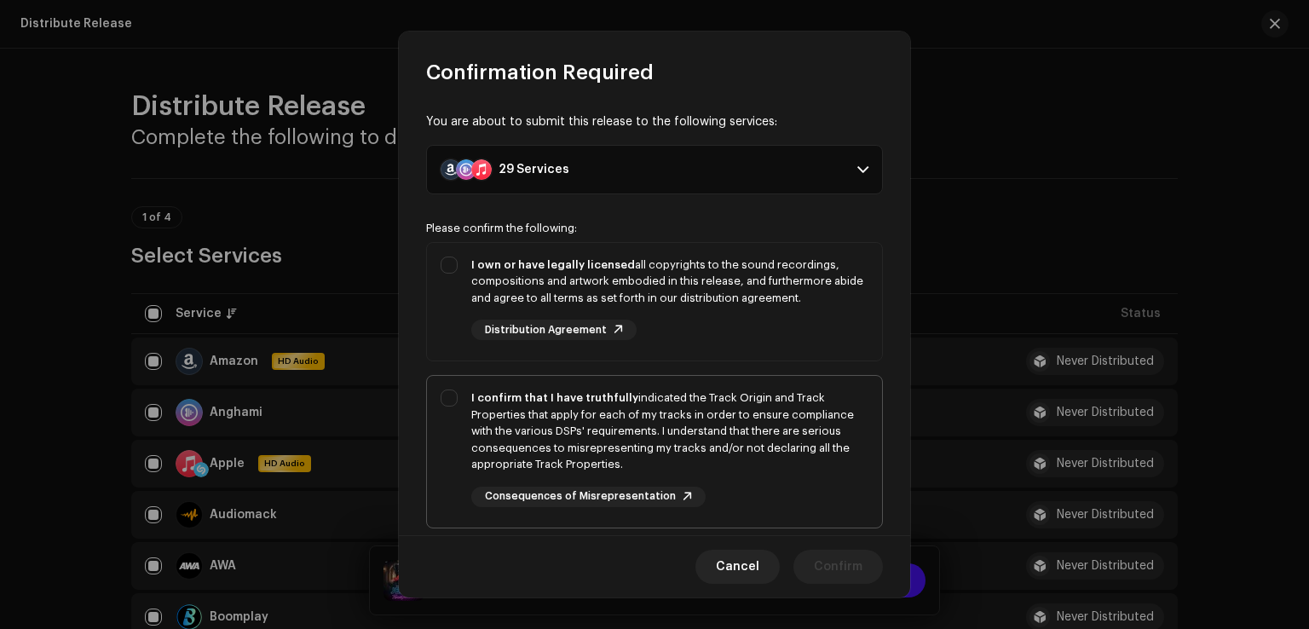
drag, startPoint x: 457, startPoint y: 274, endPoint x: 474, endPoint y: 475, distance: 201.9
click at [457, 277] on div "I own or have legally licensed all copyrights to the sound recordings, composit…" at bounding box center [654, 299] width 455 height 112
checkbox input "true"
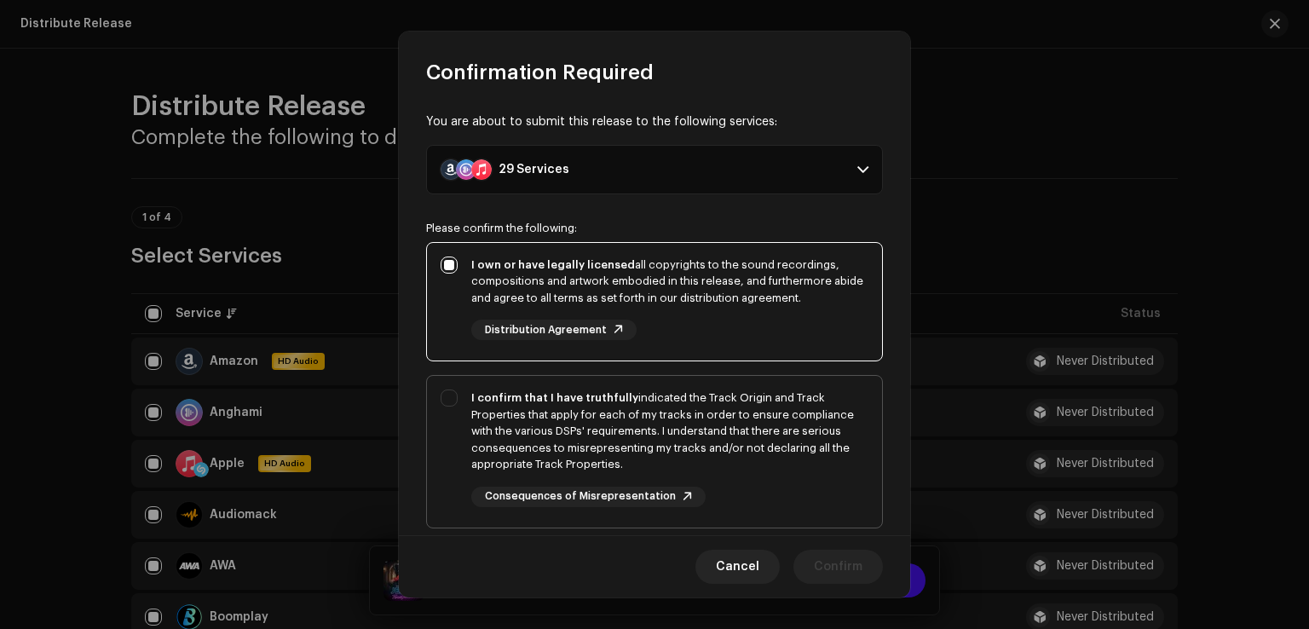
click at [474, 477] on div "I confirm that I have truthfully indicated the Track Origin and Track Propertie…" at bounding box center [669, 448] width 397 height 118
checkbox input "true"
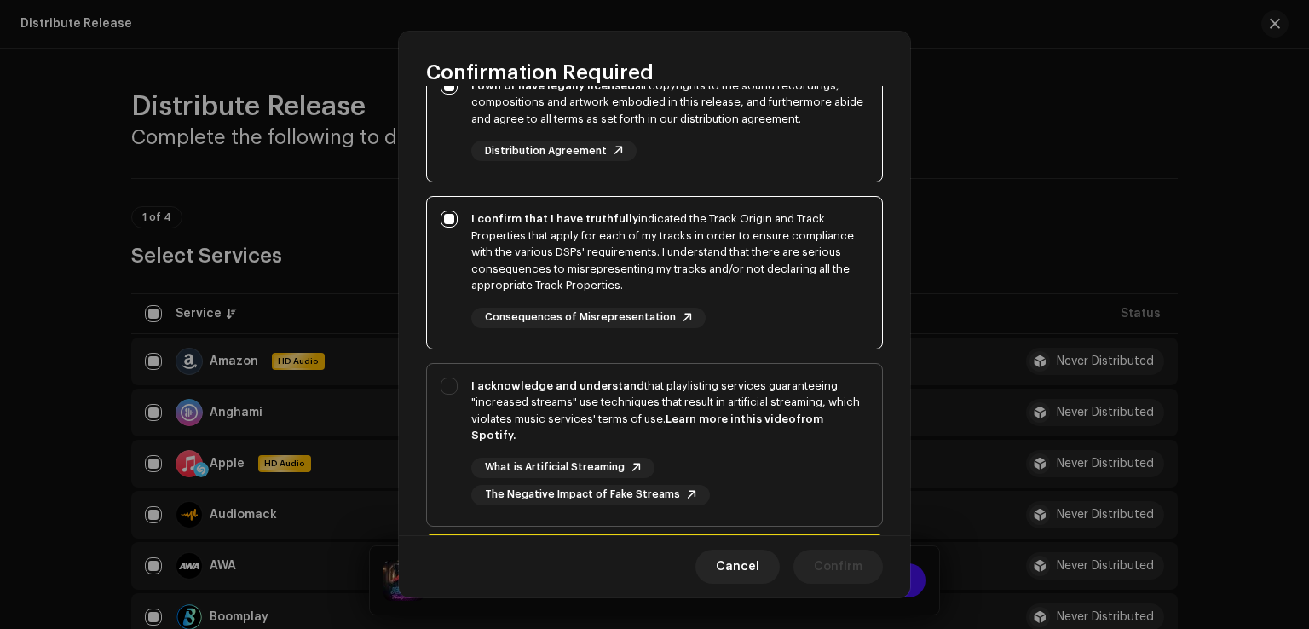
scroll to position [285, 0]
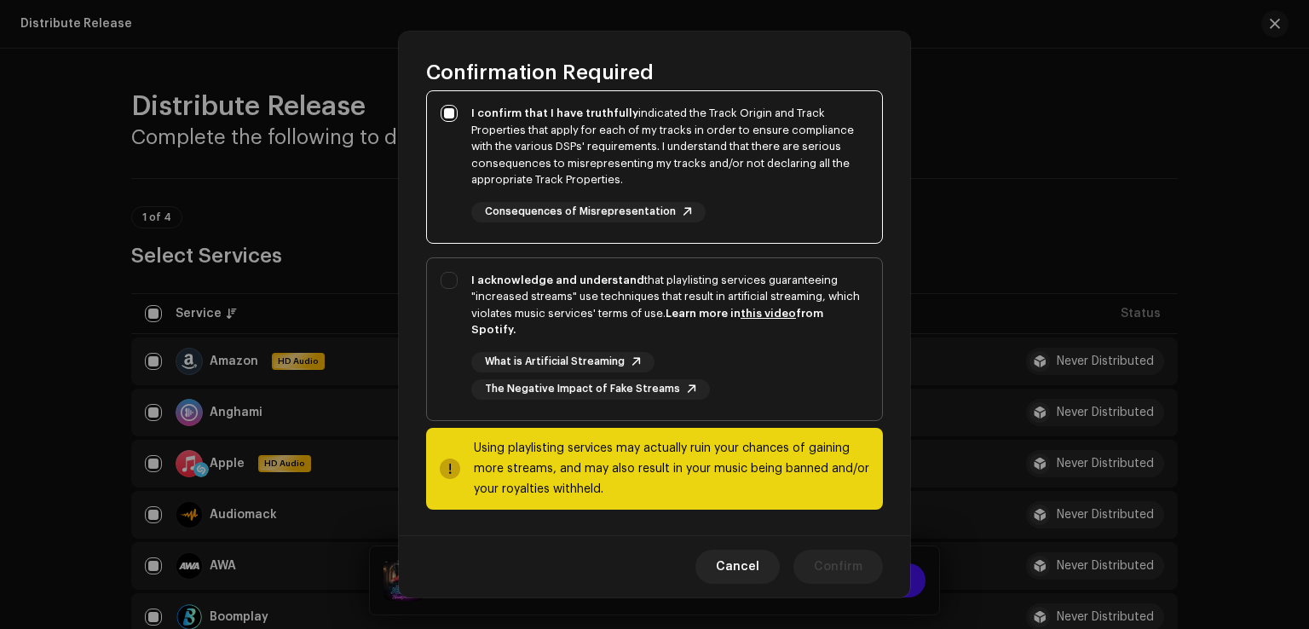
click at [470, 335] on div "I acknowledge and understand that playlisting services guaranteeing "increased …" at bounding box center [654, 335] width 455 height 155
checkbox input "true"
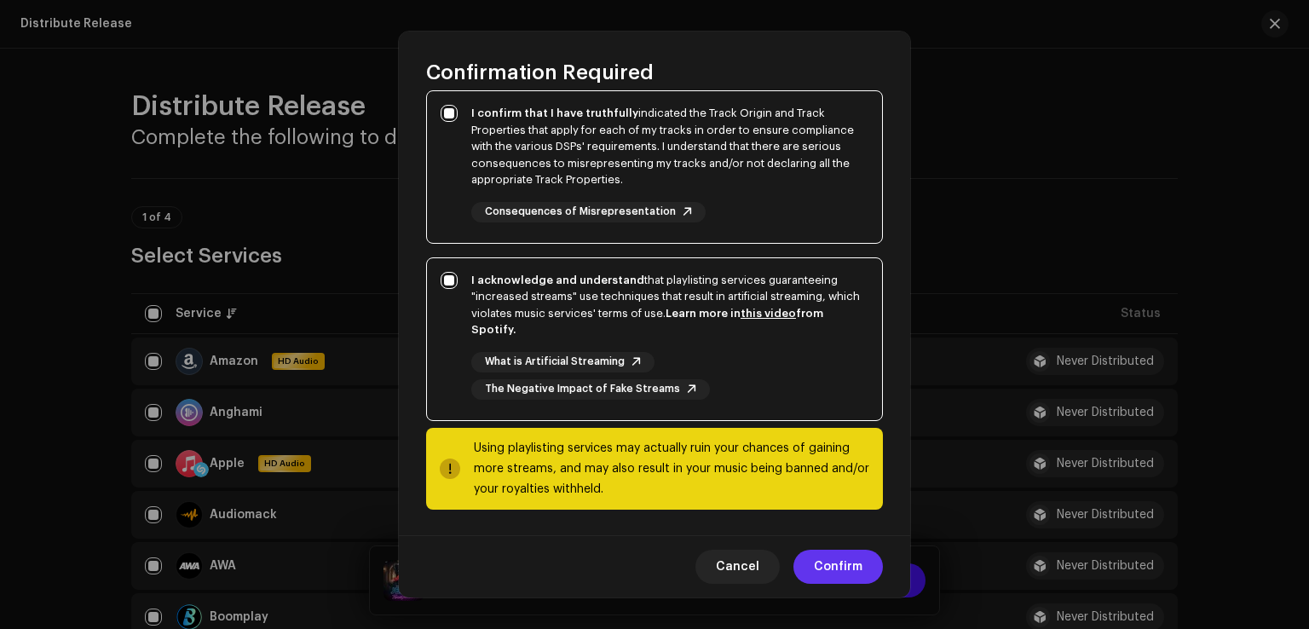
click at [851, 580] on span "Confirm" at bounding box center [838, 567] width 49 height 34
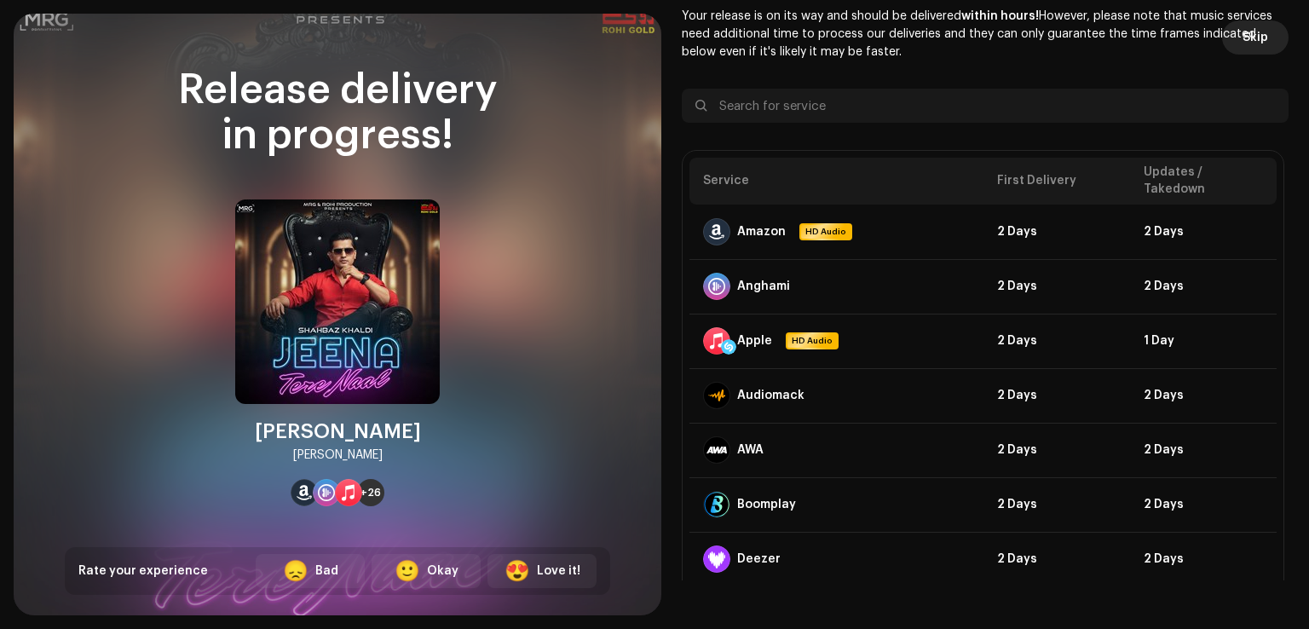
click at [1243, 47] on span "Skip" at bounding box center [1256, 37] width 26 height 34
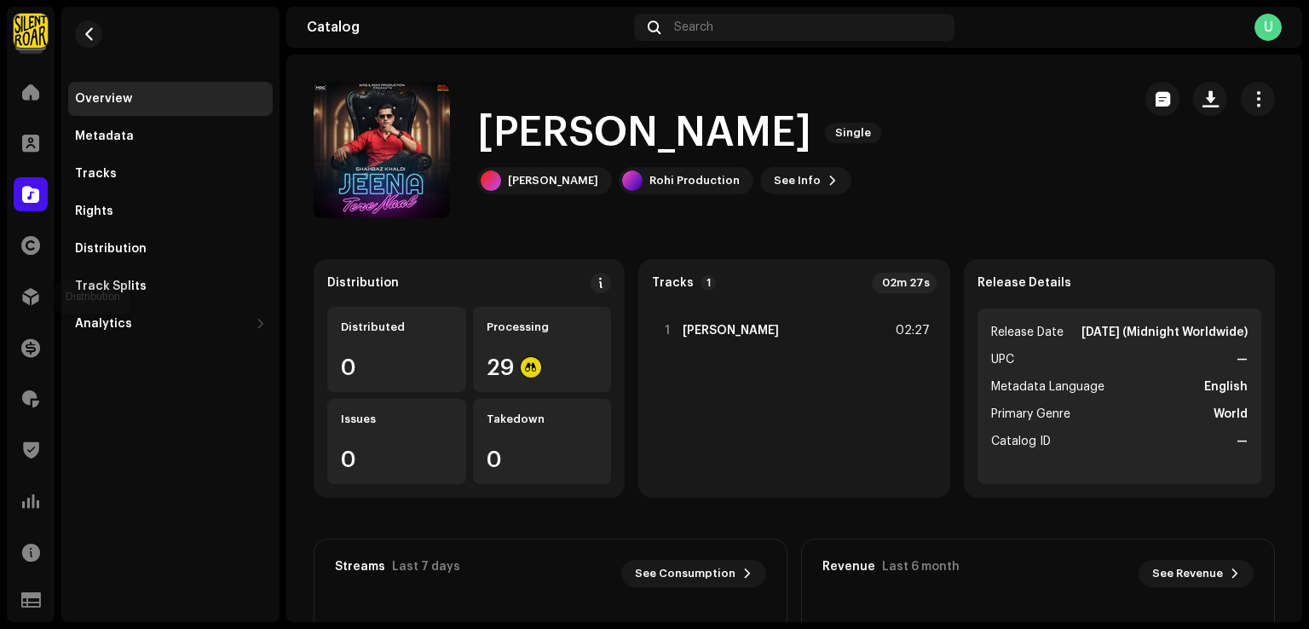
drag, startPoint x: 42, startPoint y: 307, endPoint x: 38, endPoint y: 1, distance: 306.0
click at [42, 307] on div at bounding box center [31, 297] width 34 height 34
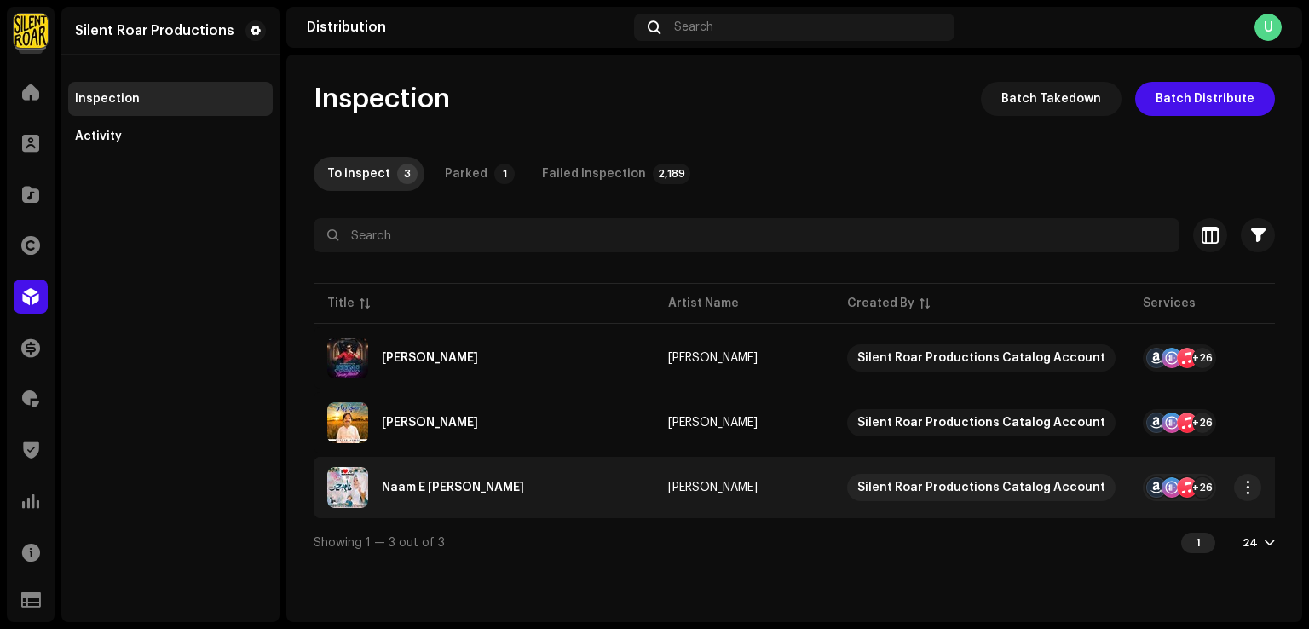
click at [532, 475] on div "Naam E Muhammad" at bounding box center [484, 487] width 314 height 41
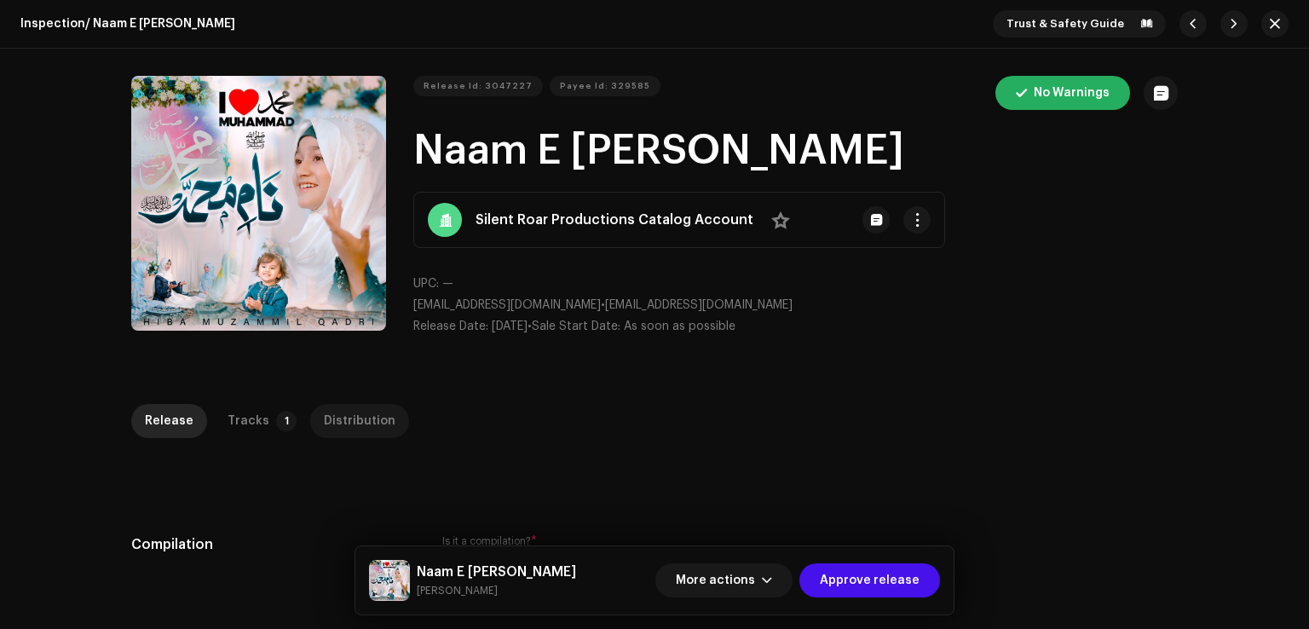
drag, startPoint x: 326, startPoint y: 417, endPoint x: 491, endPoint y: 376, distance: 169.5
click at [326, 417] on div "Distribution" at bounding box center [360, 421] width 72 height 34
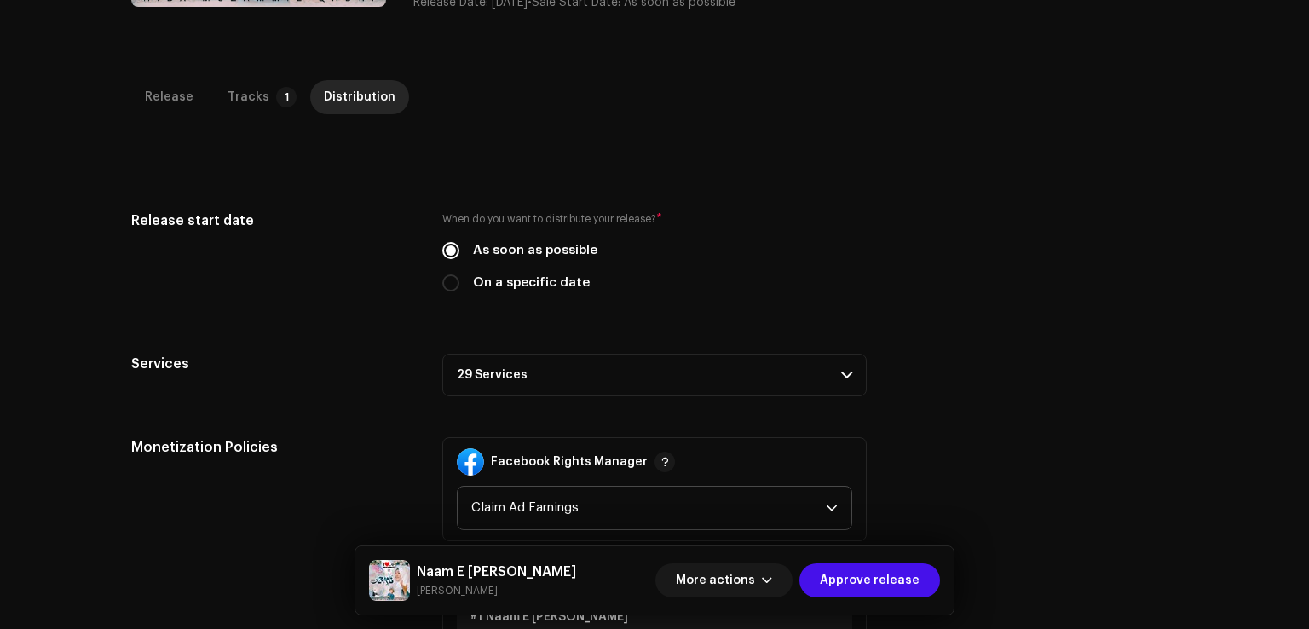
scroll to position [511, 0]
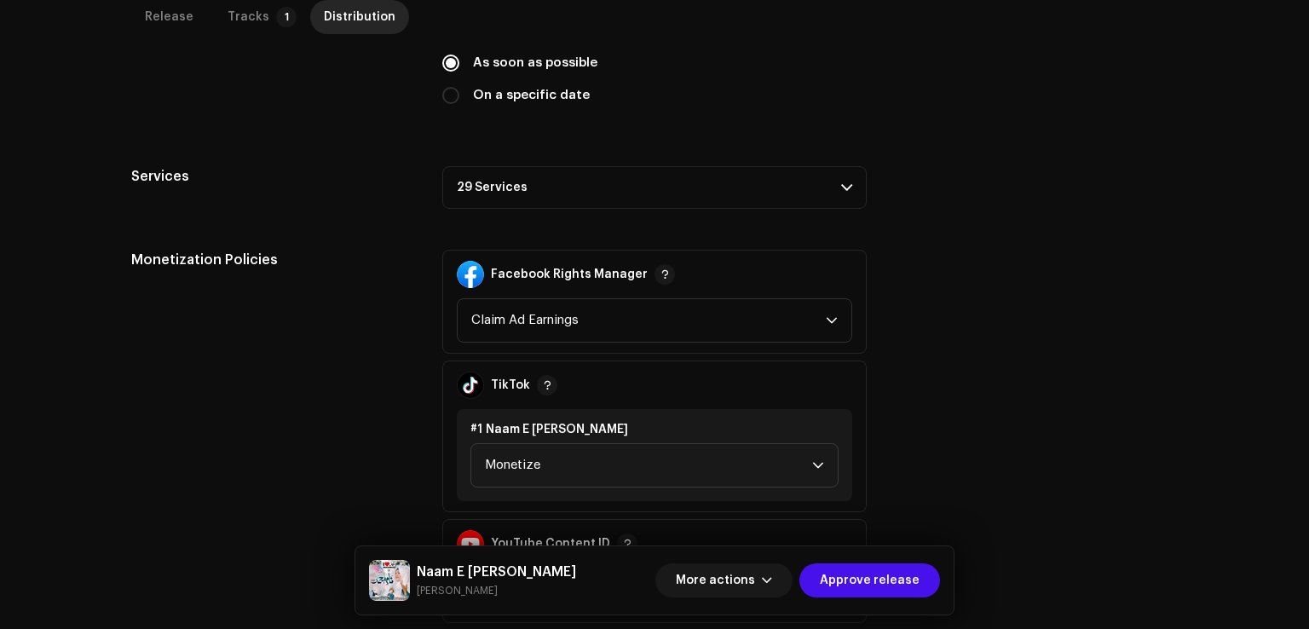
click at [511, 199] on p-accordion-header "29 Services" at bounding box center [654, 187] width 424 height 43
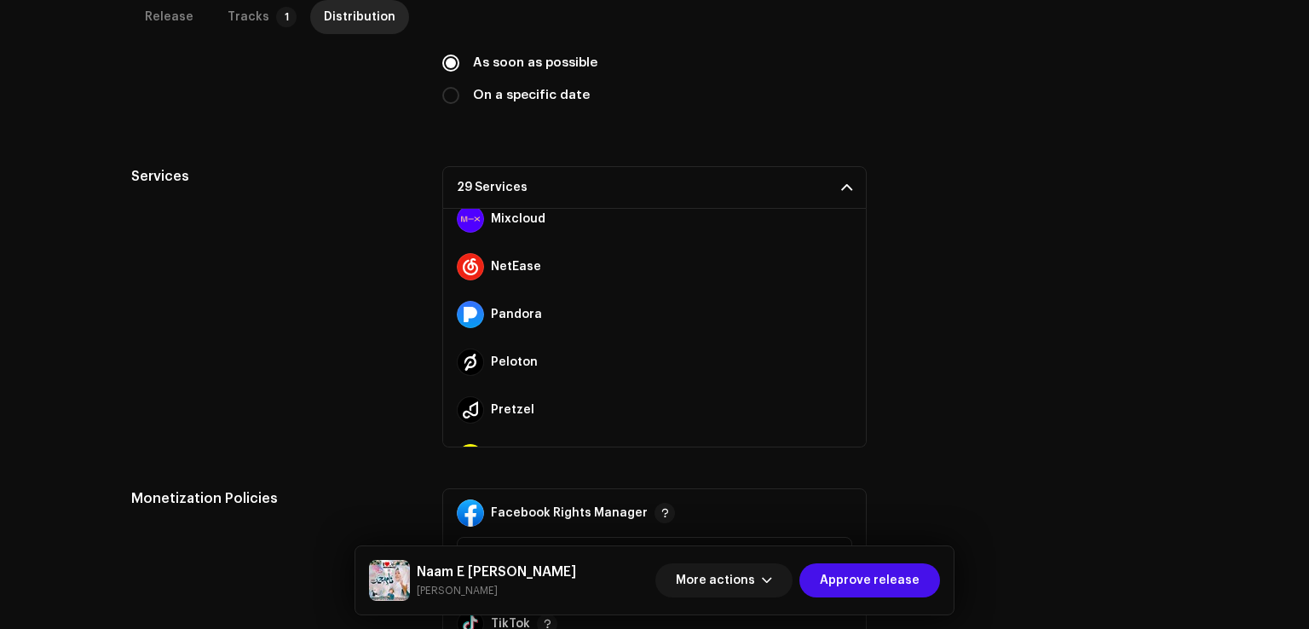
scroll to position [1145, 0]
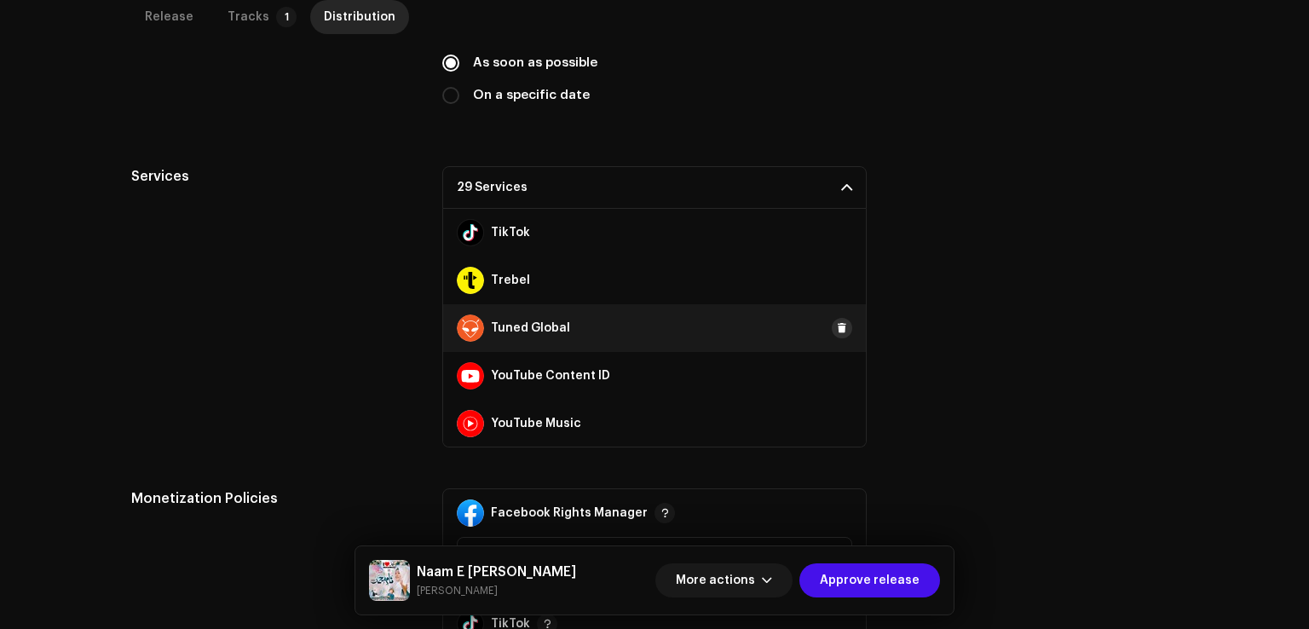
click at [837, 325] on span at bounding box center [842, 328] width 10 height 14
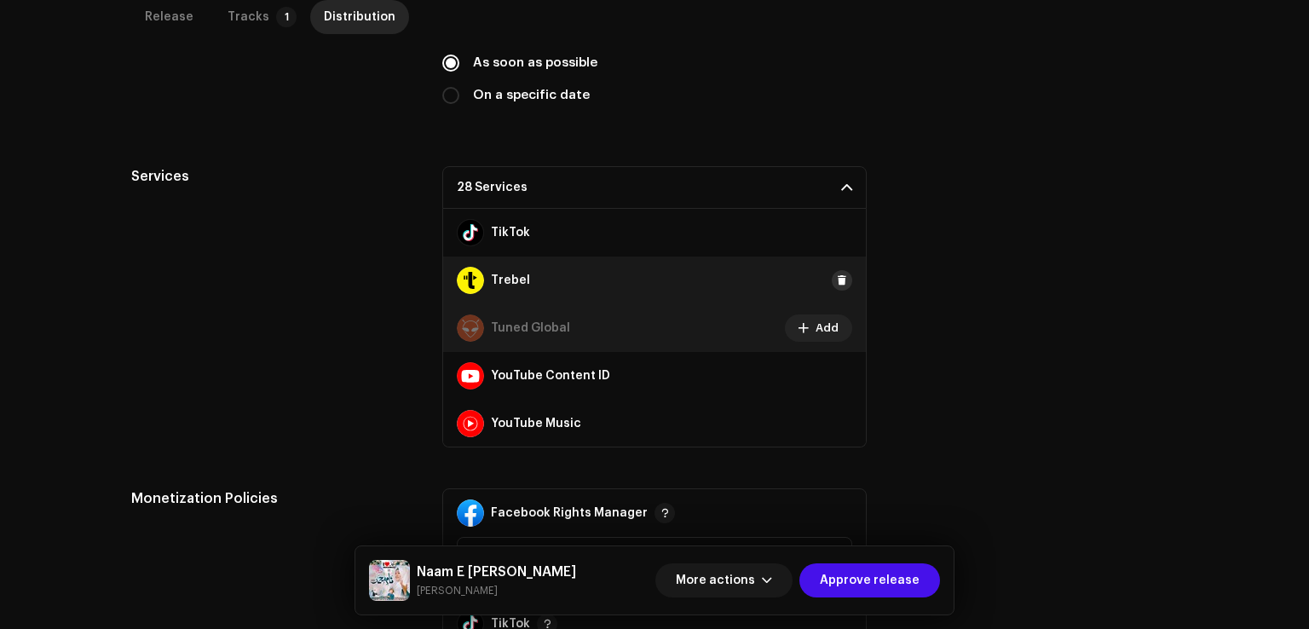
click at [837, 277] on span at bounding box center [842, 281] width 10 height 14
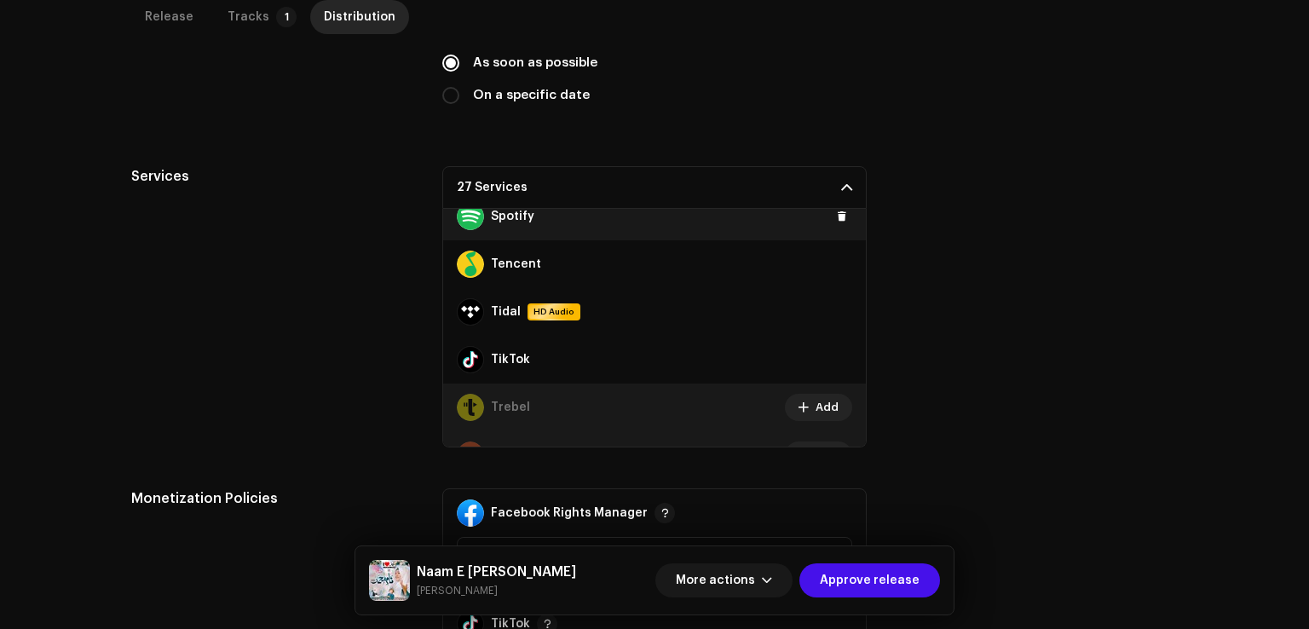
scroll to position [890, 0]
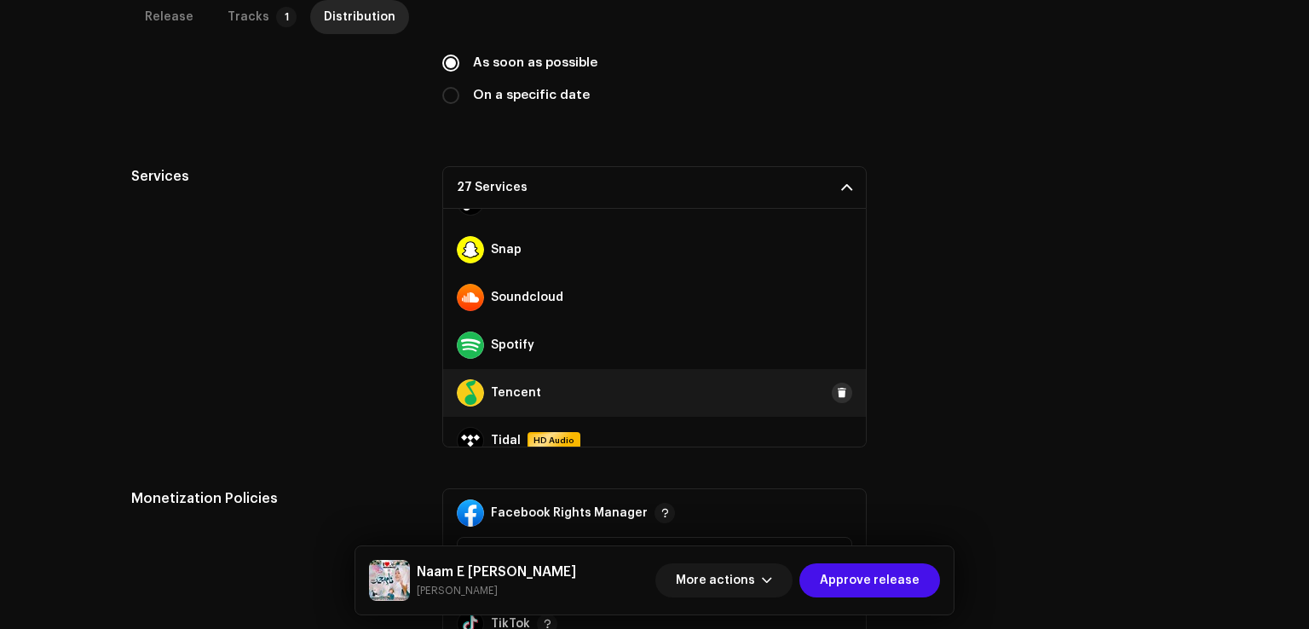
click at [837, 389] on span at bounding box center [842, 393] width 10 height 14
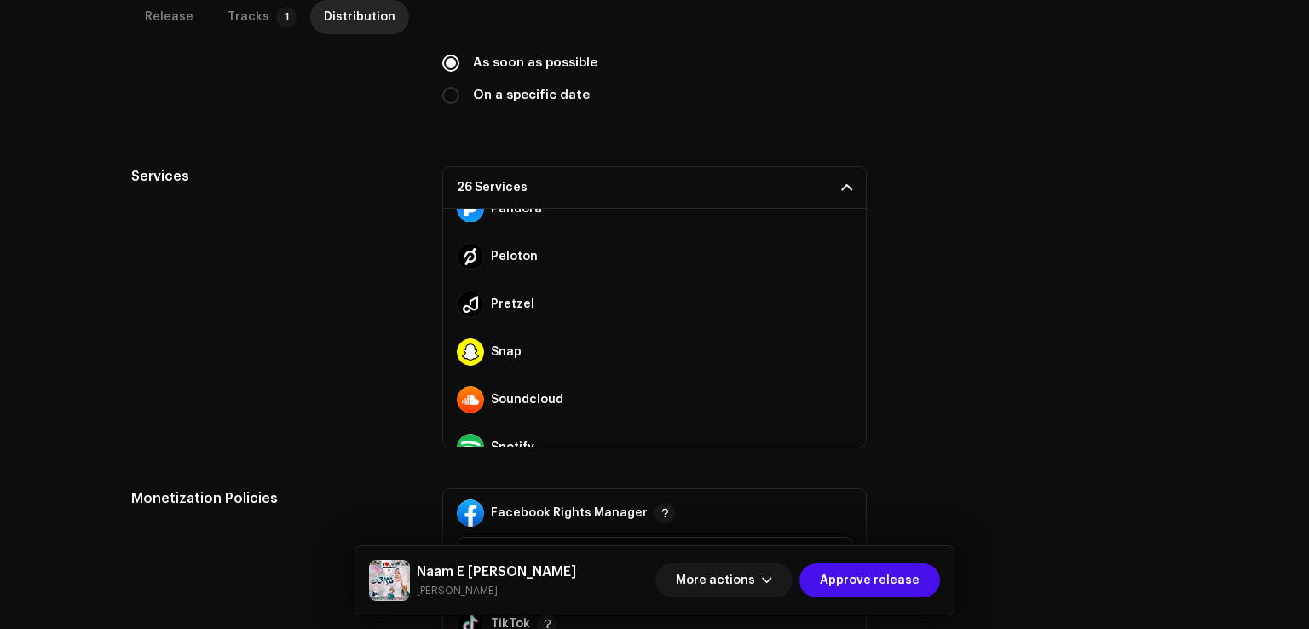
scroll to position [719, 0]
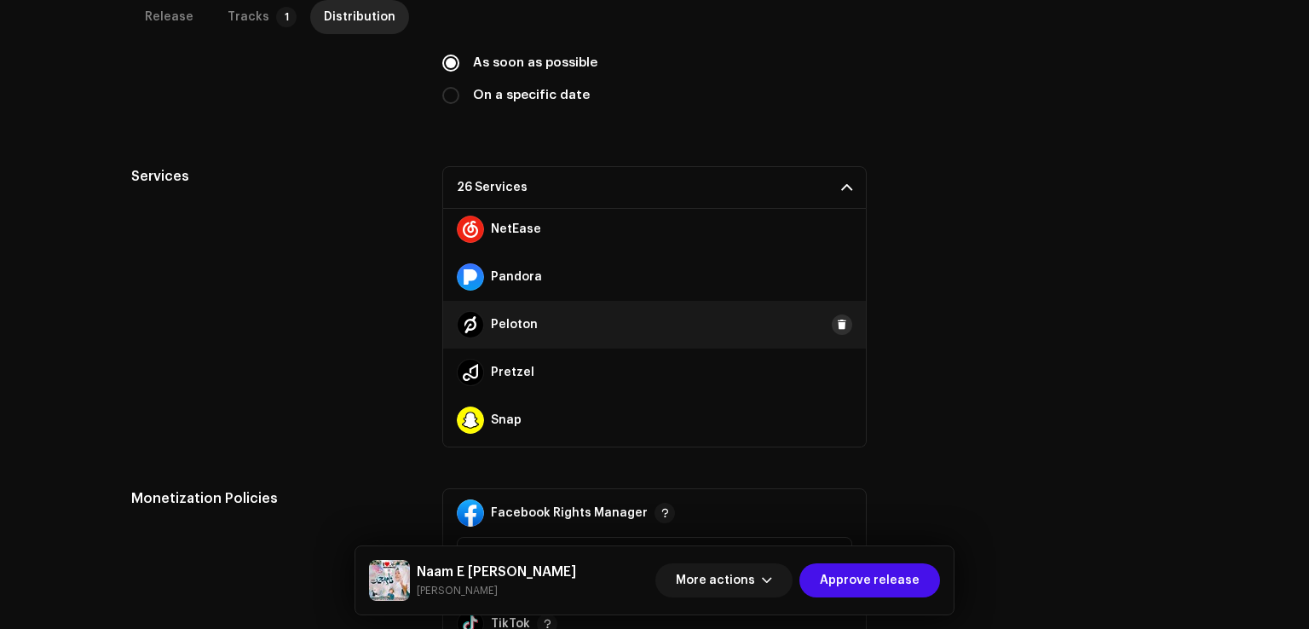
click at [837, 326] on span at bounding box center [842, 325] width 10 height 14
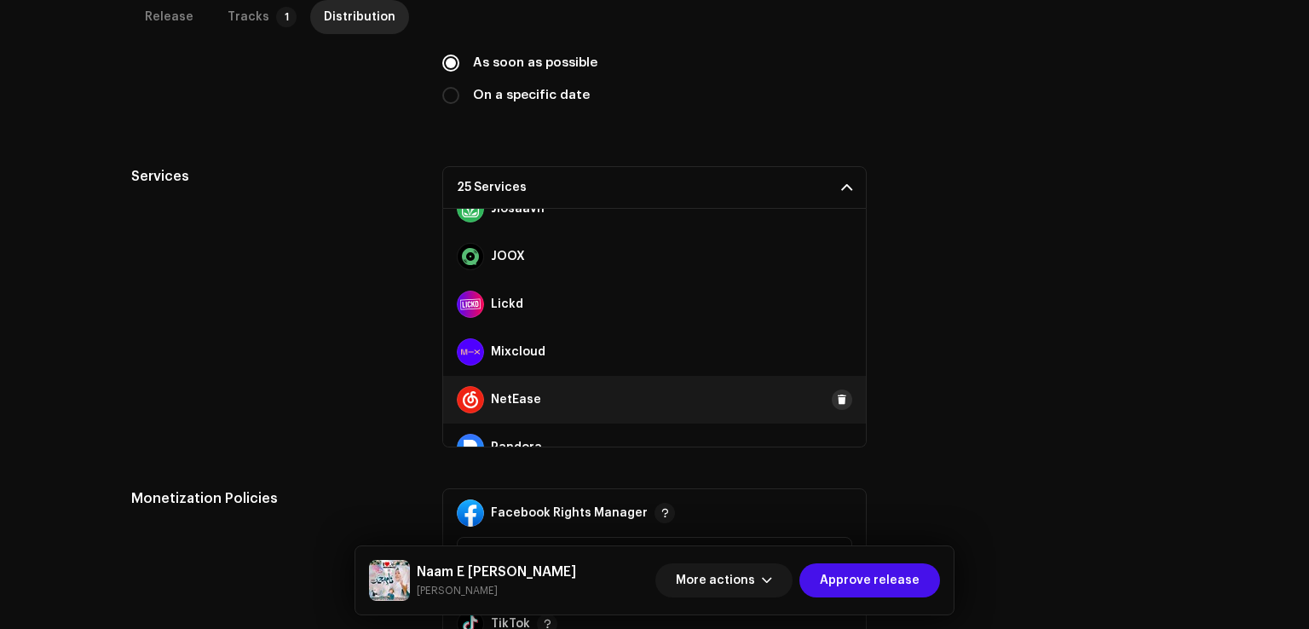
click at [837, 395] on span at bounding box center [842, 400] width 10 height 14
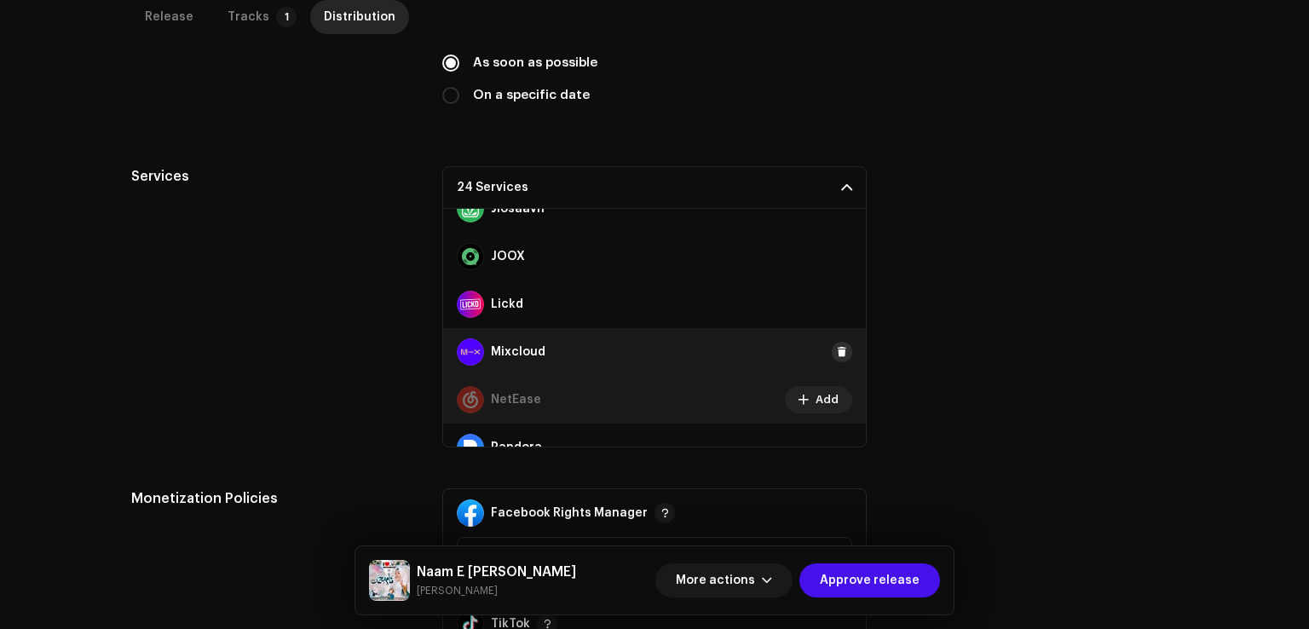
click at [839, 347] on button at bounding box center [842, 352] width 20 height 20
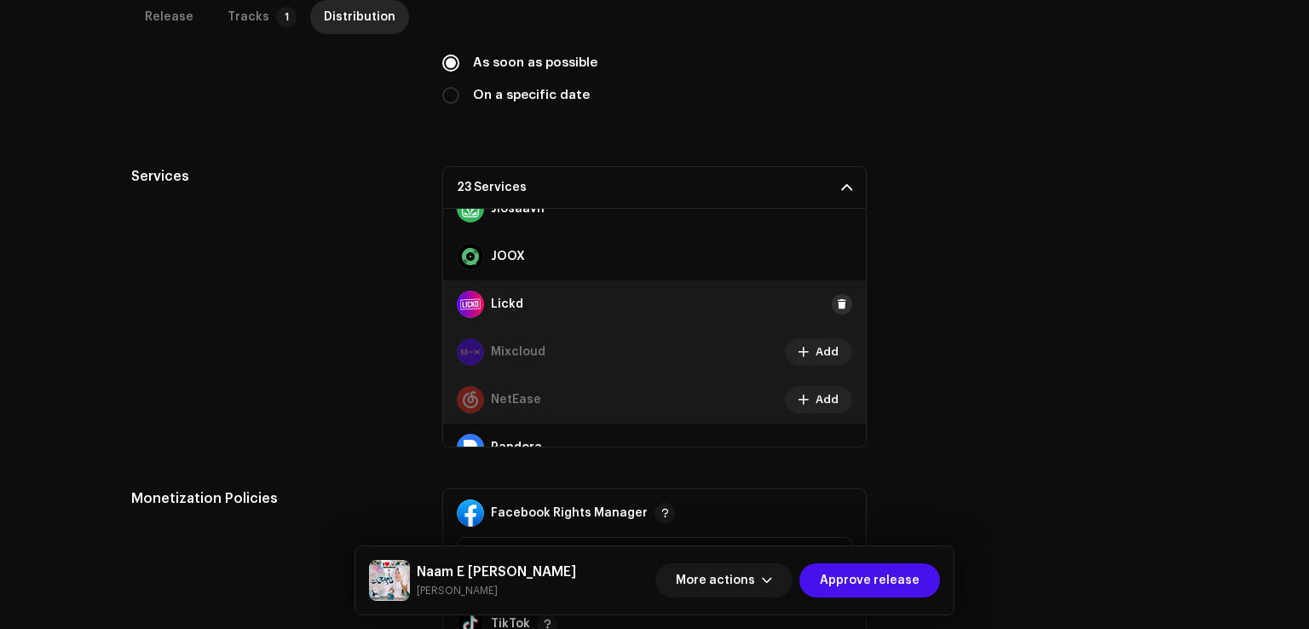
click at [837, 300] on span at bounding box center [842, 304] width 10 height 14
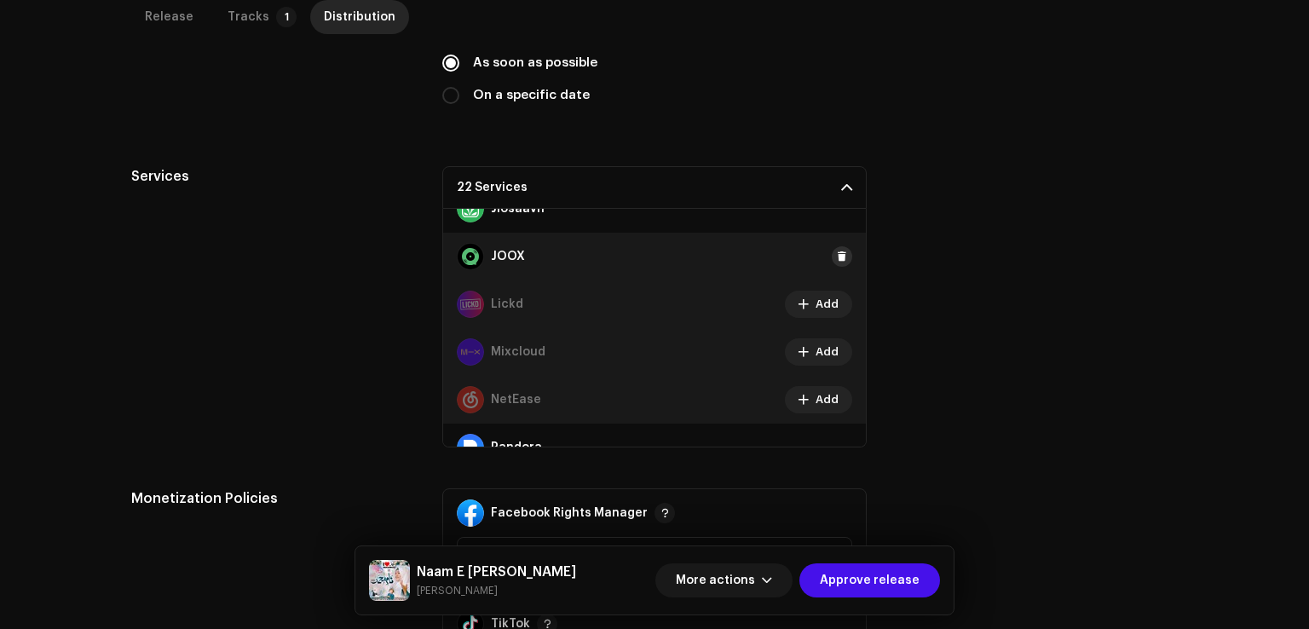
click at [837, 253] on span at bounding box center [842, 257] width 10 height 14
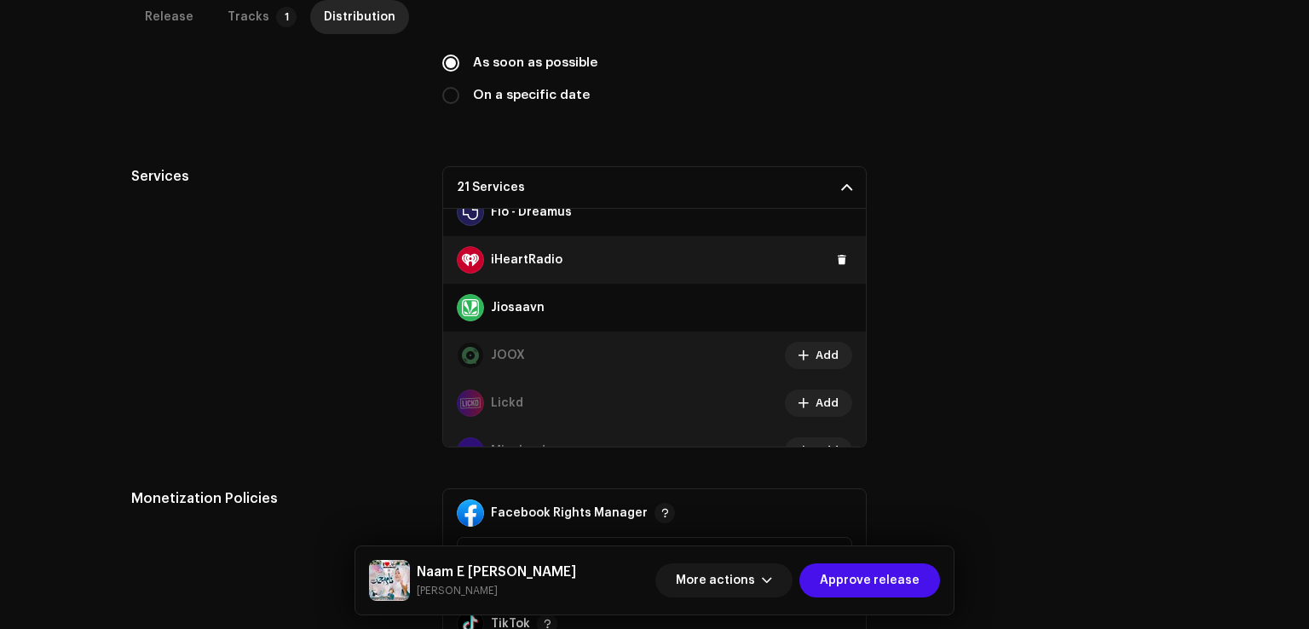
scroll to position [378, 0]
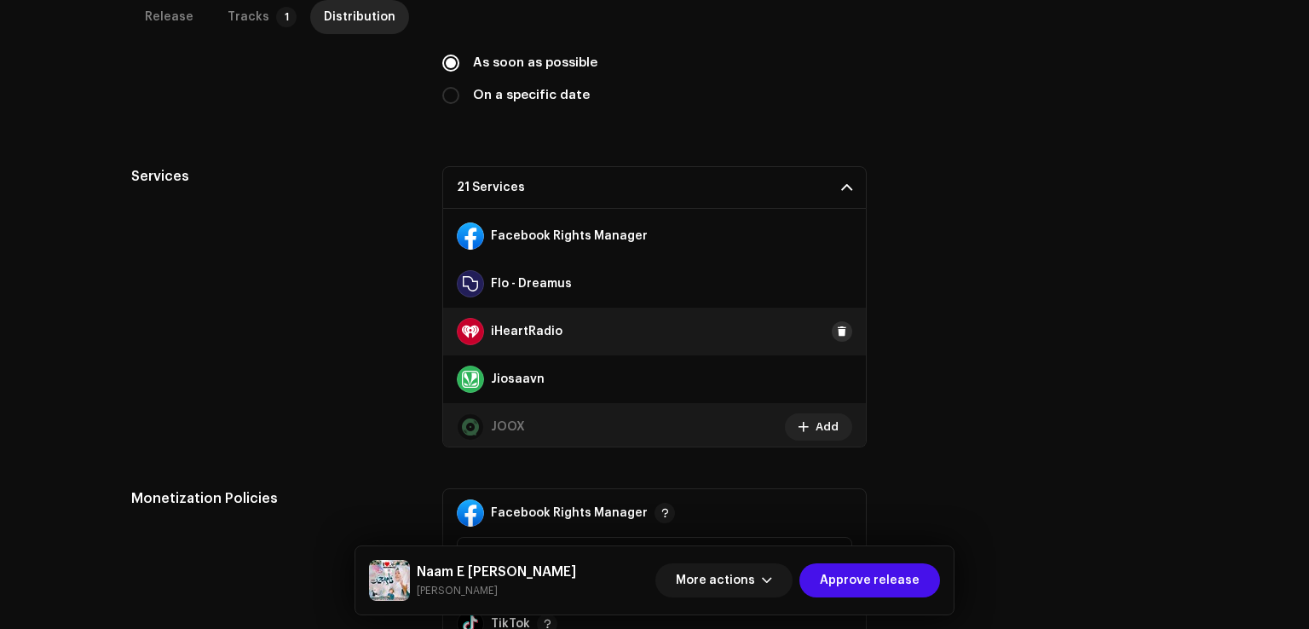
click at [837, 330] on span at bounding box center [842, 332] width 10 height 14
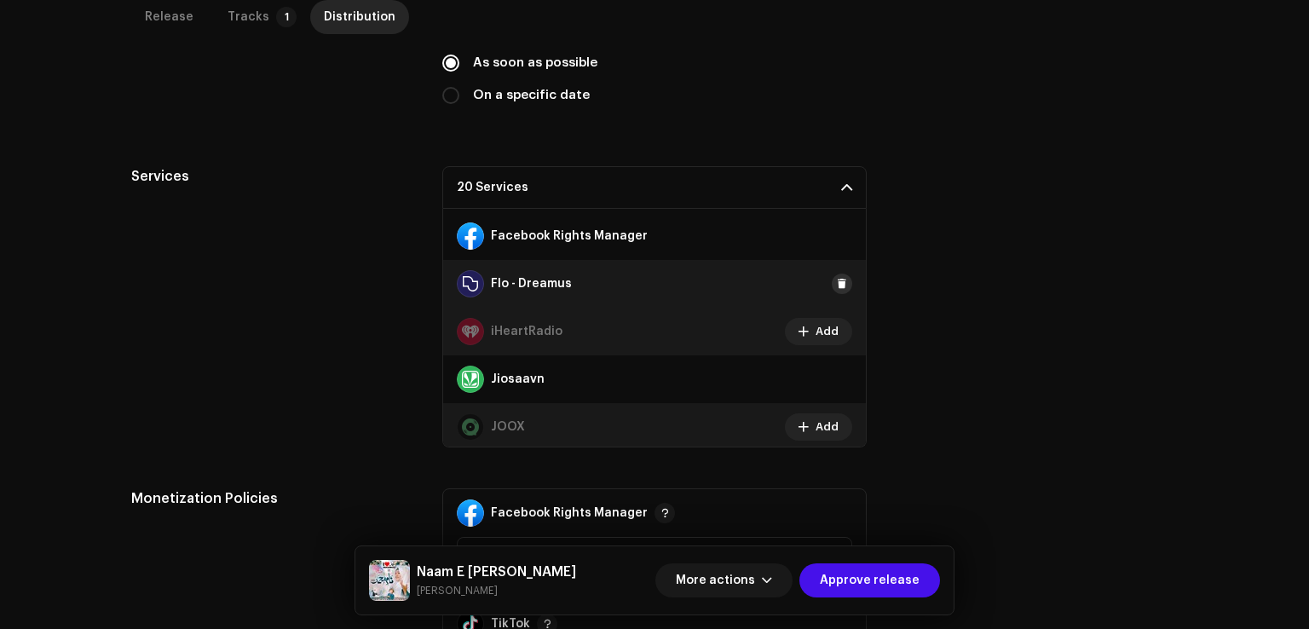
click at [837, 280] on span at bounding box center [842, 284] width 10 height 14
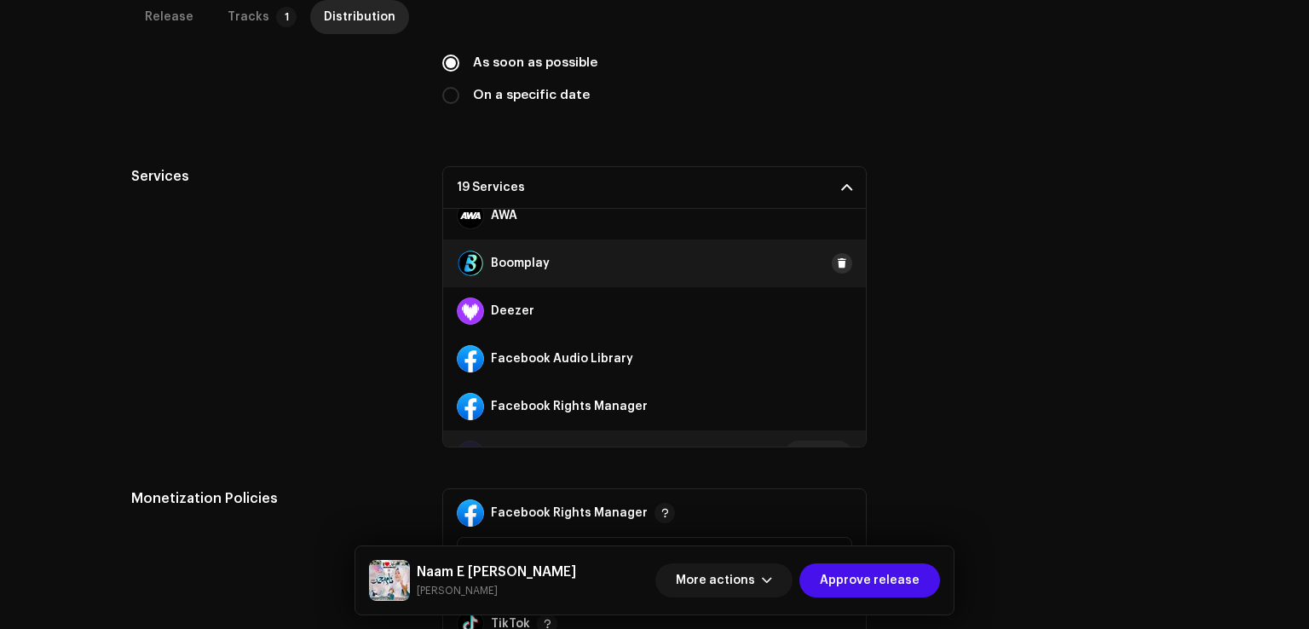
click at [837, 260] on span at bounding box center [842, 264] width 10 height 14
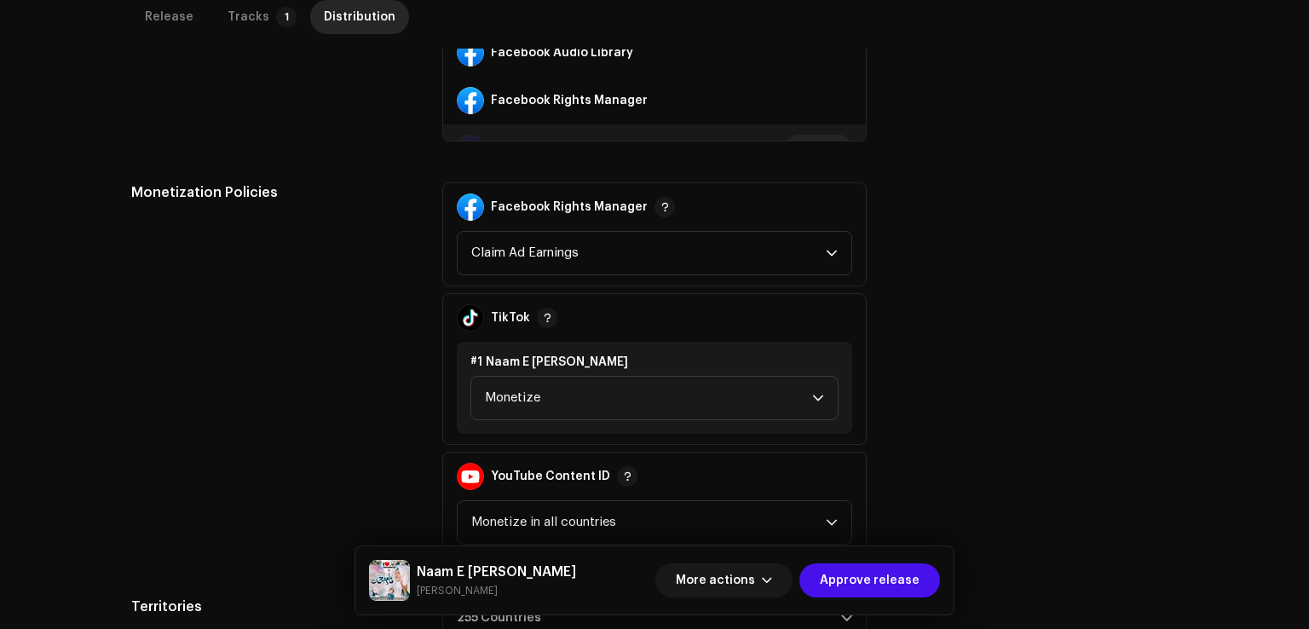
scroll to position [948, 0]
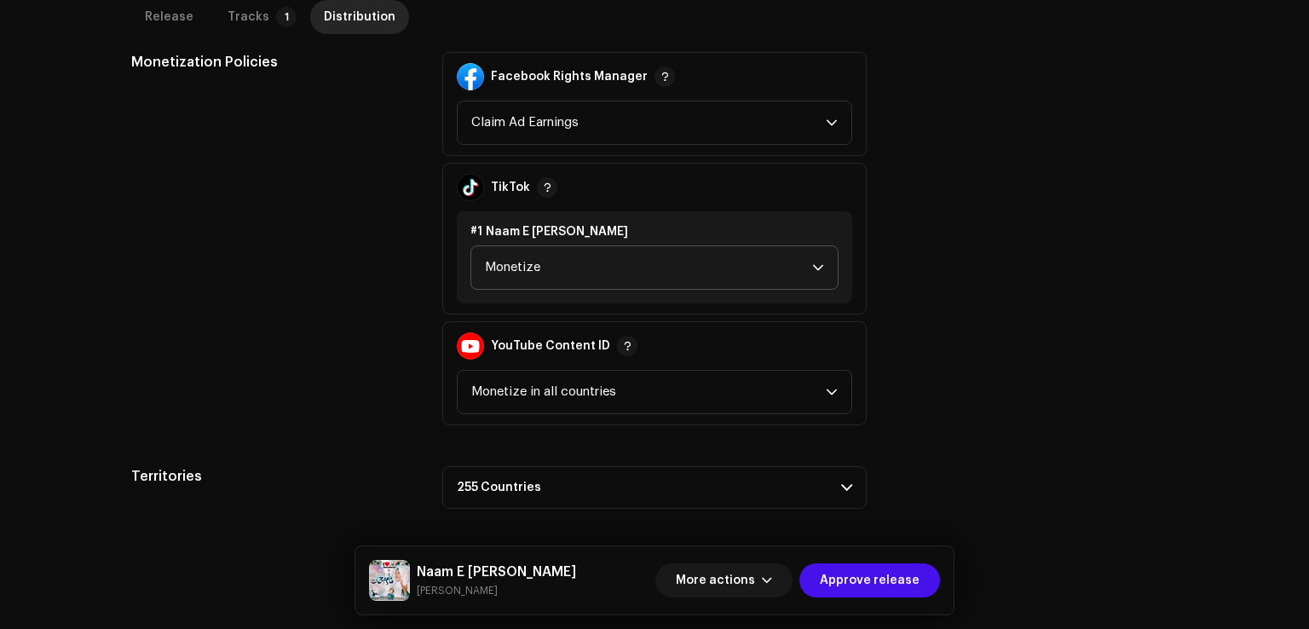
click at [545, 278] on span "Monetize" at bounding box center [648, 267] width 327 height 43
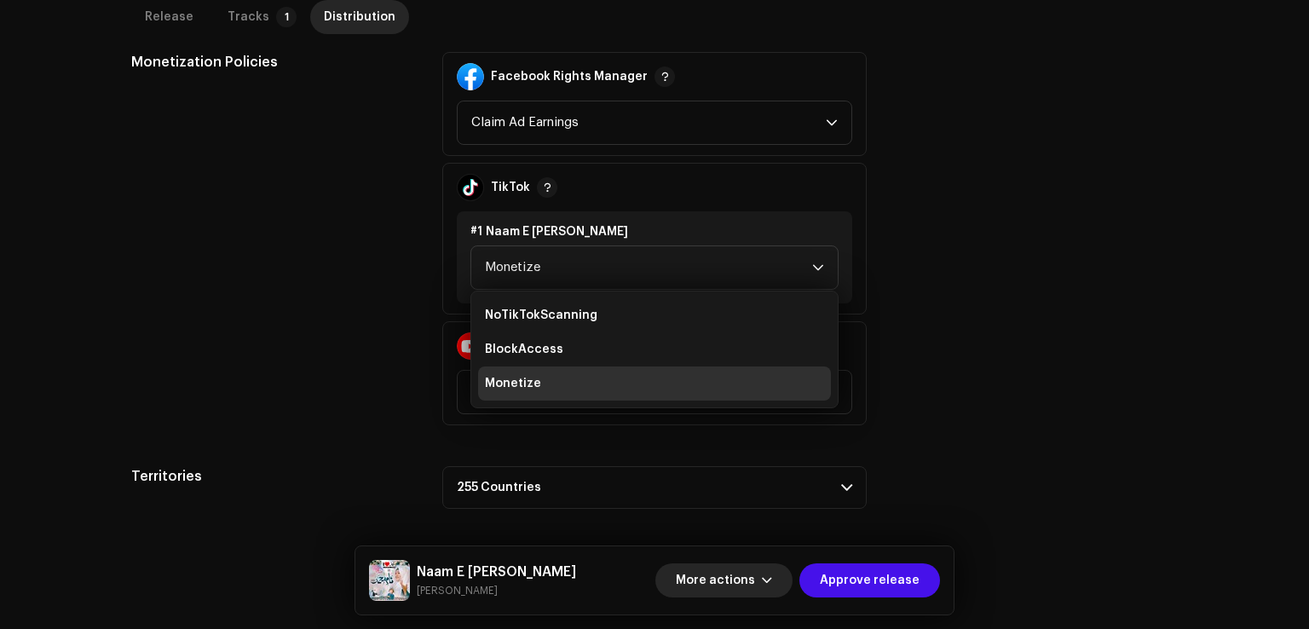
drag, startPoint x: 846, startPoint y: 582, endPoint x: 753, endPoint y: 565, distance: 94.4
click at [841, 582] on span "Approve release" at bounding box center [870, 580] width 100 height 34
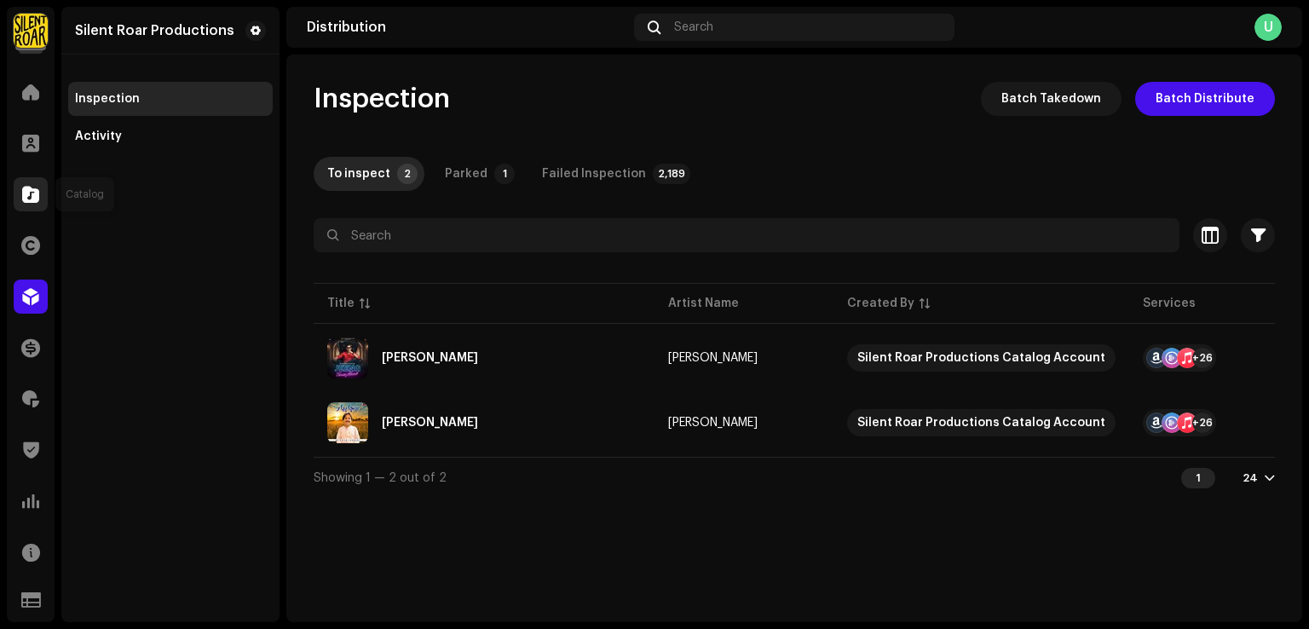
click at [24, 195] on span at bounding box center [30, 194] width 17 height 14
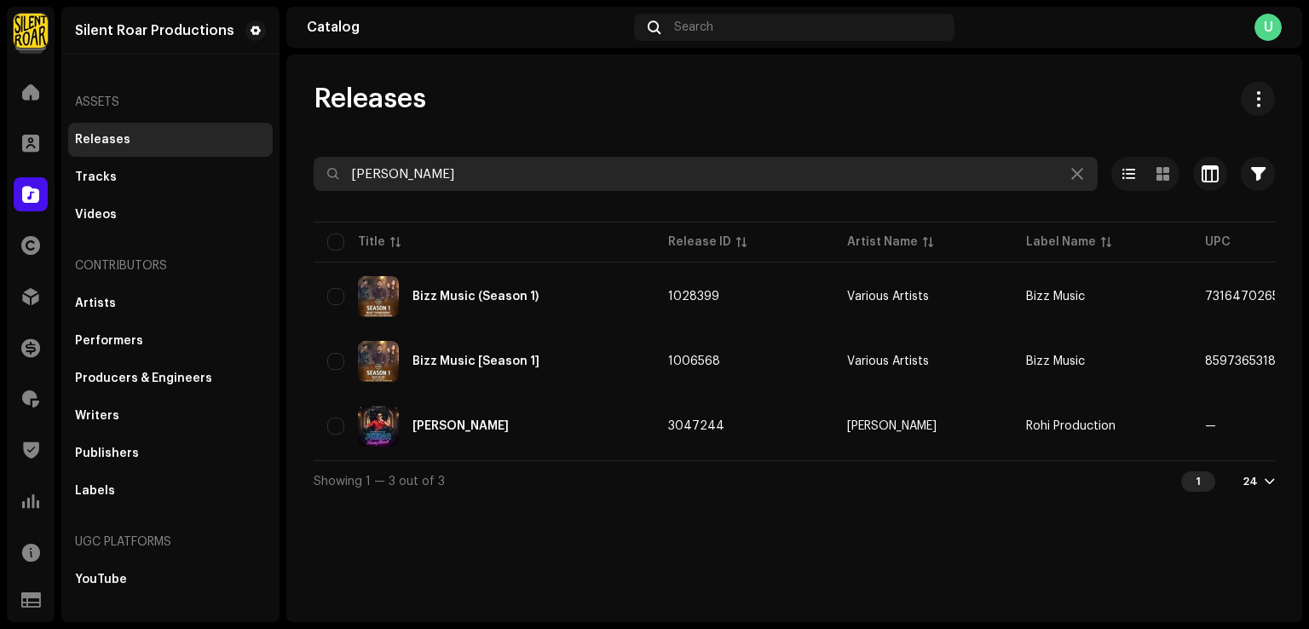
drag, startPoint x: 145, startPoint y: 154, endPoint x: 382, endPoint y: 185, distance: 238.9
click at [145, 155] on div "Silent Roar Productions Home Clients Catalog Rights Distribution Finance Royalt…" at bounding box center [654, 314] width 1309 height 629
paste input "Mouseeki Machine"
type input "Mouseeki Machine"
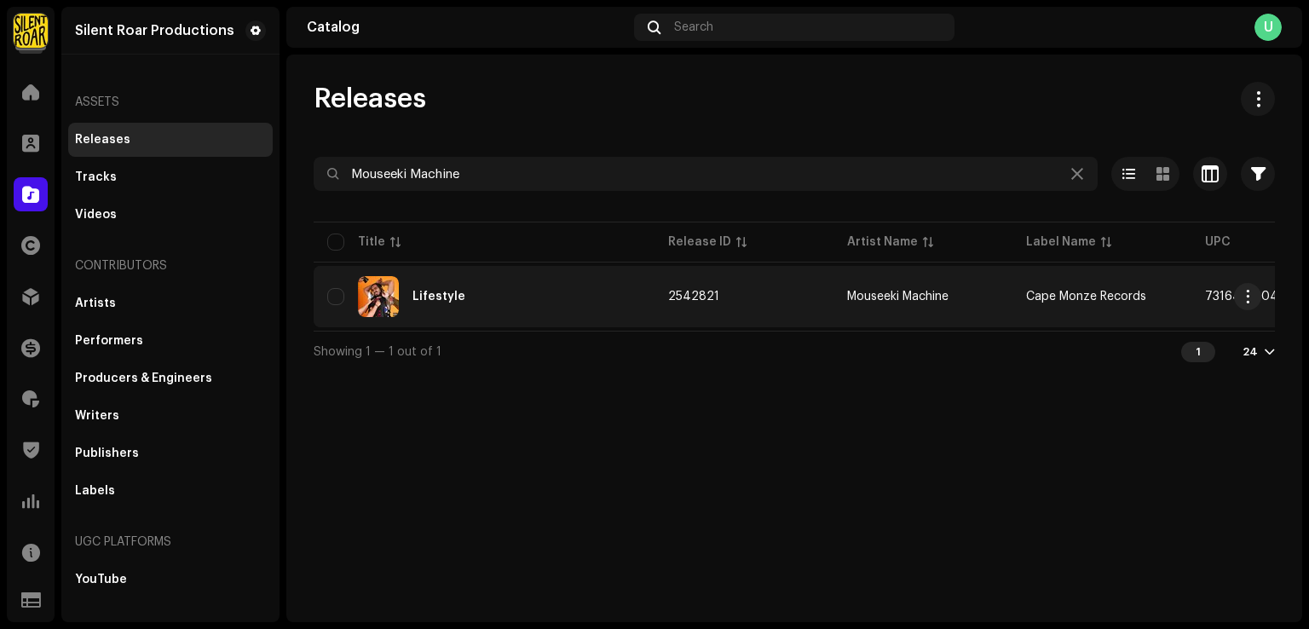
click at [481, 301] on div "Lifestyle" at bounding box center [484, 296] width 314 height 41
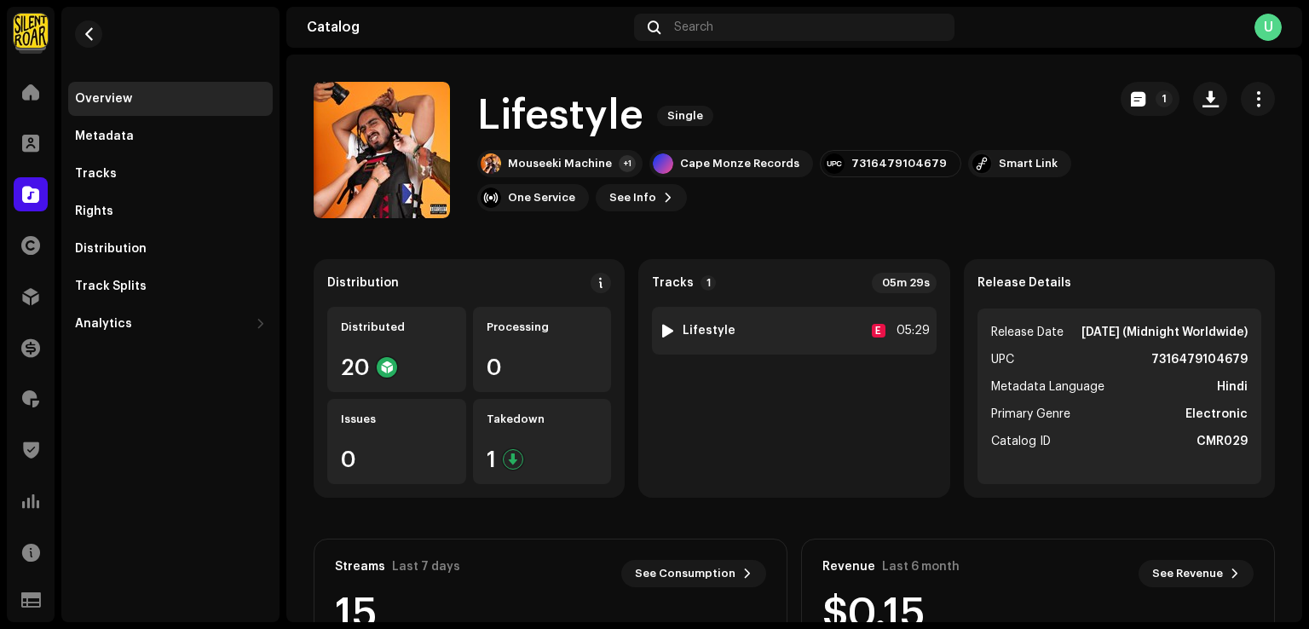
click at [774, 334] on div "1 Lifestyle E 05:29" at bounding box center [794, 331] width 284 height 48
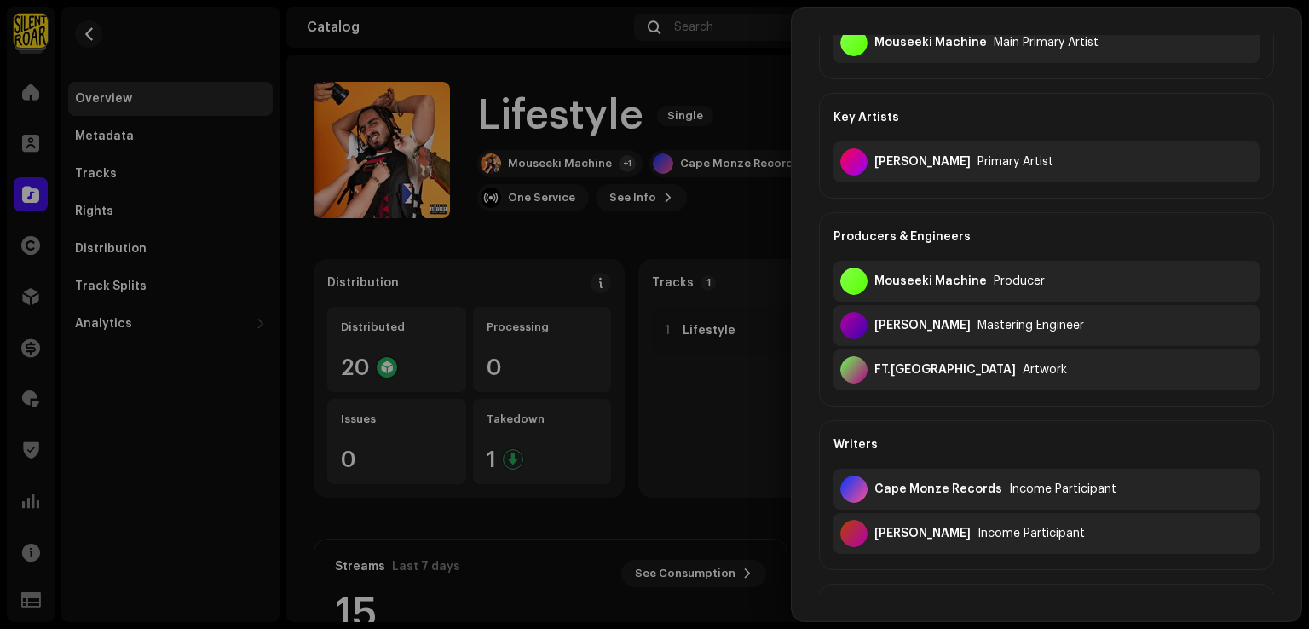
scroll to position [170, 0]
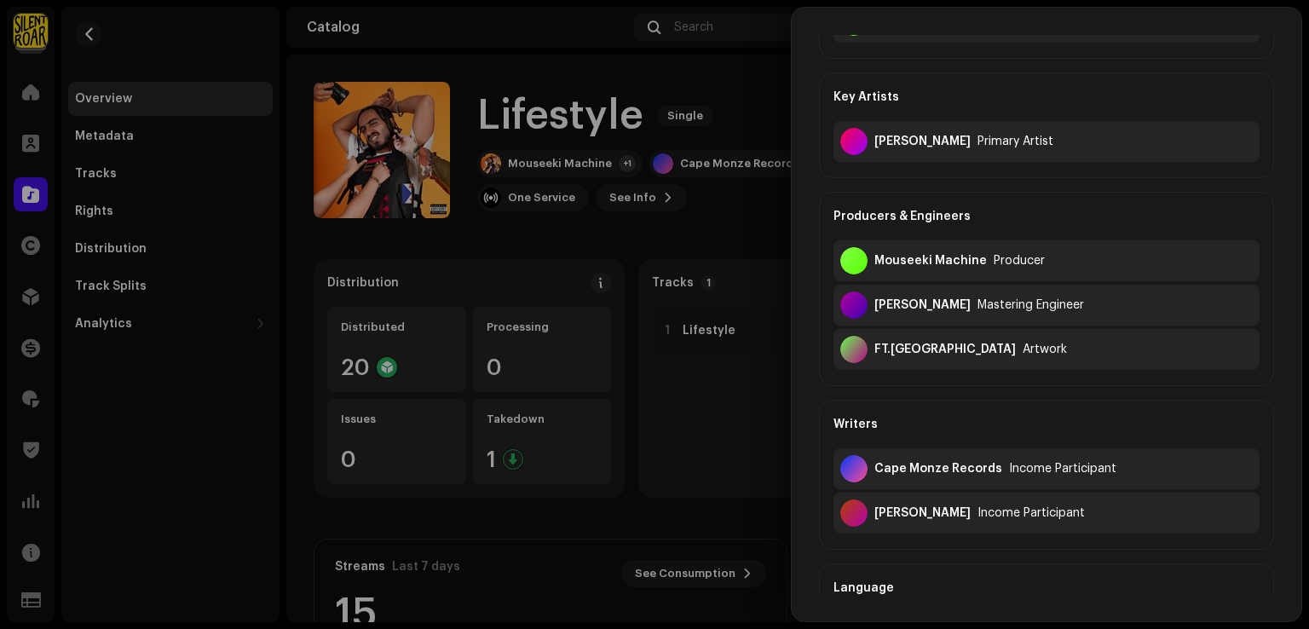
drag, startPoint x: 968, startPoint y: 511, endPoint x: 877, endPoint y: 512, distance: 91.2
click at [877, 512] on div "[PERSON_NAME]" at bounding box center [922, 513] width 96 height 14
copy div "[PERSON_NAME]"
click at [235, 344] on div at bounding box center [654, 314] width 1309 height 629
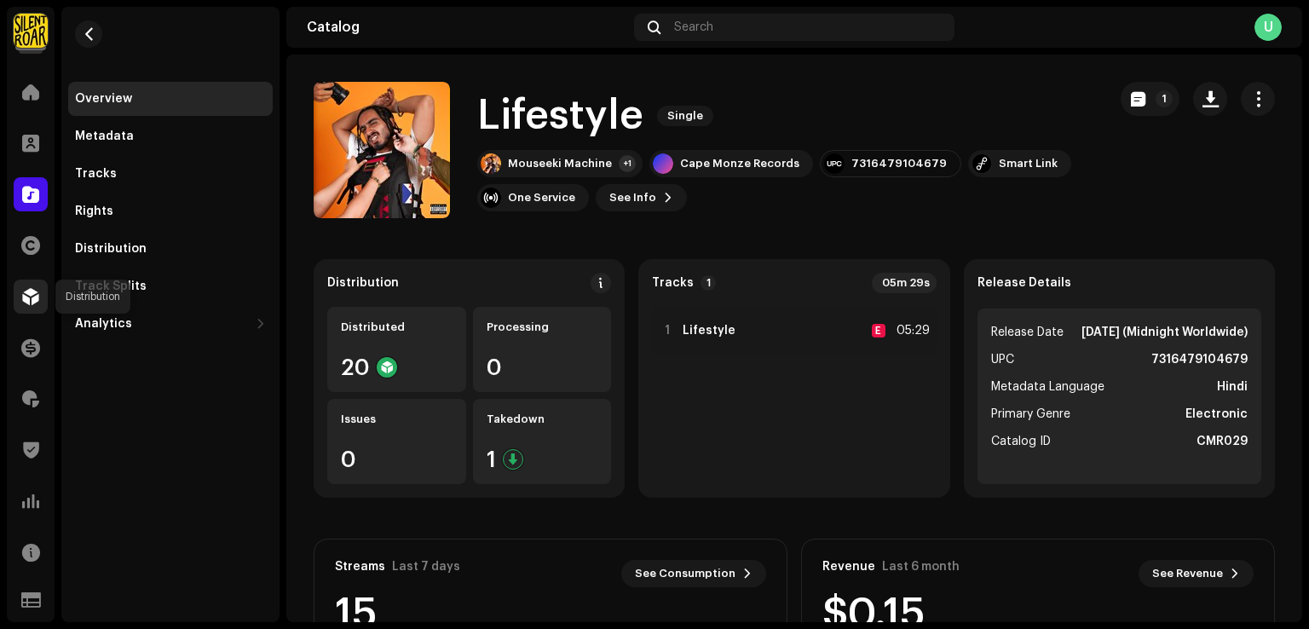
click at [34, 298] on span at bounding box center [30, 297] width 17 height 14
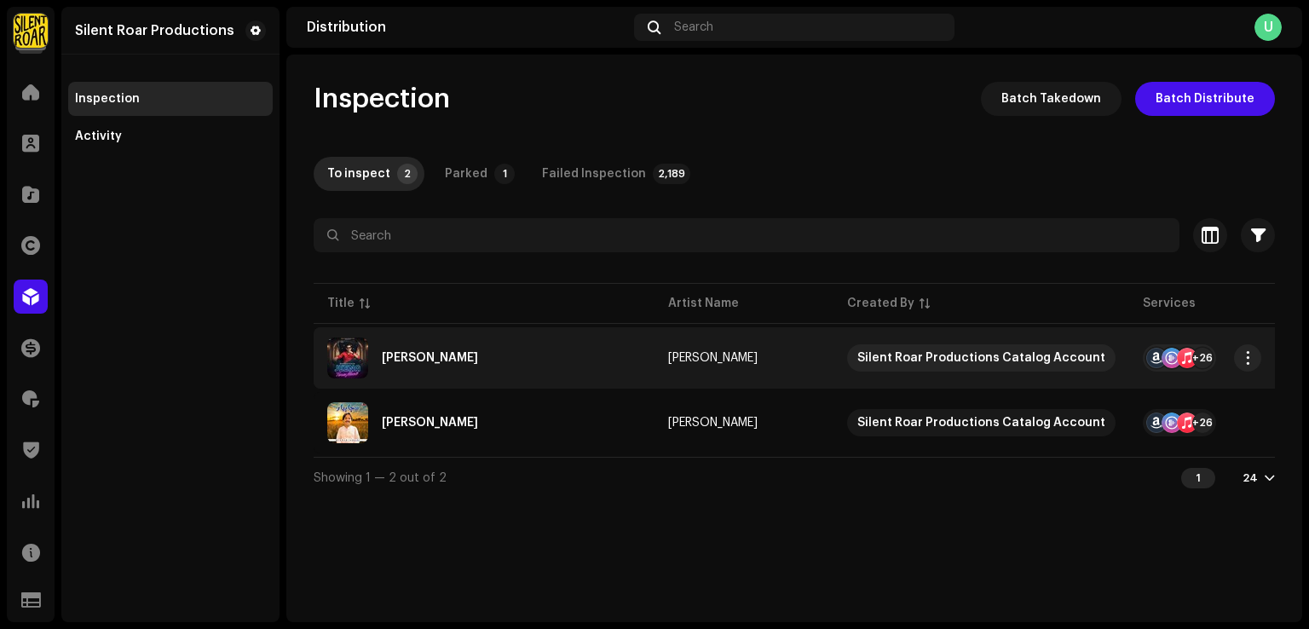
click at [511, 369] on div "Jeena Tere Naal" at bounding box center [484, 357] width 314 height 41
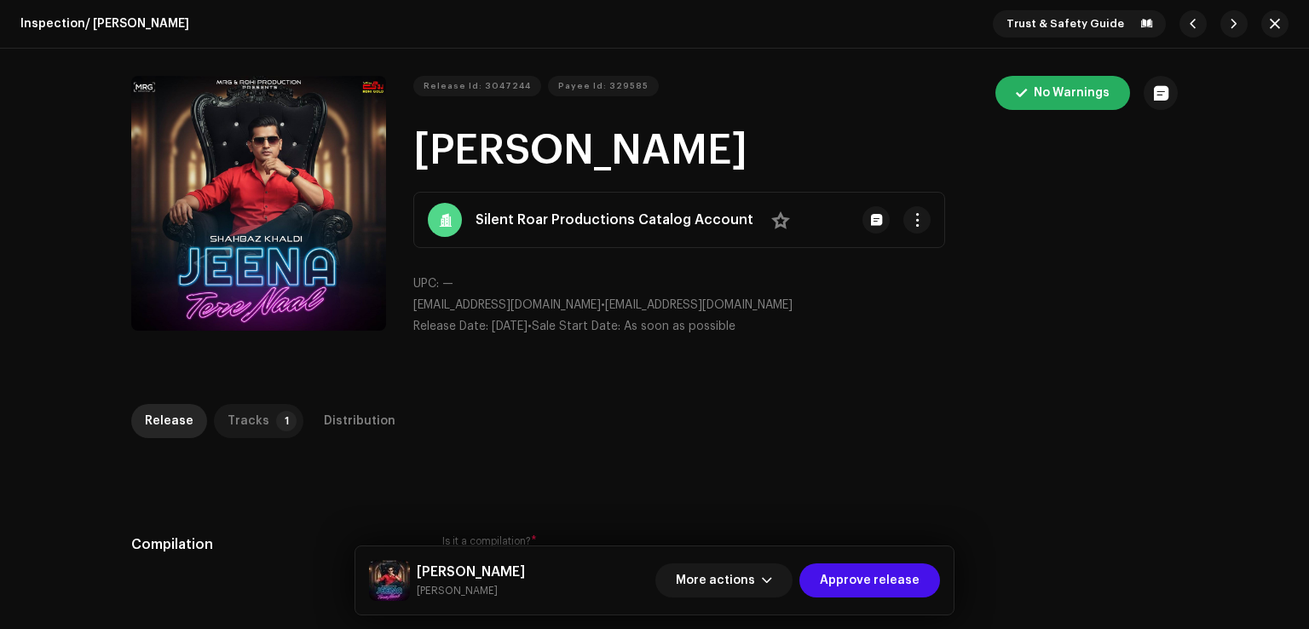
click at [276, 418] on p-badge "1" at bounding box center [286, 421] width 20 height 20
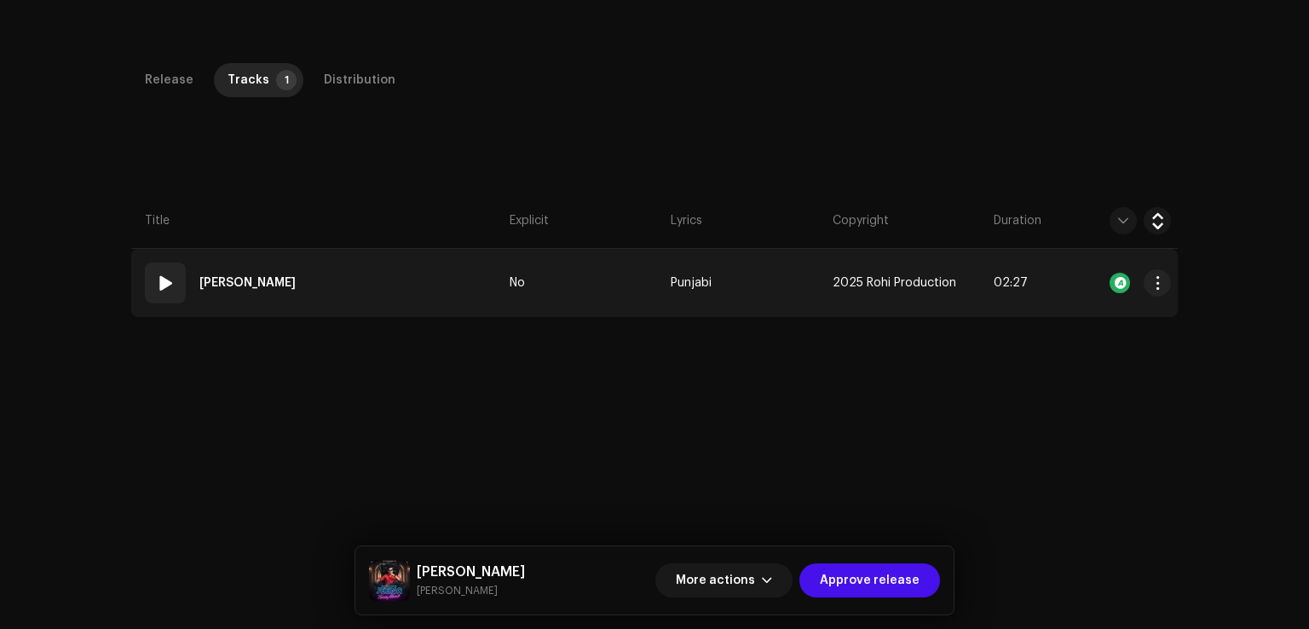
click at [361, 286] on td "01 Jeena Tere Naal" at bounding box center [317, 283] width 372 height 68
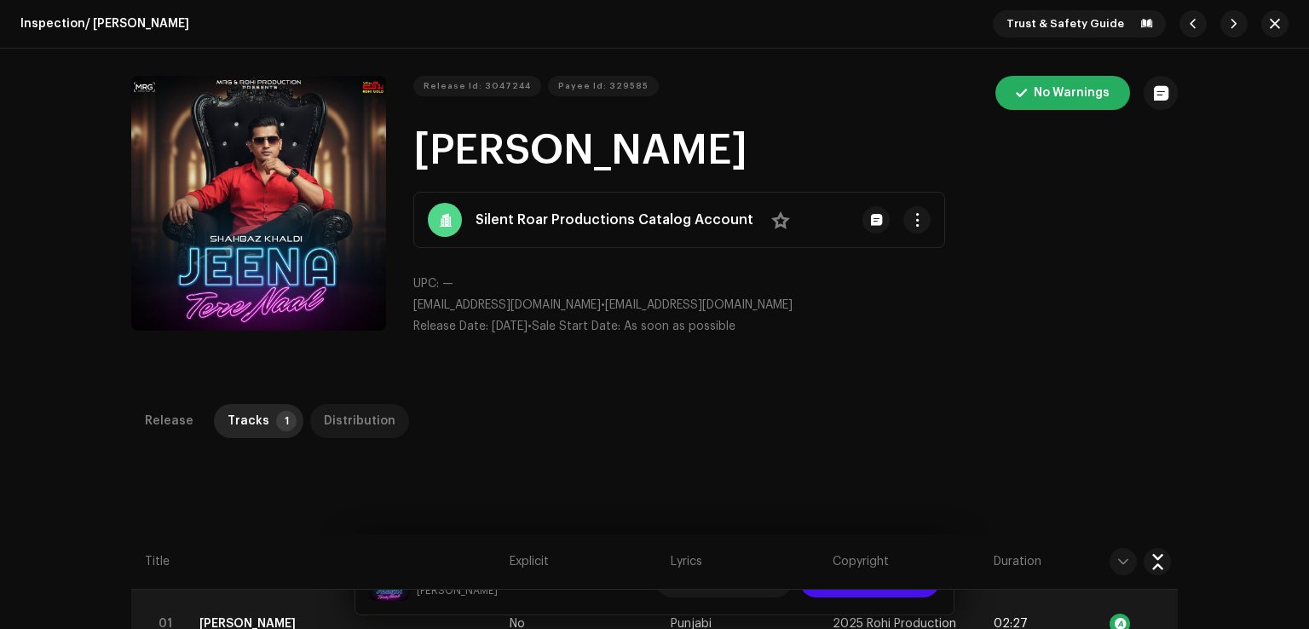
click at [350, 413] on div "Distribution" at bounding box center [360, 421] width 72 height 34
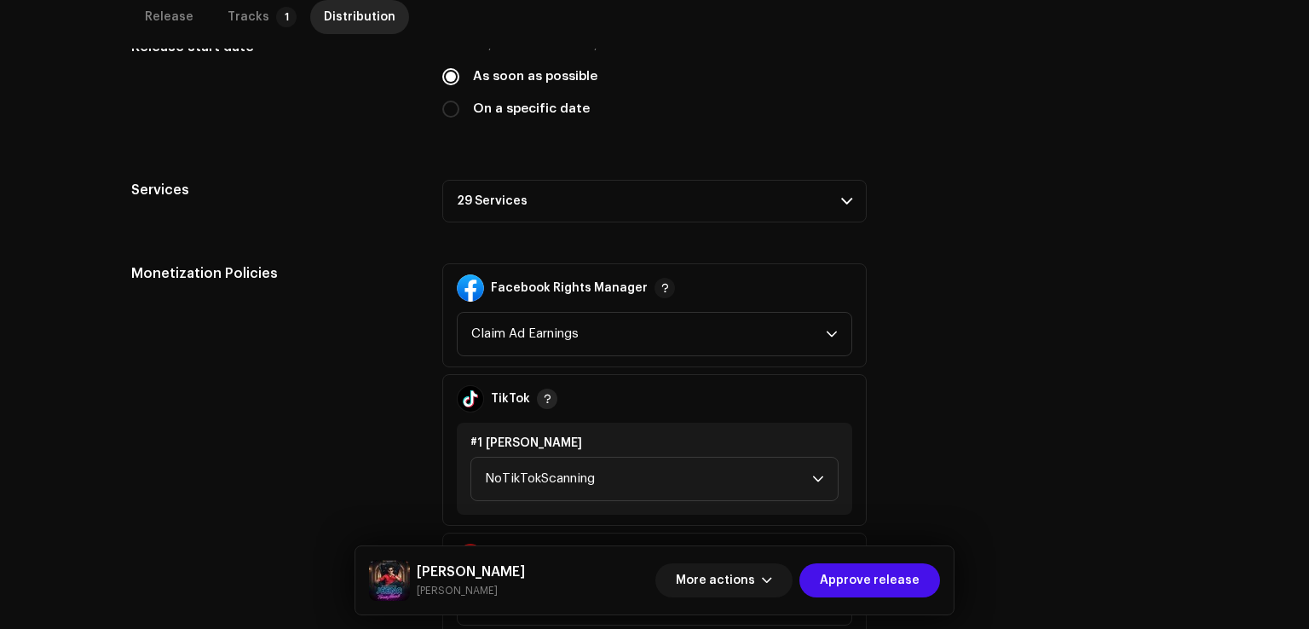
scroll to position [597, 0]
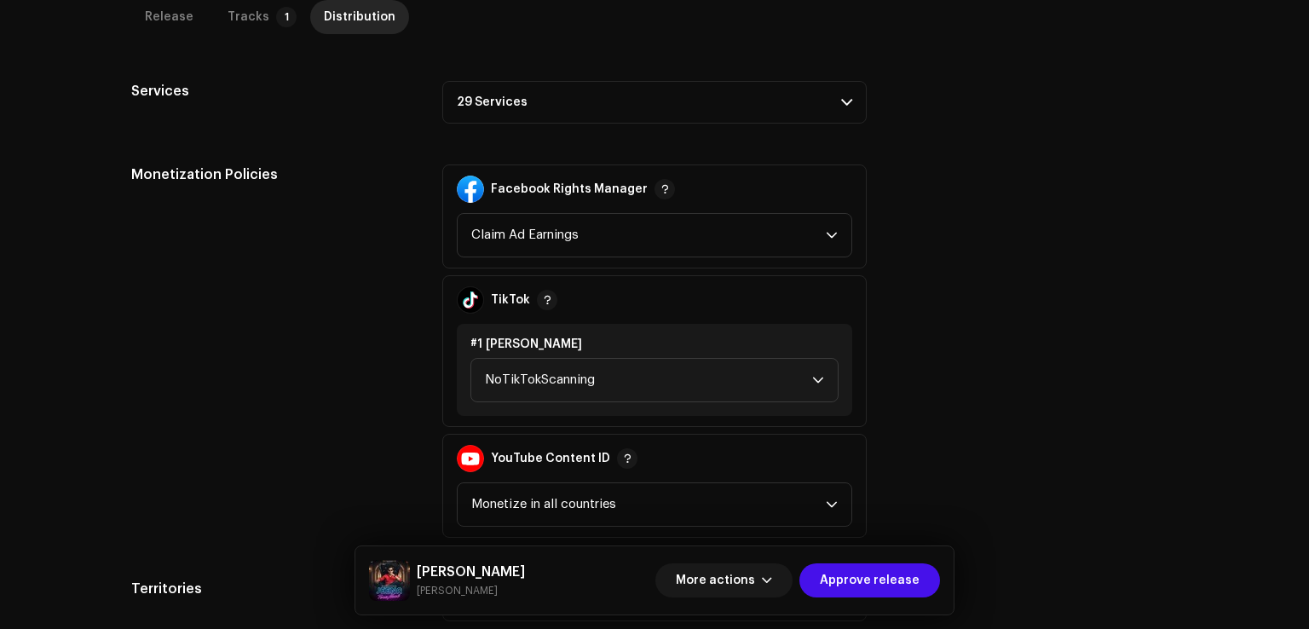
click at [516, 91] on p-accordion-header "29 Services" at bounding box center [654, 102] width 424 height 43
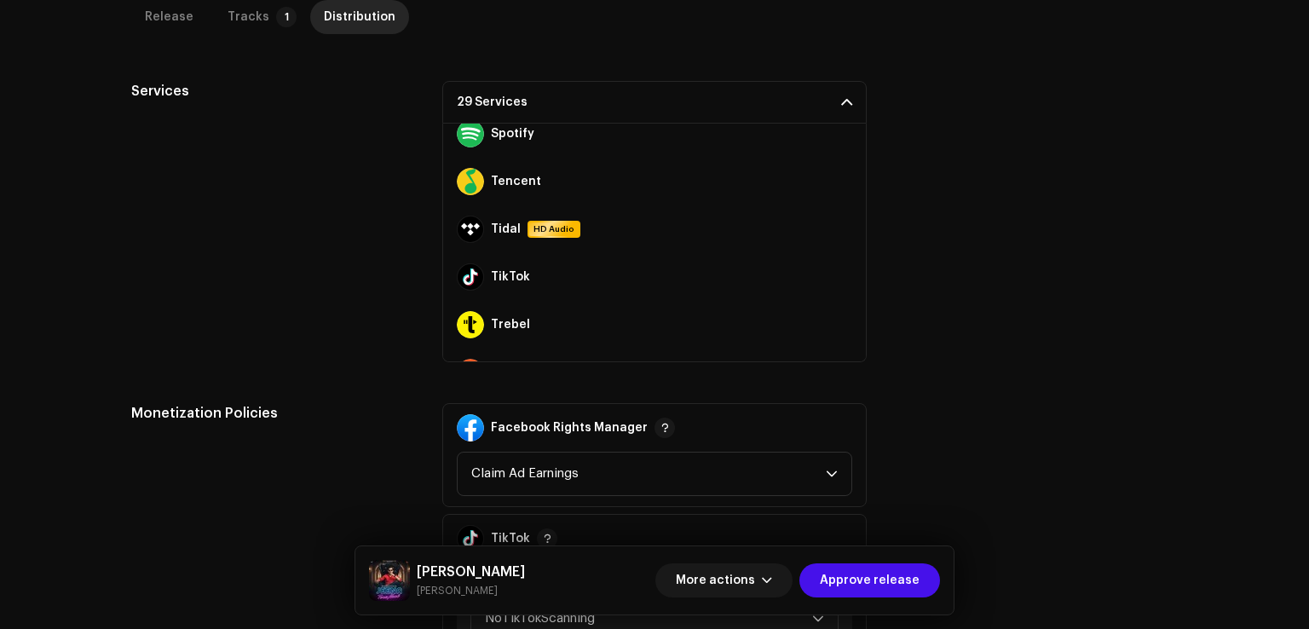
scroll to position [1145, 0]
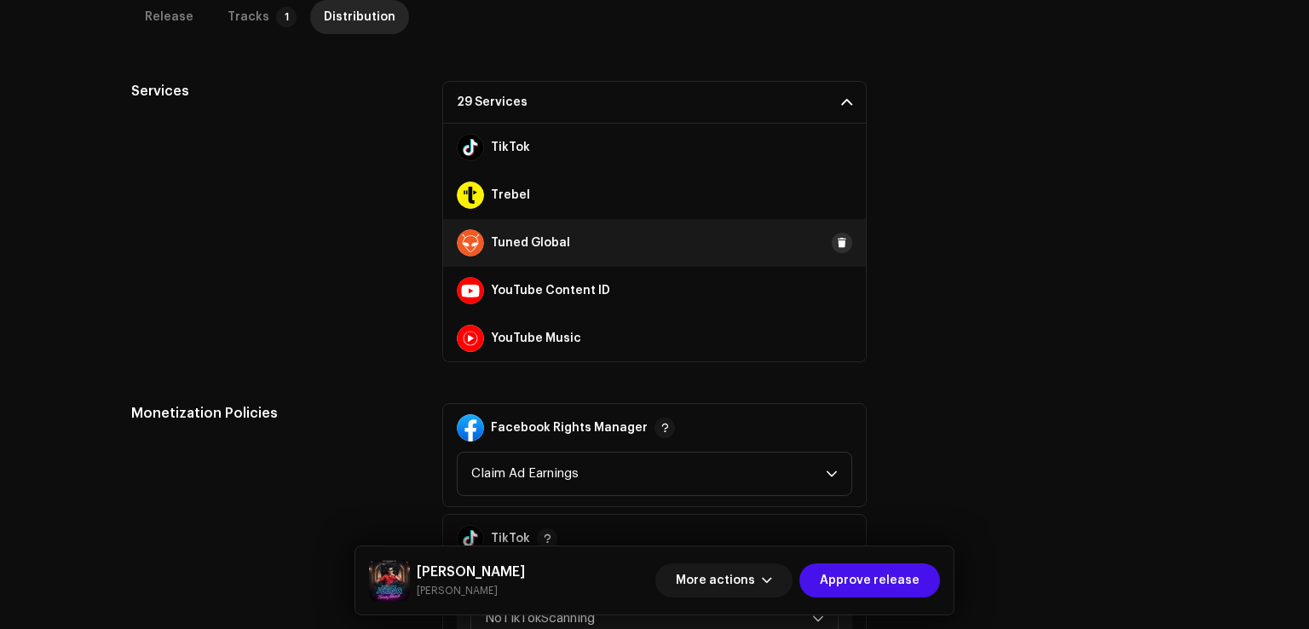
click at [837, 236] on span at bounding box center [842, 243] width 10 height 14
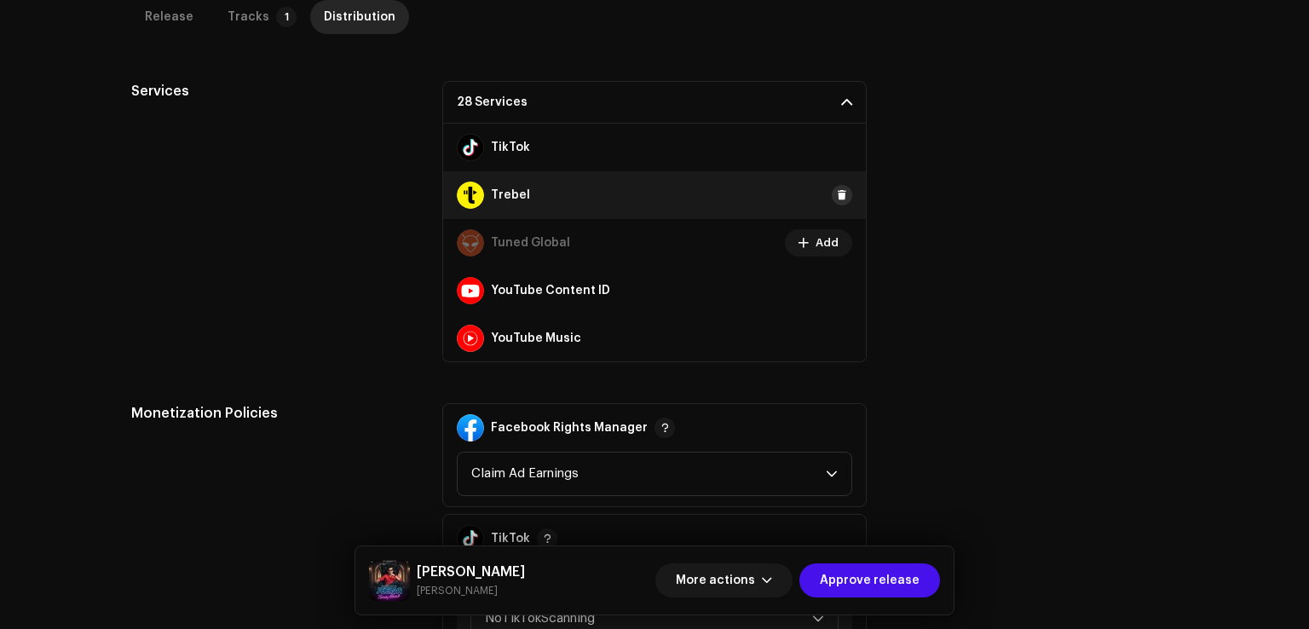
click at [837, 193] on span at bounding box center [842, 195] width 10 height 14
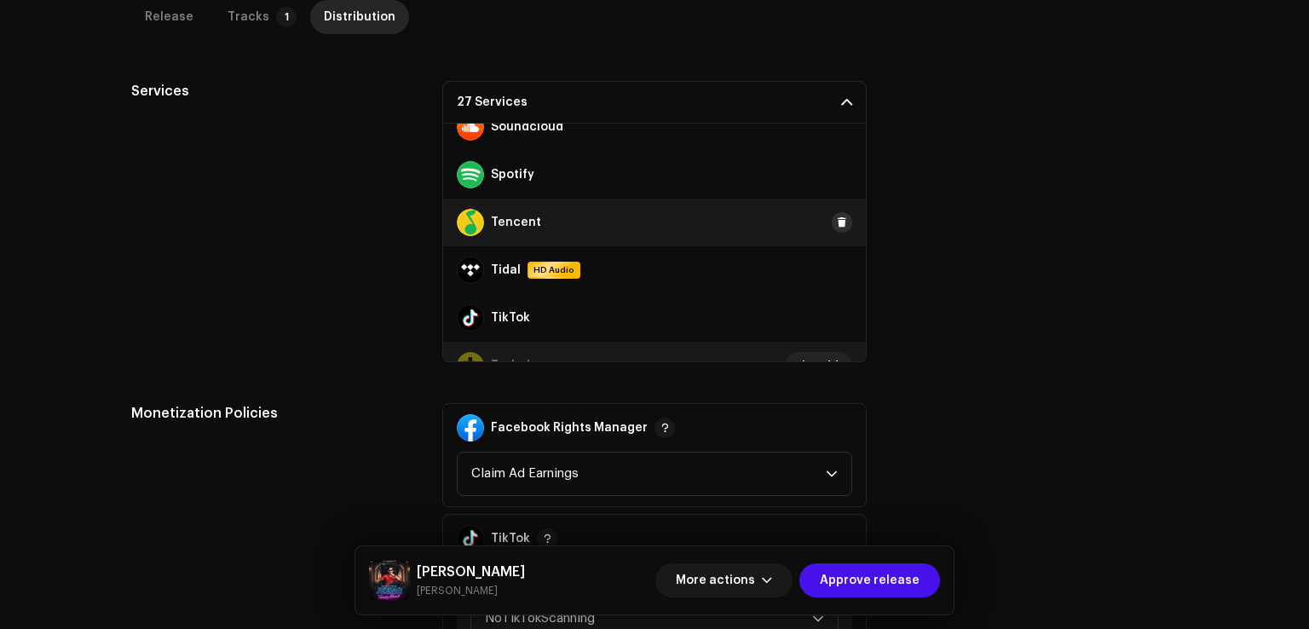
click at [837, 219] on span at bounding box center [842, 223] width 10 height 14
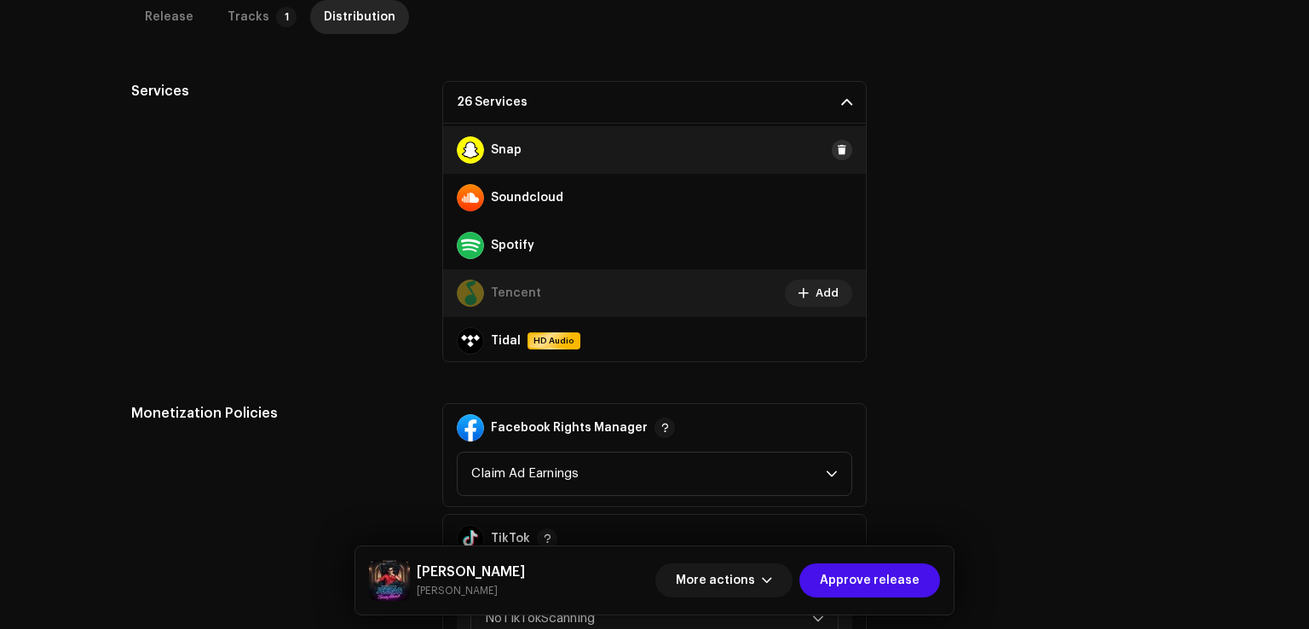
scroll to position [805, 0]
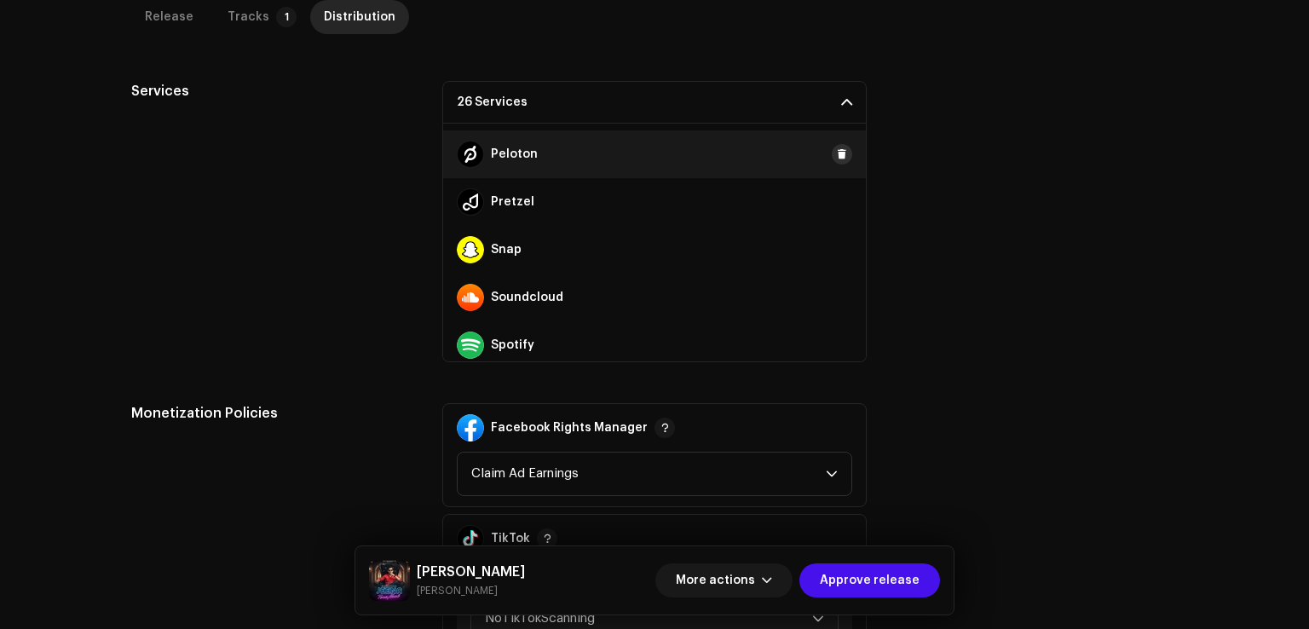
click at [839, 160] on button at bounding box center [842, 154] width 20 height 20
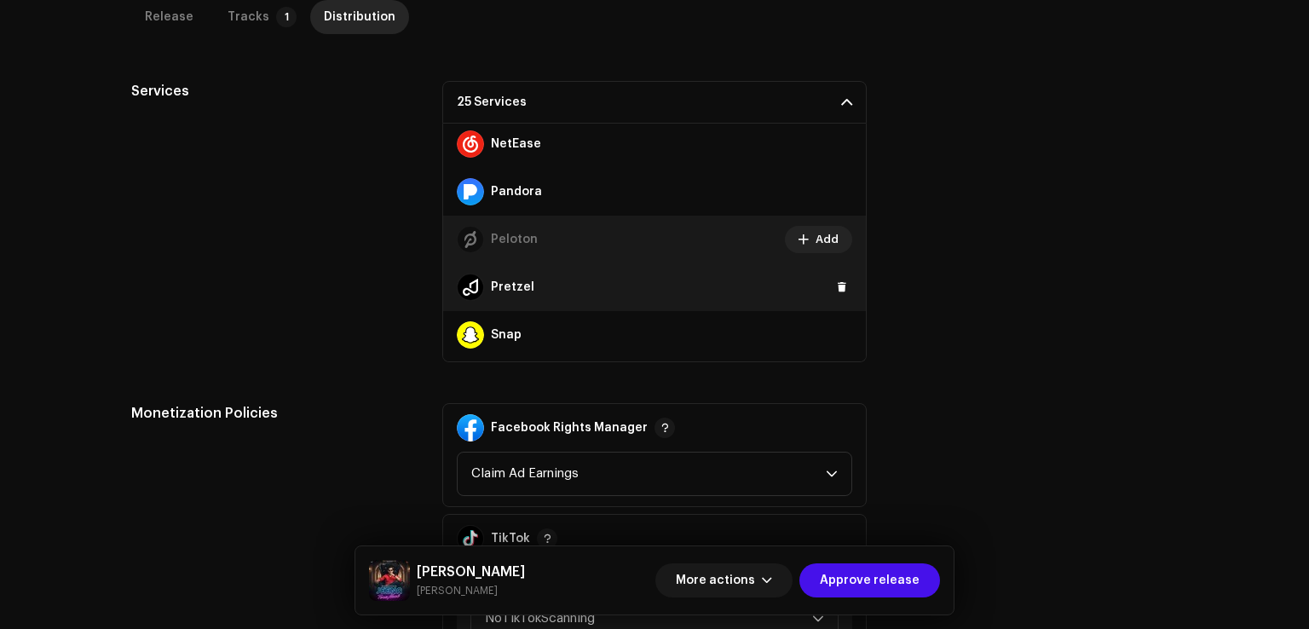
scroll to position [634, 0]
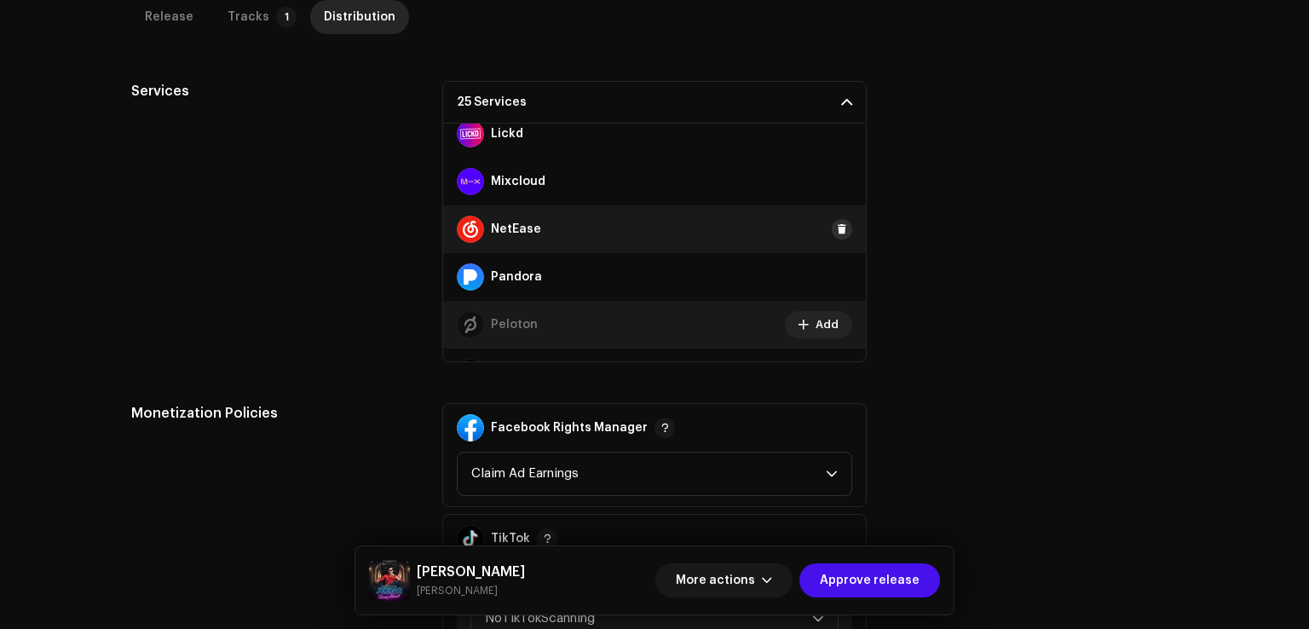
click at [837, 222] on span at bounding box center [842, 229] width 10 height 14
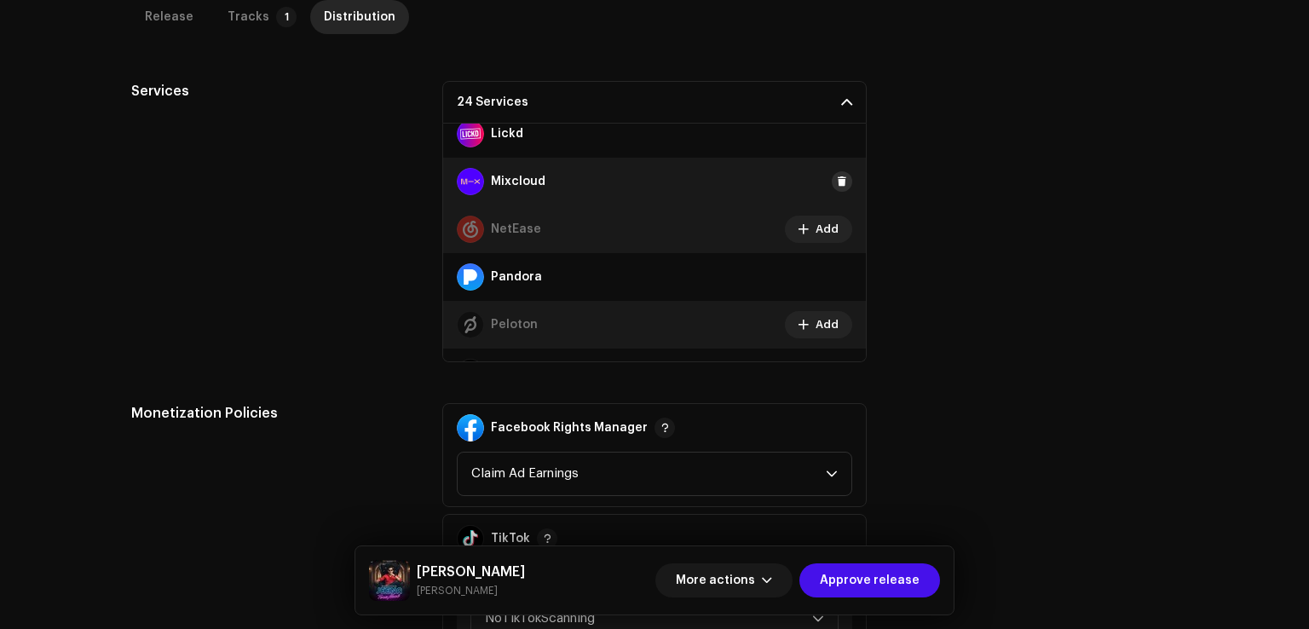
click at [837, 176] on span at bounding box center [842, 182] width 10 height 14
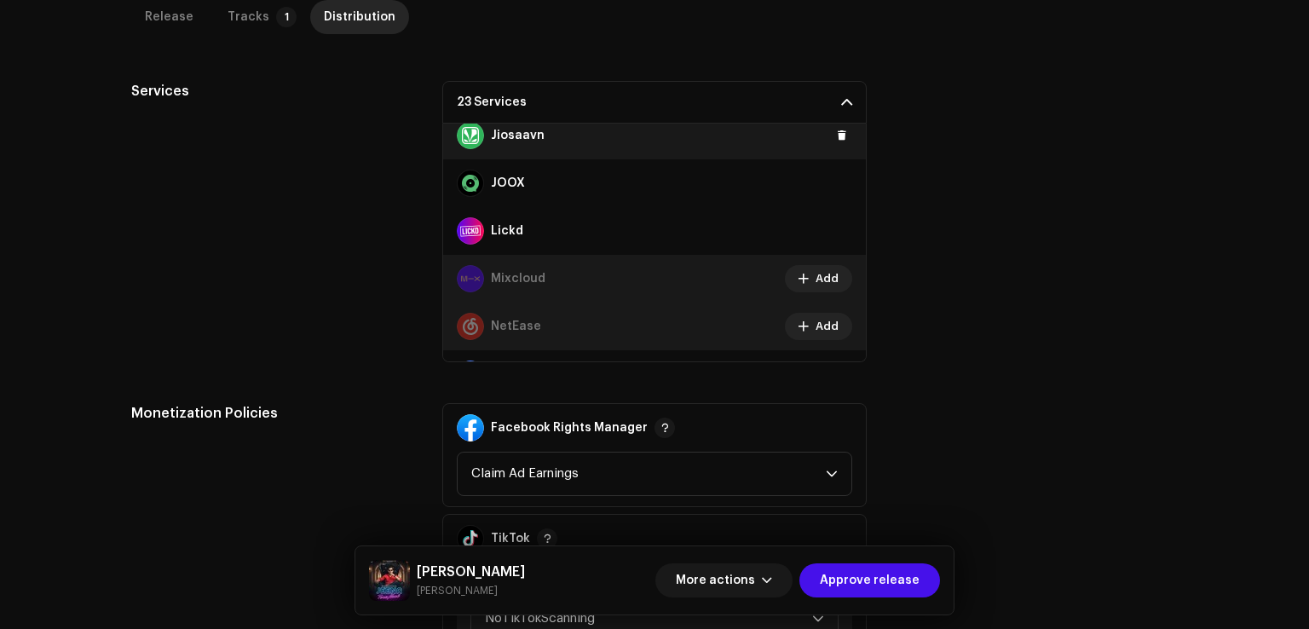
scroll to position [464, 0]
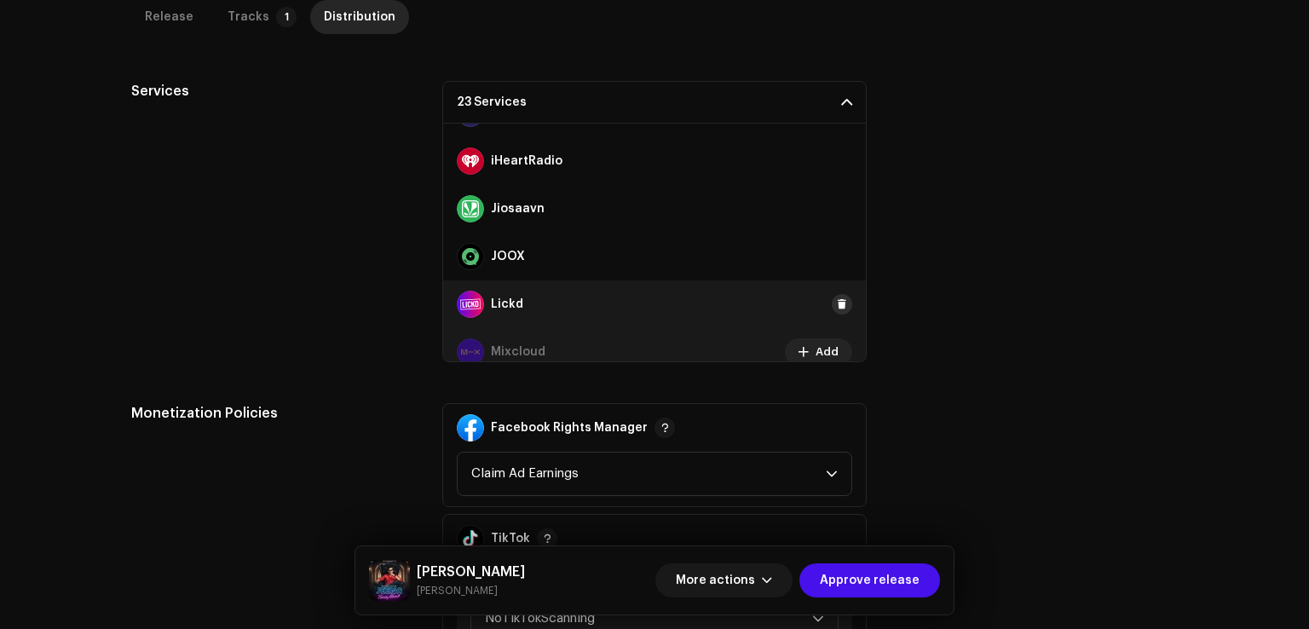
click at [837, 303] on span at bounding box center [842, 304] width 10 height 14
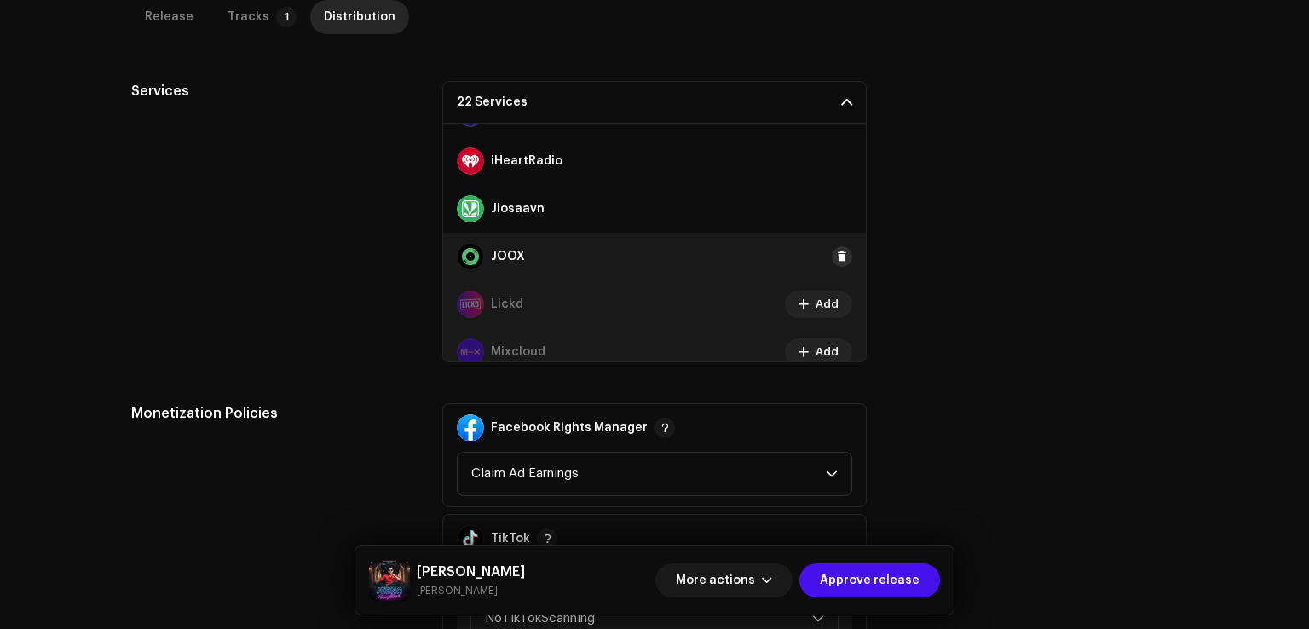
click at [837, 256] on span at bounding box center [842, 257] width 10 height 14
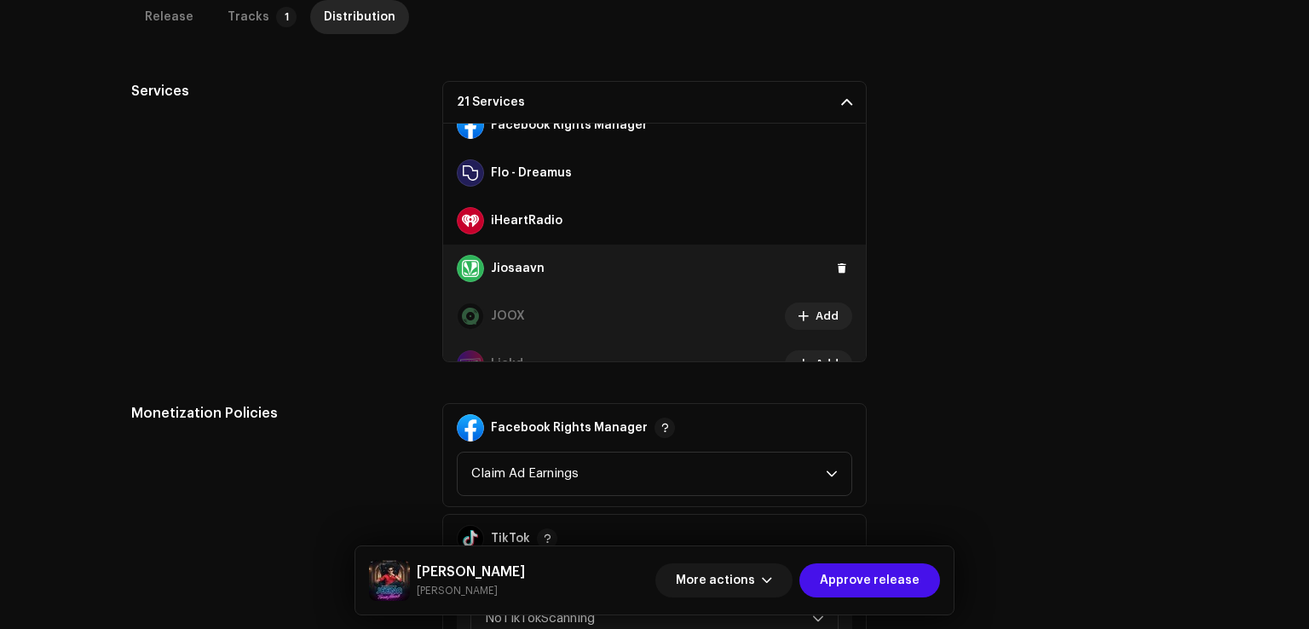
scroll to position [378, 0]
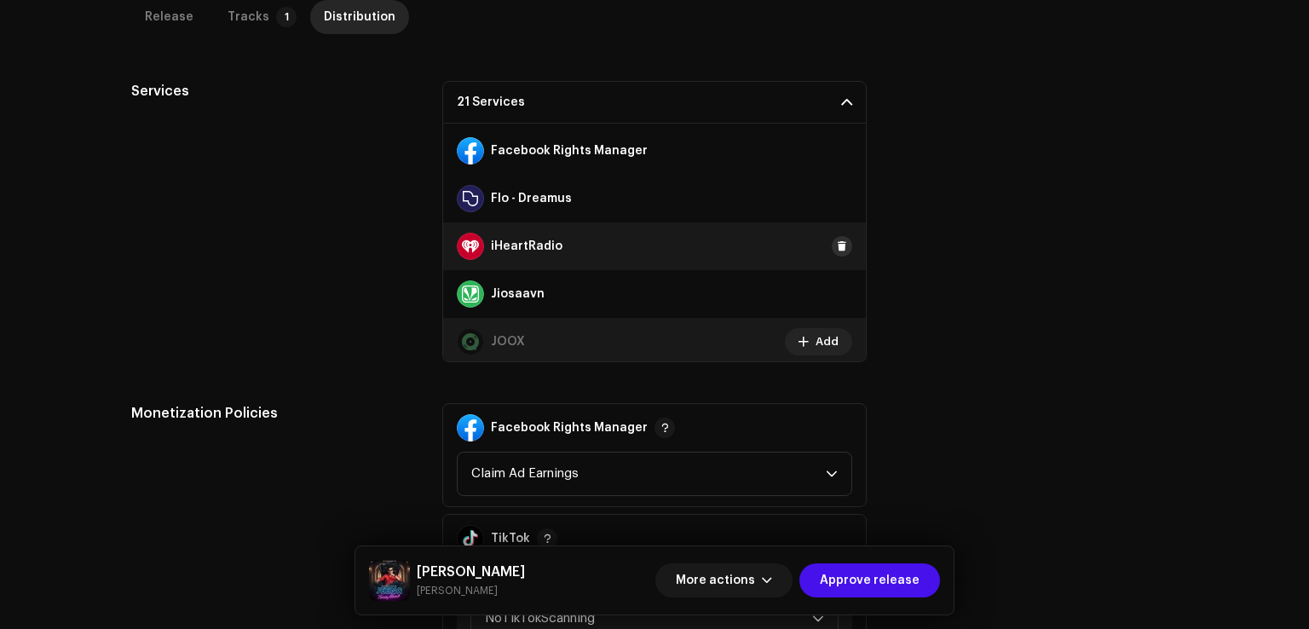
click at [837, 242] on span at bounding box center [842, 246] width 10 height 14
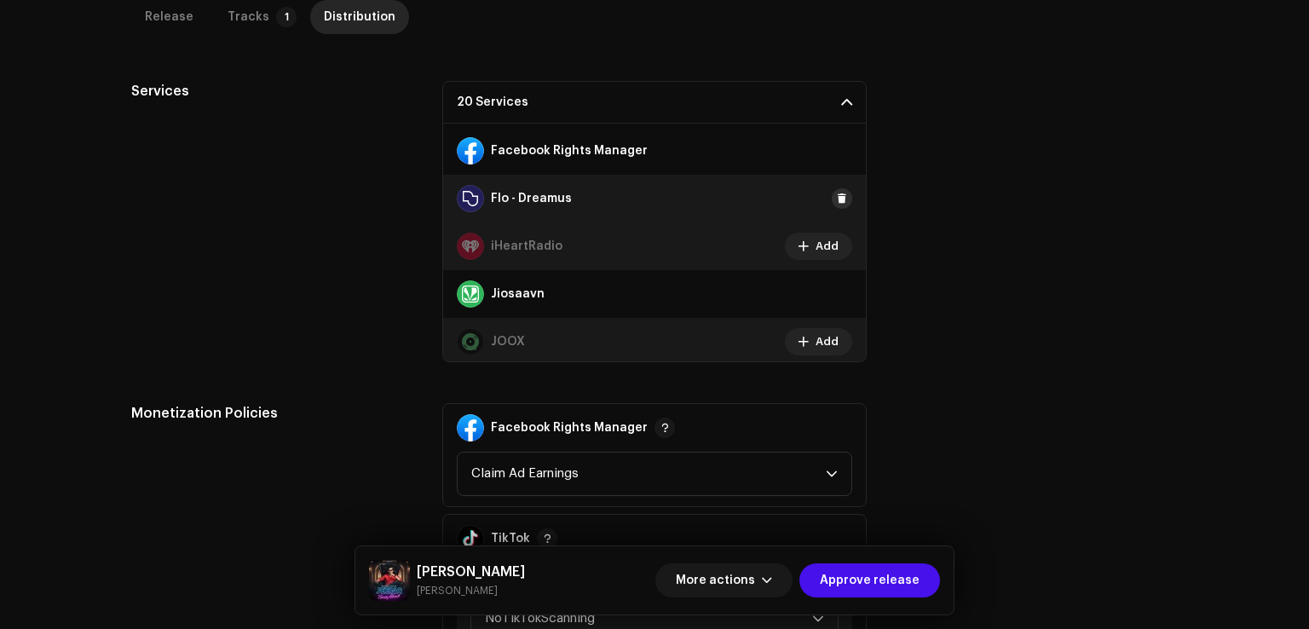
click at [834, 205] on button at bounding box center [842, 198] width 20 height 20
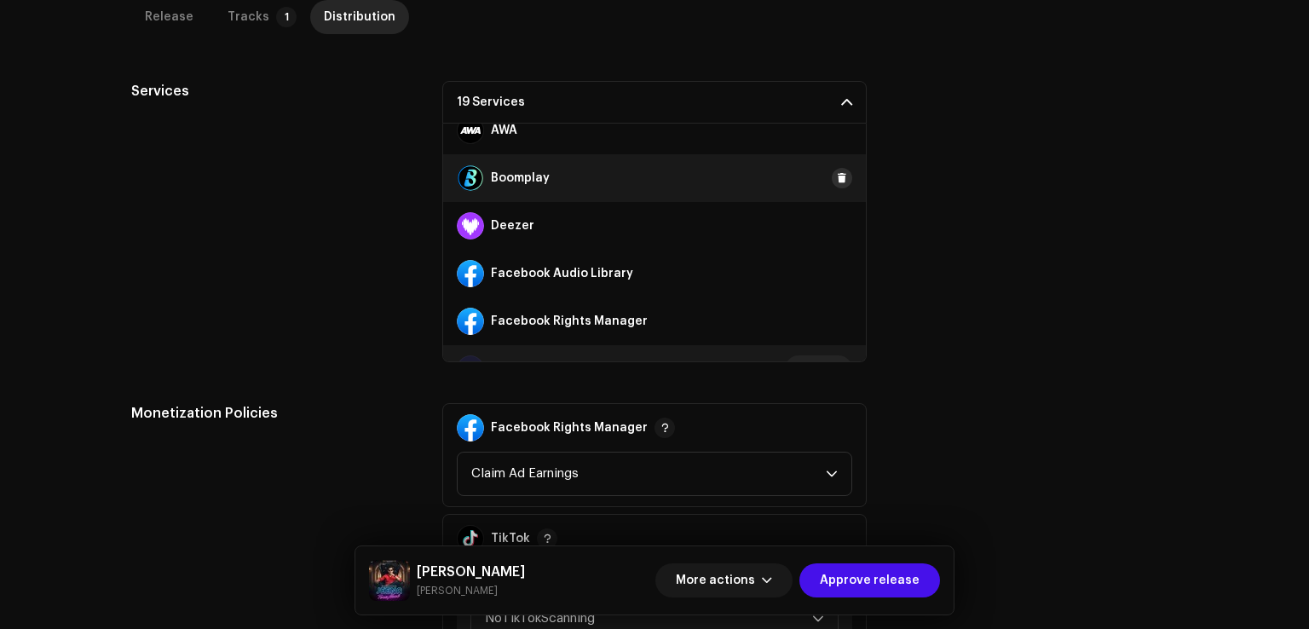
click at [837, 171] on span at bounding box center [842, 178] width 10 height 14
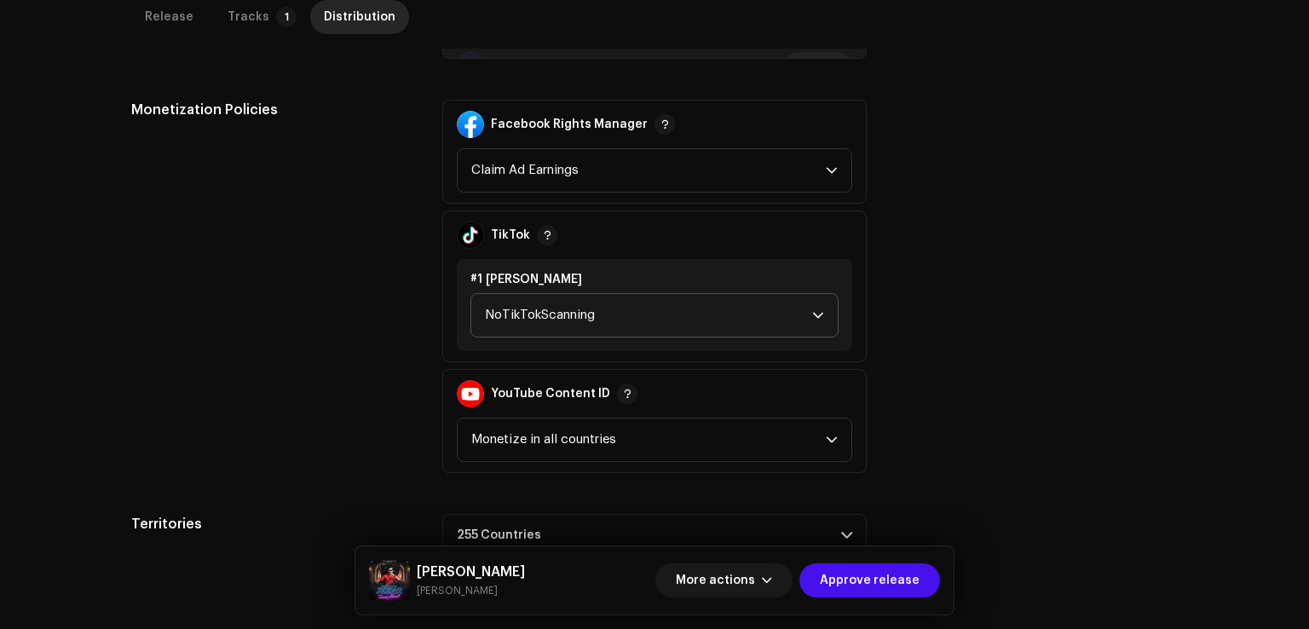
scroll to position [948, 0]
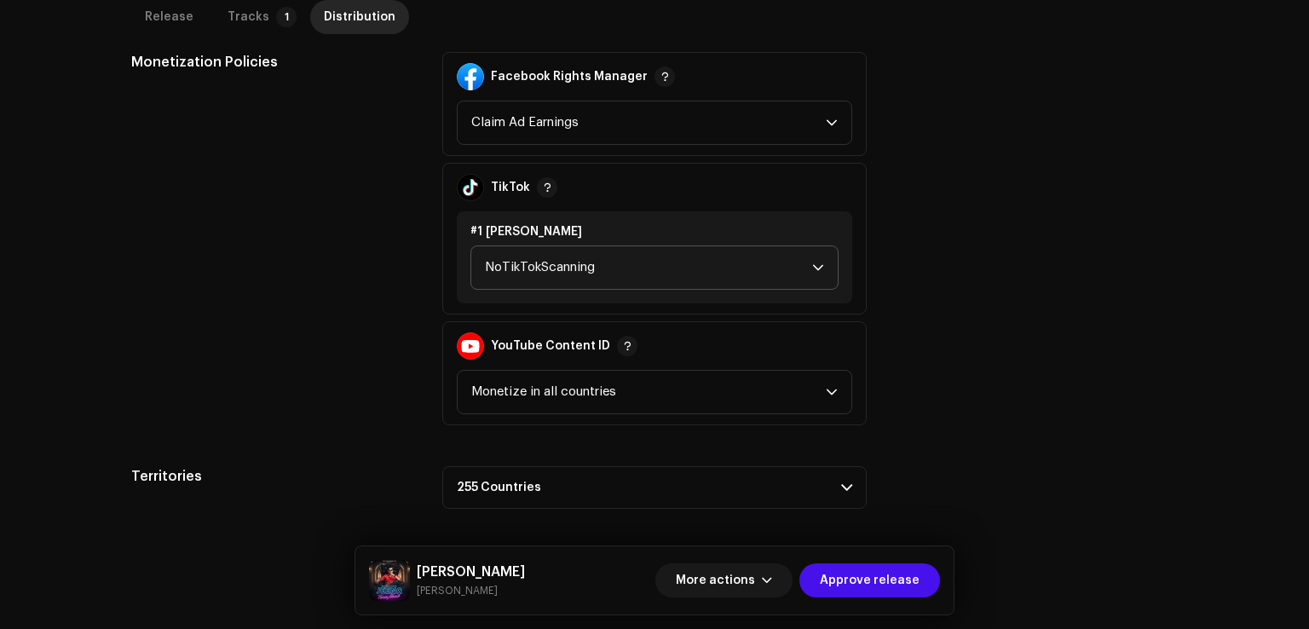
click at [568, 280] on span "NoTikTokScanning" at bounding box center [648, 267] width 327 height 43
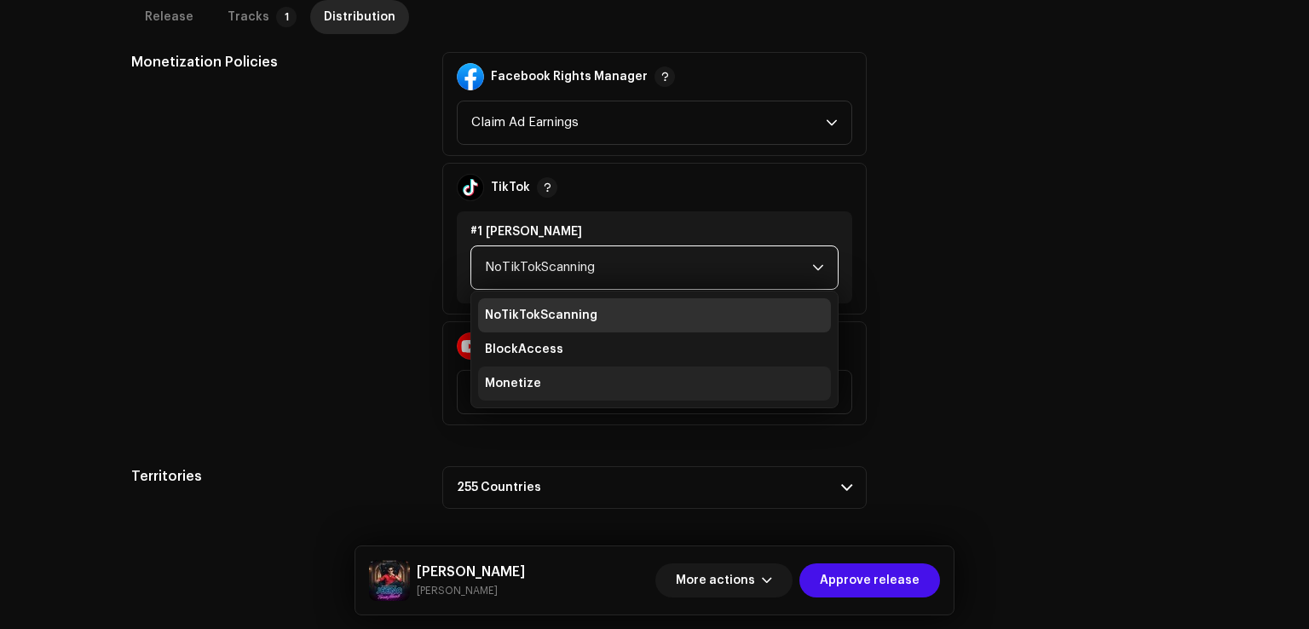
click at [540, 393] on li "Monetize" at bounding box center [654, 383] width 353 height 34
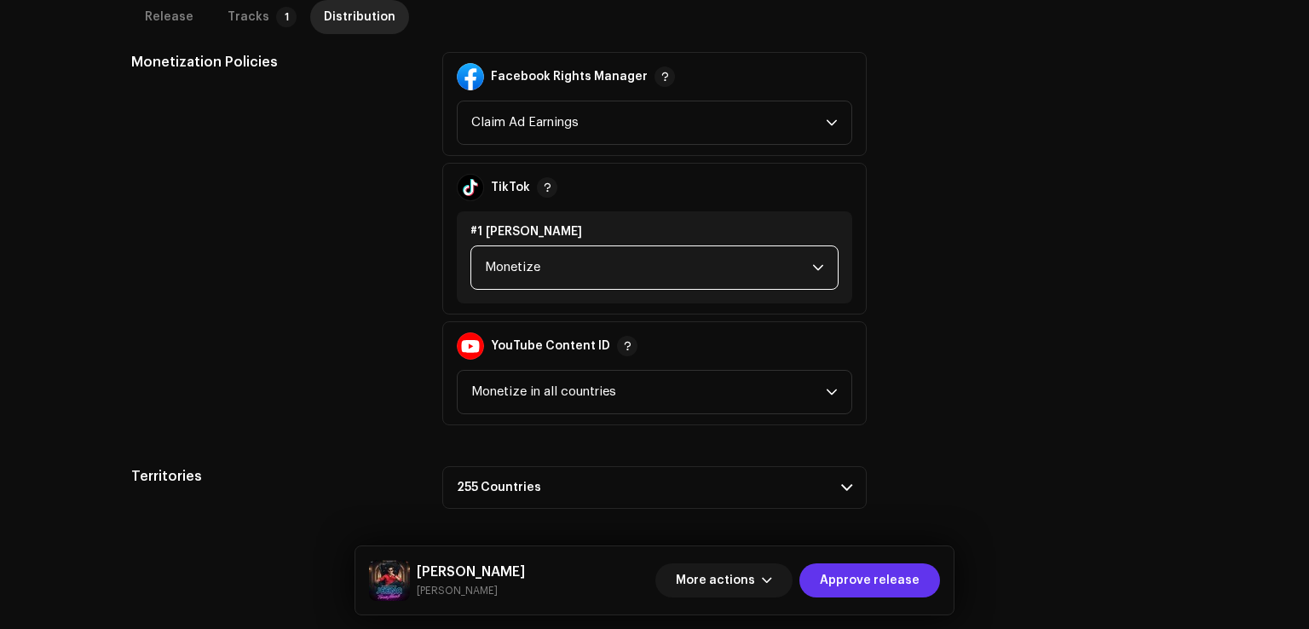
click at [862, 587] on span "Approve release" at bounding box center [870, 580] width 100 height 34
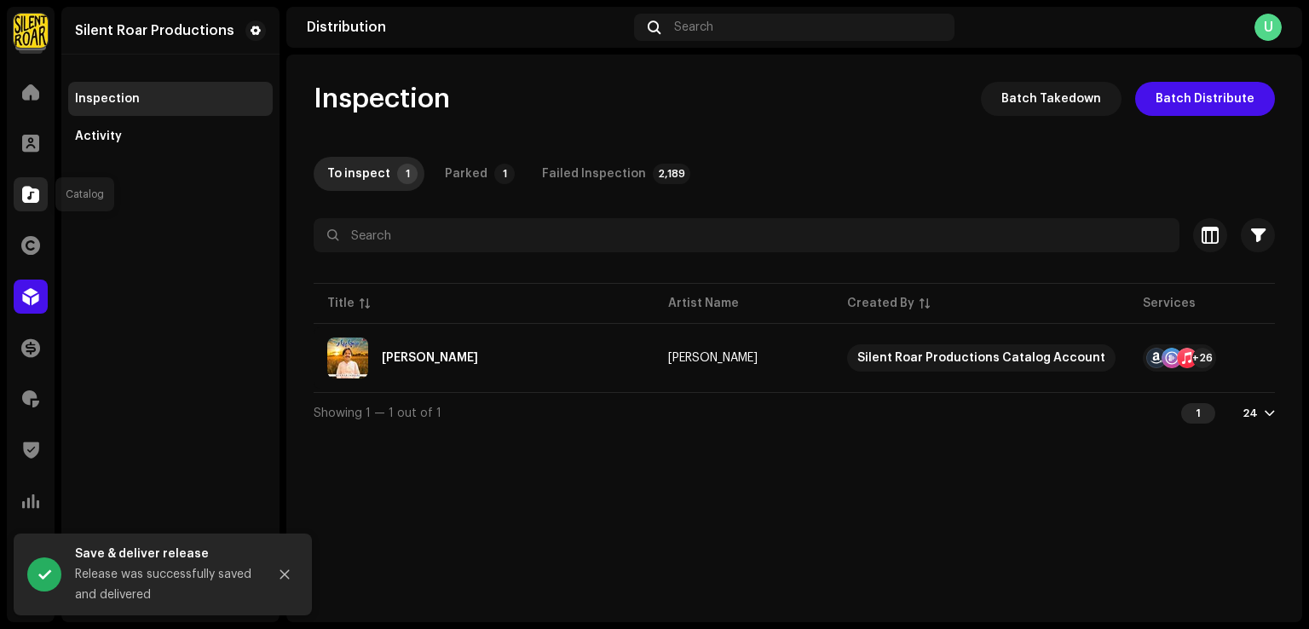
click at [34, 194] on span at bounding box center [30, 194] width 17 height 14
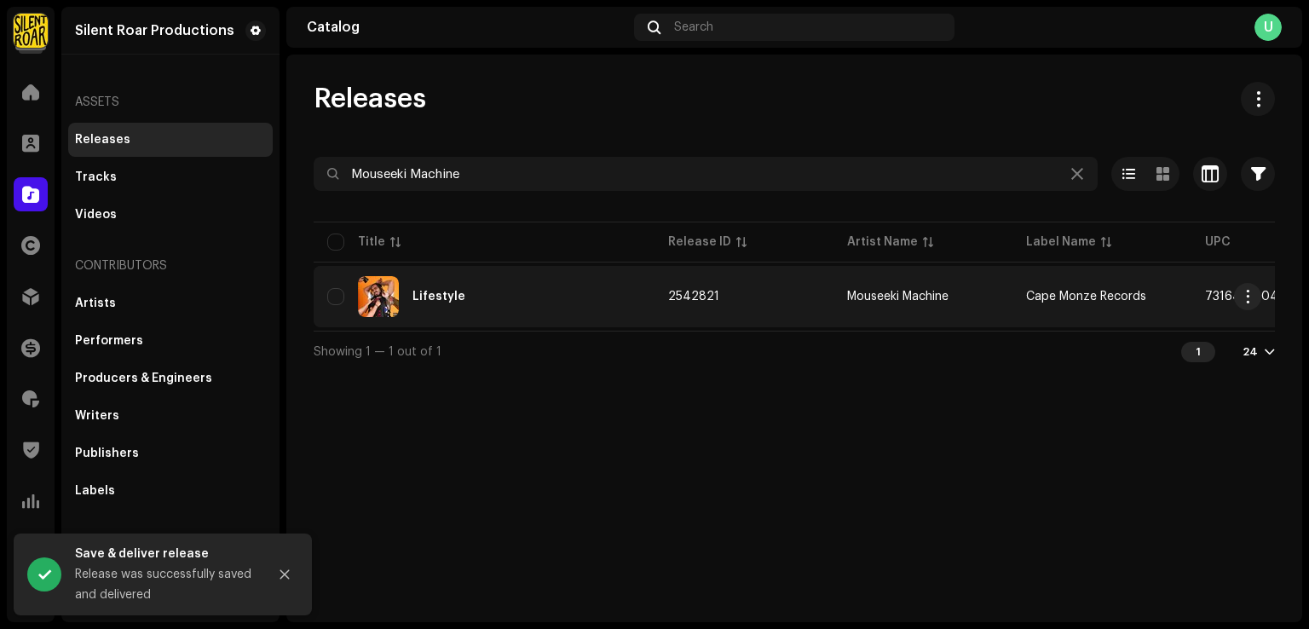
click at [477, 320] on td "Lifestyle" at bounding box center [484, 296] width 341 height 61
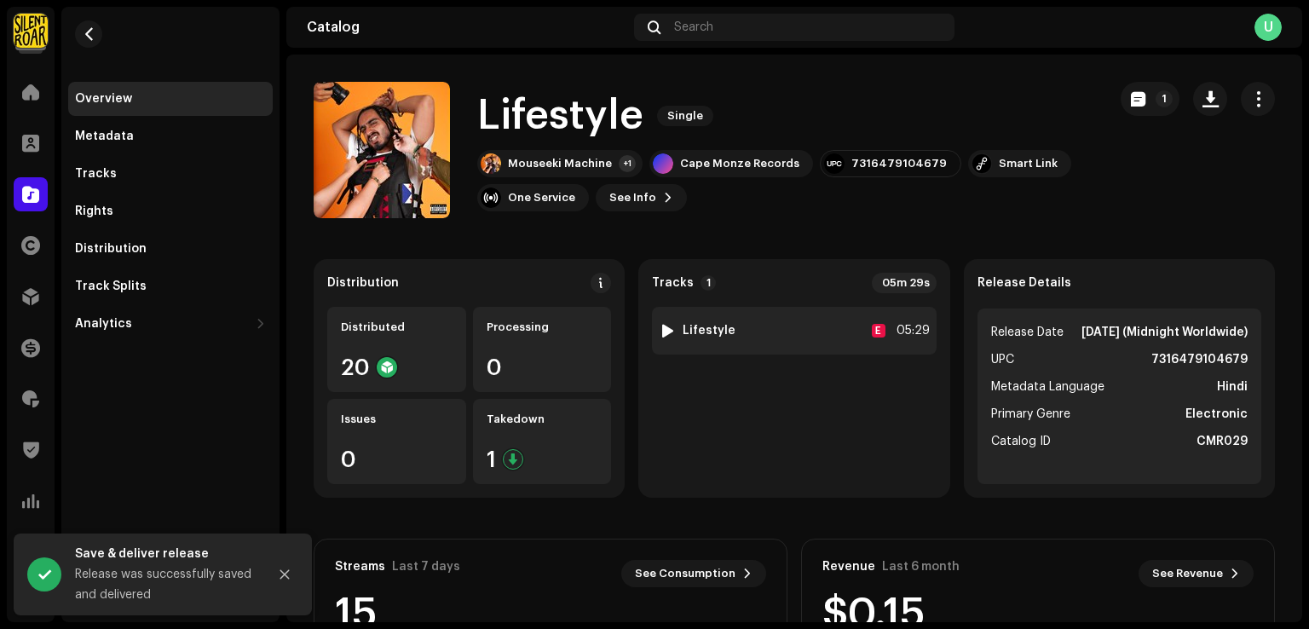
click at [762, 336] on div "1 Lifestyle E 05:29" at bounding box center [794, 331] width 284 height 48
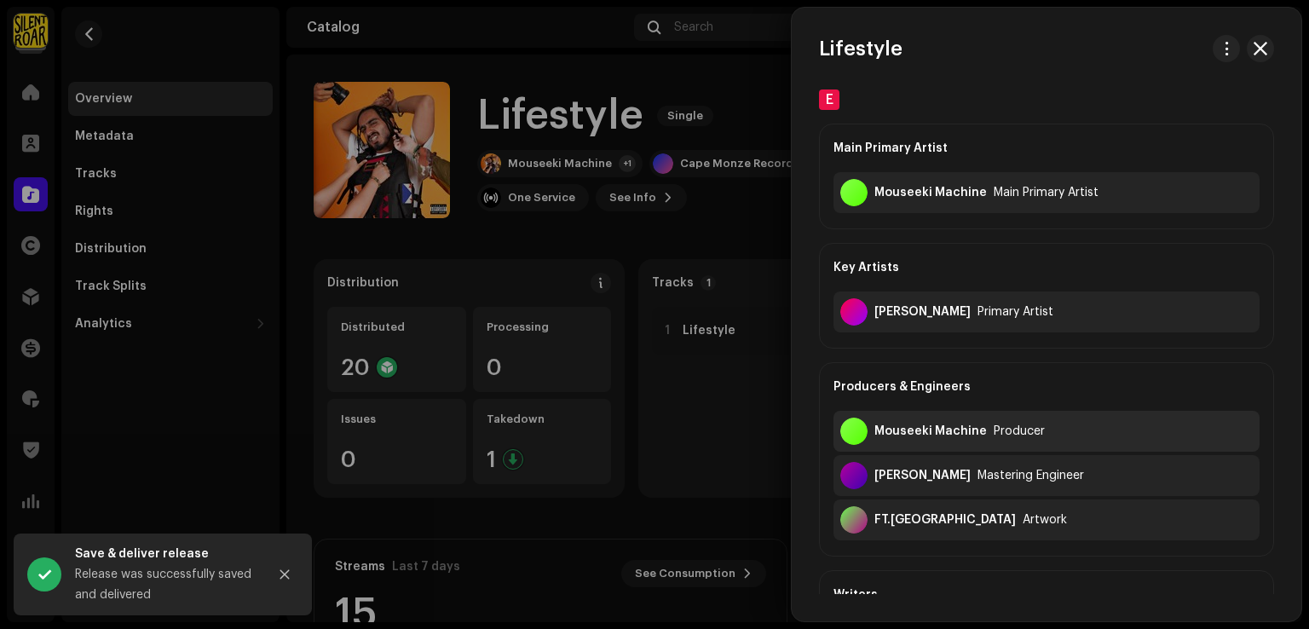
scroll to position [426, 0]
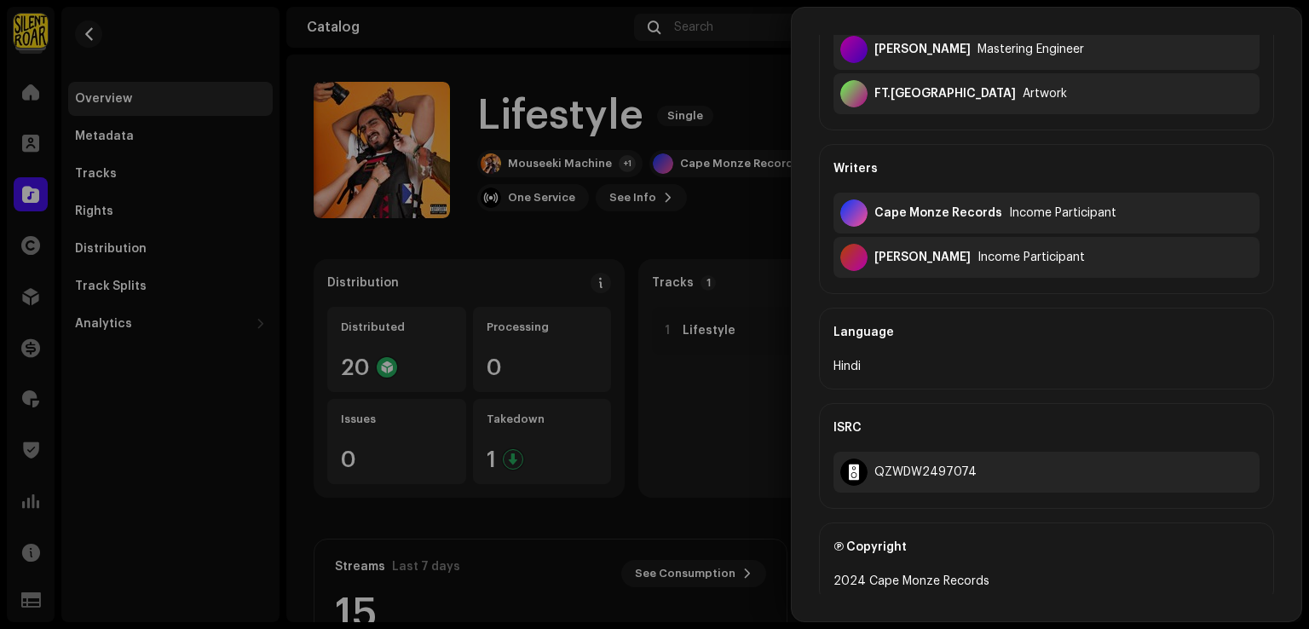
click at [39, 294] on div at bounding box center [654, 314] width 1309 height 629
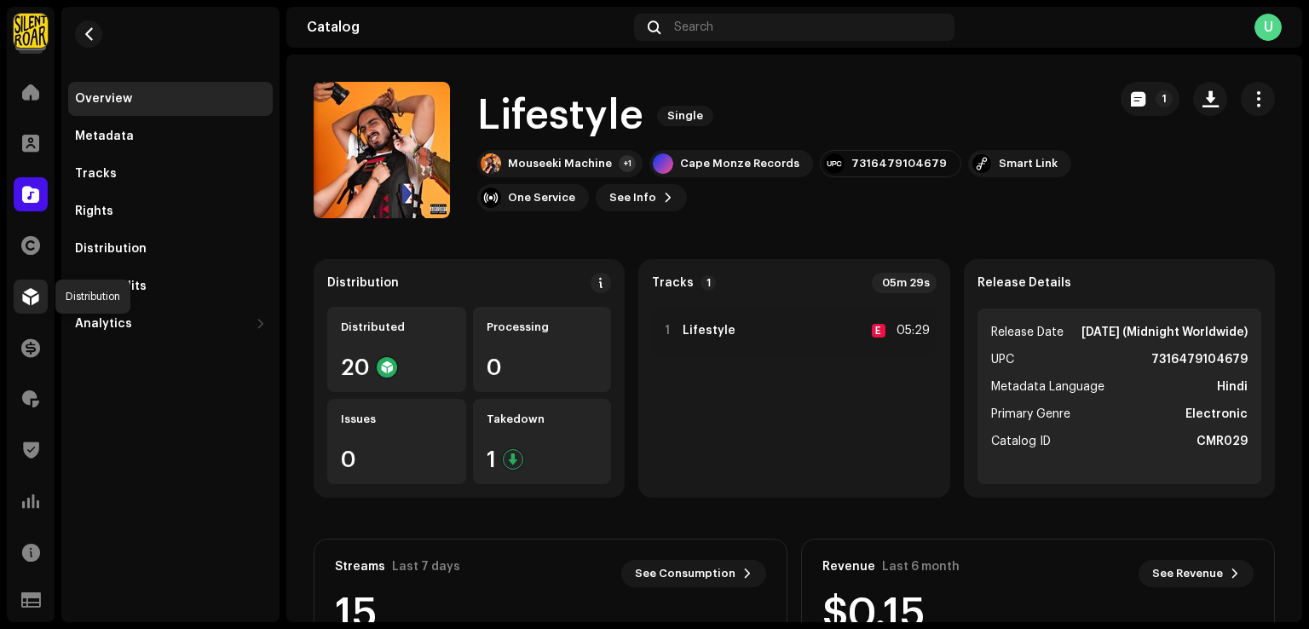
click at [32, 295] on span at bounding box center [30, 297] width 17 height 14
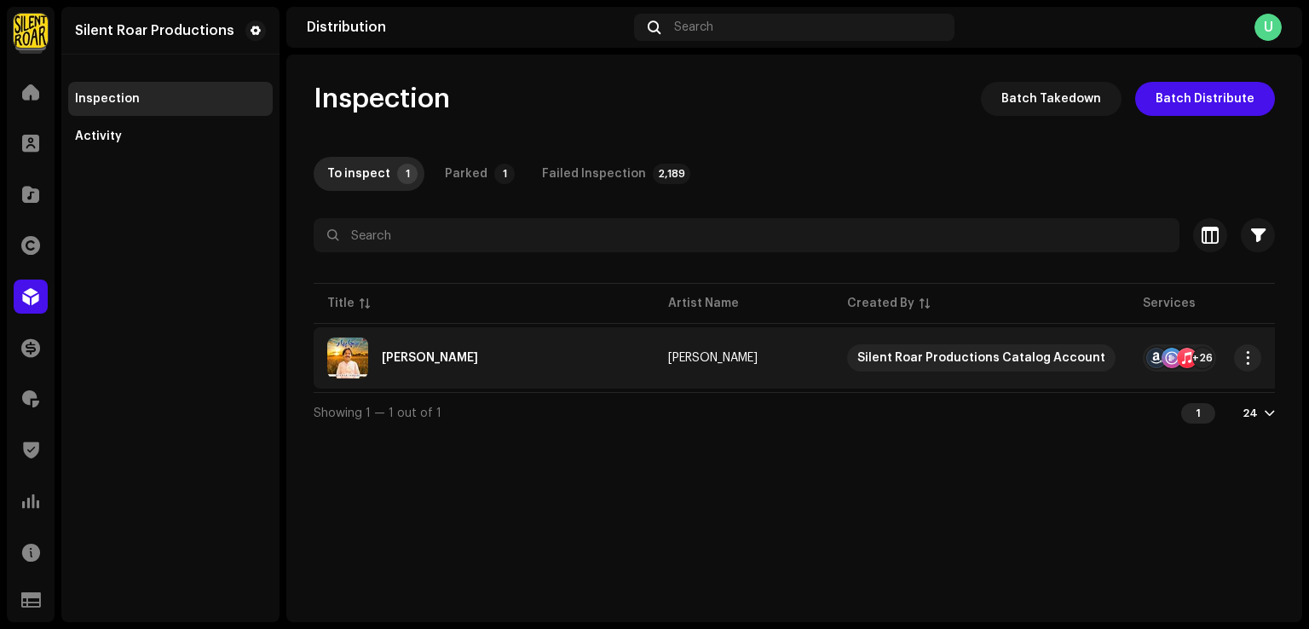
click at [451, 353] on div "Sacha Pyar" at bounding box center [484, 357] width 314 height 41
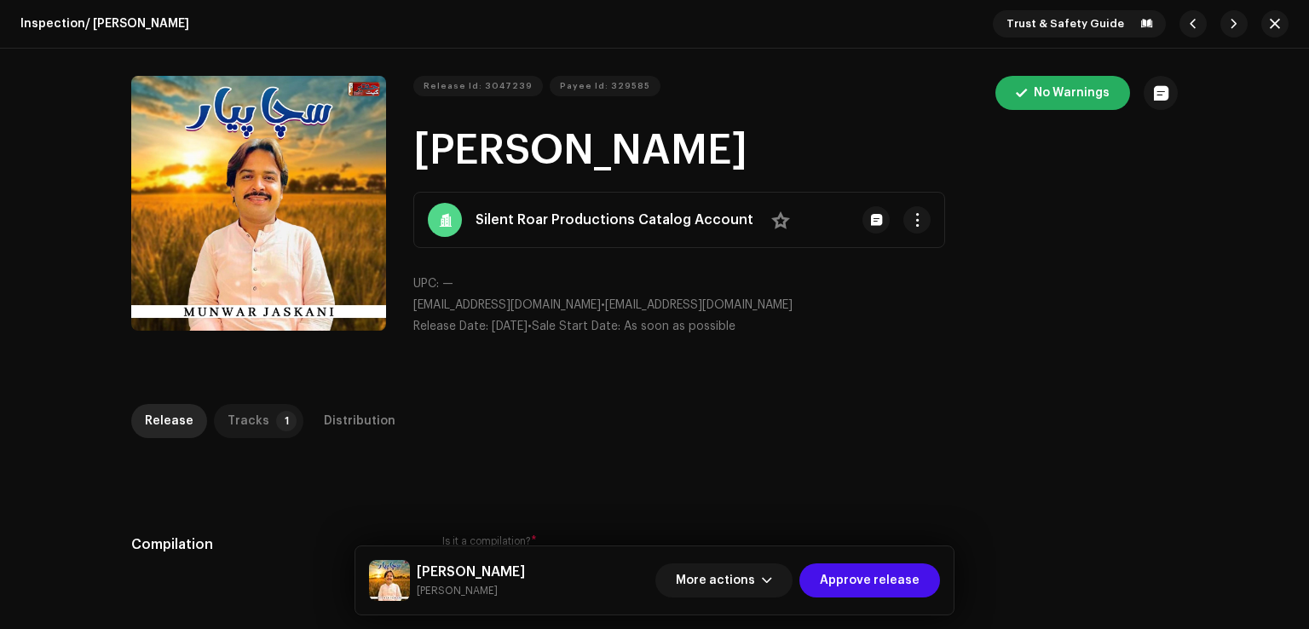
click at [257, 424] on p-tab "Tracks 1" at bounding box center [258, 421] width 89 height 34
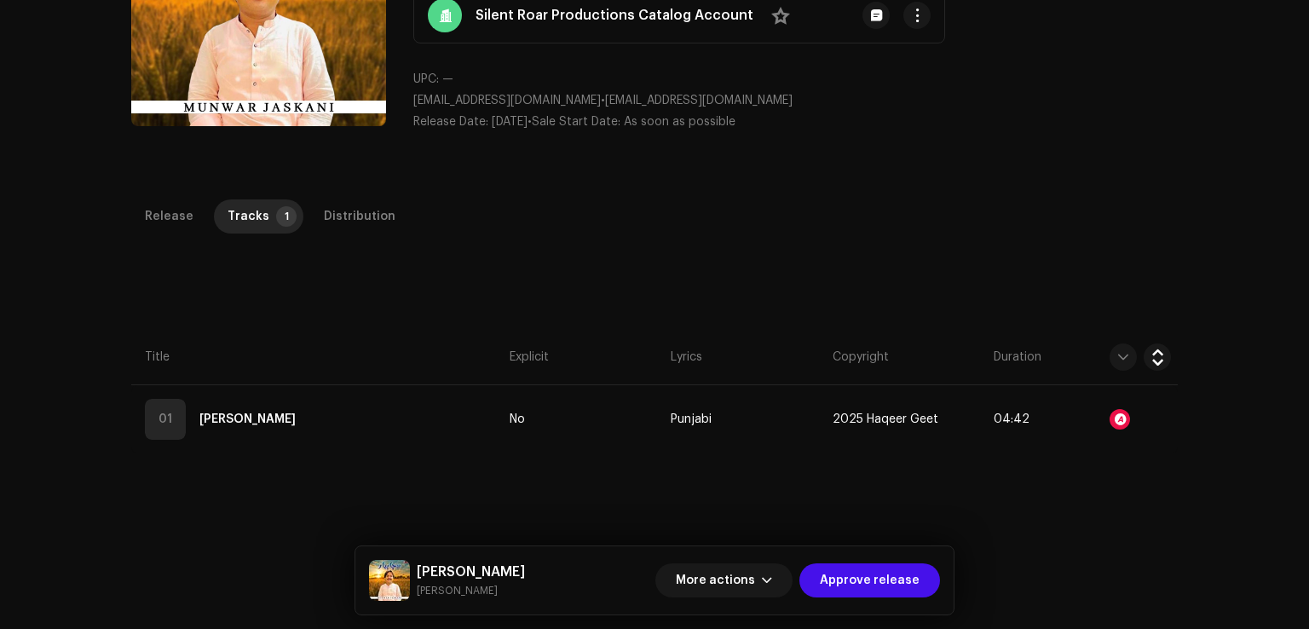
scroll to position [403, 0]
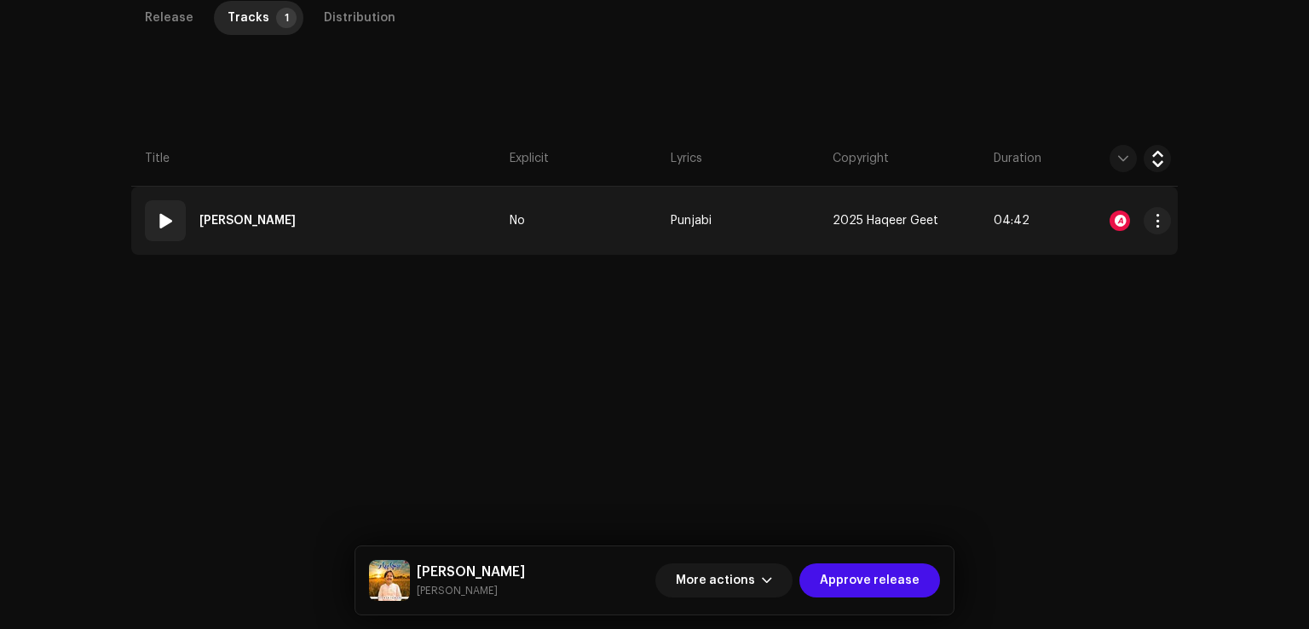
click at [361, 226] on td "01 Sacha Pyar" at bounding box center [317, 221] width 372 height 68
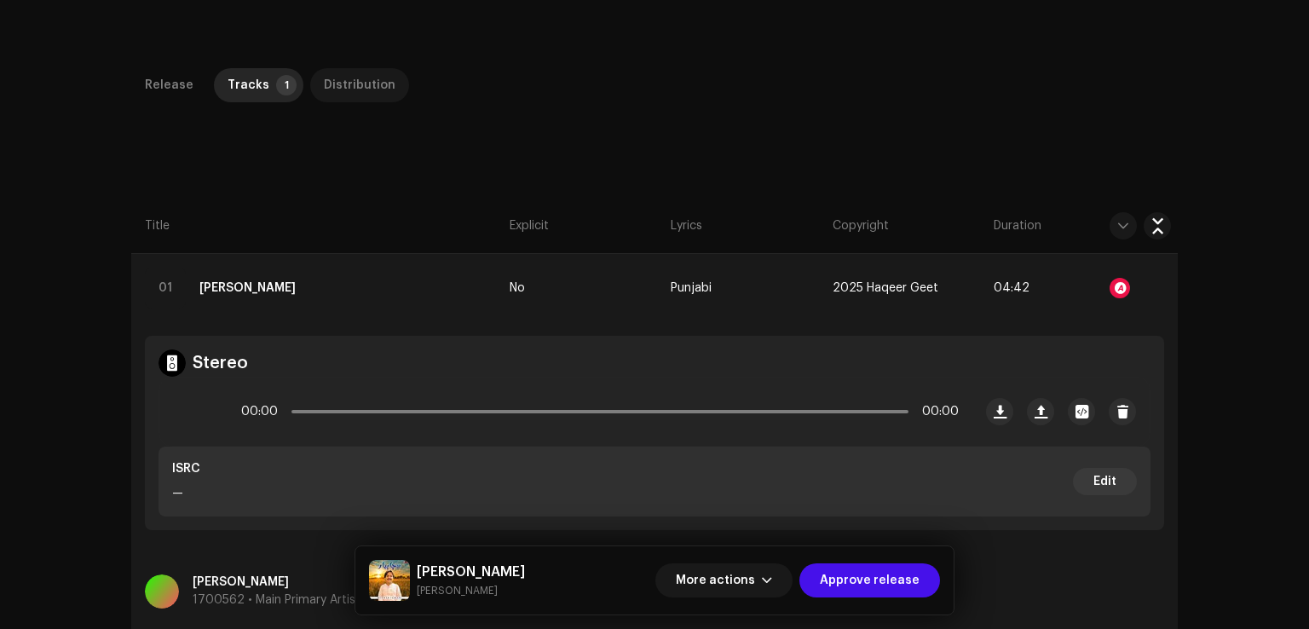
click at [331, 72] on div "Distribution" at bounding box center [360, 85] width 72 height 34
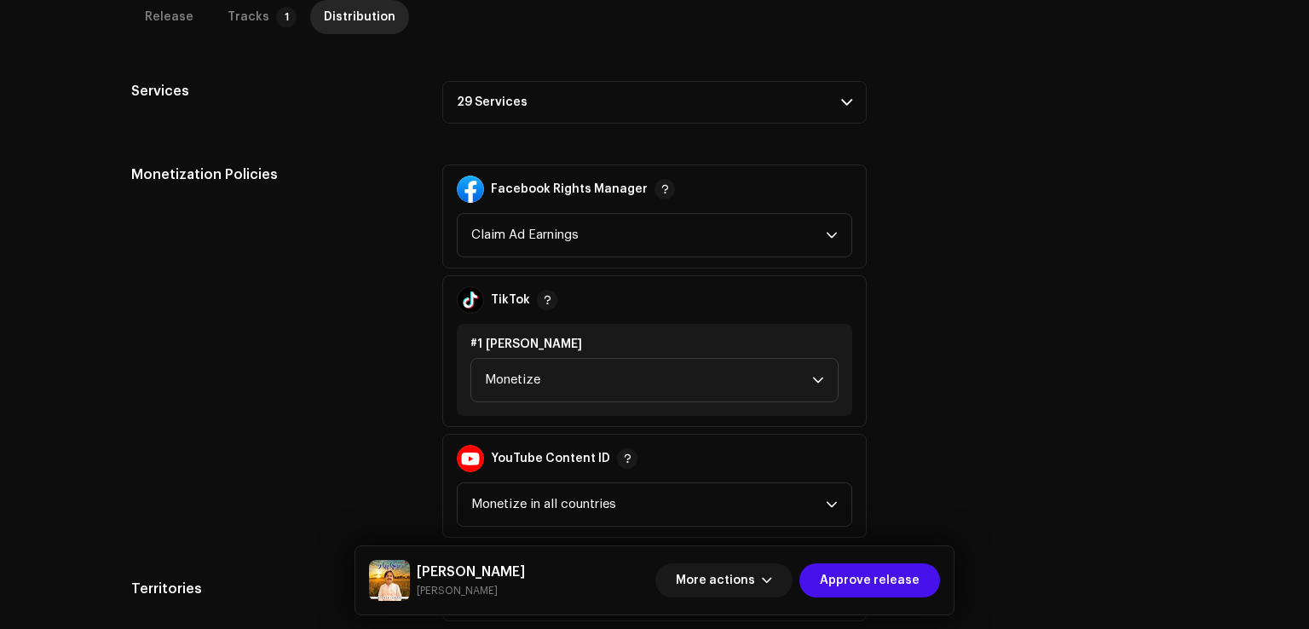
scroll to position [506, 0]
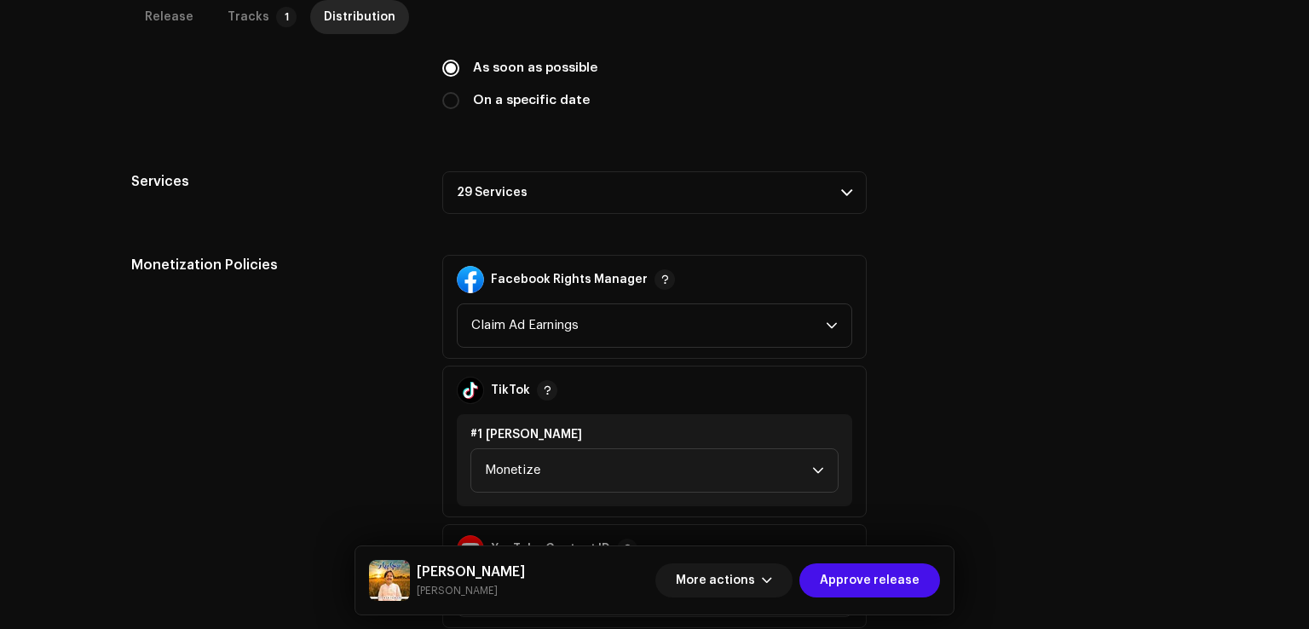
click at [512, 198] on p-accordion-header "29 Services" at bounding box center [654, 192] width 424 height 43
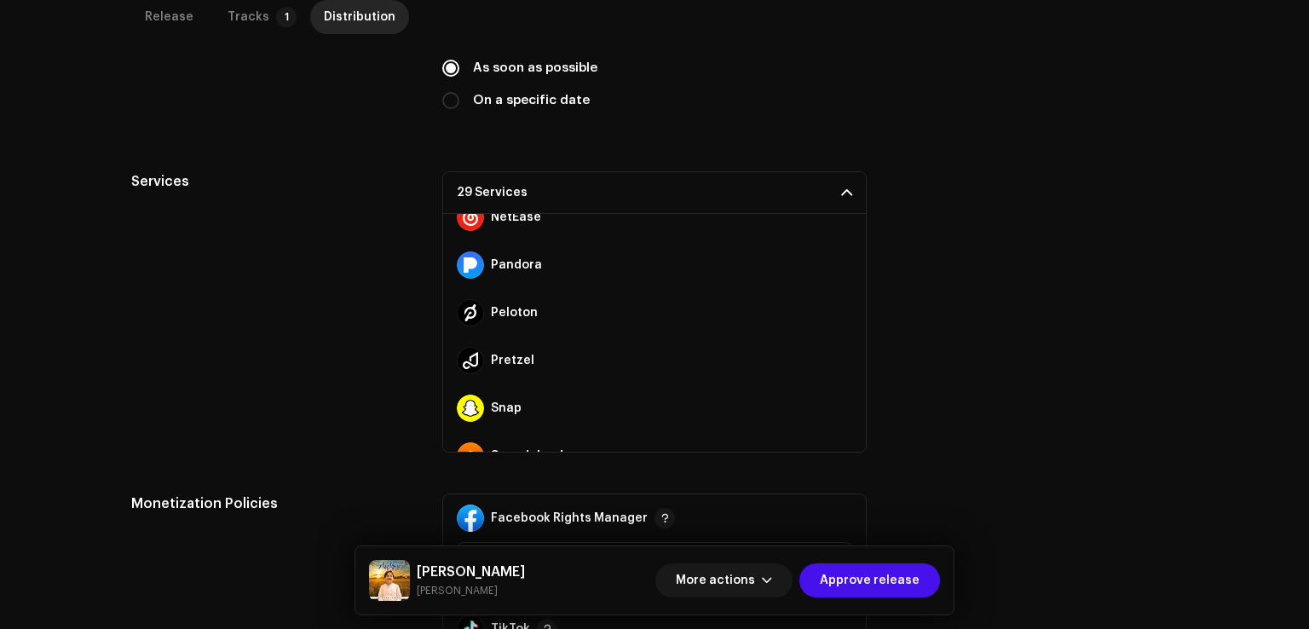
scroll to position [1145, 0]
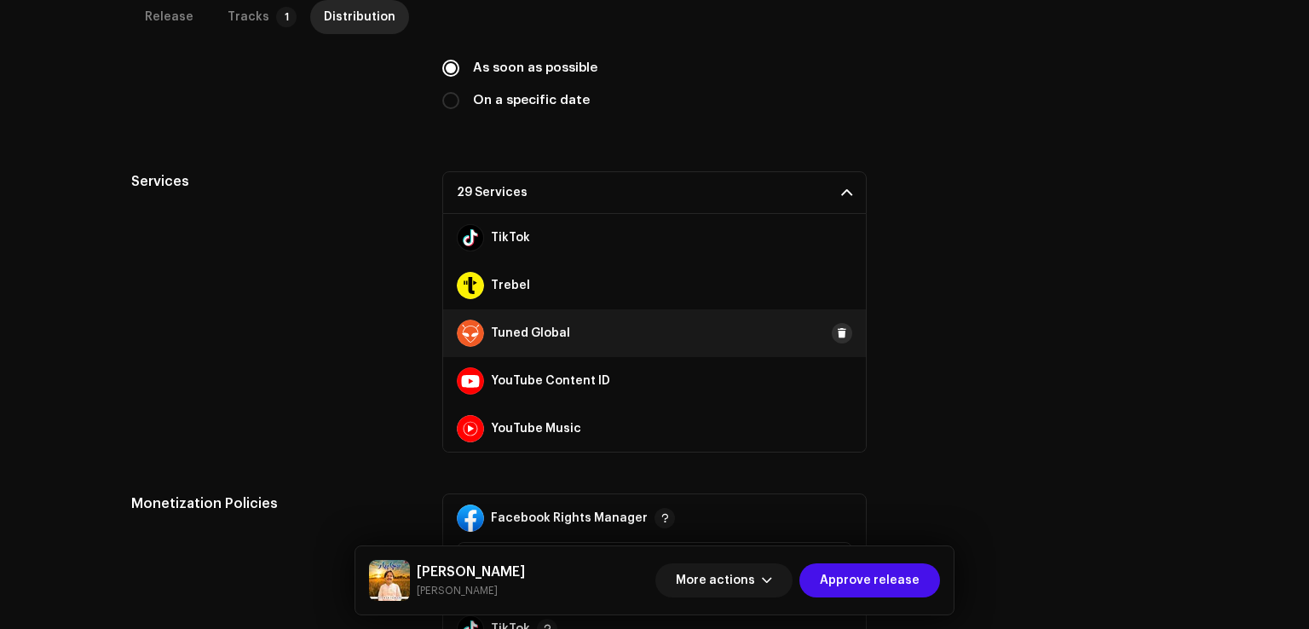
click at [839, 328] on button at bounding box center [842, 333] width 20 height 20
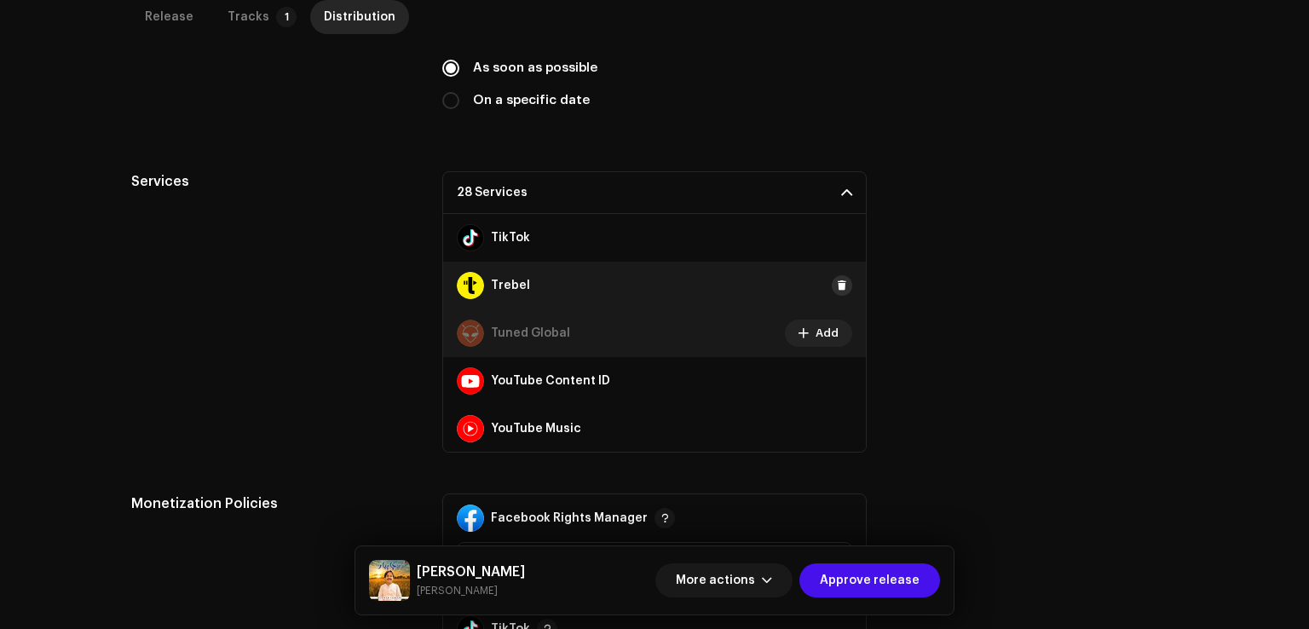
click at [837, 287] on span at bounding box center [842, 286] width 10 height 14
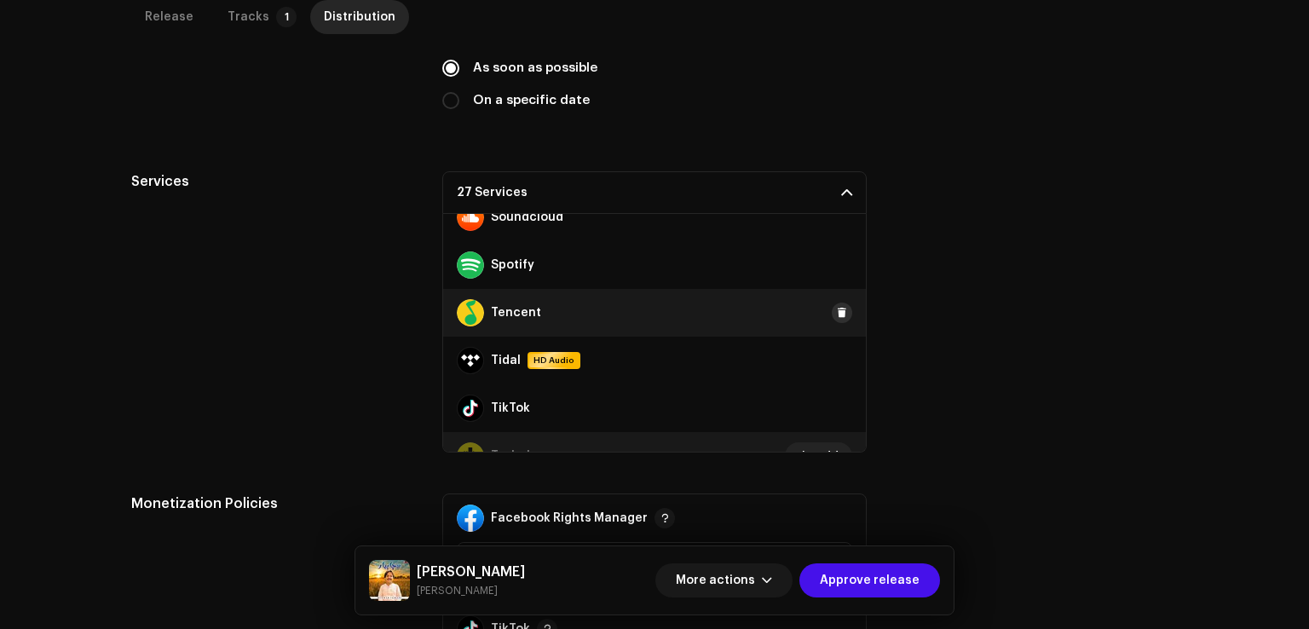
click at [837, 307] on span at bounding box center [842, 313] width 10 height 14
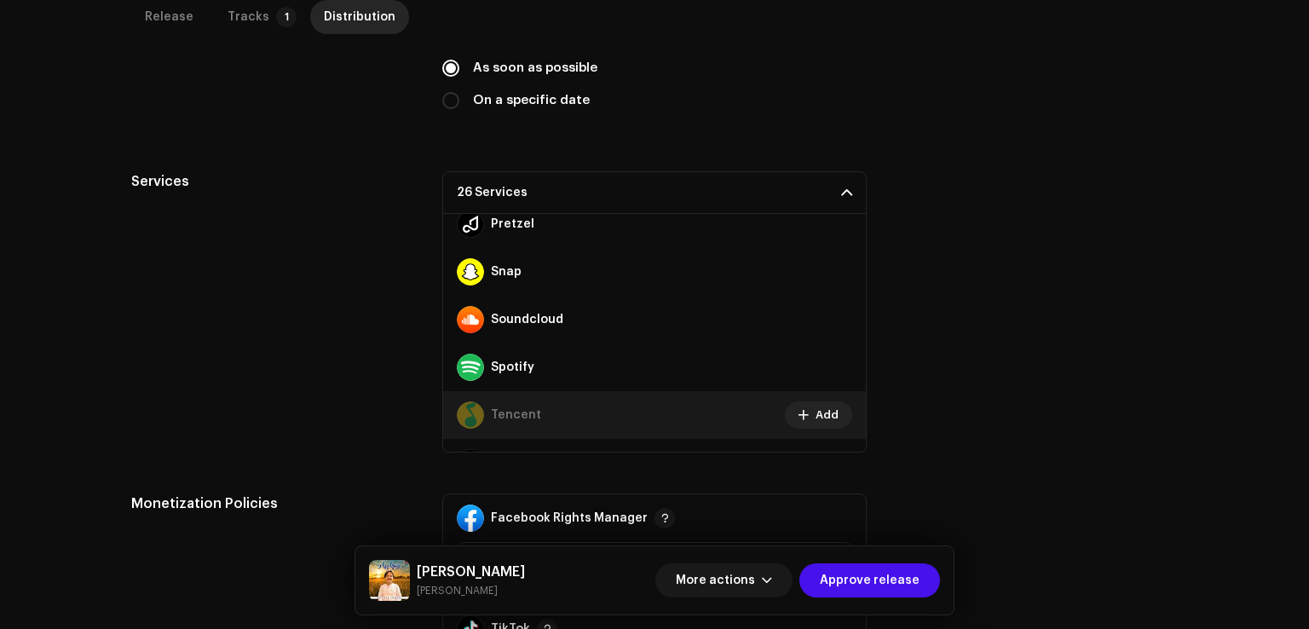
scroll to position [719, 0]
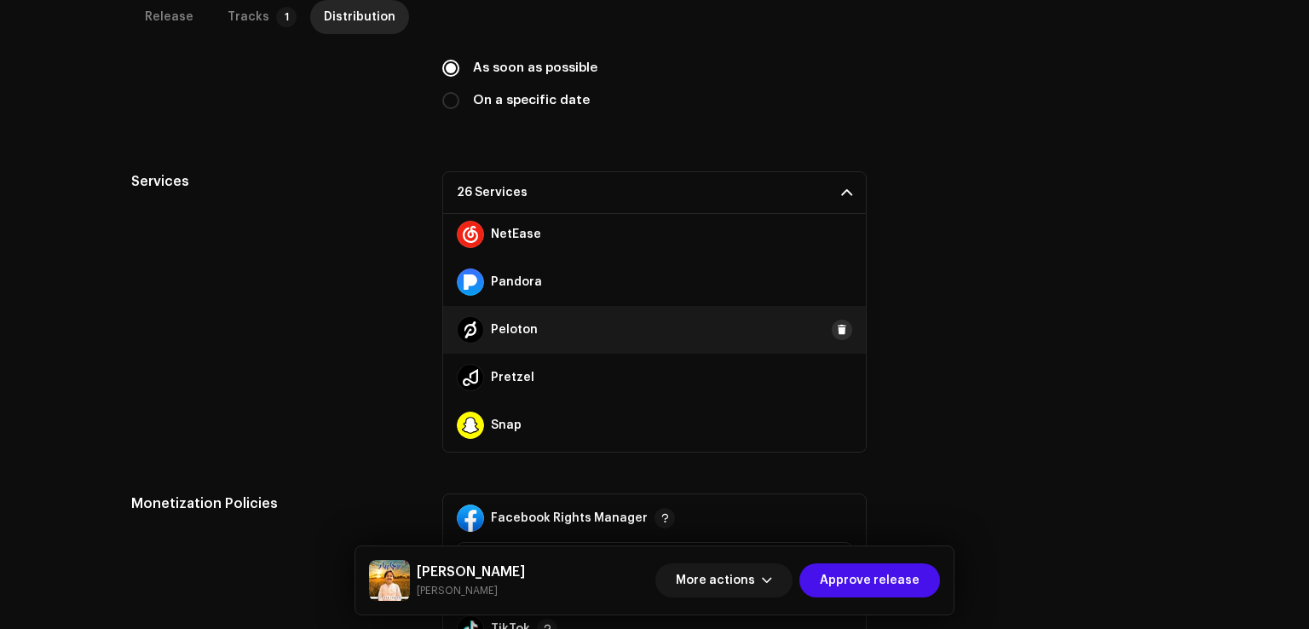
click at [837, 334] on span at bounding box center [842, 330] width 10 height 14
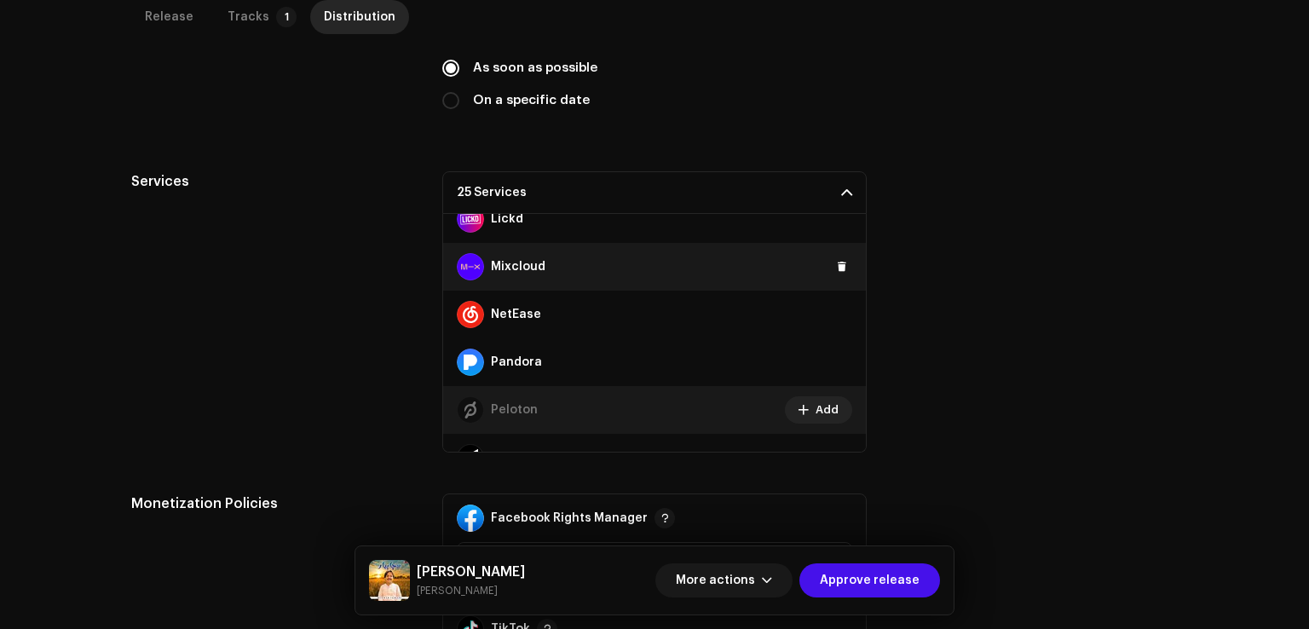
scroll to position [549, 0]
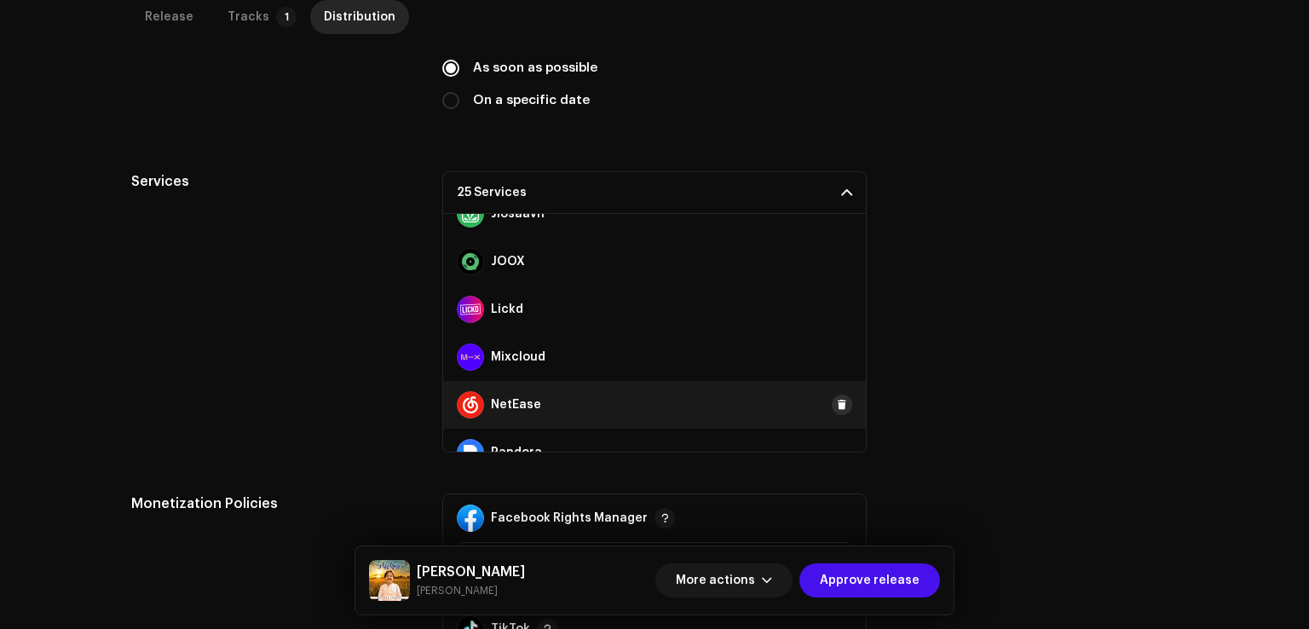
click at [837, 399] on span at bounding box center [842, 405] width 10 height 14
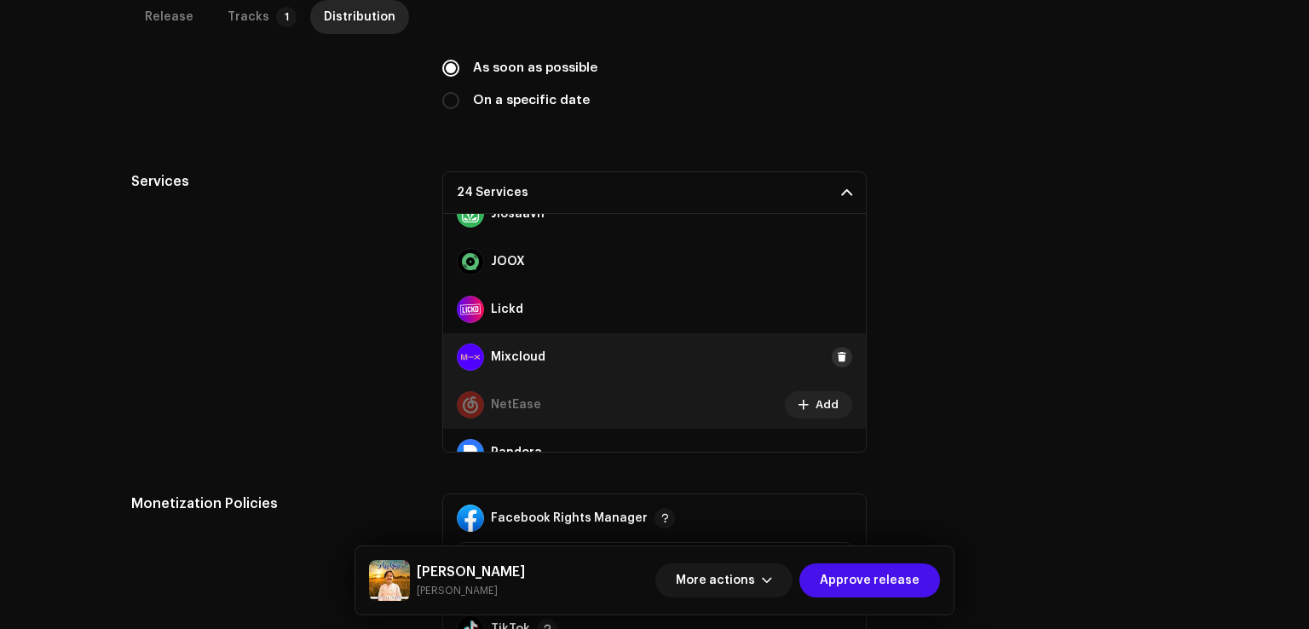
click at [833, 363] on button at bounding box center [842, 357] width 20 height 20
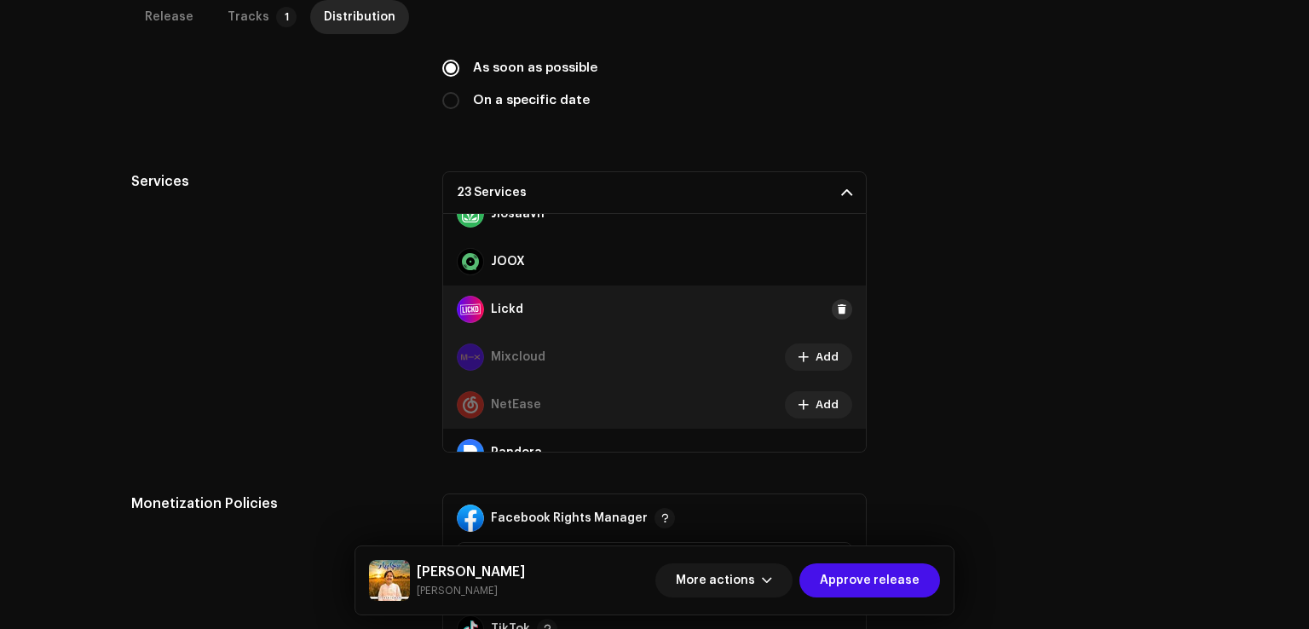
click at [837, 304] on span at bounding box center [842, 310] width 10 height 14
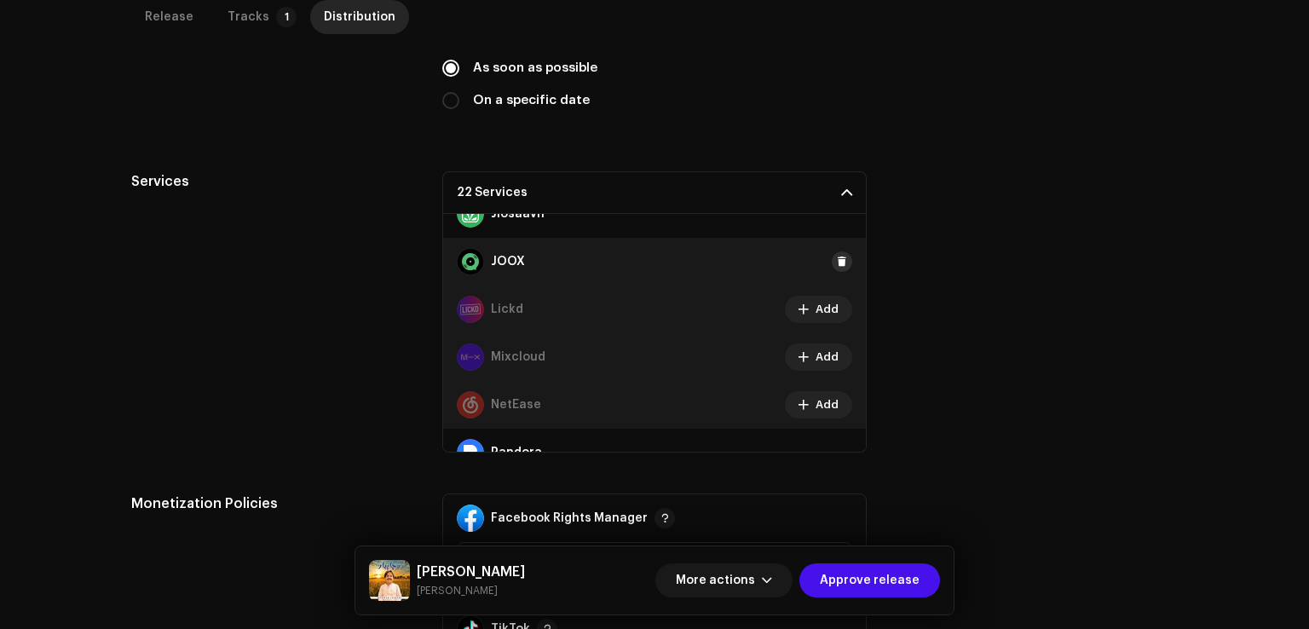
click at [837, 257] on span at bounding box center [842, 262] width 10 height 14
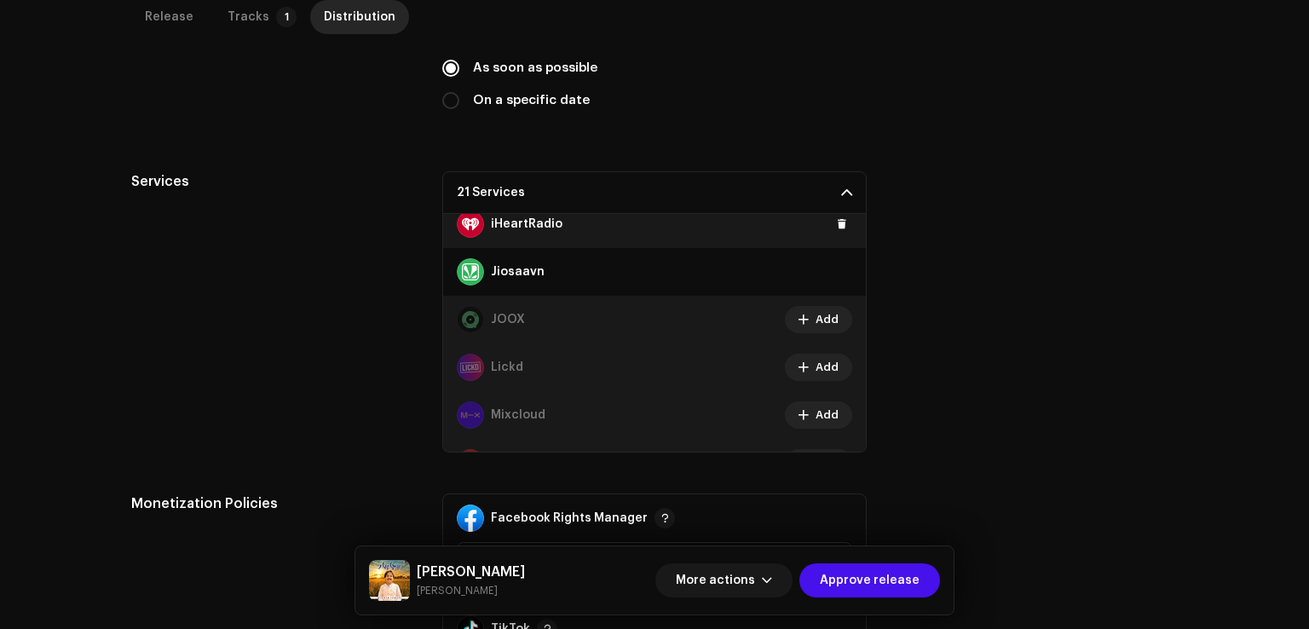
scroll to position [378, 0]
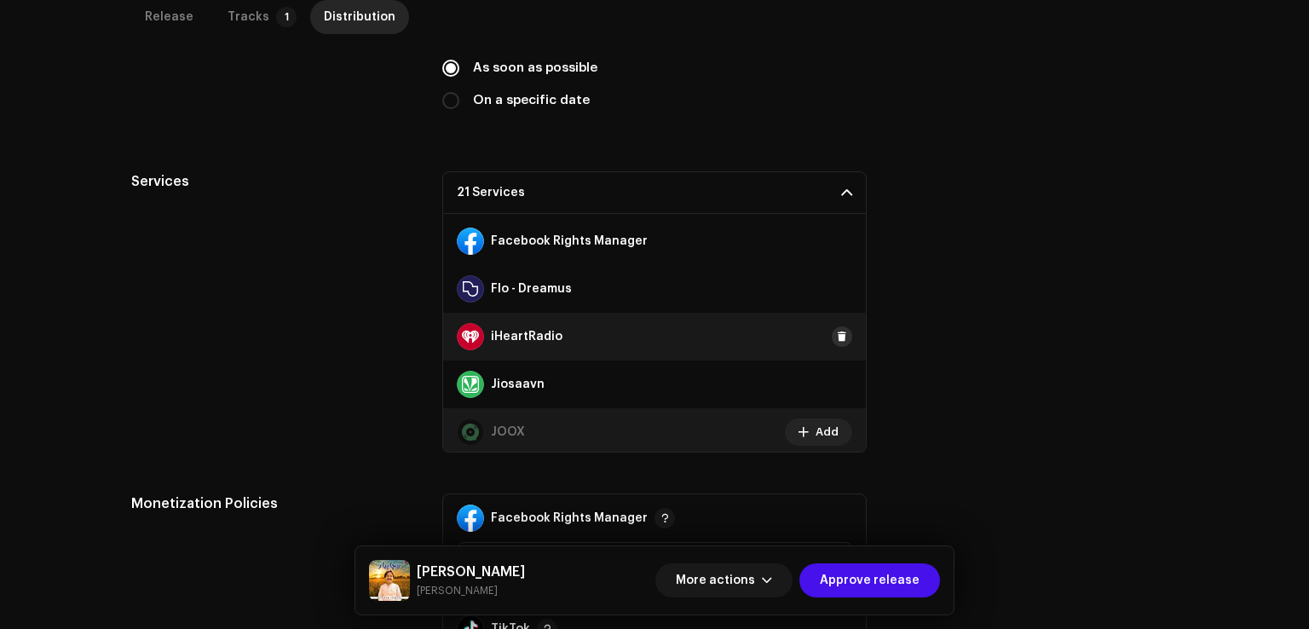
click at [837, 332] on span at bounding box center [842, 337] width 10 height 14
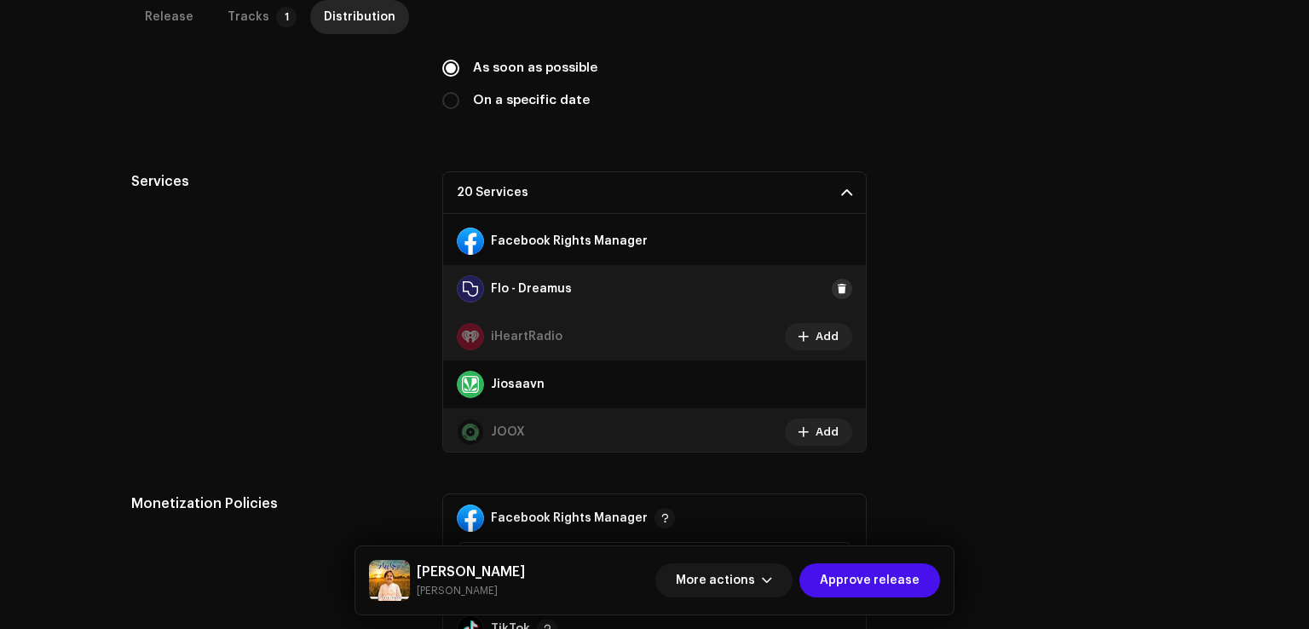
click at [837, 282] on span at bounding box center [842, 289] width 10 height 14
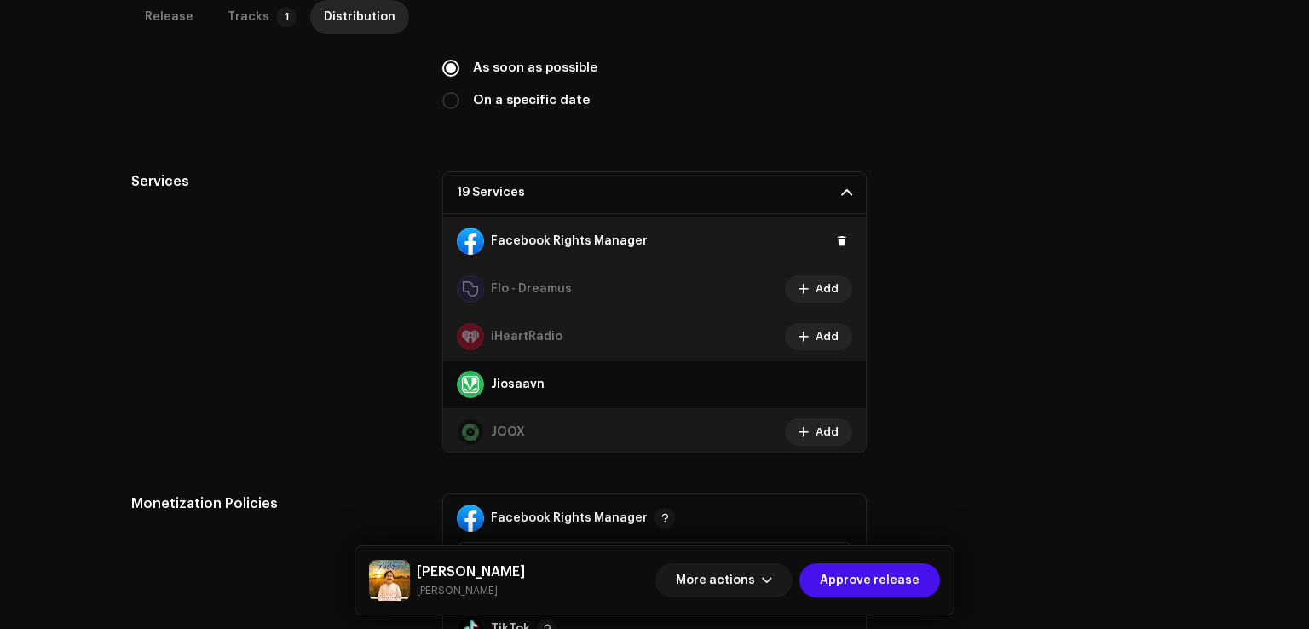
scroll to position [123, 0]
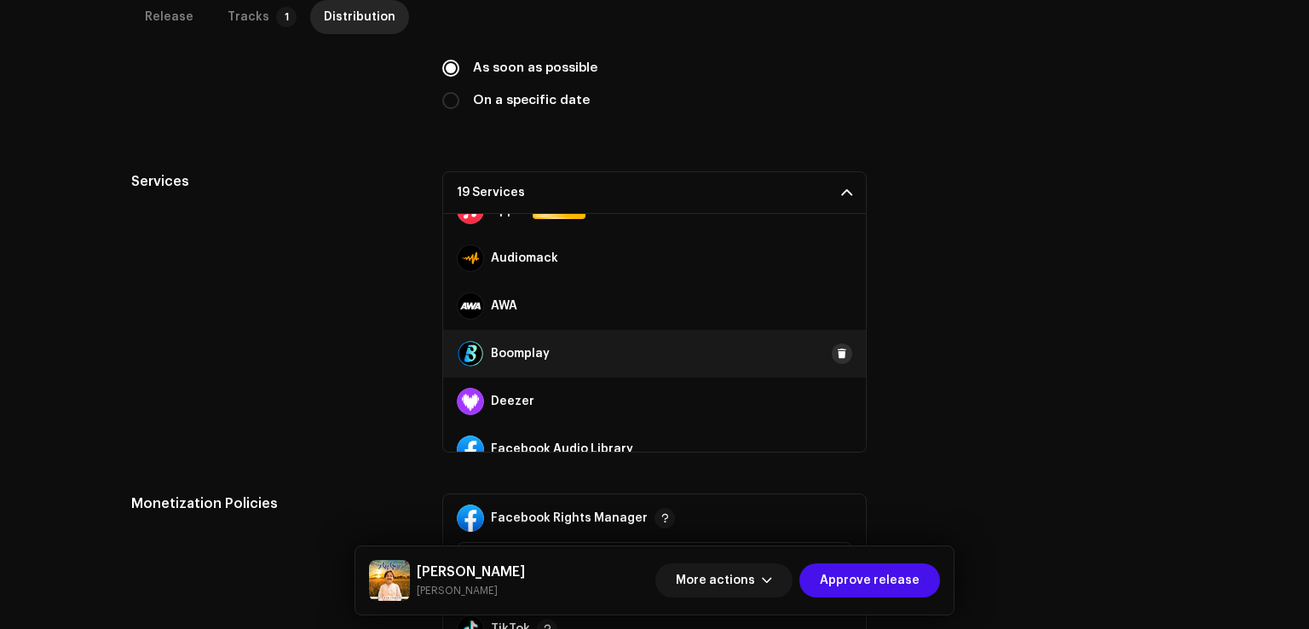
click at [838, 355] on span at bounding box center [842, 354] width 10 height 14
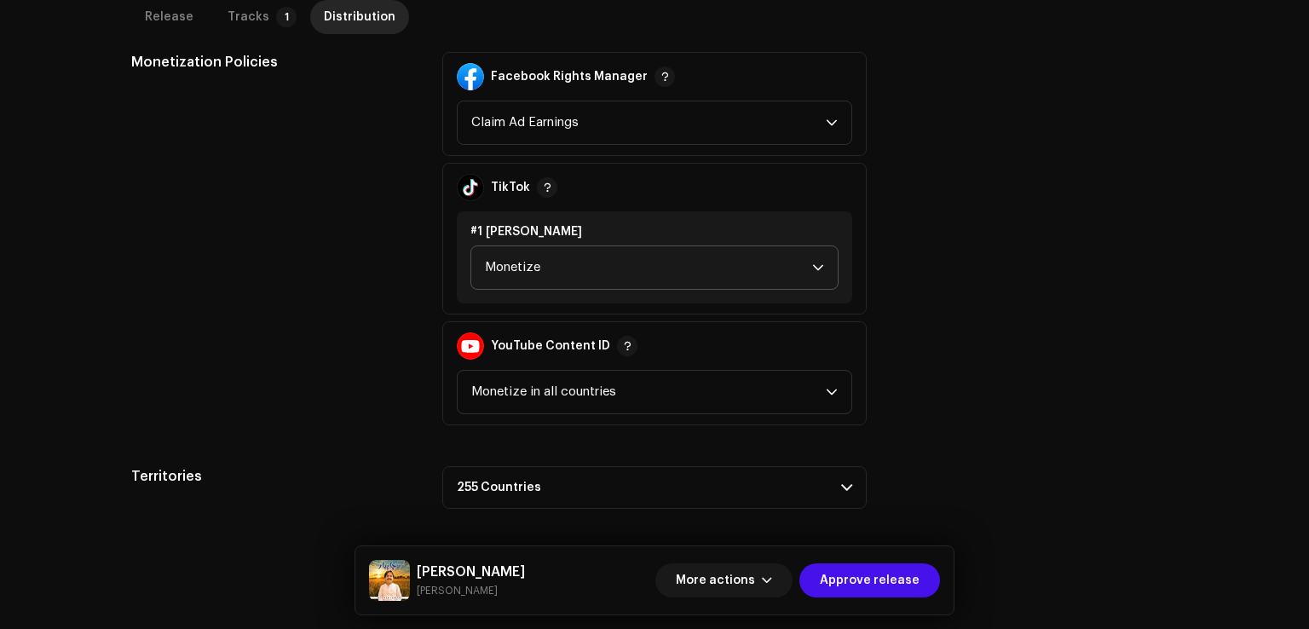
click at [607, 265] on span "Monetize" at bounding box center [648, 267] width 327 height 43
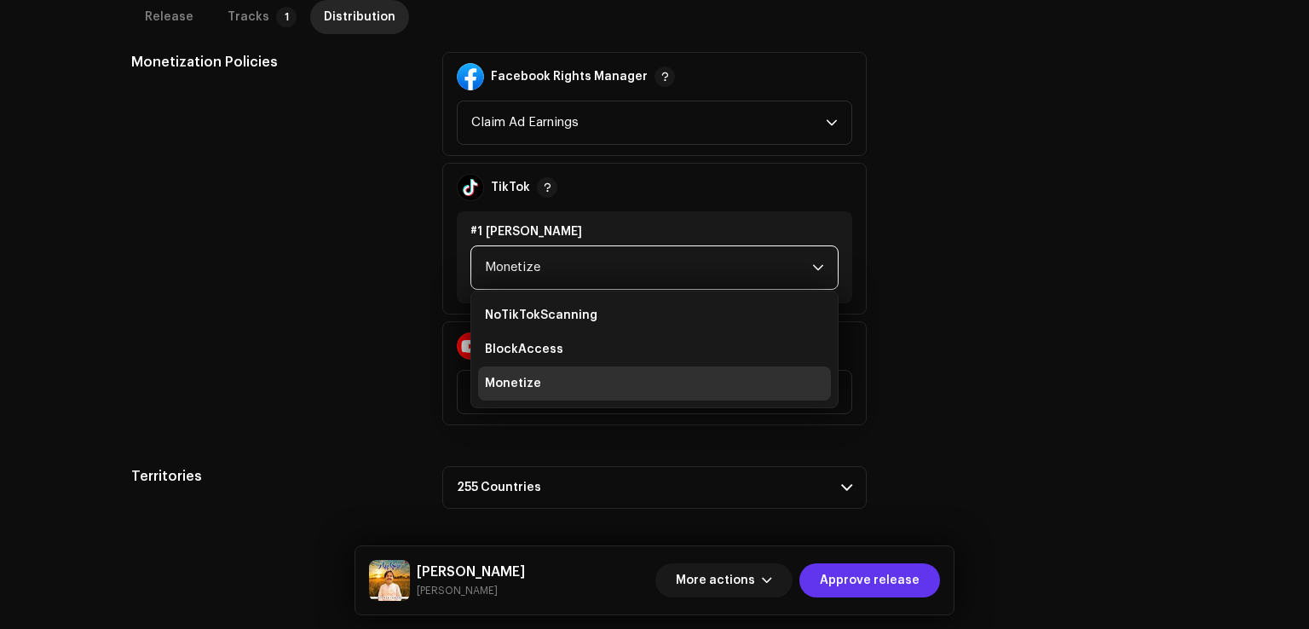
click at [904, 594] on span "Approve release" at bounding box center [870, 580] width 100 height 34
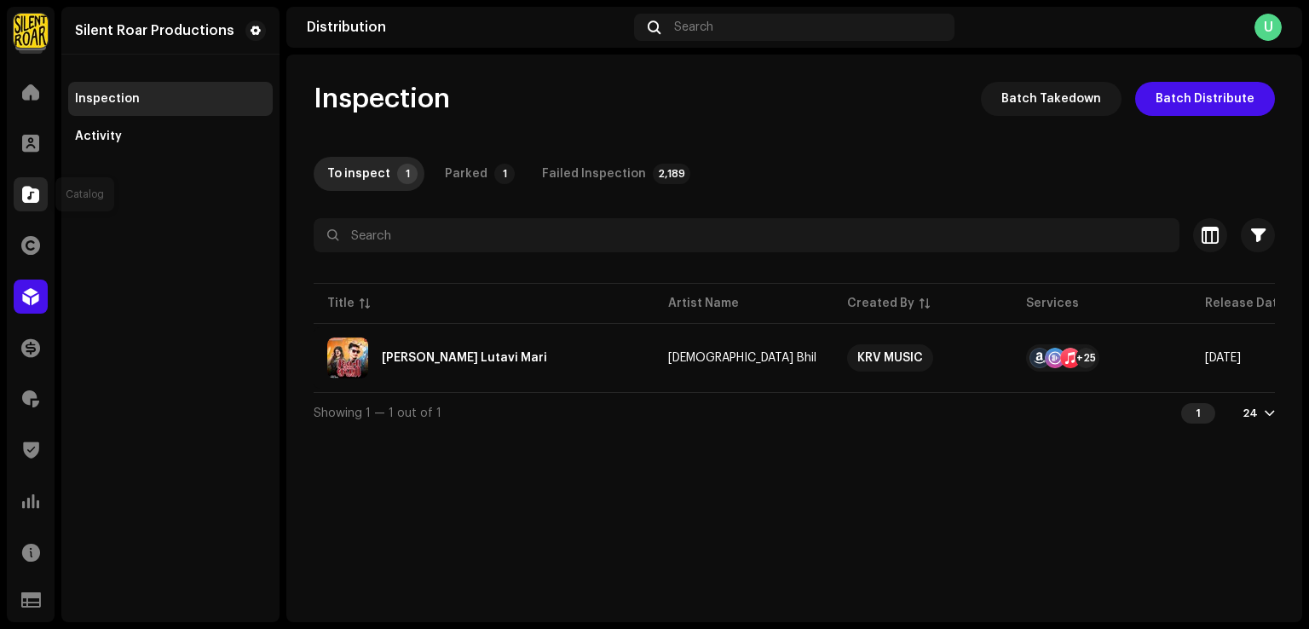
click at [26, 182] on div at bounding box center [31, 194] width 34 height 34
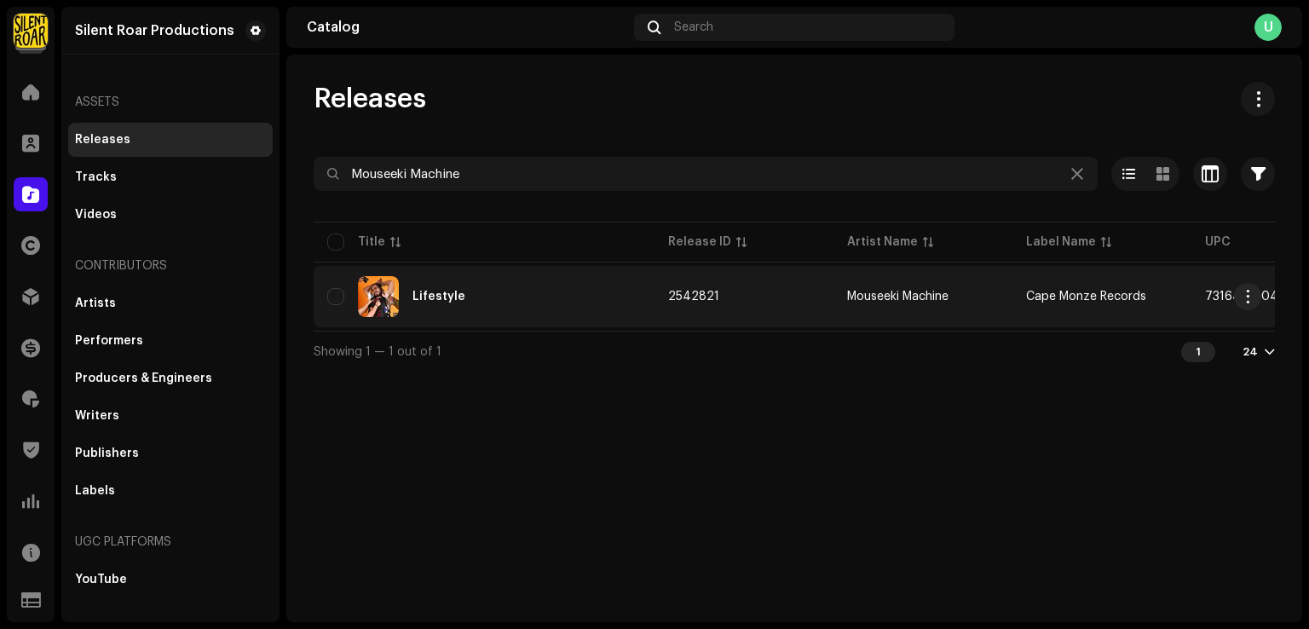
click at [540, 294] on div "Lifestyle" at bounding box center [484, 296] width 314 height 41
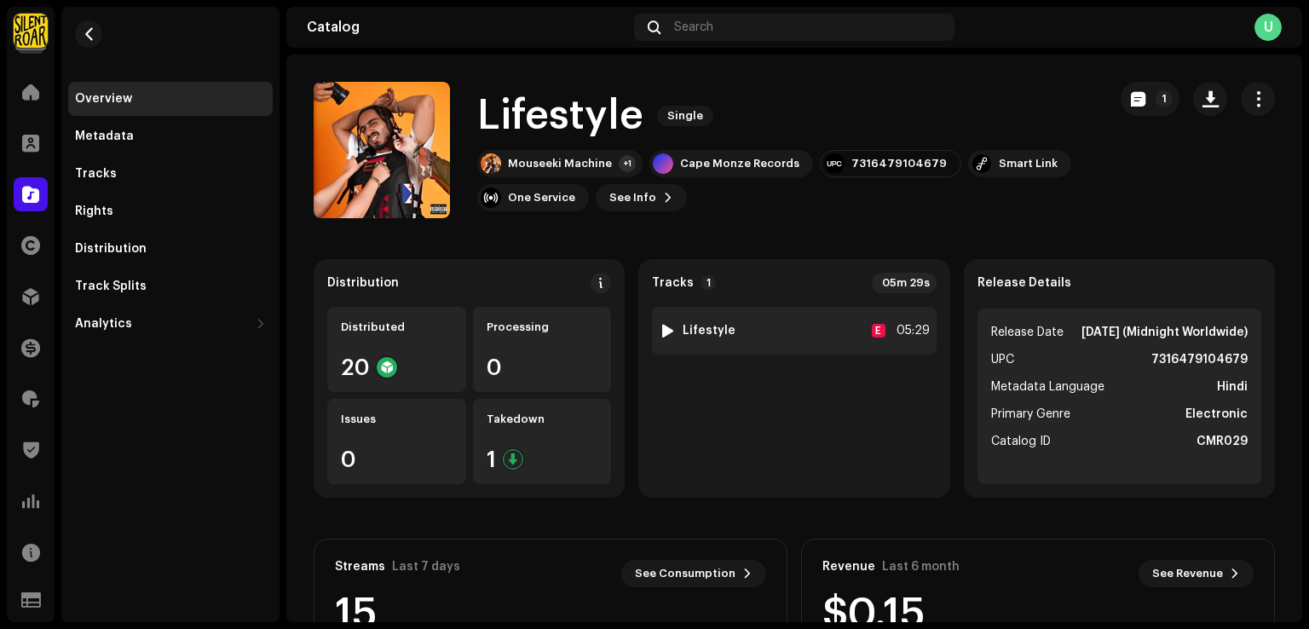
click at [765, 329] on div "1 Lifestyle E 05:29" at bounding box center [794, 331] width 284 height 48
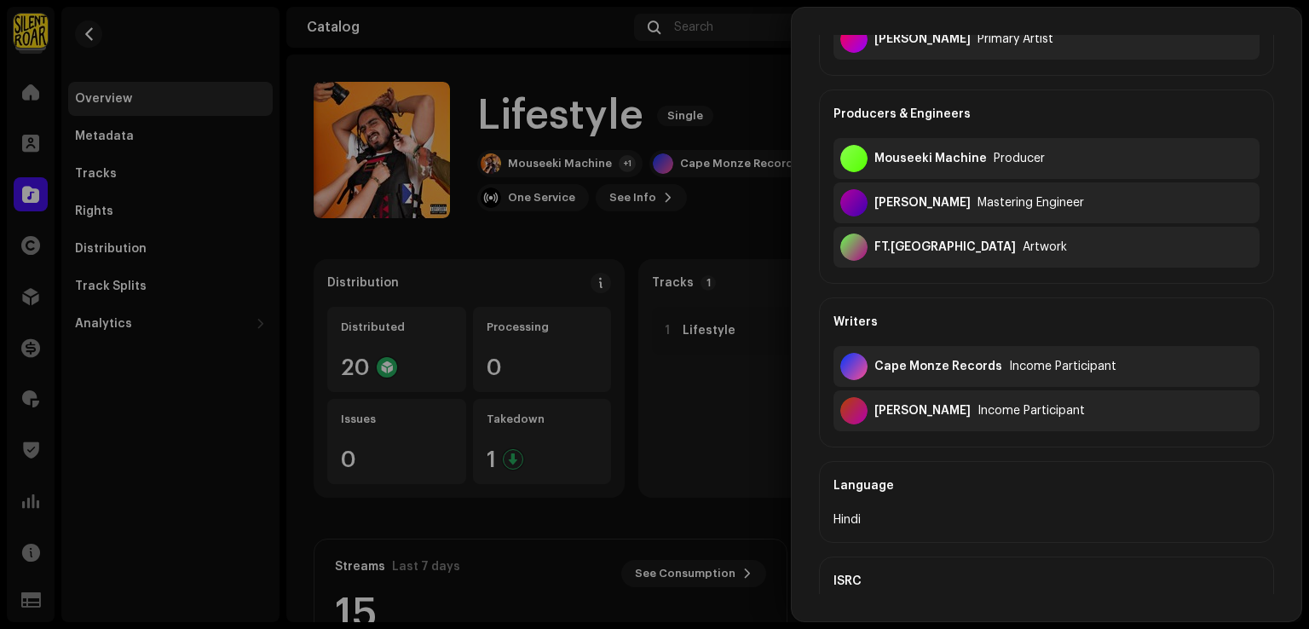
scroll to position [426, 0]
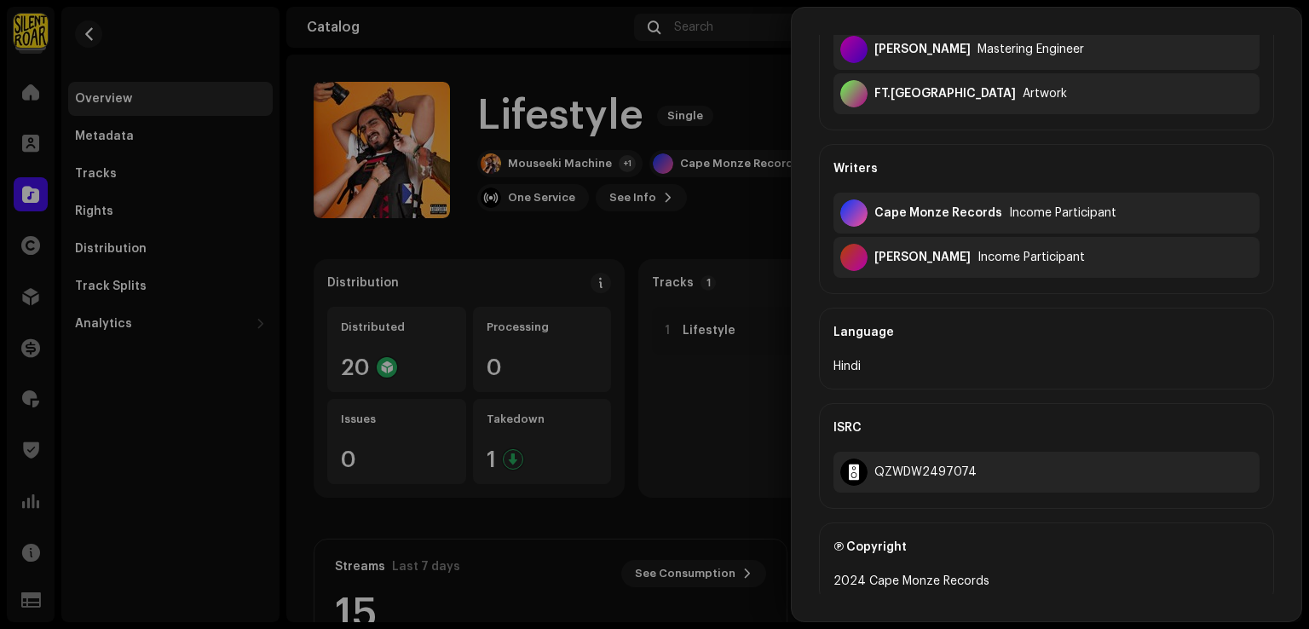
drag, startPoint x: 972, startPoint y: 255, endPoint x: 868, endPoint y: 258, distance: 104.0
click at [868, 258] on div "Samiullah Khokar Income Participant" at bounding box center [1047, 257] width 426 height 41
copy div "[PERSON_NAME]"
click at [239, 358] on div at bounding box center [654, 314] width 1309 height 629
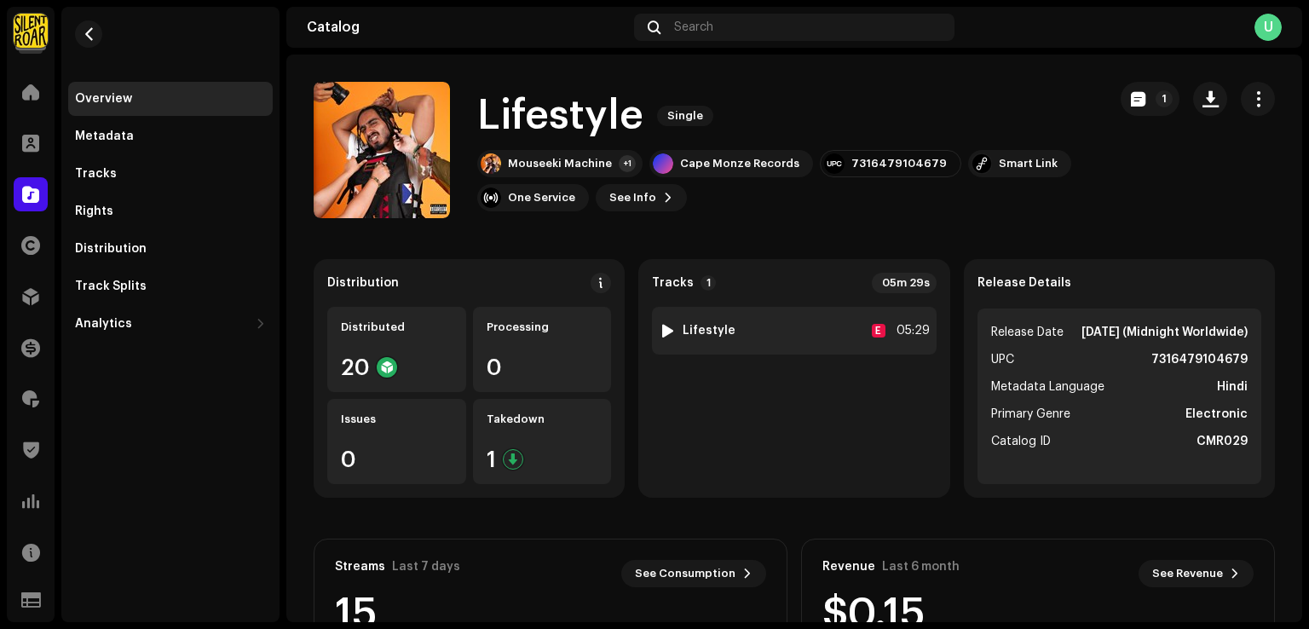
click at [787, 349] on div "1 Lifestyle E 05:29" at bounding box center [794, 331] width 284 height 48
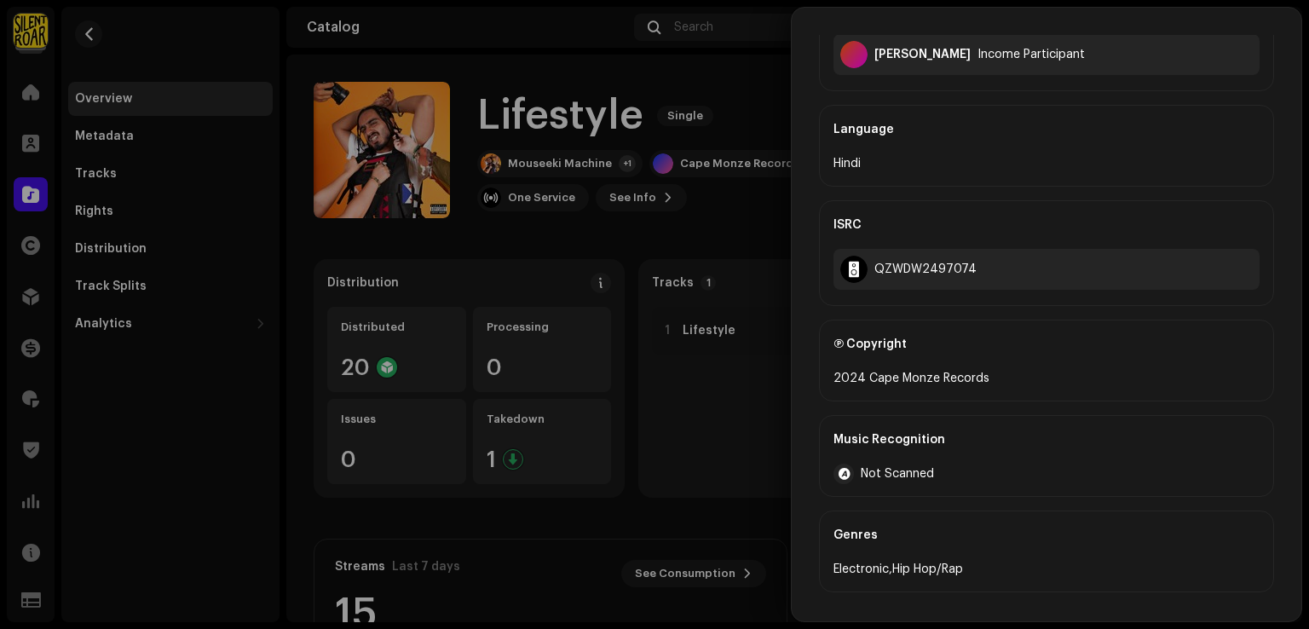
scroll to position [487, 0]
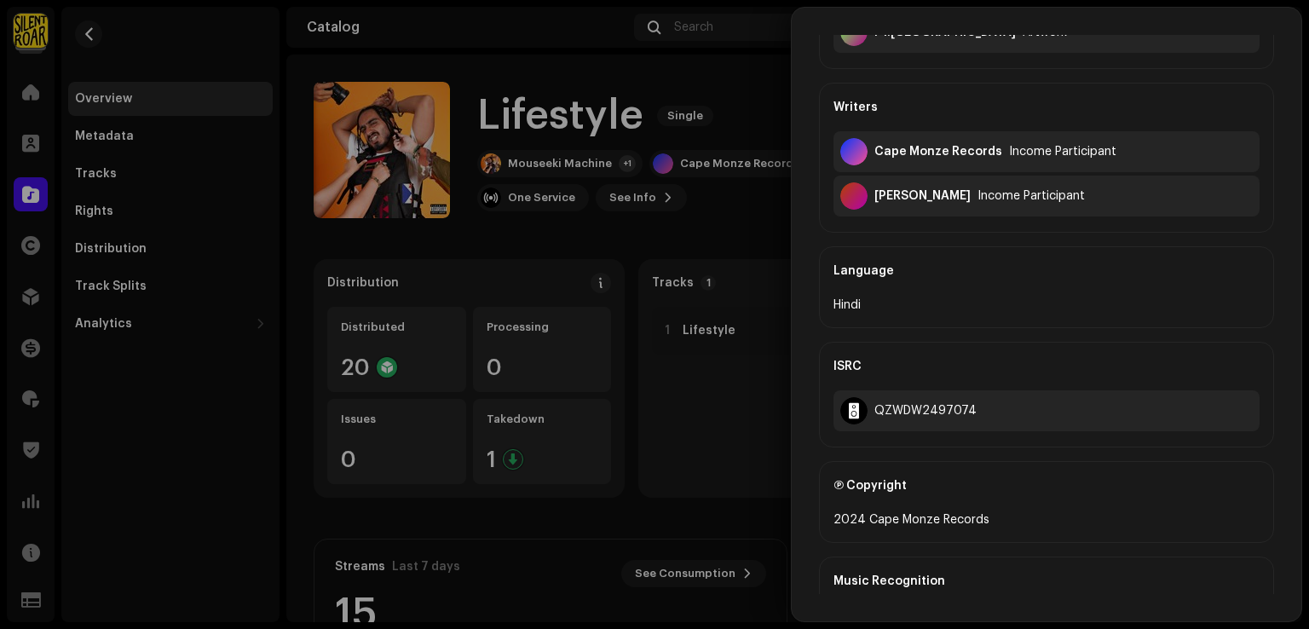
click at [616, 210] on div at bounding box center [654, 314] width 1309 height 629
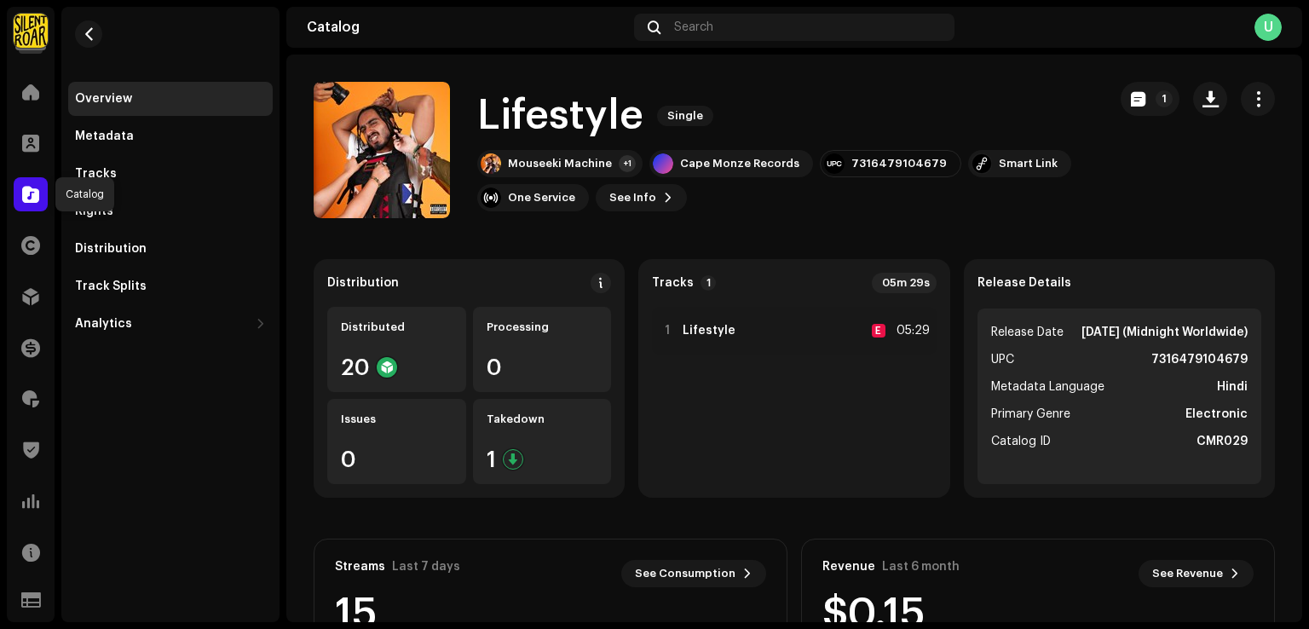
click at [27, 192] on span at bounding box center [30, 194] width 17 height 14
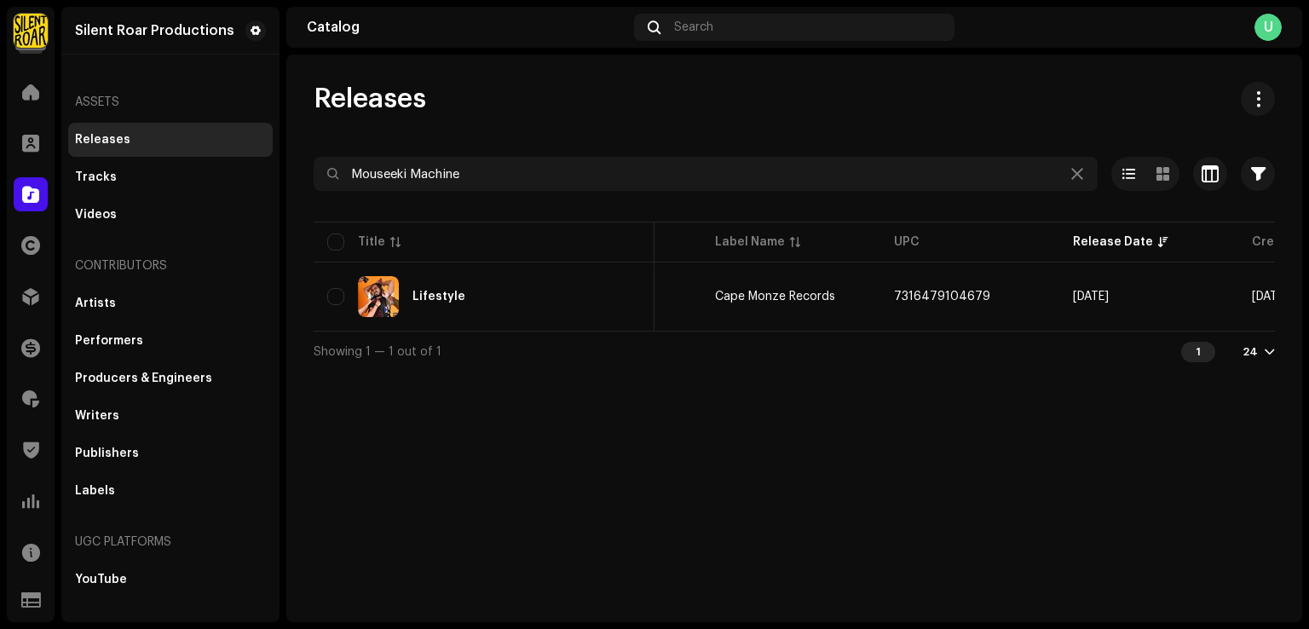
scroll to position [0, 453]
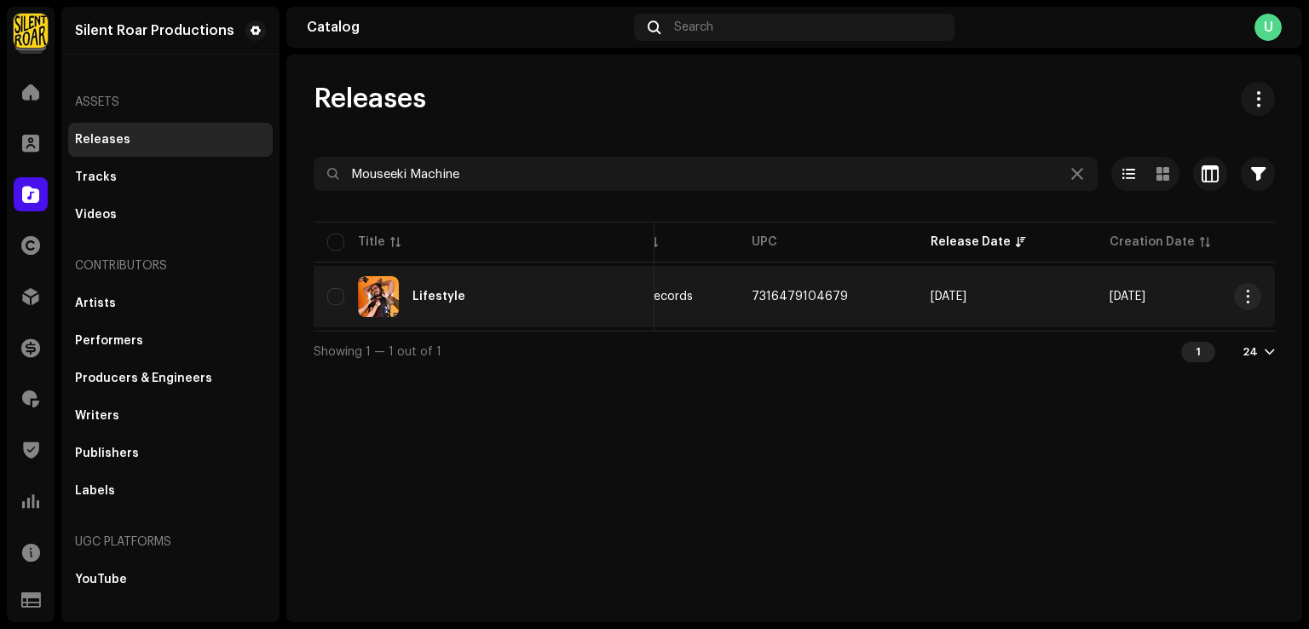
click at [536, 308] on div "Lifestyle" at bounding box center [484, 296] width 314 height 41
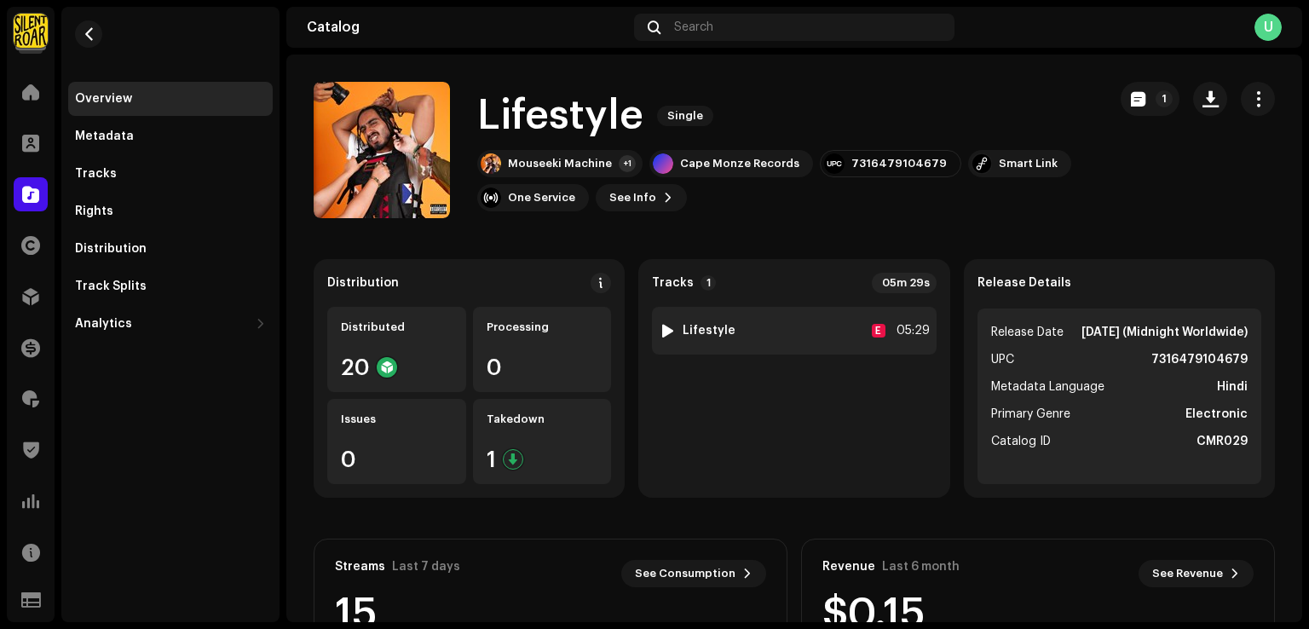
click at [800, 324] on div "1 Lifestyle E 05:29" at bounding box center [794, 331] width 284 height 48
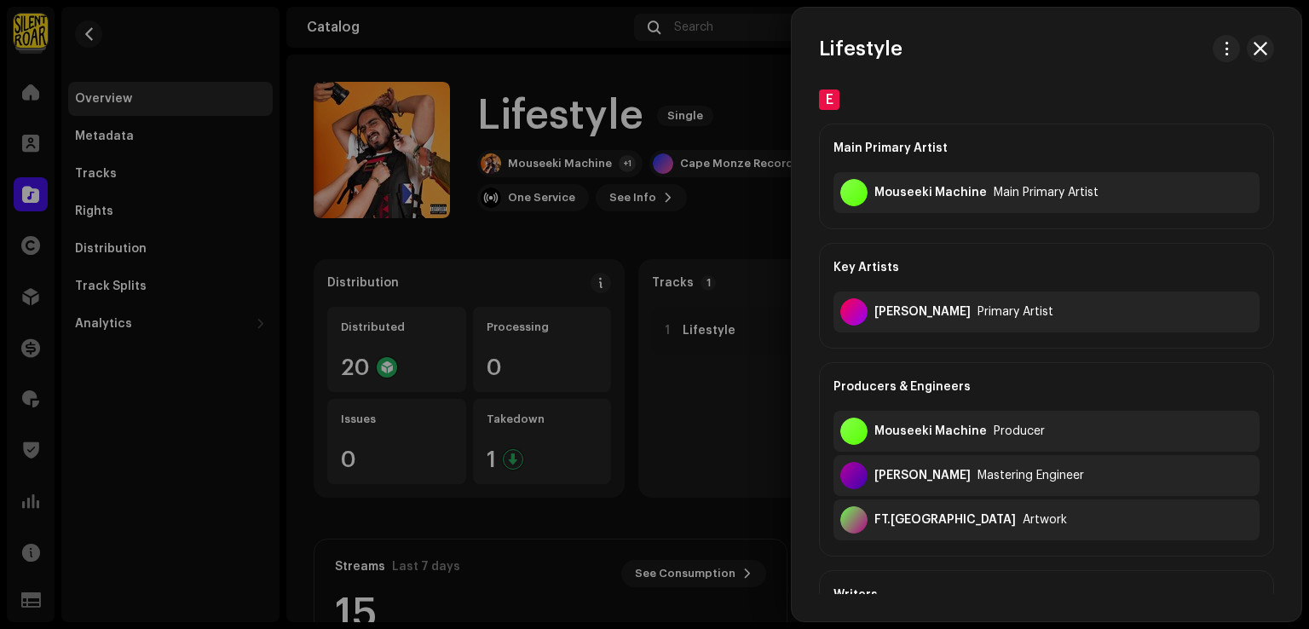
scroll to position [426, 0]
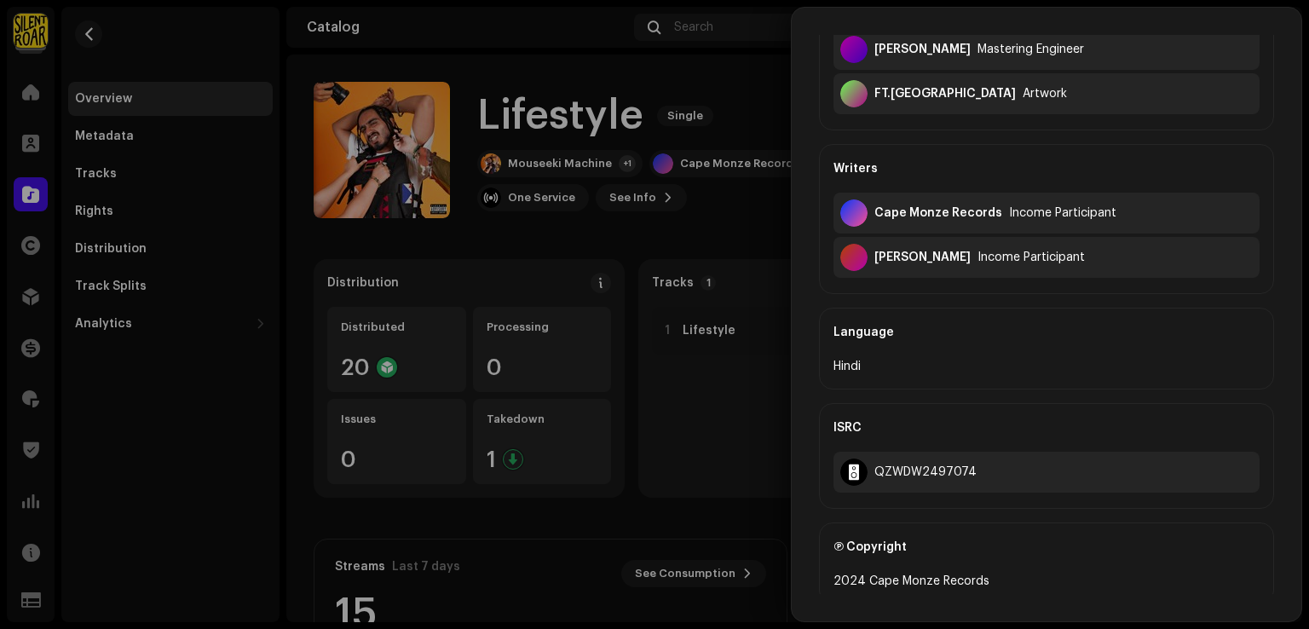
click at [34, 204] on div at bounding box center [654, 314] width 1309 height 629
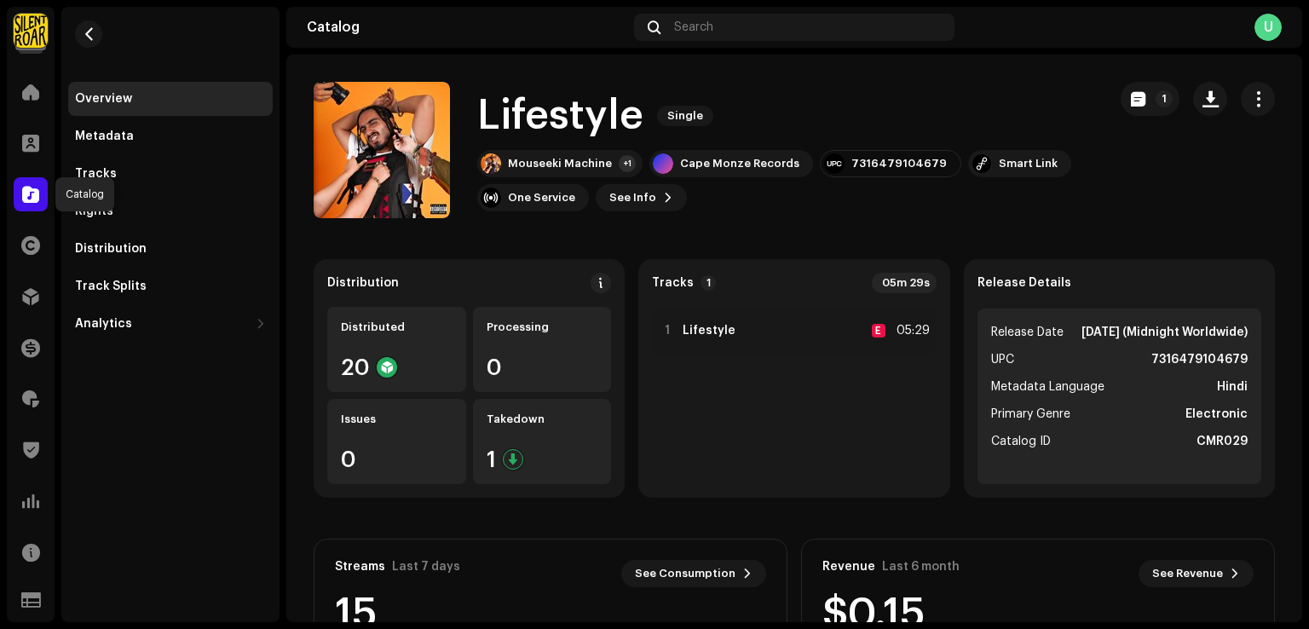
click at [34, 204] on div at bounding box center [31, 194] width 34 height 34
